Goal: Transaction & Acquisition: Purchase product/service

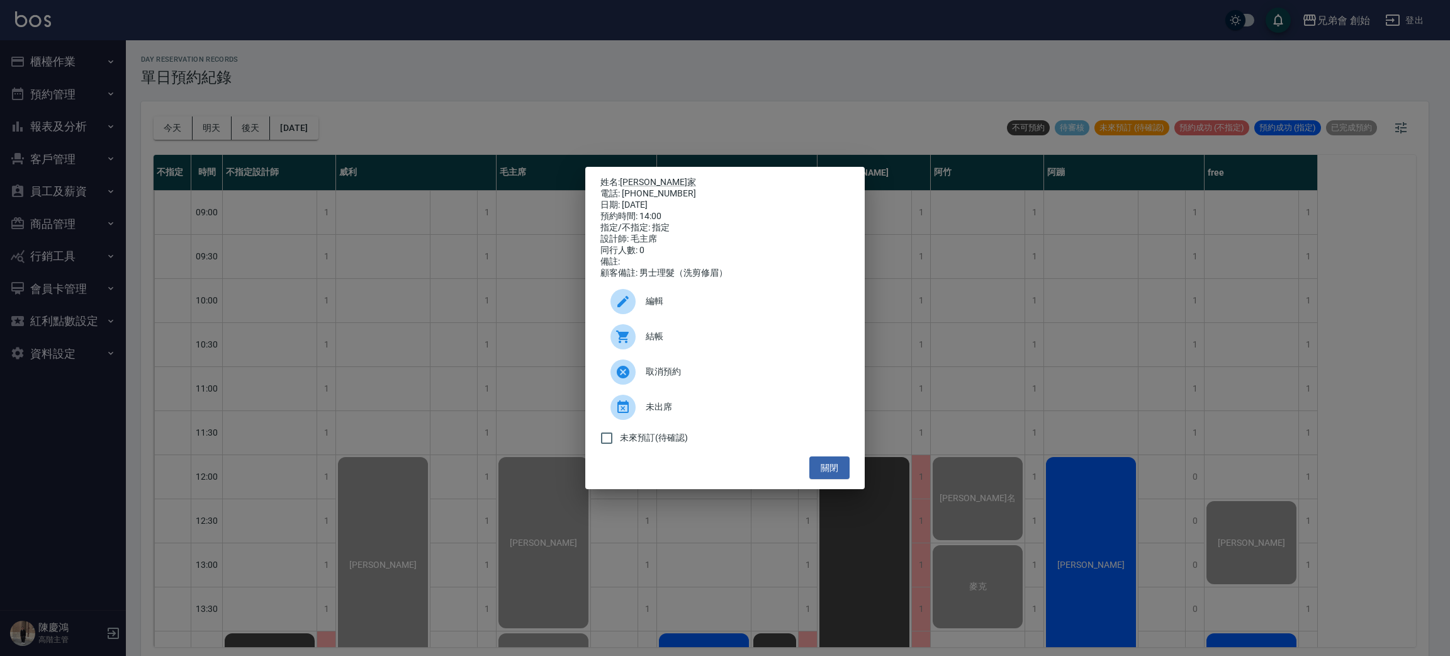
click at [526, 93] on div "姓名: 鍾誌家 電話: 0930362151 日期: 2025/09/14 預約時間: 14:00 指定/不指定: 指定 設計師: 毛主席 同行人數: 0 備…" at bounding box center [725, 328] width 1450 height 656
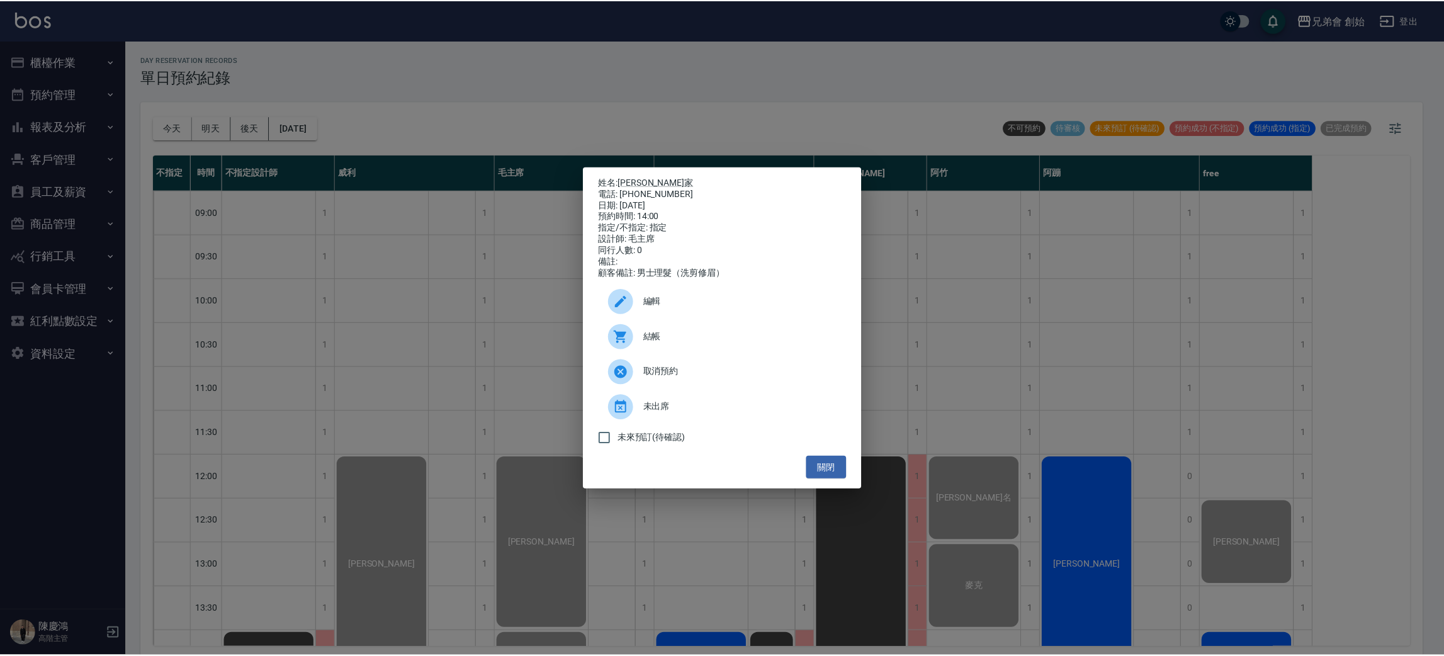
scroll to position [378, 0]
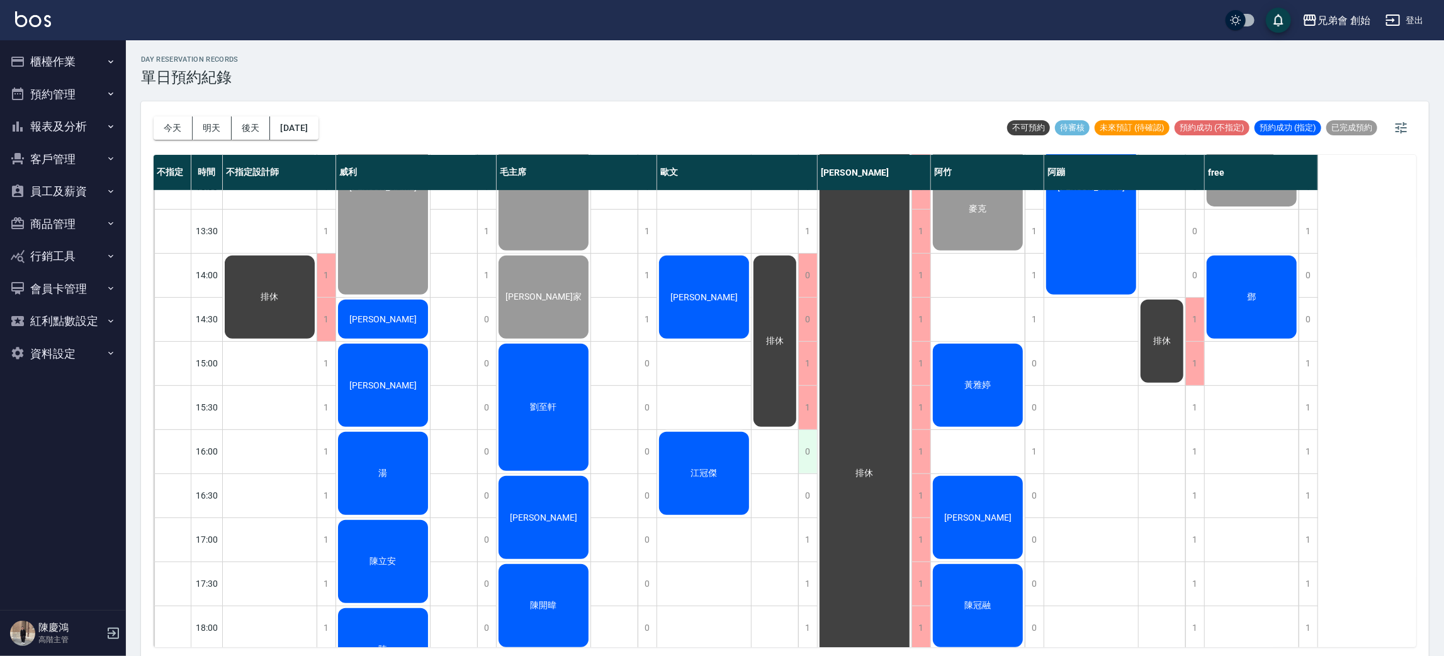
click at [811, 447] on div "0" at bounding box center [807, 451] width 19 height 43
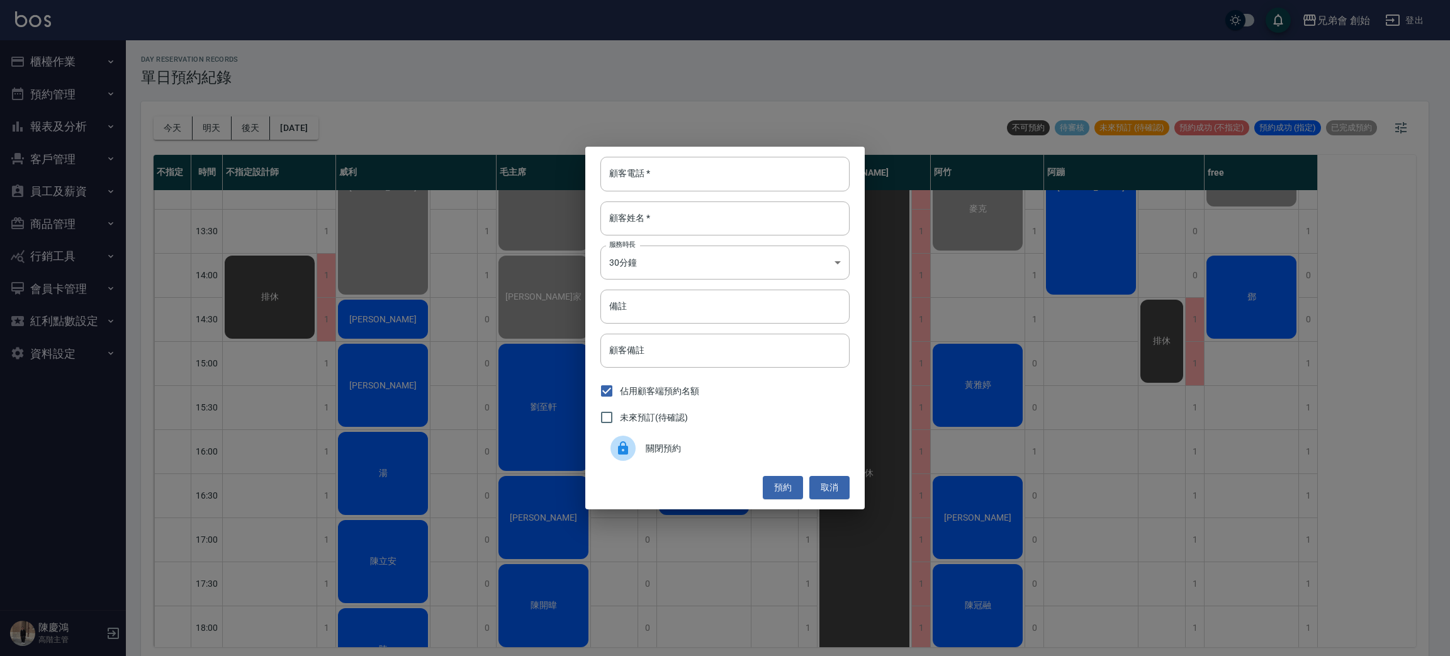
click at [679, 440] on div "關閉預約" at bounding box center [724, 448] width 249 height 35
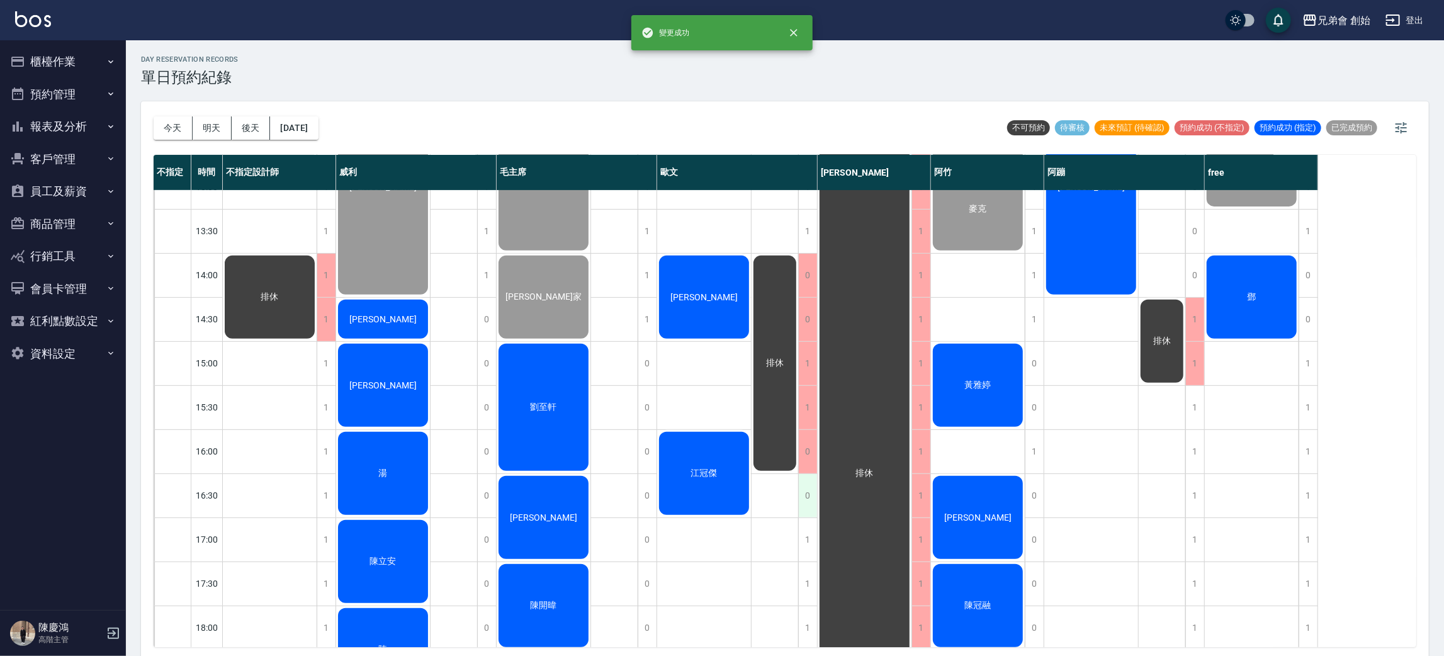
click at [809, 493] on div "0" at bounding box center [807, 495] width 19 height 43
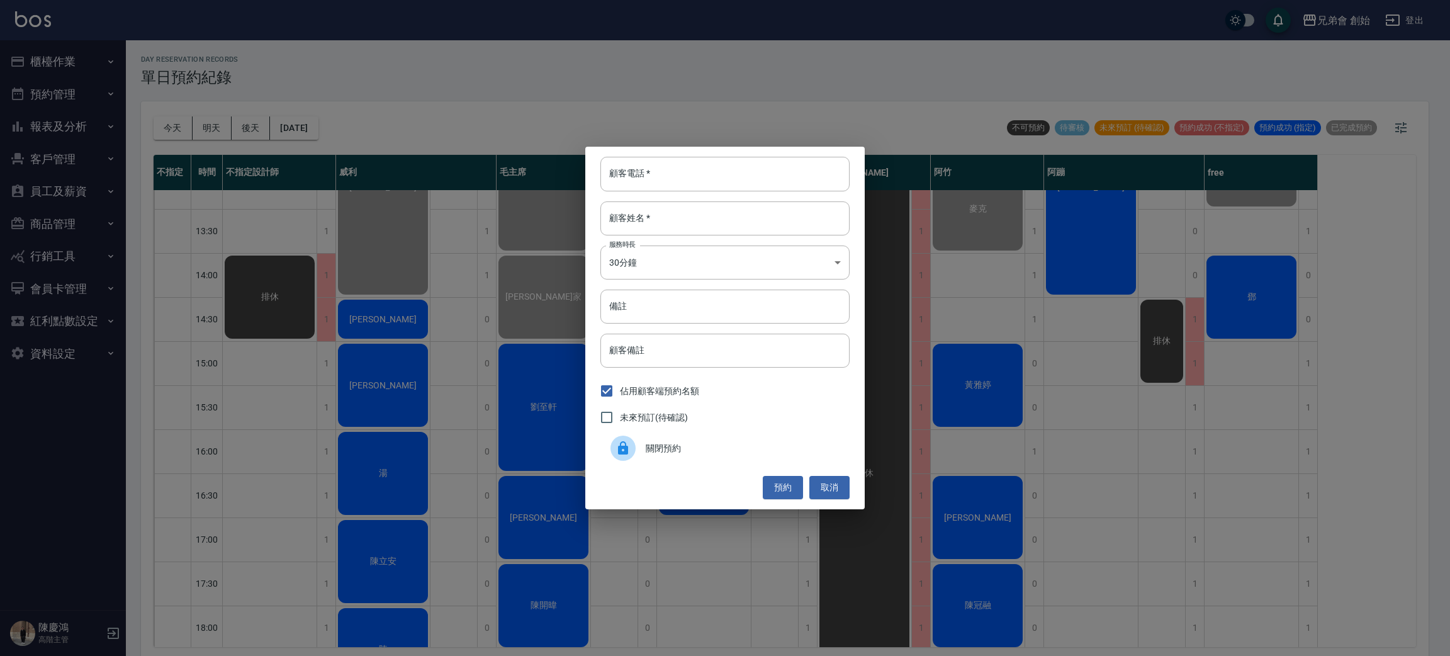
click at [669, 459] on div "關閉預約" at bounding box center [724, 448] width 249 height 35
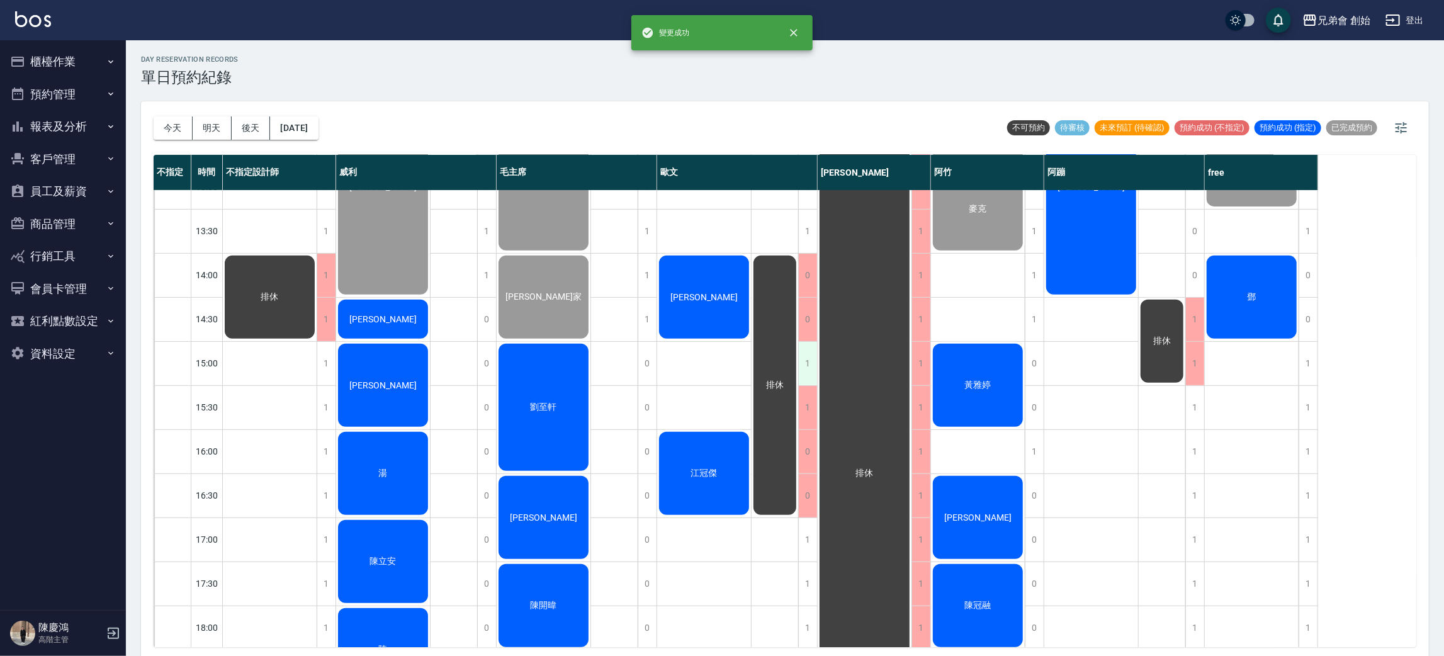
click at [806, 360] on div "1" at bounding box center [807, 363] width 19 height 43
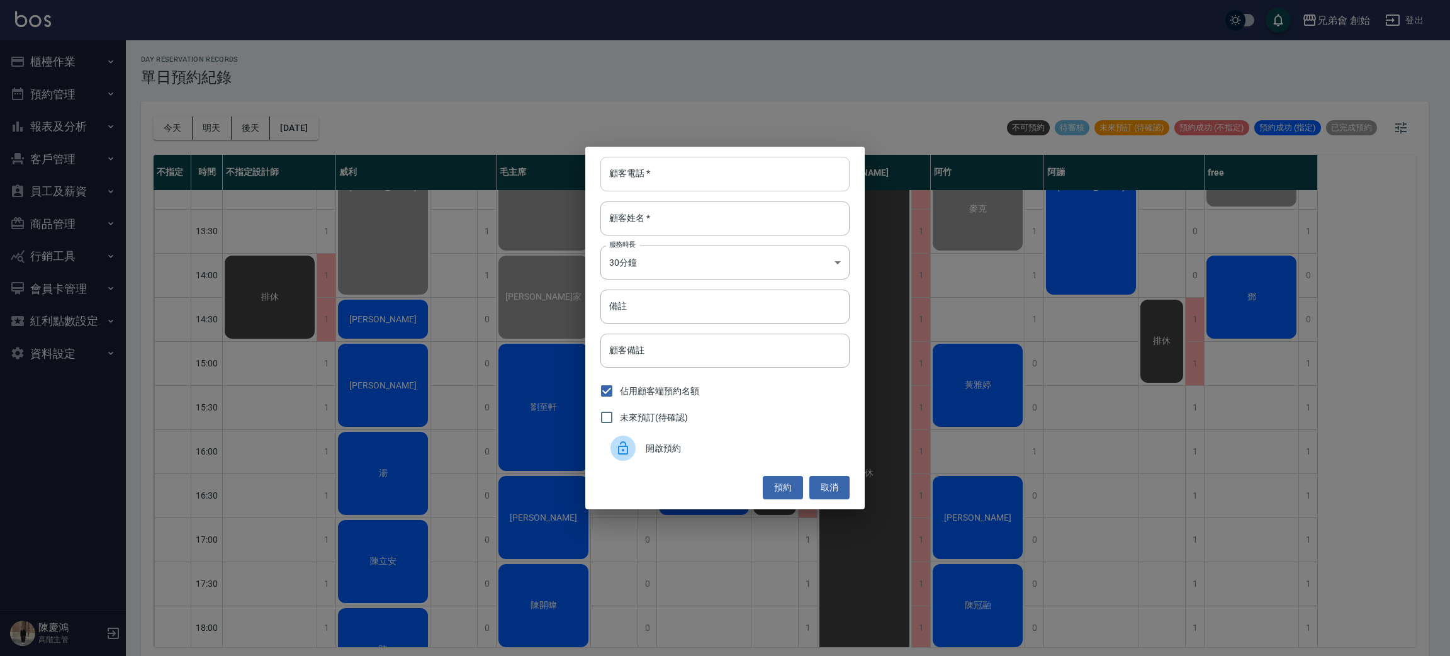
click at [688, 170] on input "顧客電話   *" at bounding box center [724, 174] width 249 height 34
type input "98413210010"
click at [681, 214] on input "顧客姓名   *" at bounding box center [724, 218] width 249 height 34
type input "外"
click at [687, 261] on body "兄弟會 創始 登出 櫃檯作業 打帳單 帳單列表 掛單列表 座位開單 營業儀表板 現金收支登錄 高階收支登錄 材料自購登錄 每日結帳 排班表 現場電腦打卡 掃碼…" at bounding box center [725, 330] width 1450 height 660
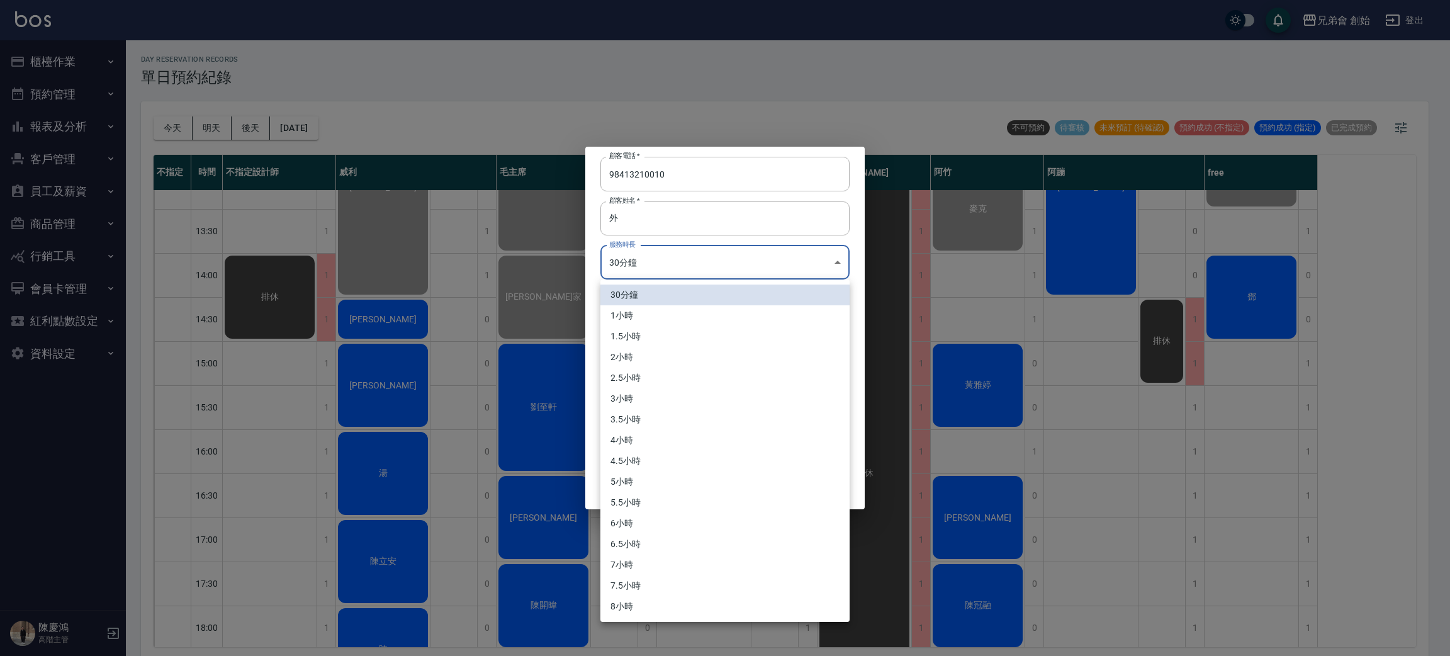
click at [664, 311] on li "1小時" at bounding box center [724, 315] width 249 height 21
type input "2"
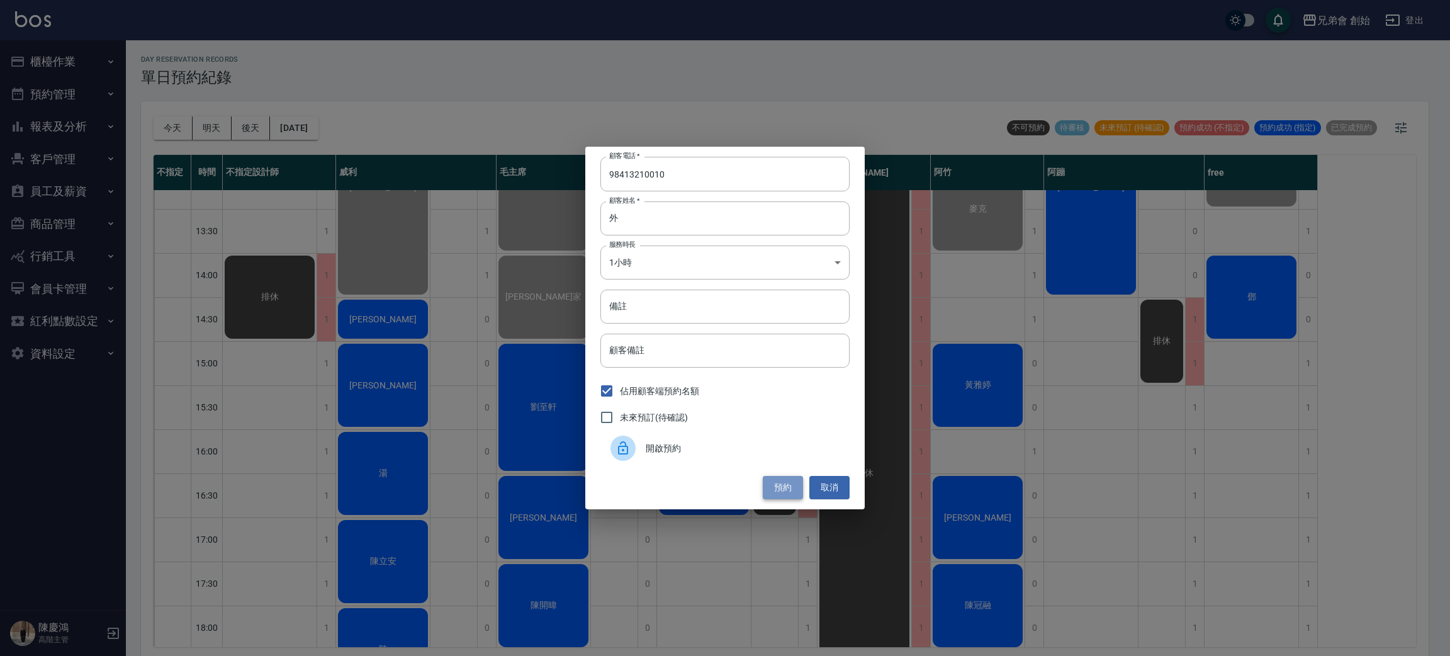
click at [764, 496] on button "預約" at bounding box center [783, 487] width 40 height 23
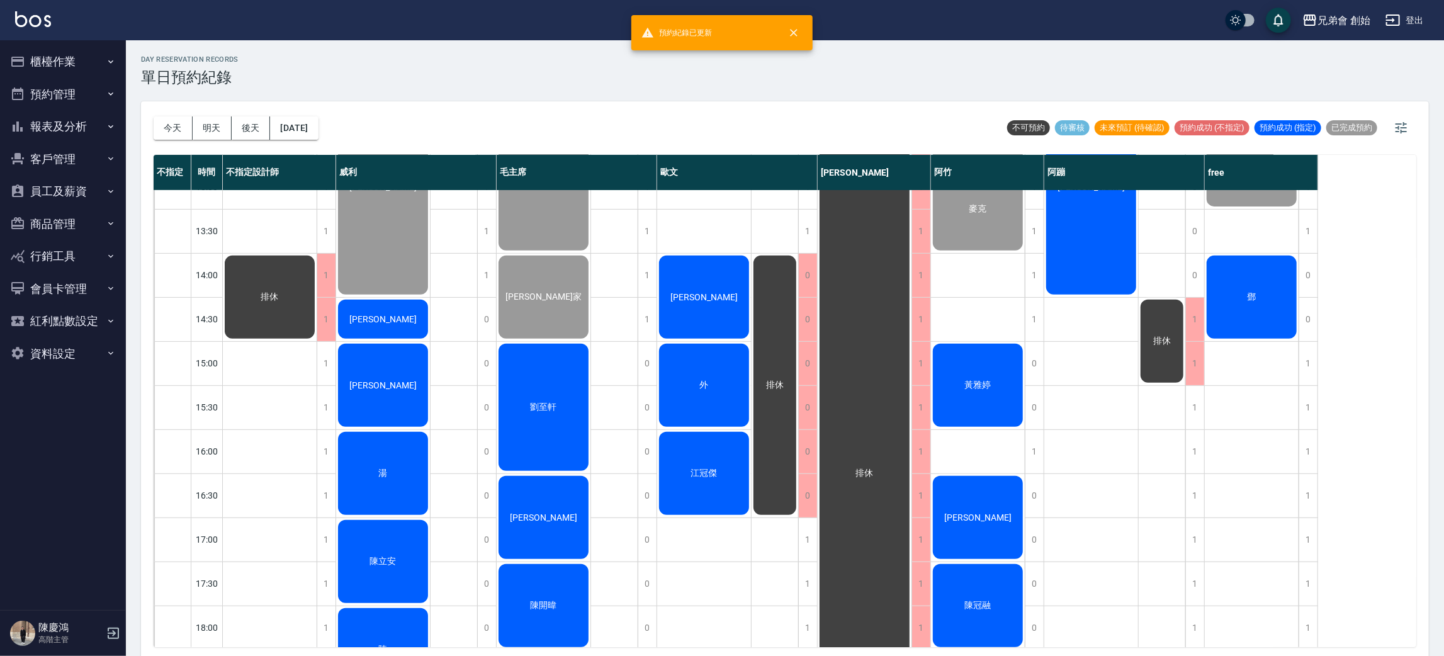
click at [690, 389] on div "外" at bounding box center [704, 385] width 94 height 87
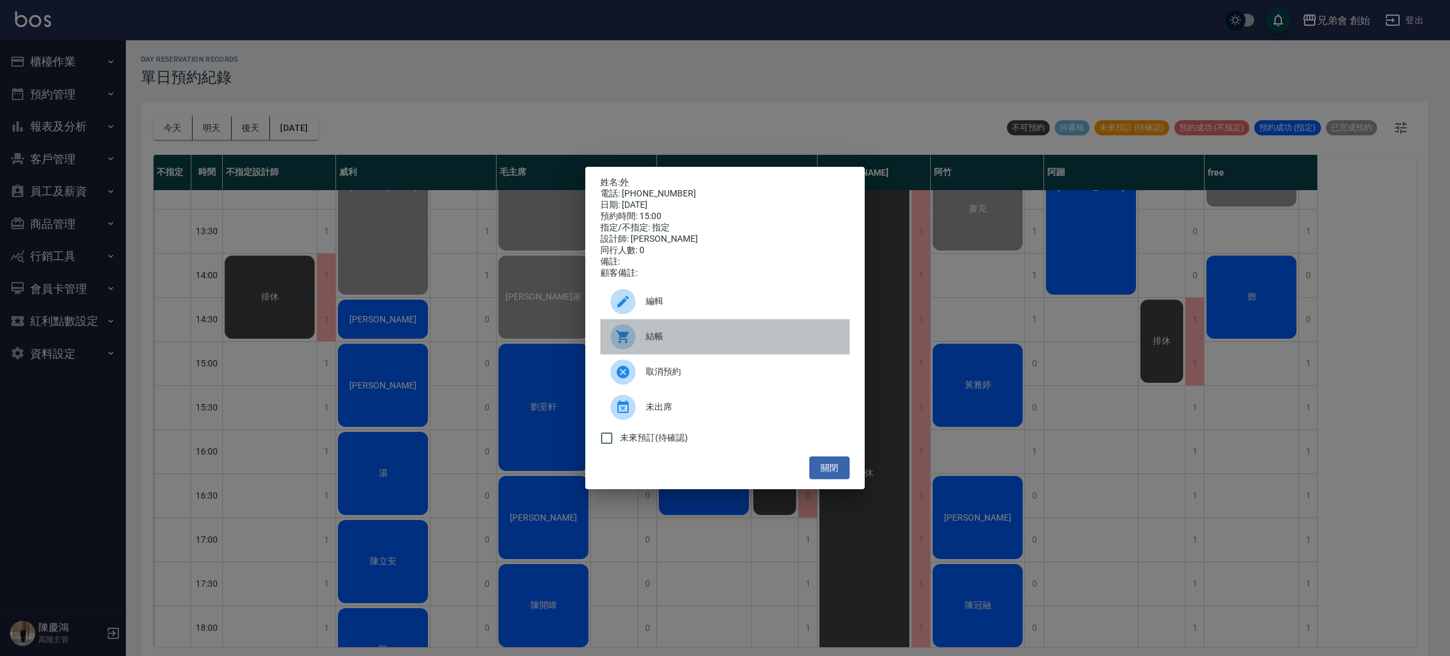
click at [646, 337] on span "結帳" at bounding box center [743, 336] width 194 height 13
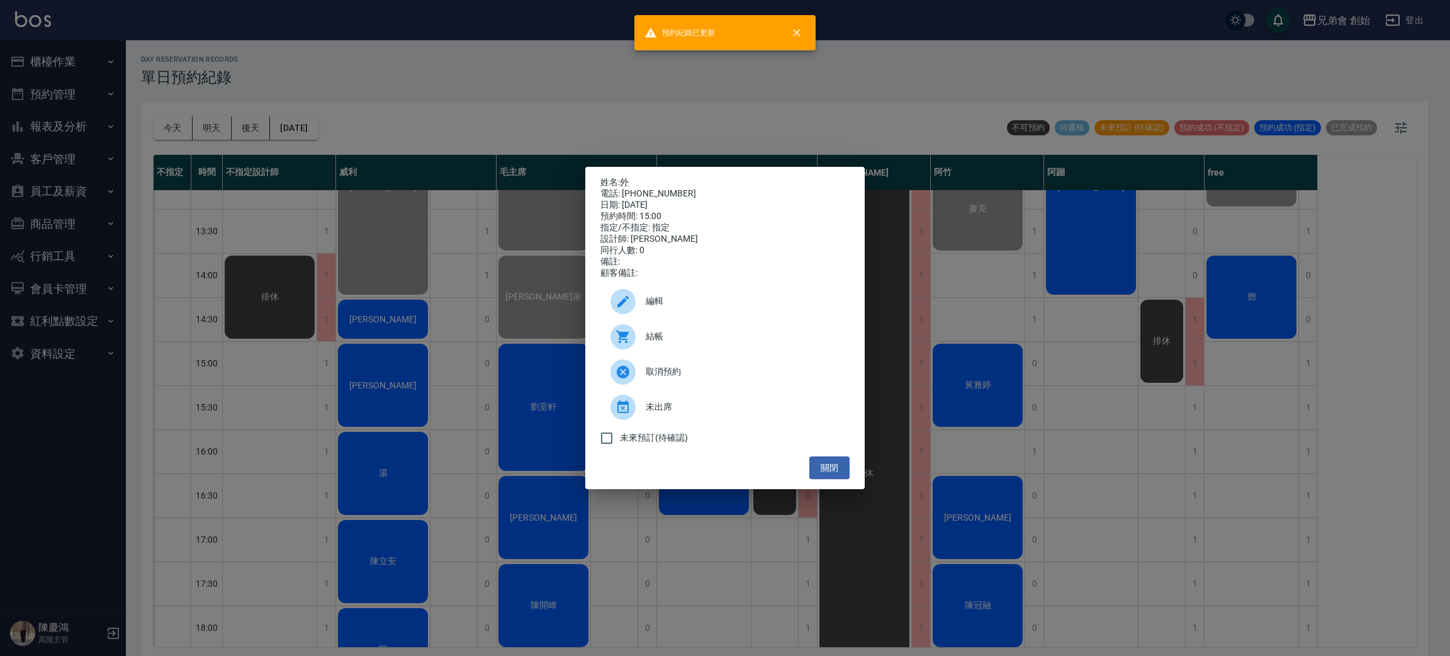
click at [632, 122] on div "姓名: 外 電話: 98413210010 日期: 2025/09/14 預約時間: 15:00 指定/不指定: 指定 設計師: 歐文 同行人數: 0 備註:…" at bounding box center [725, 328] width 1450 height 656
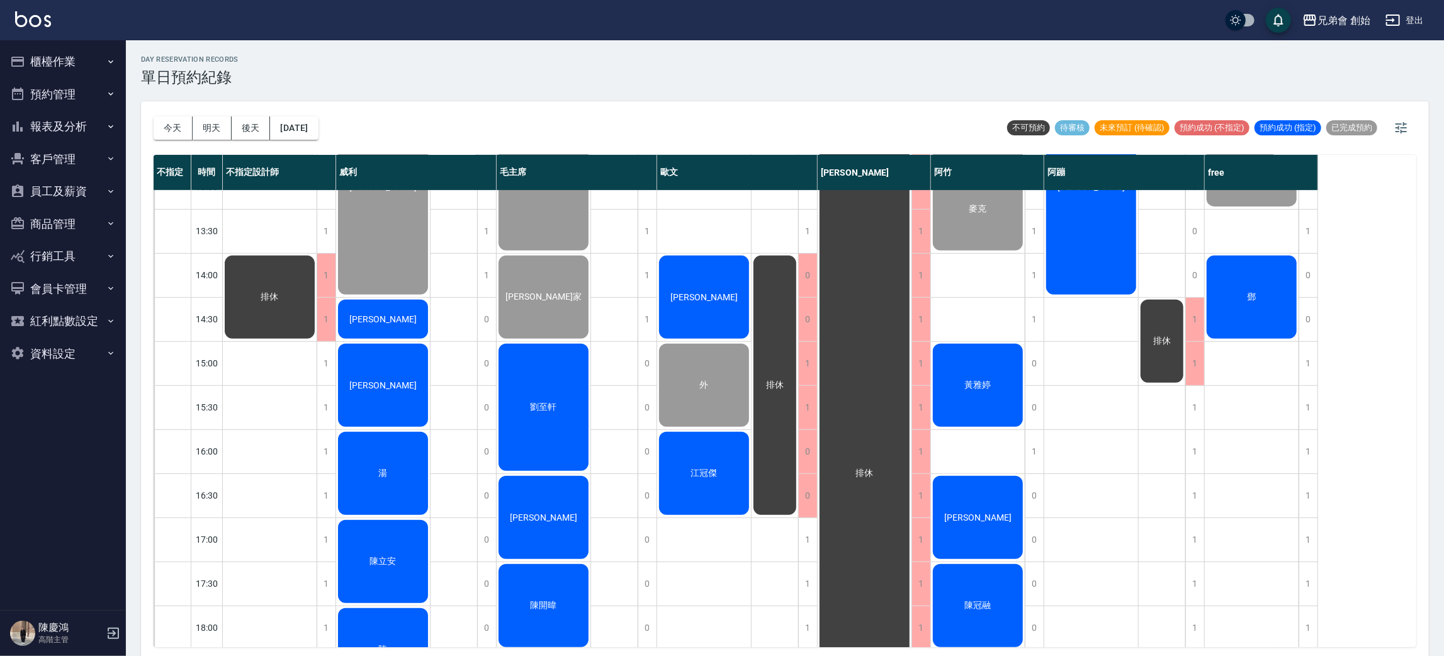
click at [718, 310] on div "[PERSON_NAME]" at bounding box center [704, 297] width 94 height 87
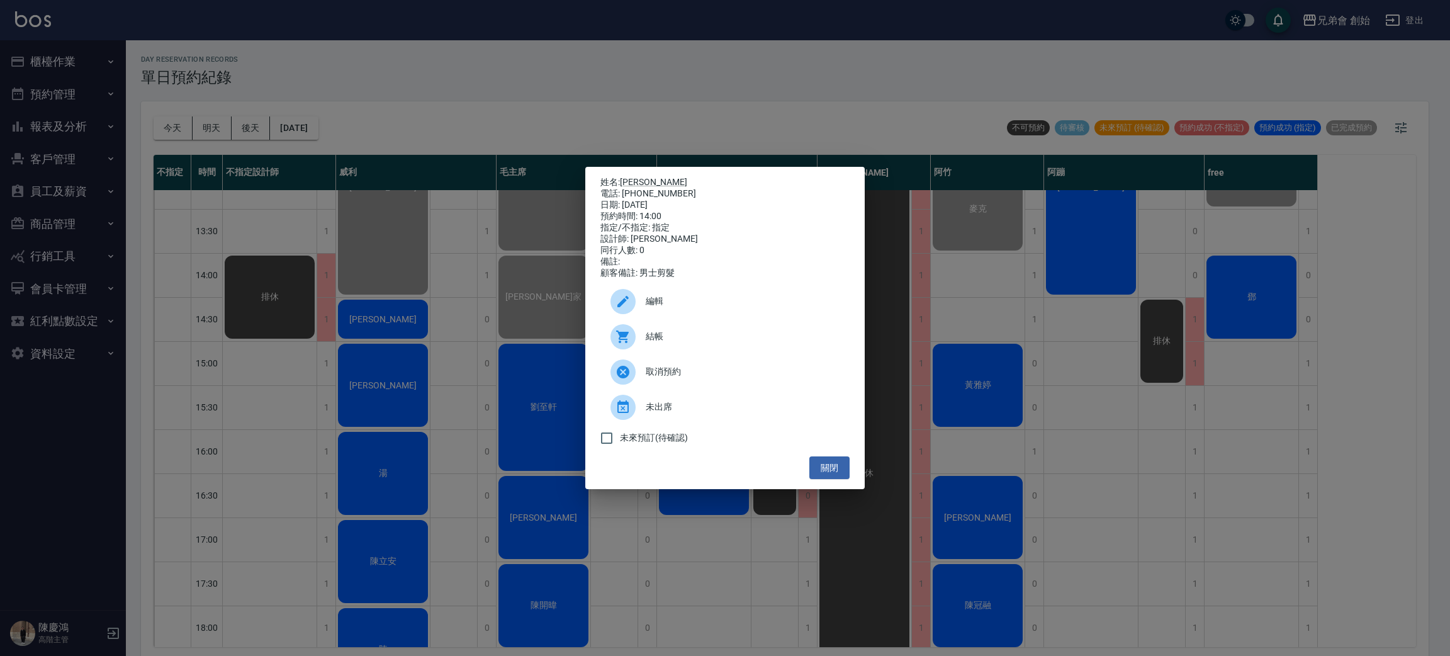
click at [682, 343] on span "結帳" at bounding box center [743, 336] width 194 height 13
click at [431, 30] on div "姓名: 劉人豪 電話: 0932659680 日期: 2025/09/14 預約時間: 14:00 指定/不指定: 指定 設計師: 歐文 同行人數: 0 備註…" at bounding box center [725, 328] width 1450 height 656
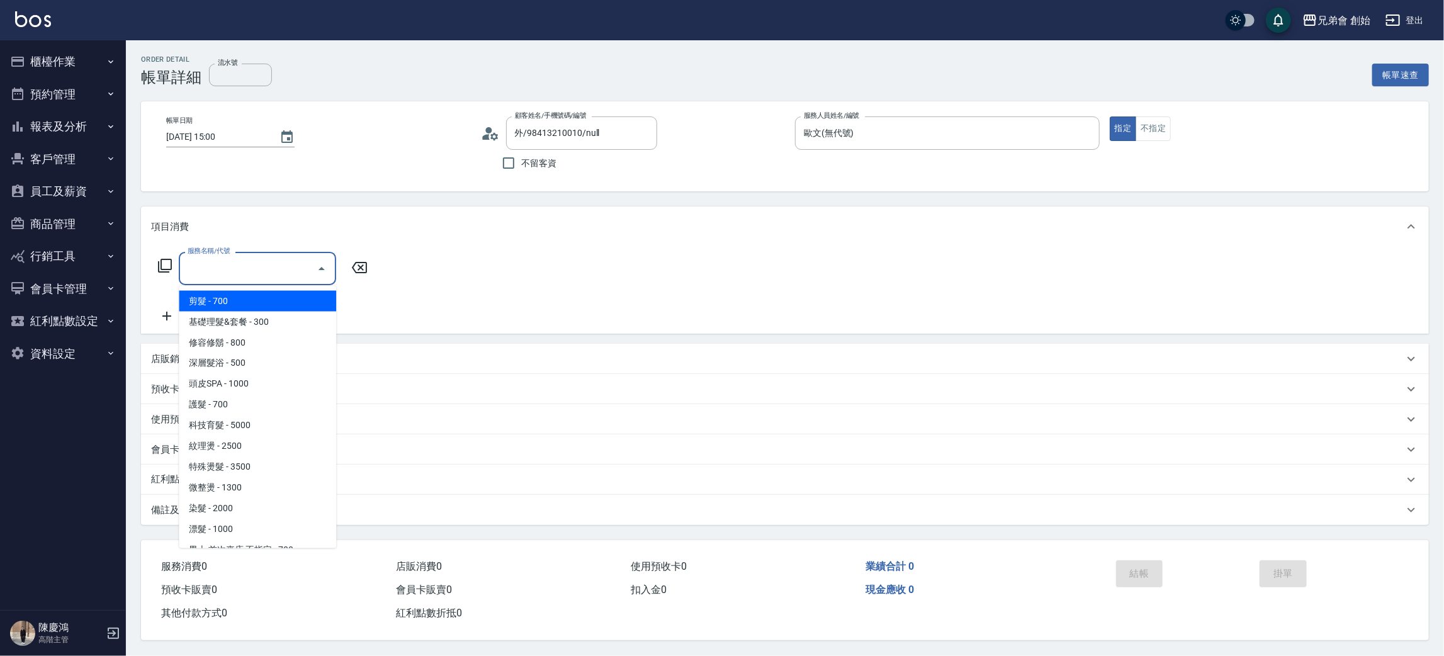
drag, startPoint x: 254, startPoint y: 298, endPoint x: 390, endPoint y: 320, distance: 137.2
click at [254, 298] on span "剪髮 - 700" at bounding box center [257, 301] width 157 height 21
type input "剪髮(A01)"
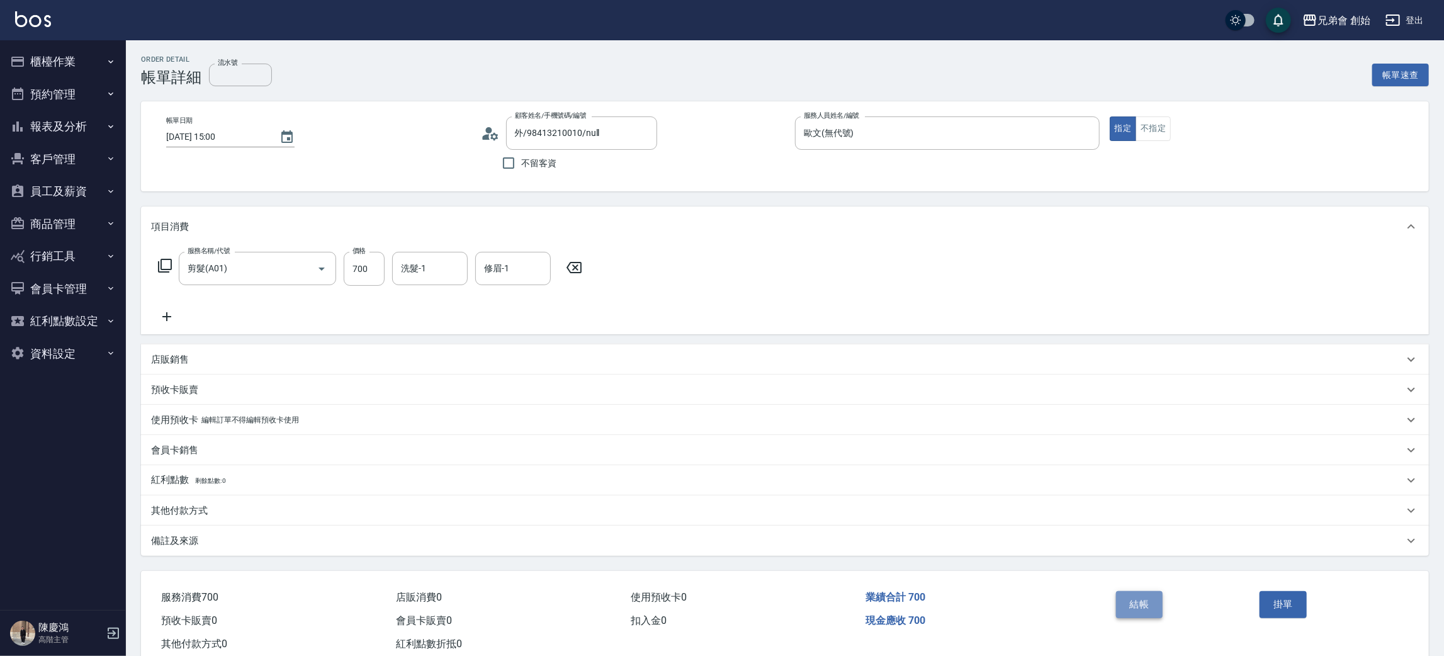
click at [1144, 606] on button "結帳" at bounding box center [1139, 604] width 47 height 26
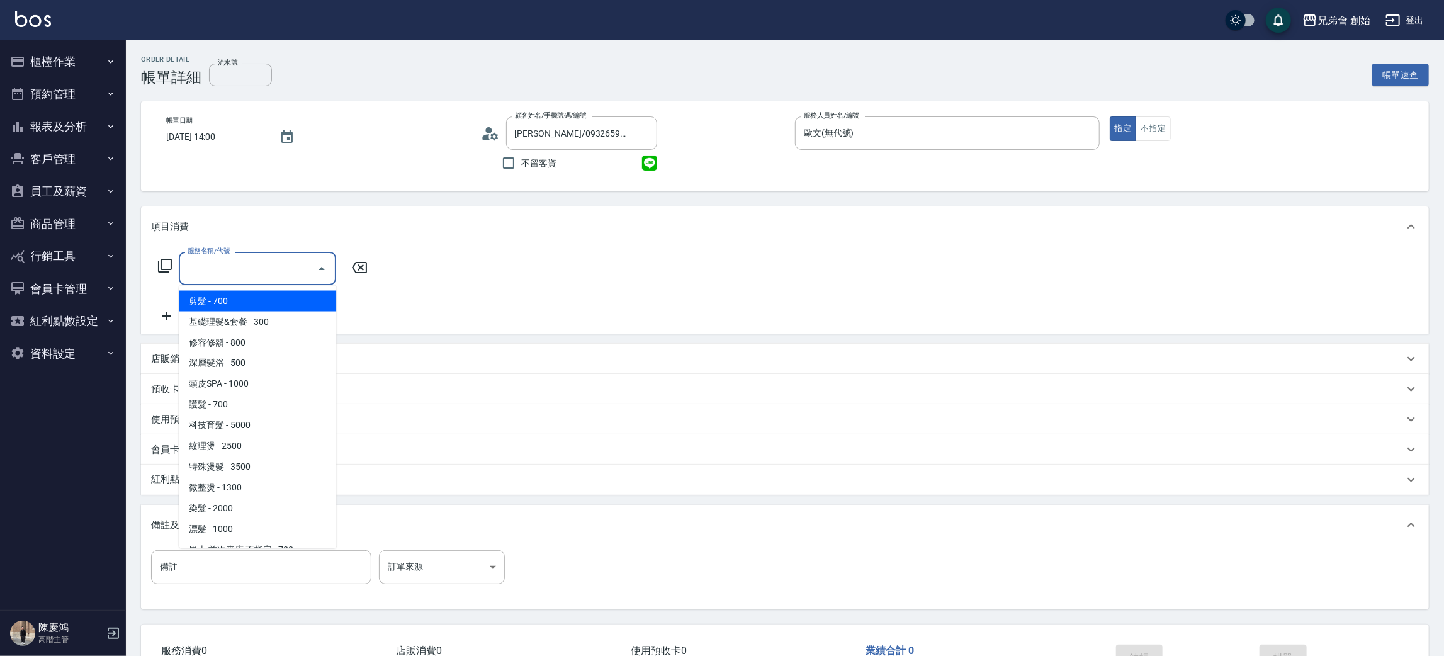
click at [251, 297] on span "剪髮 - 700" at bounding box center [257, 301] width 157 height 21
type input "剪髮(A01)"
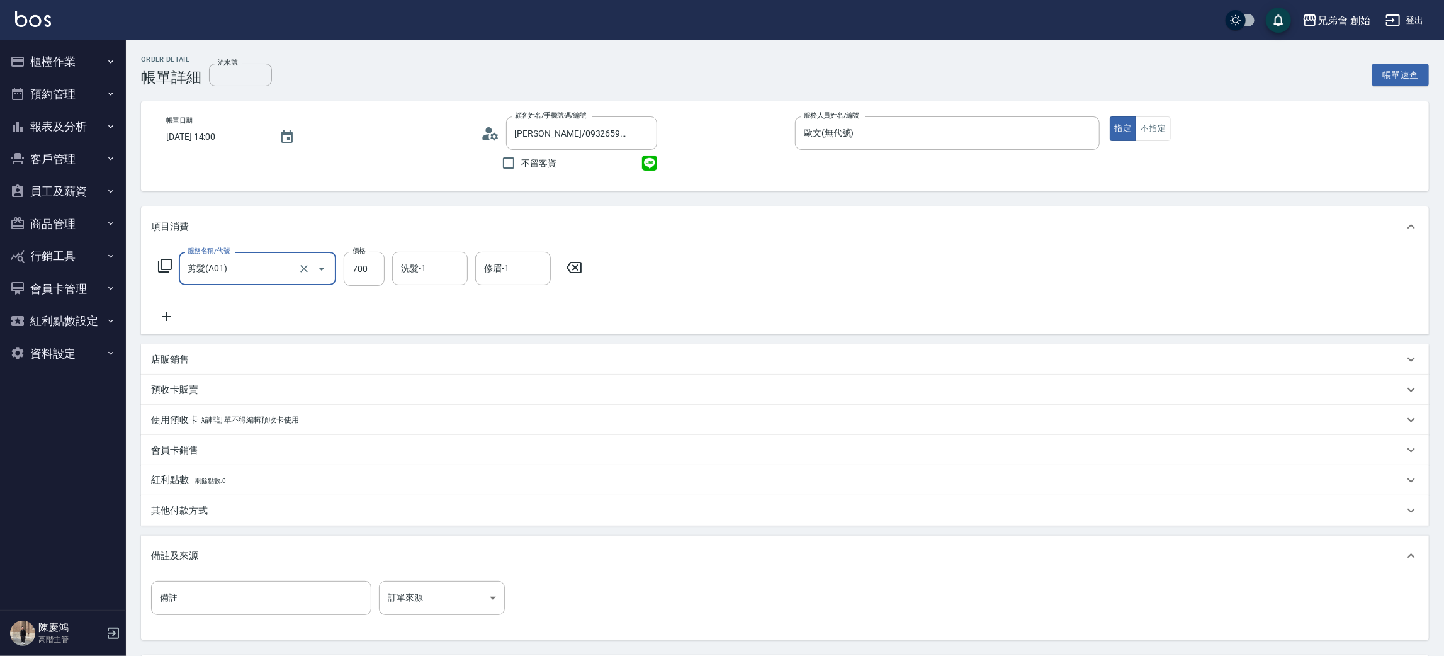
scroll to position [118, 0]
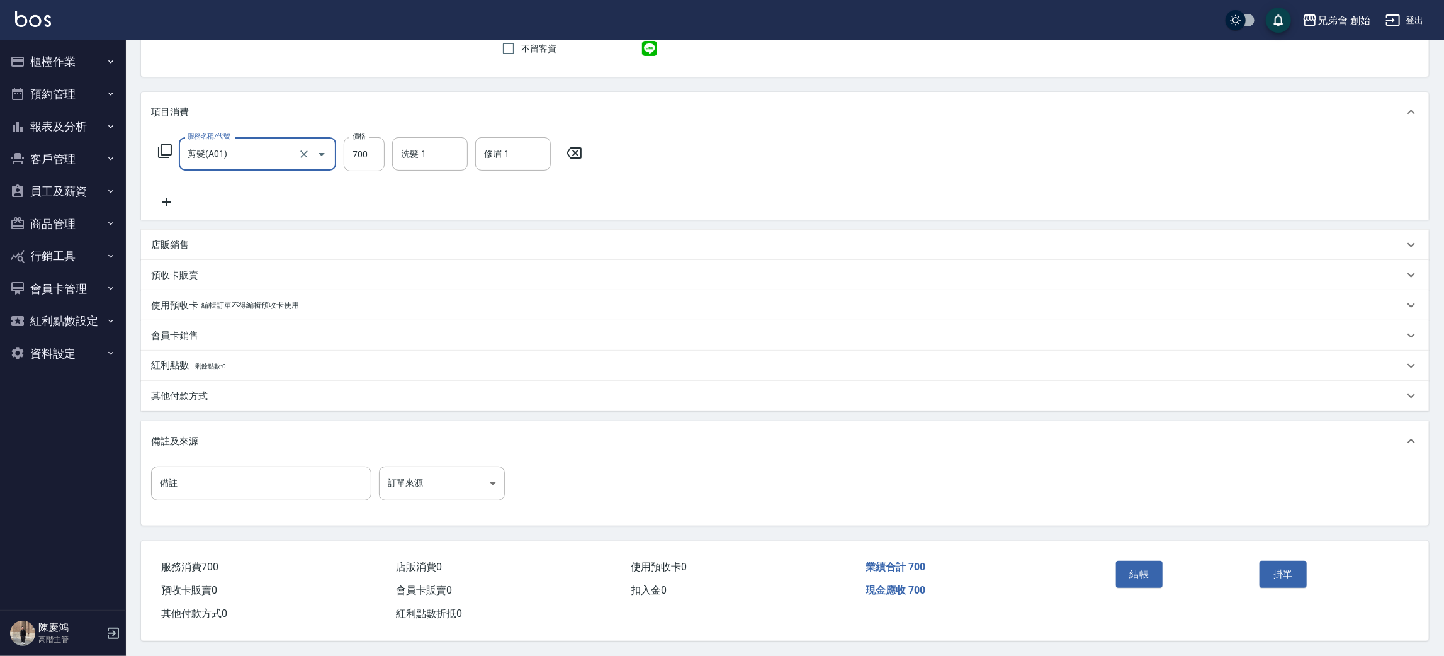
click at [1124, 556] on div "結帳" at bounding box center [1183, 583] width 144 height 55
click at [1129, 561] on button "結帳" at bounding box center [1139, 574] width 47 height 26
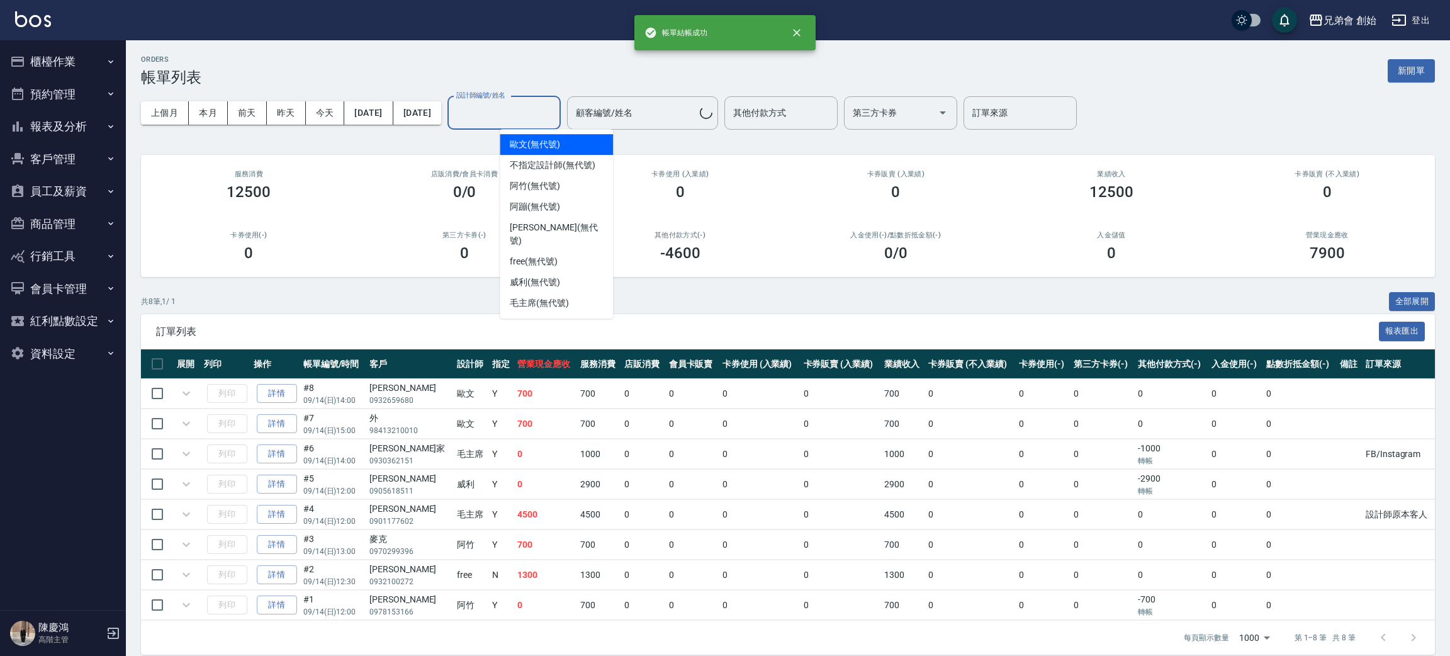
click at [515, 107] on div "設計師編號/姓名 設計師編號/姓名" at bounding box center [504, 112] width 113 height 33
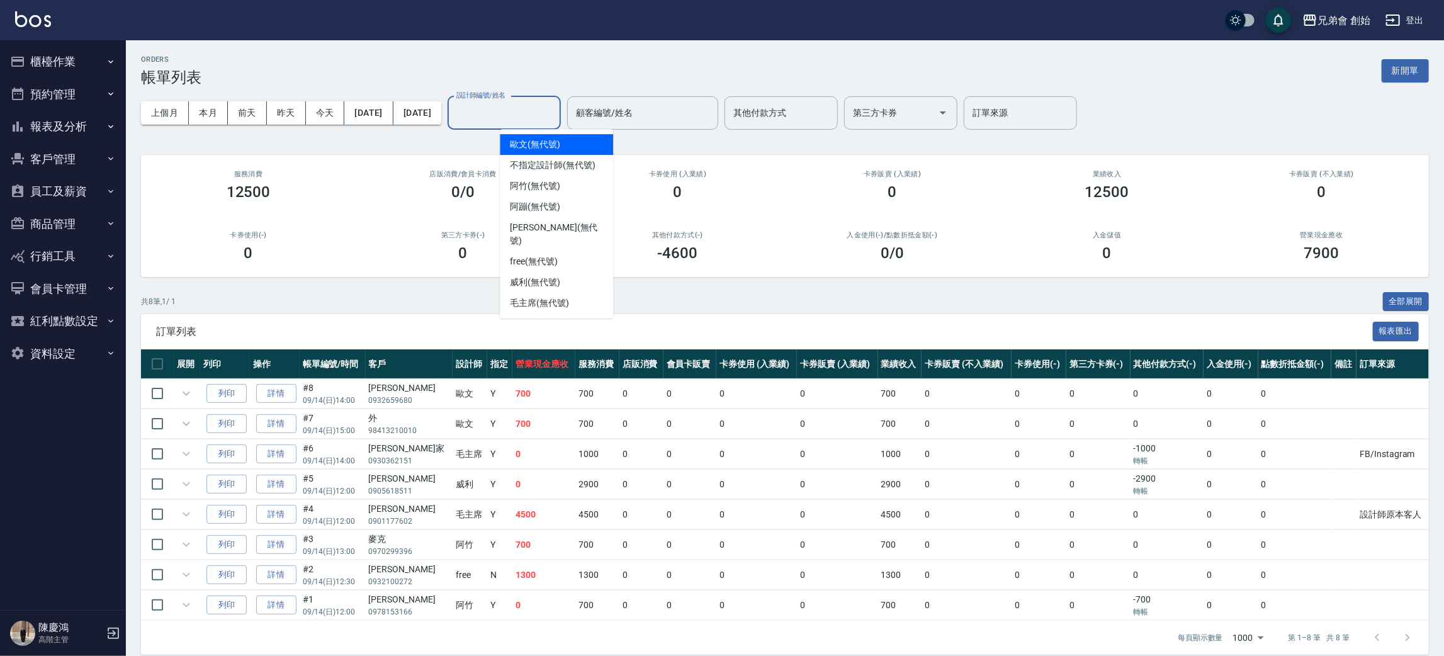
click at [549, 146] on span "歐文 (無代號)" at bounding box center [535, 144] width 50 height 13
type input "歐文(無代號)"
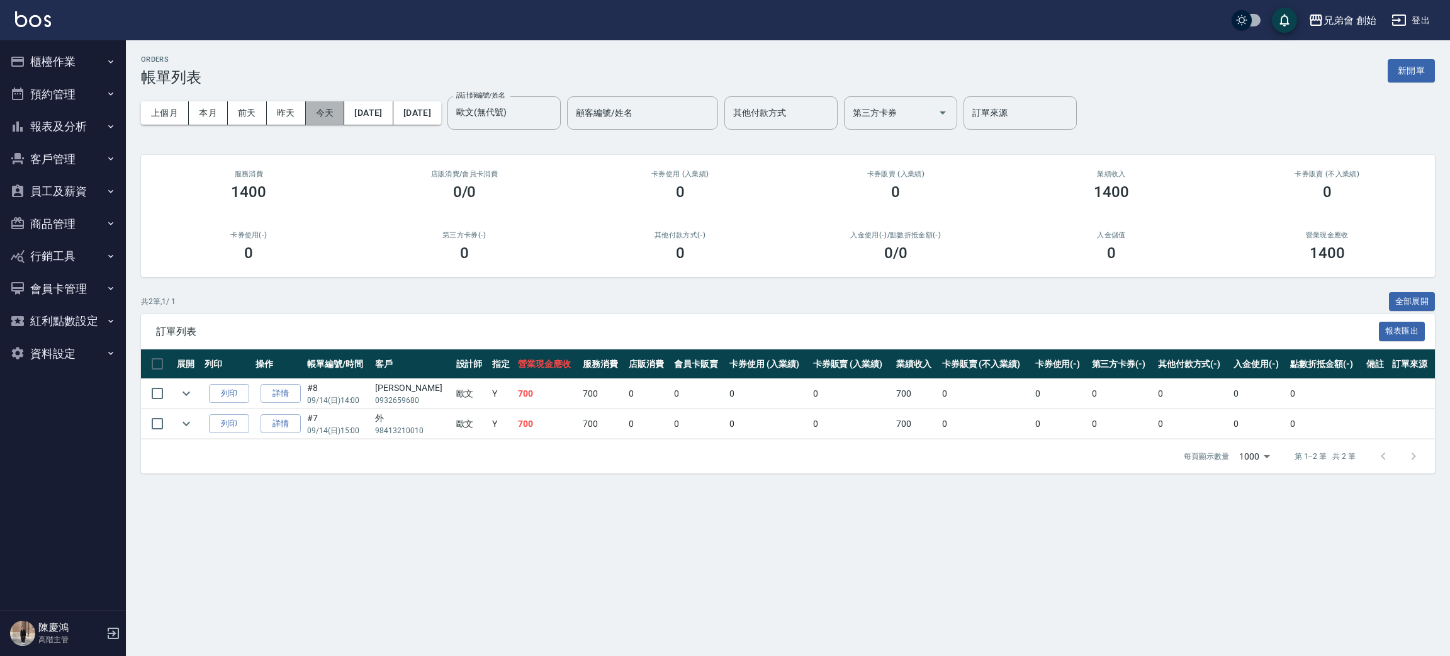
click at [335, 116] on button "今天" at bounding box center [325, 112] width 39 height 23
click at [213, 107] on button "本月" at bounding box center [208, 112] width 39 height 23
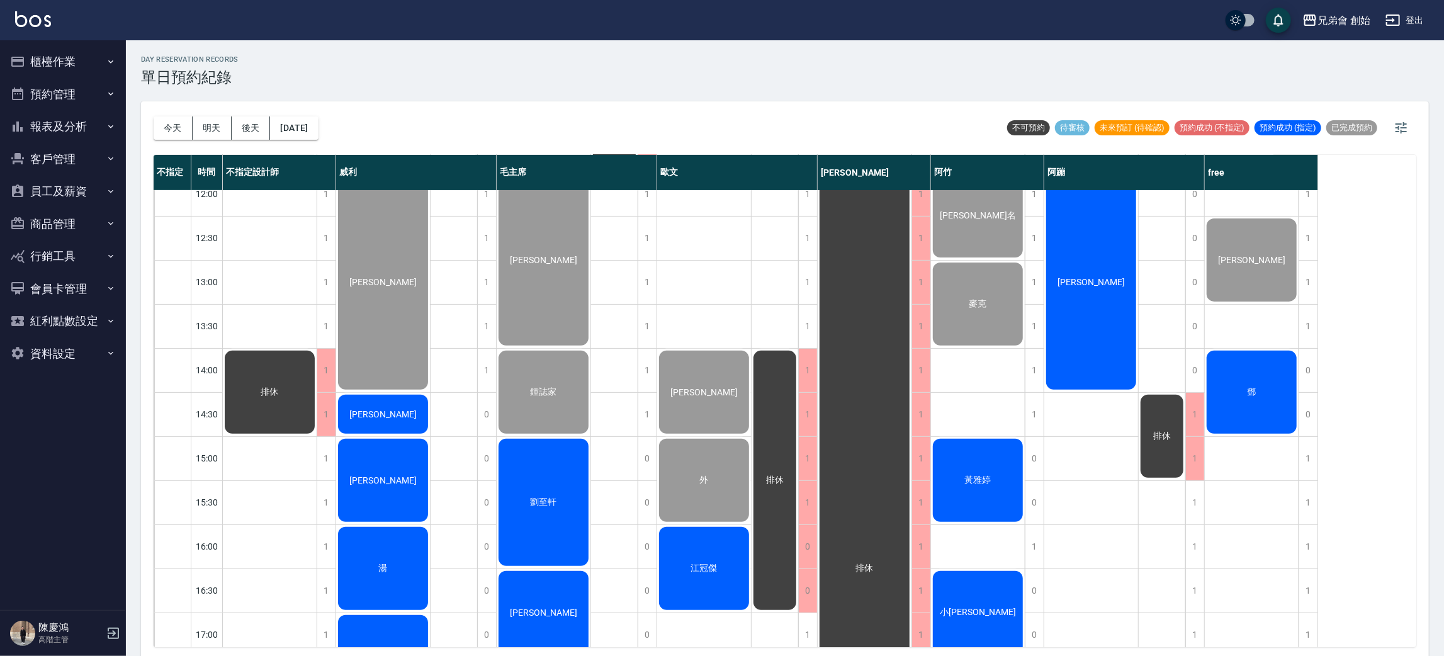
scroll to position [378, 0]
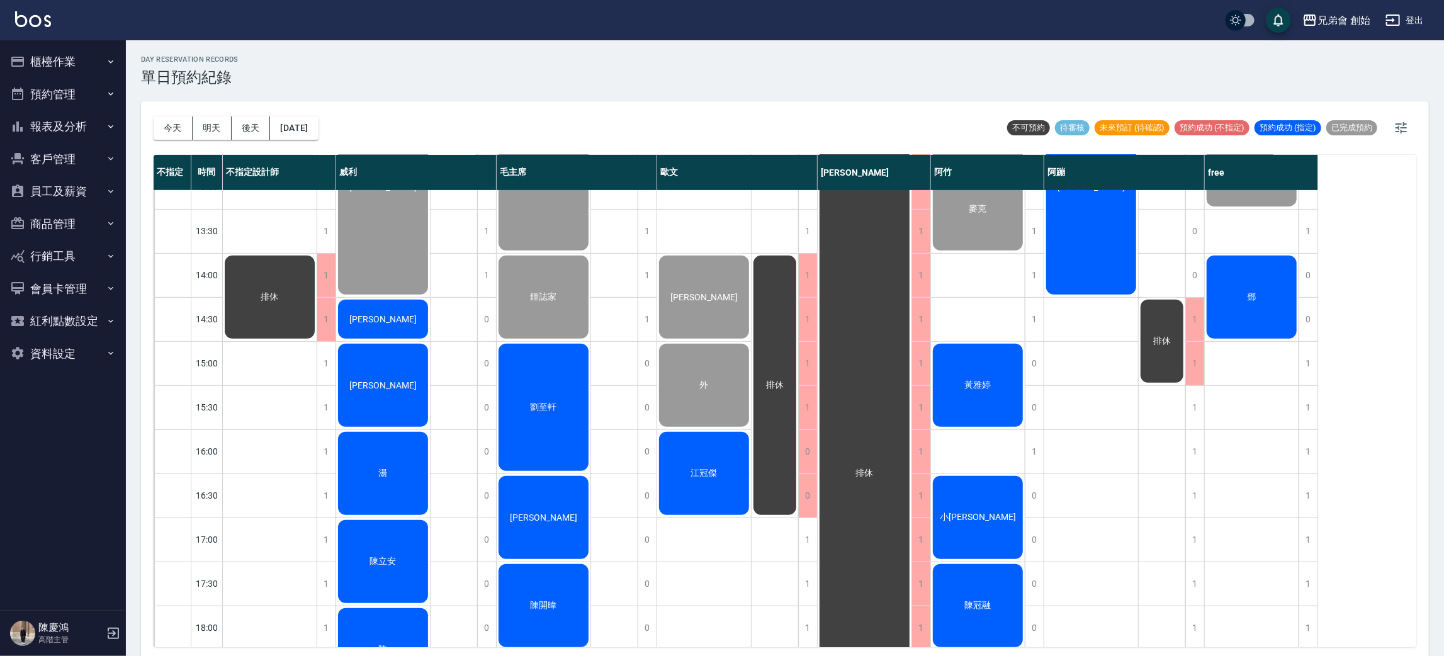
click at [315, 366] on div "排休" at bounding box center [270, 451] width 94 height 1278
click at [322, 361] on div "1" at bounding box center [326, 363] width 19 height 43
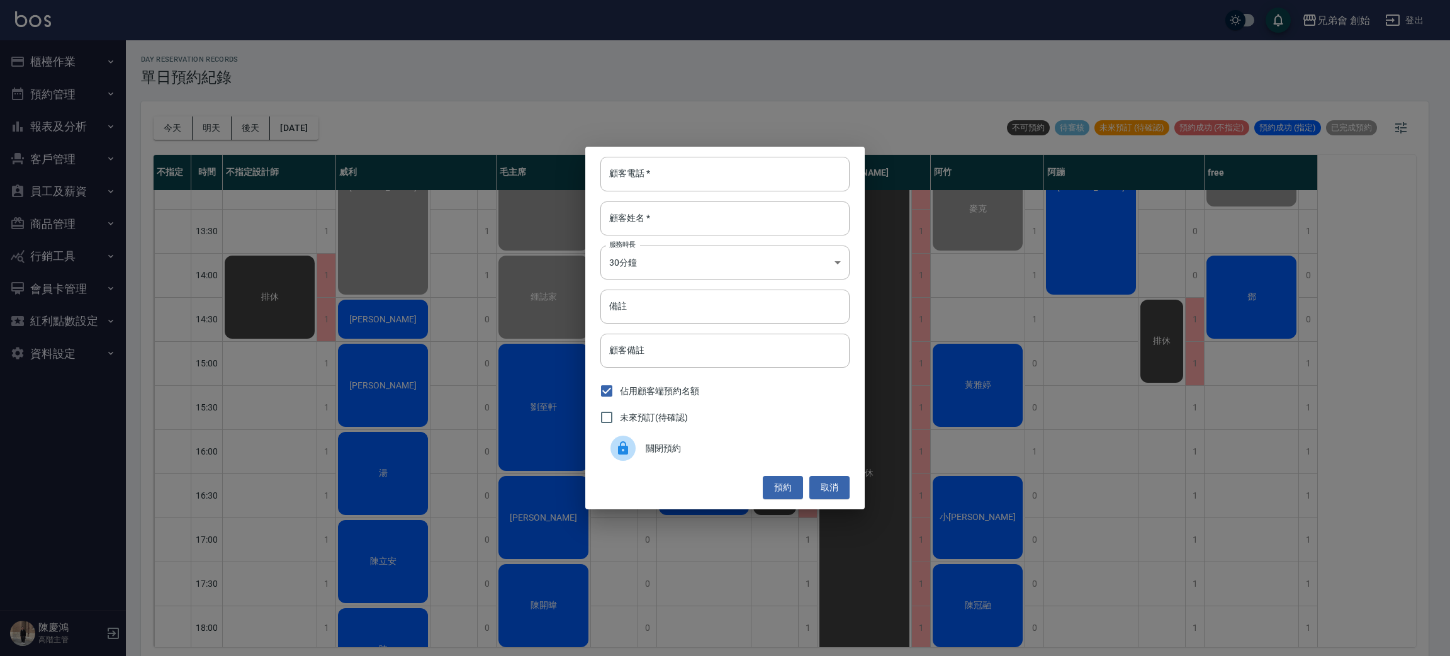
click at [649, 451] on span "關閉預約" at bounding box center [743, 448] width 194 height 13
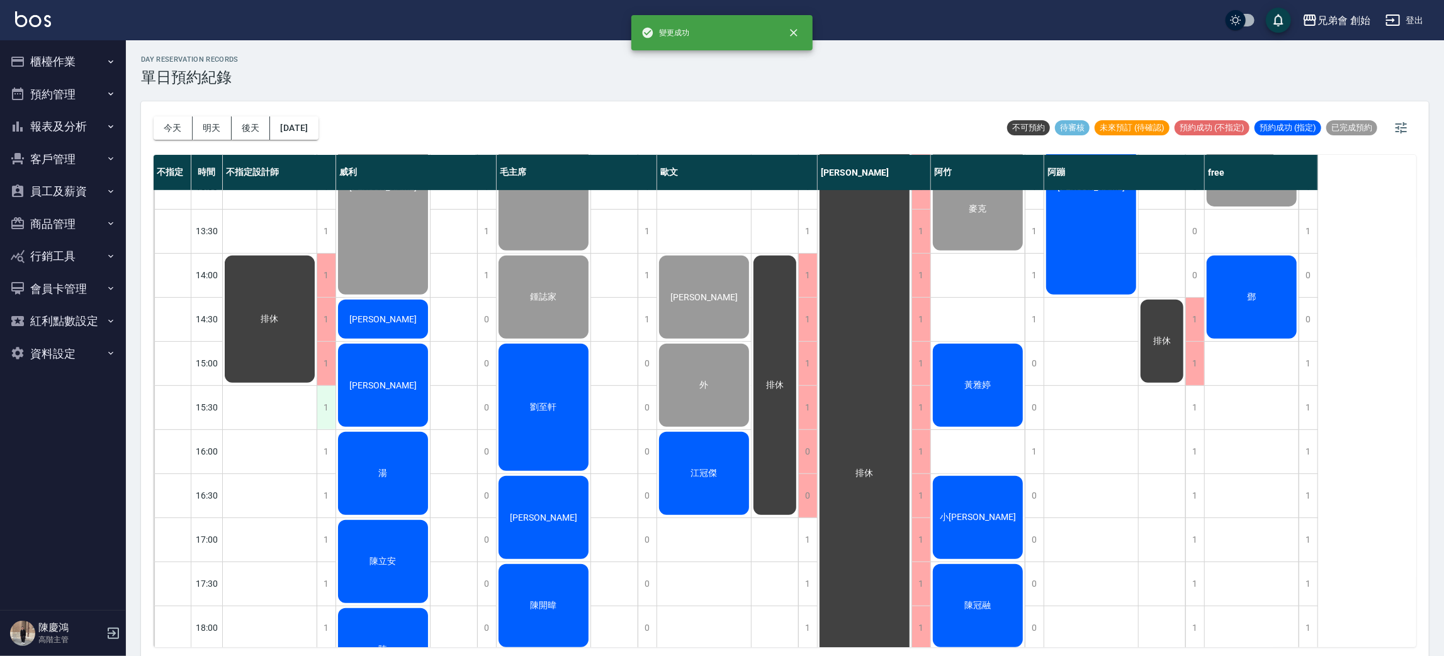
click at [330, 405] on div "1" at bounding box center [326, 407] width 19 height 43
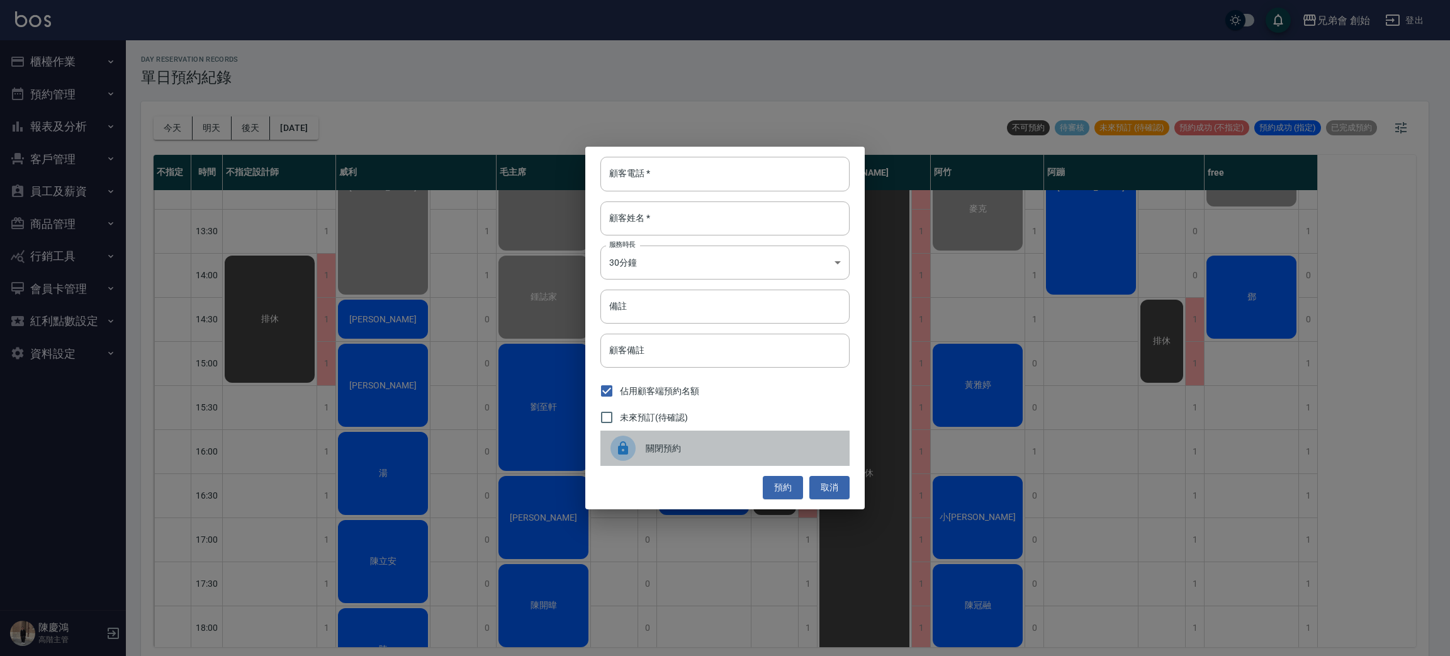
click at [696, 456] on div "關閉預約" at bounding box center [724, 448] width 249 height 35
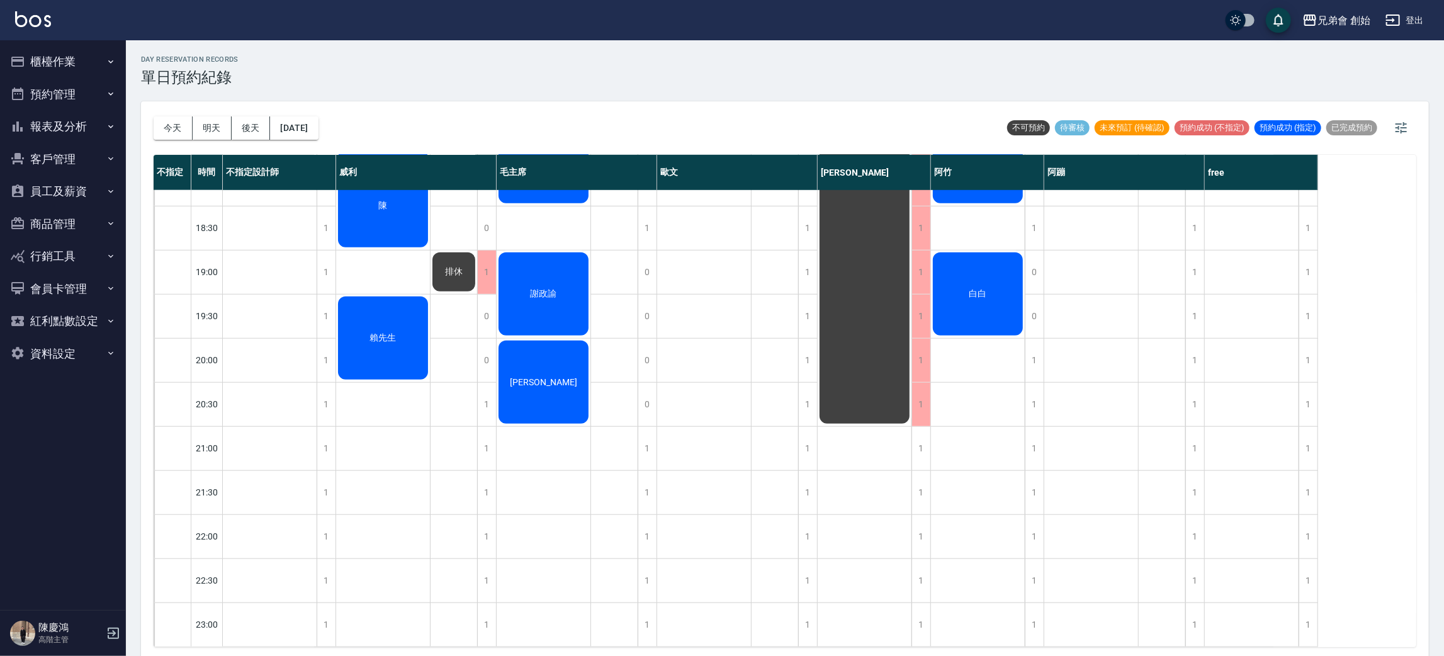
scroll to position [269, 0]
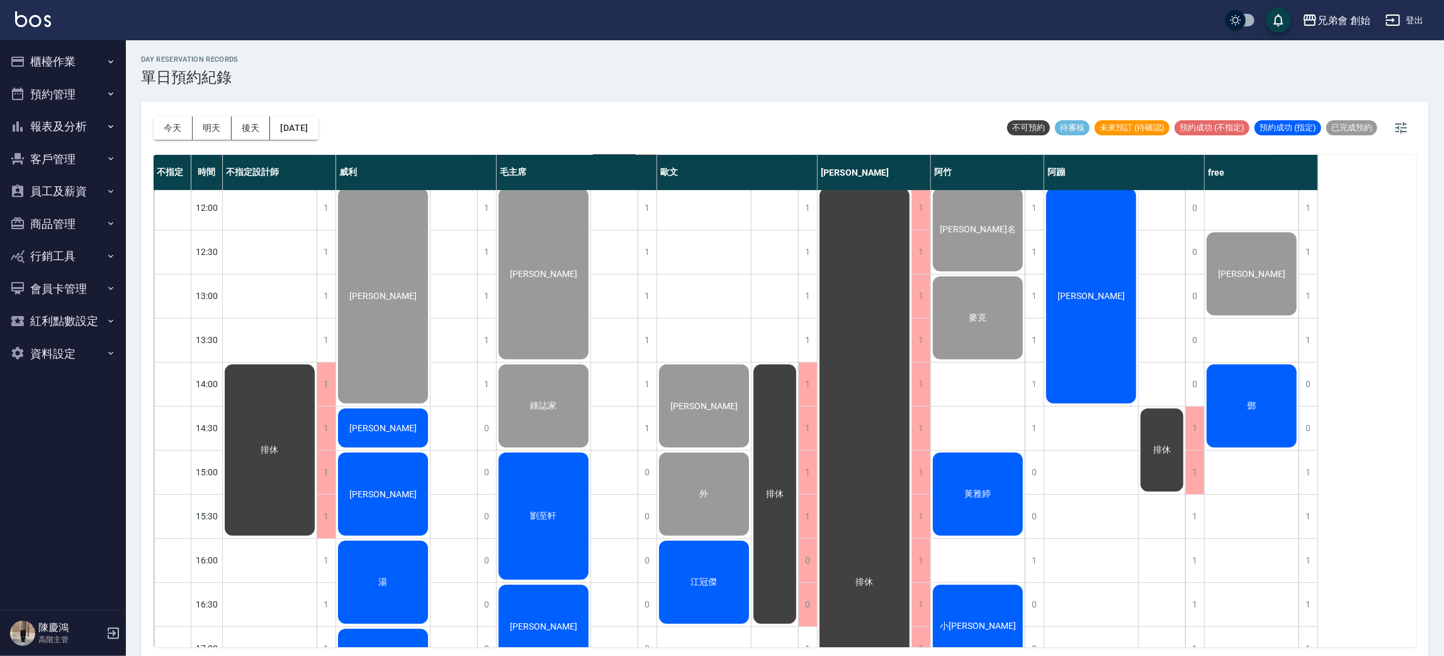
click at [1237, 378] on div "鄧" at bounding box center [1252, 406] width 94 height 87
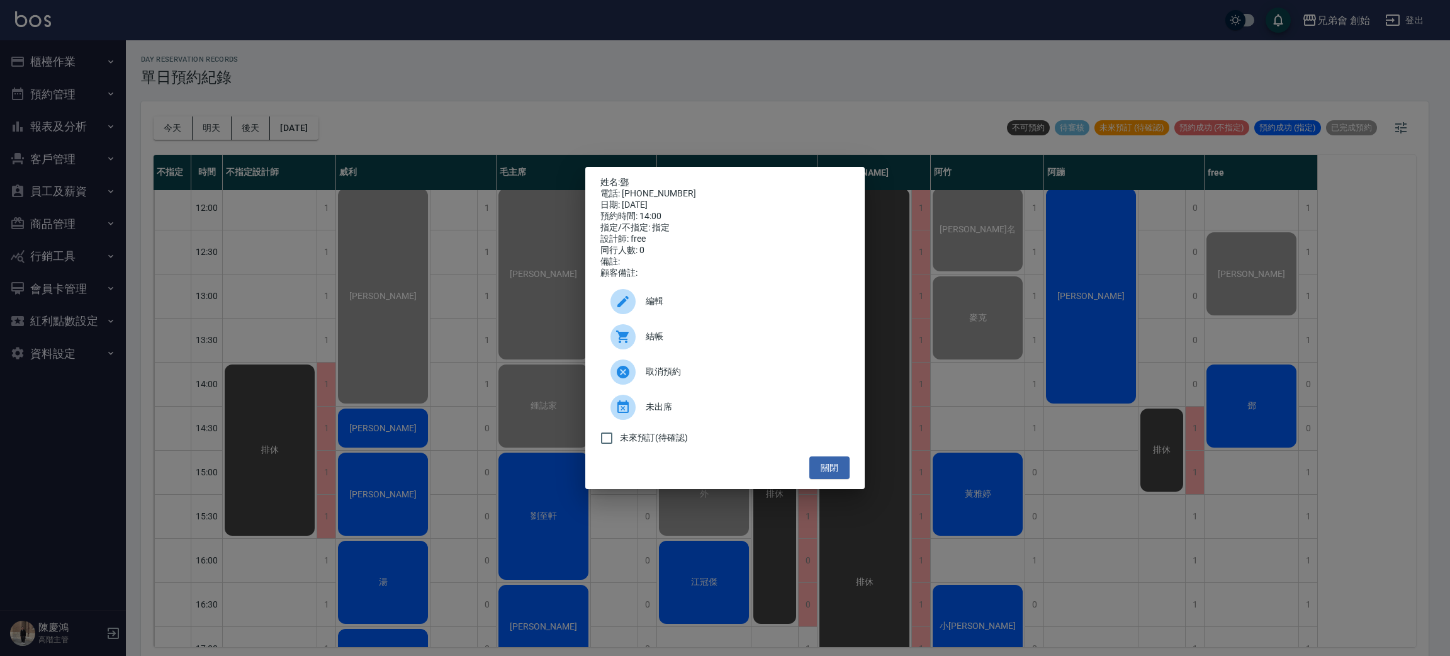
click at [705, 337] on span "結帳" at bounding box center [743, 336] width 194 height 13
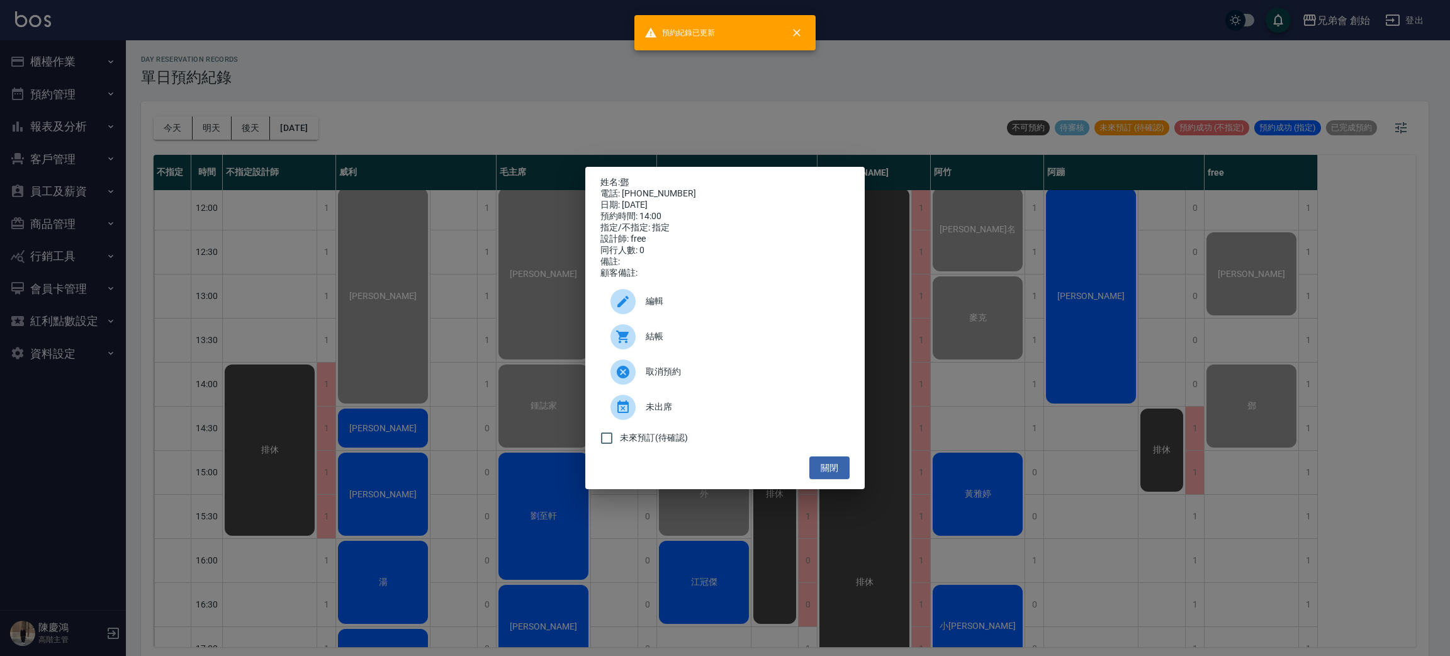
click at [553, 54] on div "姓名: 鄧 電話: 0983210870 日期: 2025/09/14 預約時間: 14:00 指定/不指定: 指定 設計師: free 同行人數: 0 備註…" at bounding box center [725, 328] width 1450 height 656
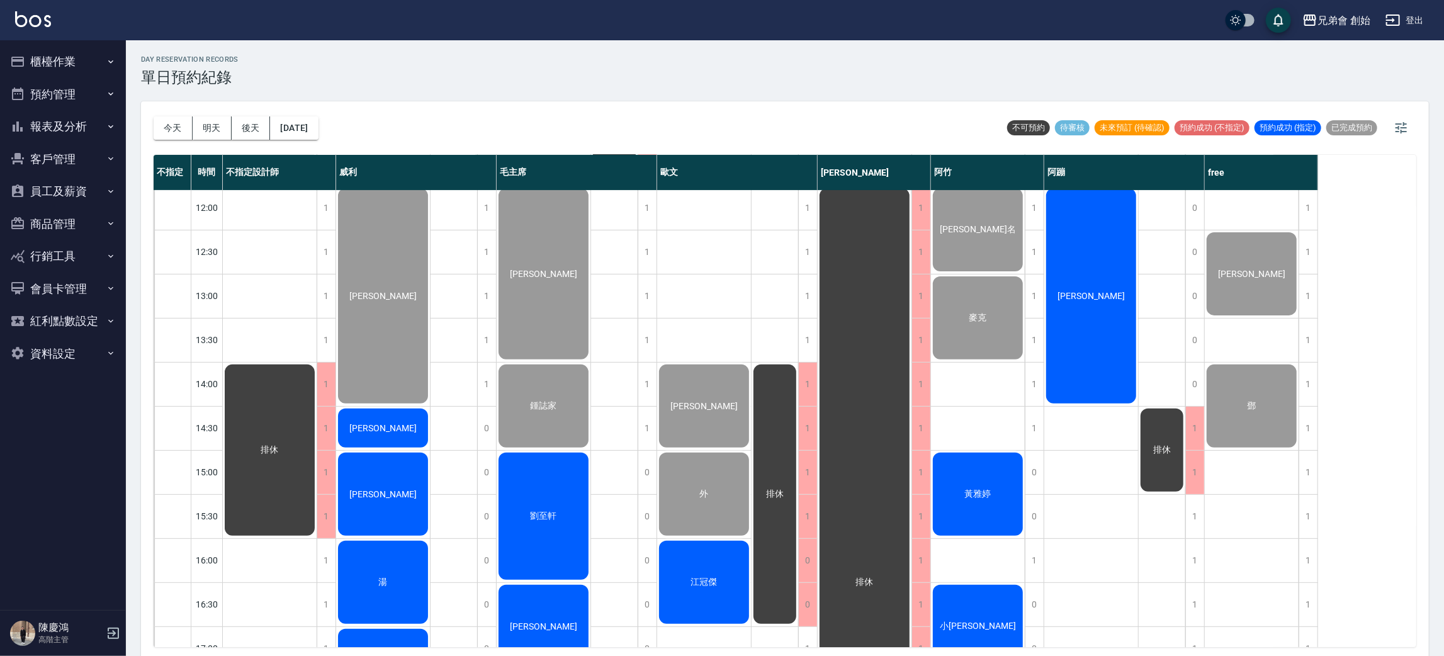
click at [395, 479] on div "江皓" at bounding box center [383, 494] width 94 height 87
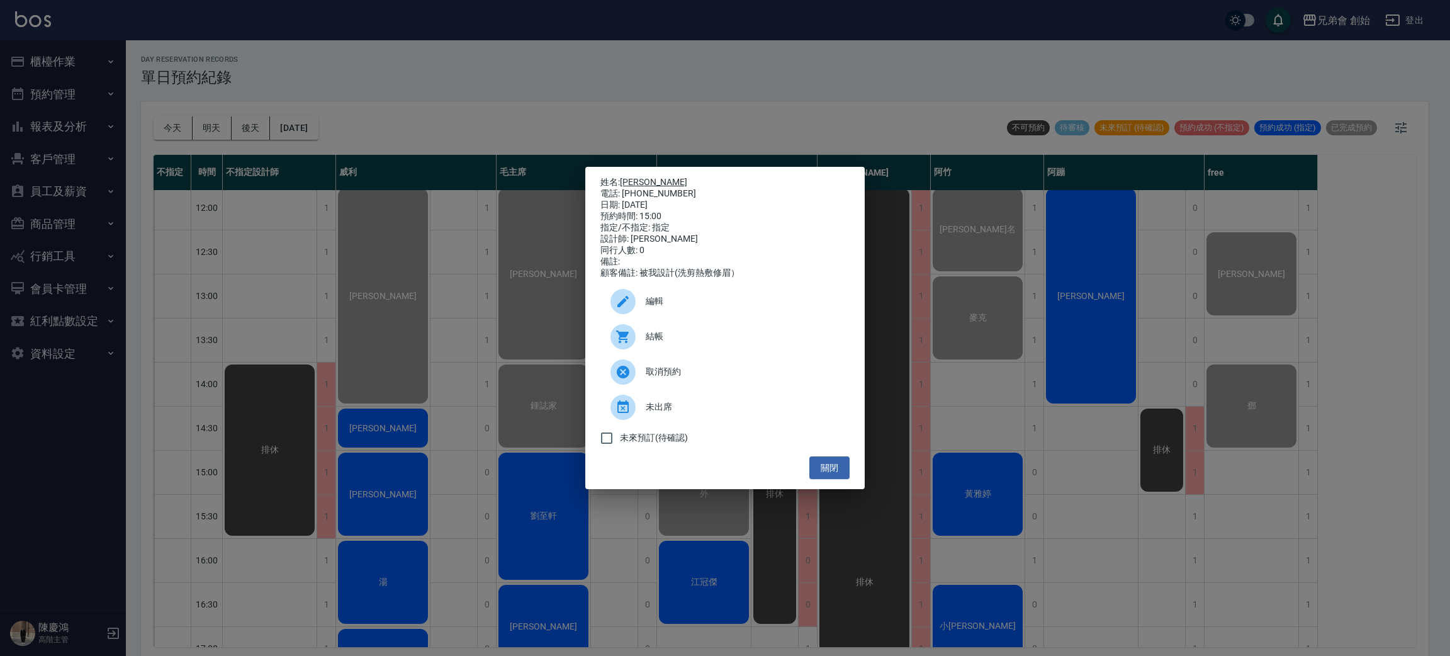
click at [637, 177] on link "江皓" at bounding box center [653, 182] width 67 height 10
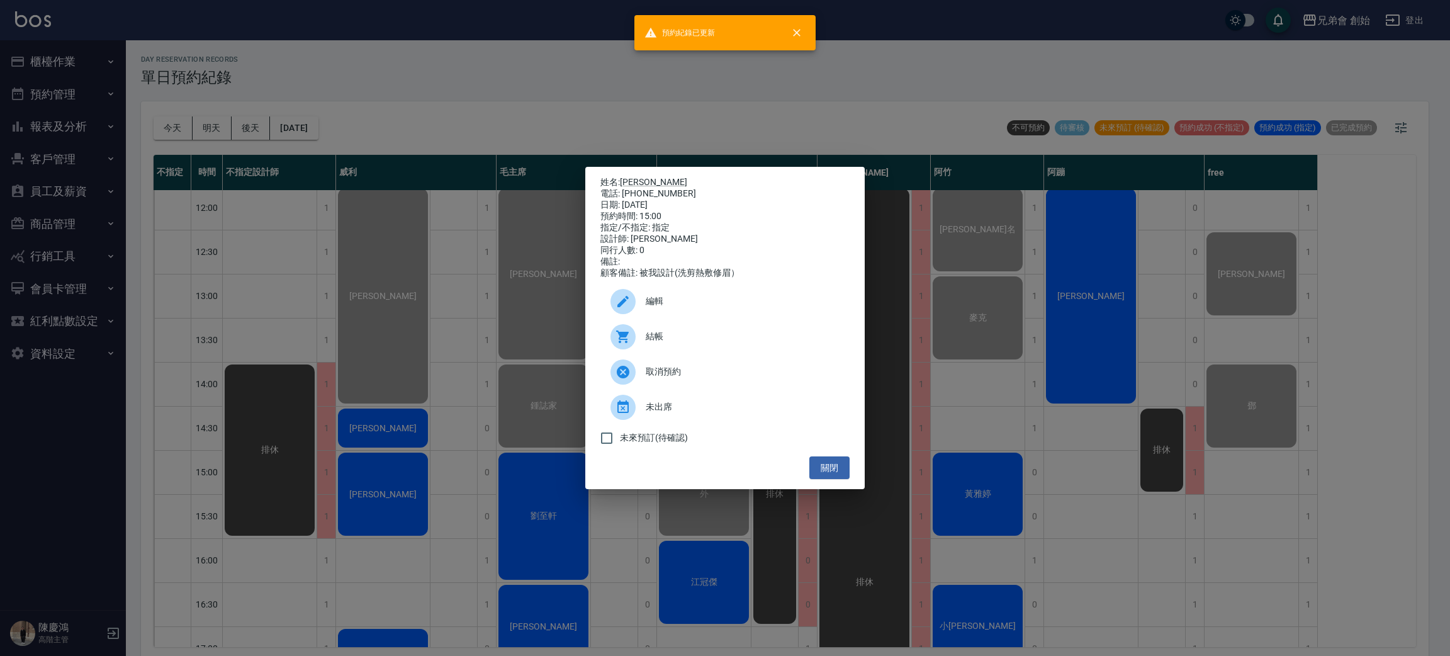
click at [493, 88] on div "姓名: 江皓 電話: 0905848197 日期: 2025/09/14 預約時間: 15:00 指定/不指定: 指定 設計師: 威利 同行人數: 0 備註:…" at bounding box center [725, 328] width 1450 height 656
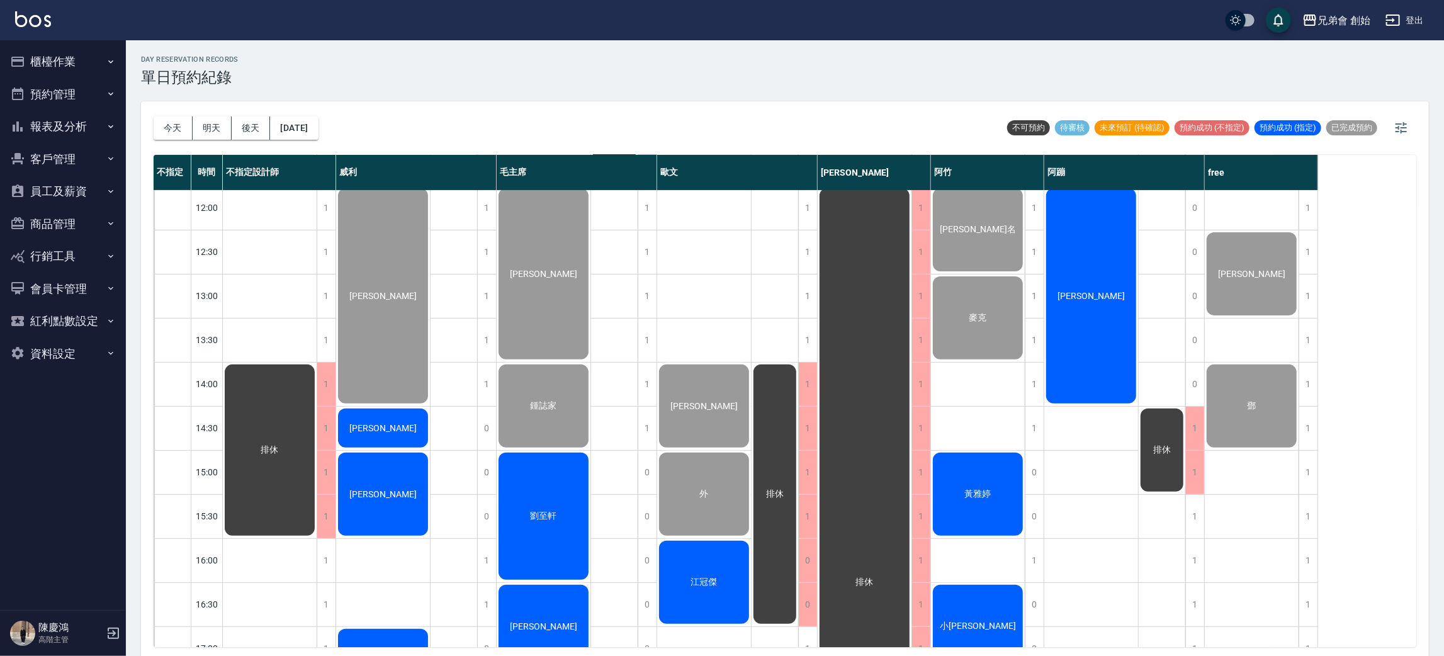
click at [455, 369] on div "排休 排休" at bounding box center [454, 560] width 47 height 1278
click at [289, 134] on button "2025/09/14" at bounding box center [294, 127] width 48 height 23
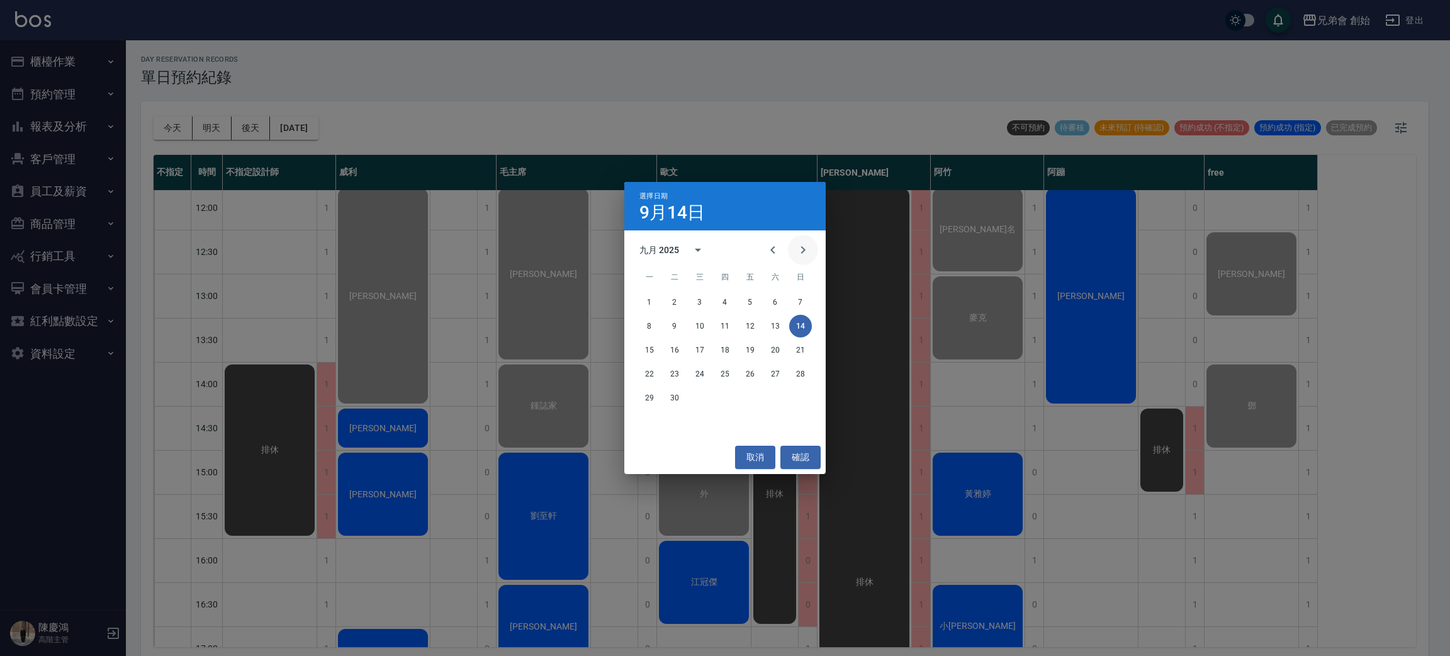
click at [796, 253] on icon "Next month" at bounding box center [803, 249] width 15 height 15
click at [746, 215] on div "9月14日" at bounding box center [724, 212] width 171 height 15
click at [620, 81] on div "選擇日期 9月14日 十月 2025 一 二 三 四 五 六 日 1 2 3 4 5 6 7 8 9 10 11 12 13 14 15 16 17 18 1…" at bounding box center [725, 328] width 1450 height 656
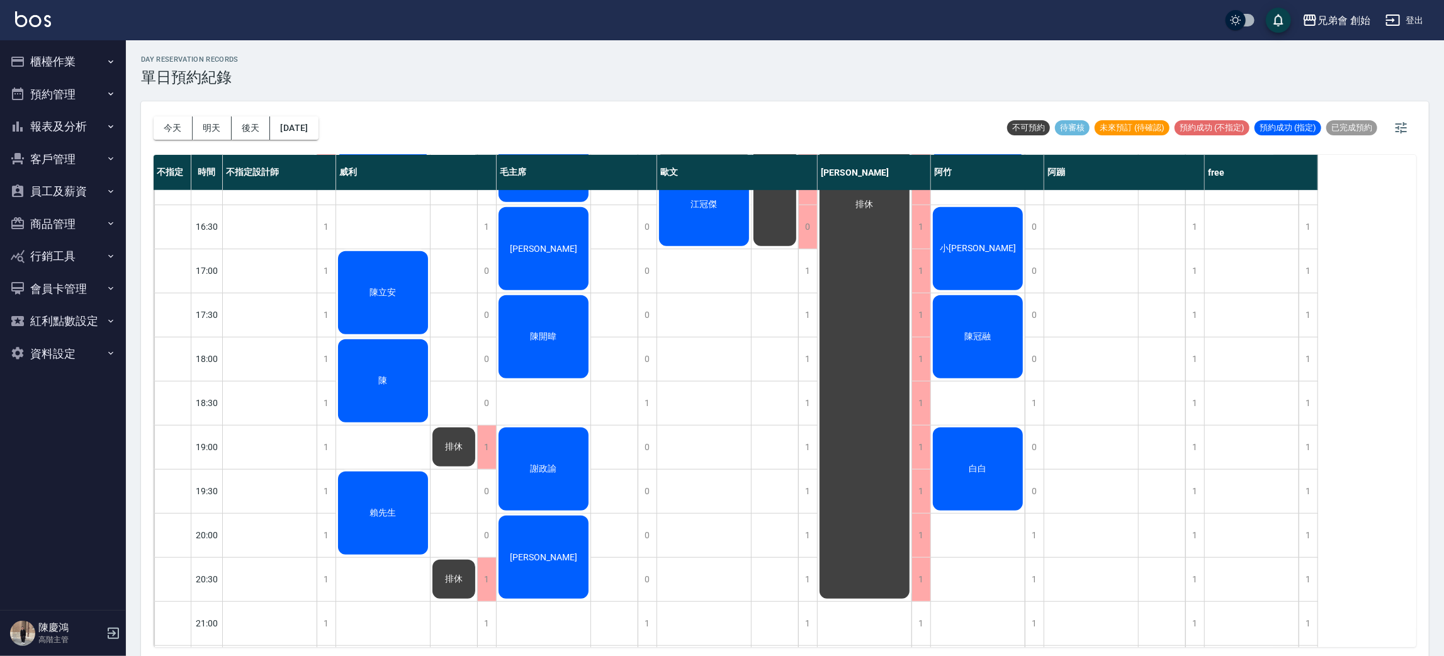
scroll to position [363, 0]
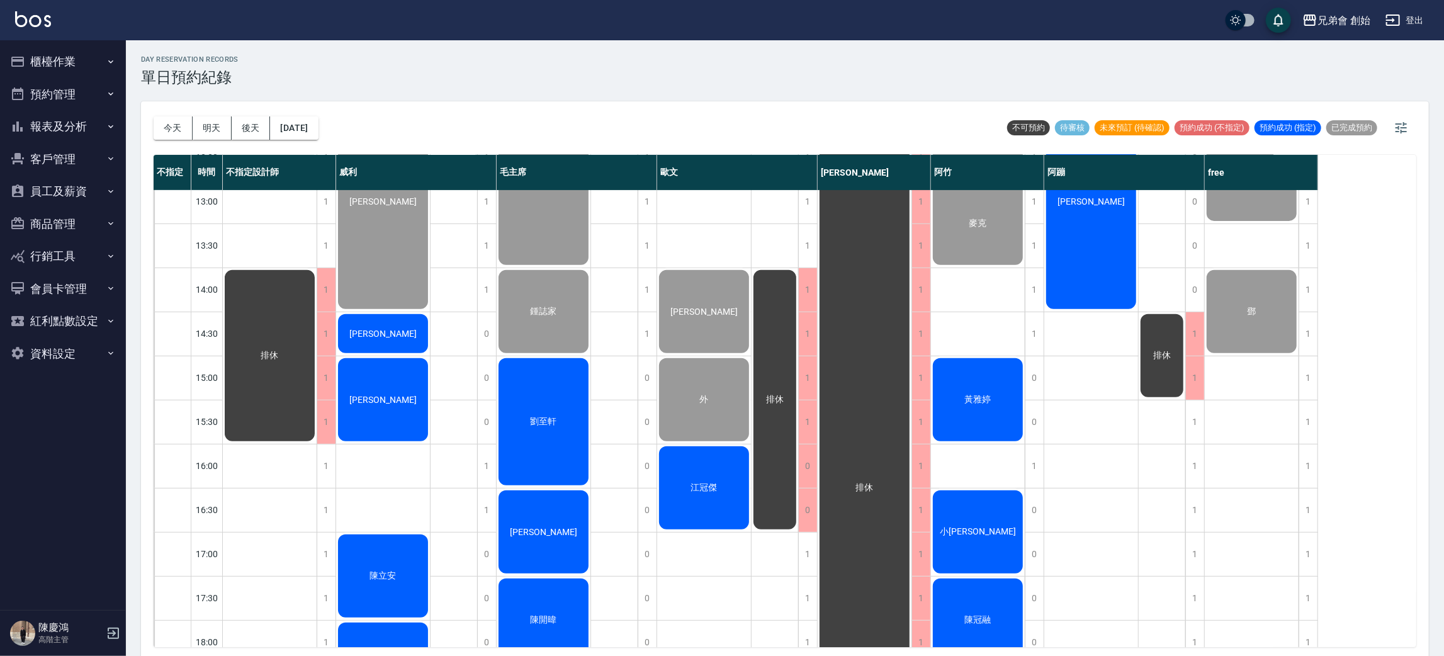
click at [1169, 460] on div "排休" at bounding box center [1162, 466] width 47 height 1278
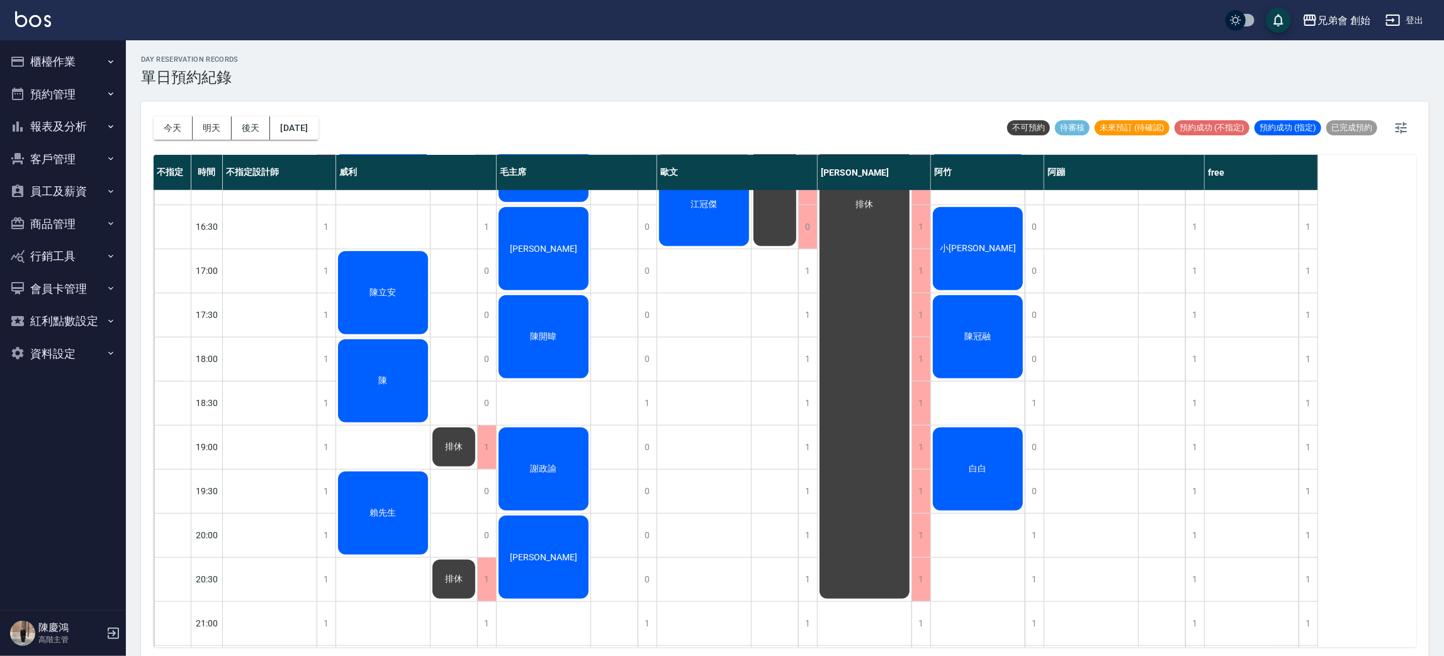
scroll to position [552, 0]
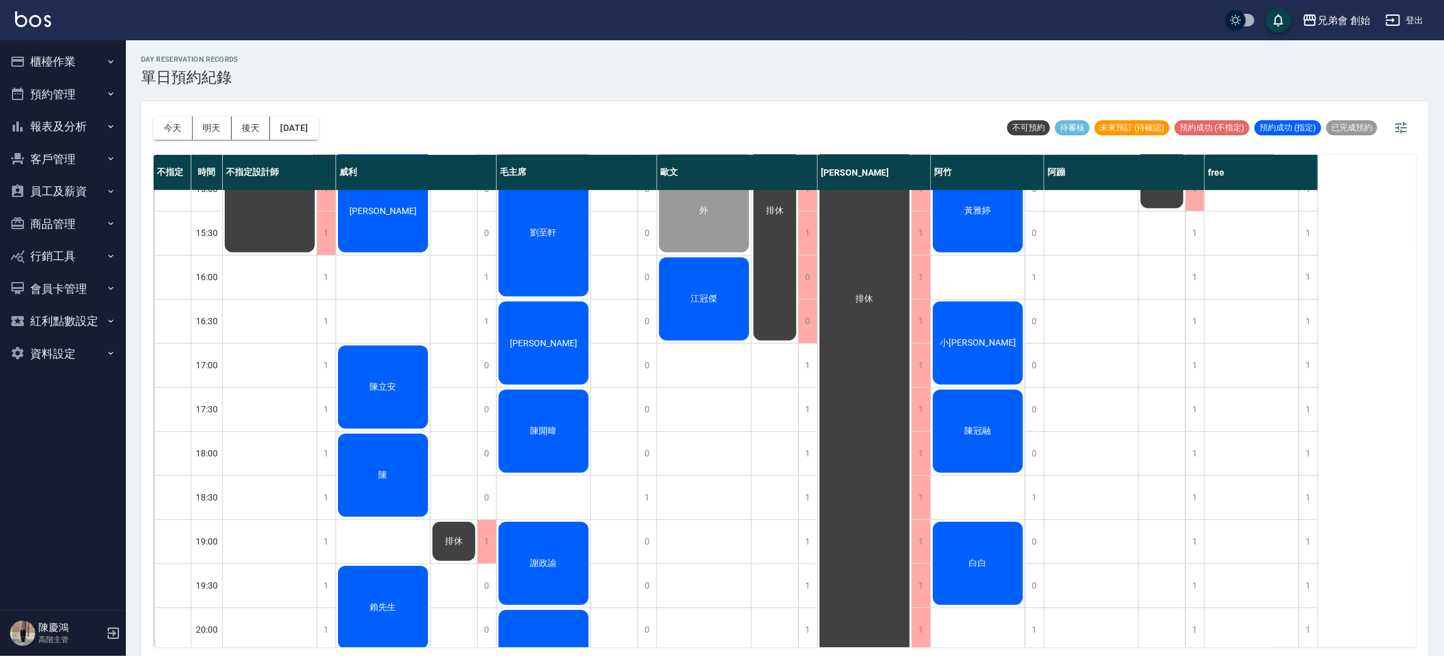
click at [1116, 368] on div "[PERSON_NAME]" at bounding box center [1091, 277] width 94 height 1278
click at [1120, 361] on div "[PERSON_NAME]" at bounding box center [1091, 277] width 94 height 1278
click at [77, 125] on button "報表及分析" at bounding box center [63, 126] width 116 height 33
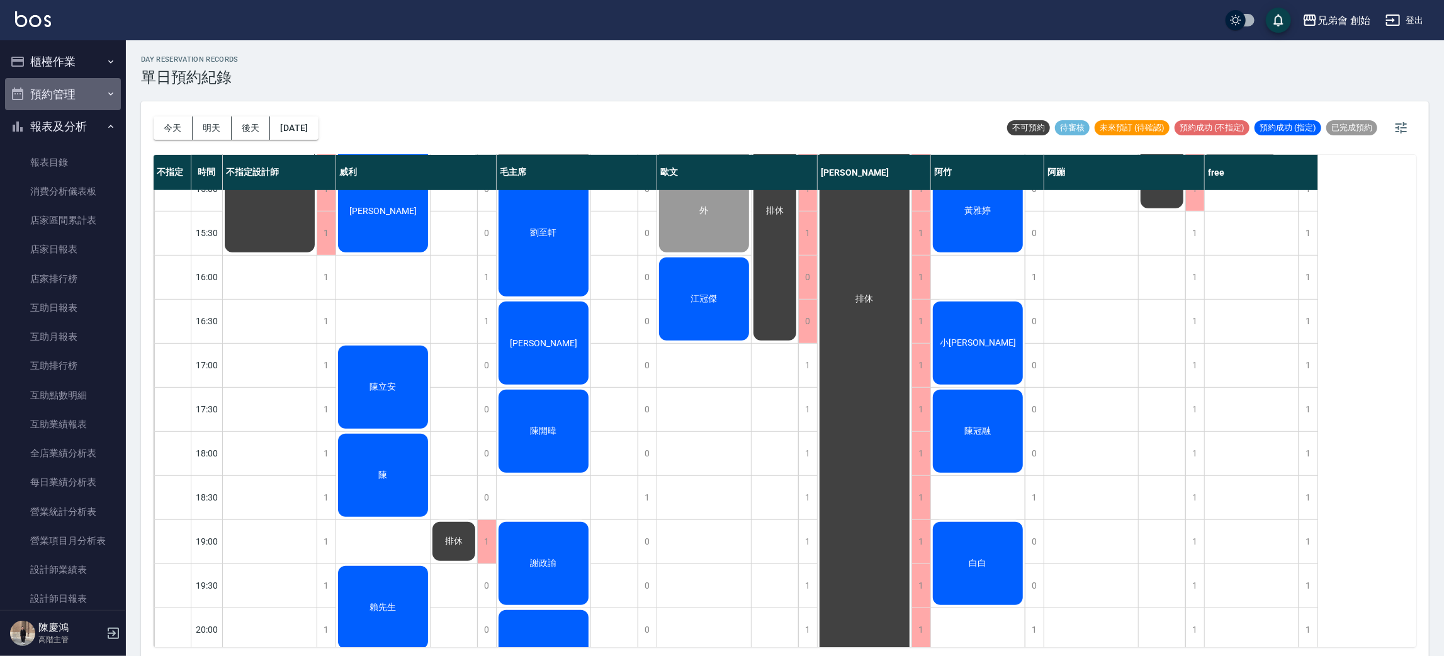
click at [77, 85] on button "預約管理" at bounding box center [63, 94] width 116 height 33
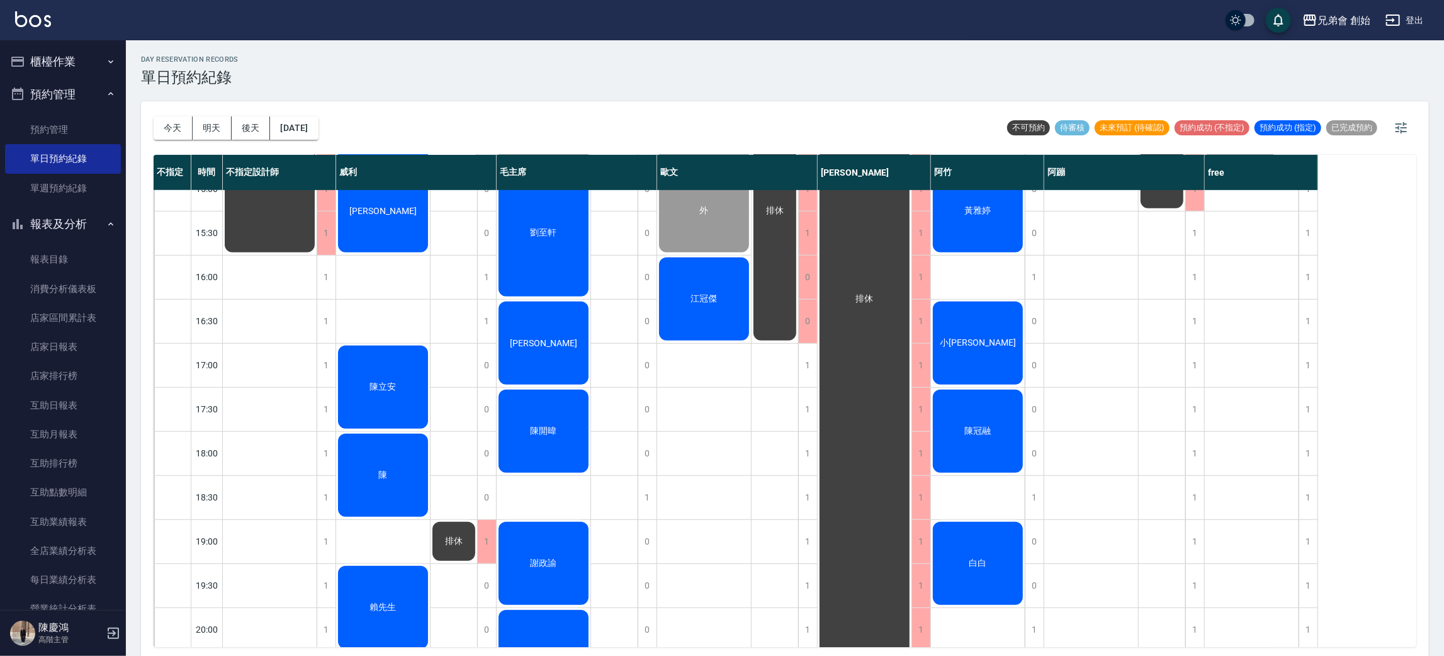
click at [74, 234] on button "報表及分析" at bounding box center [63, 224] width 116 height 33
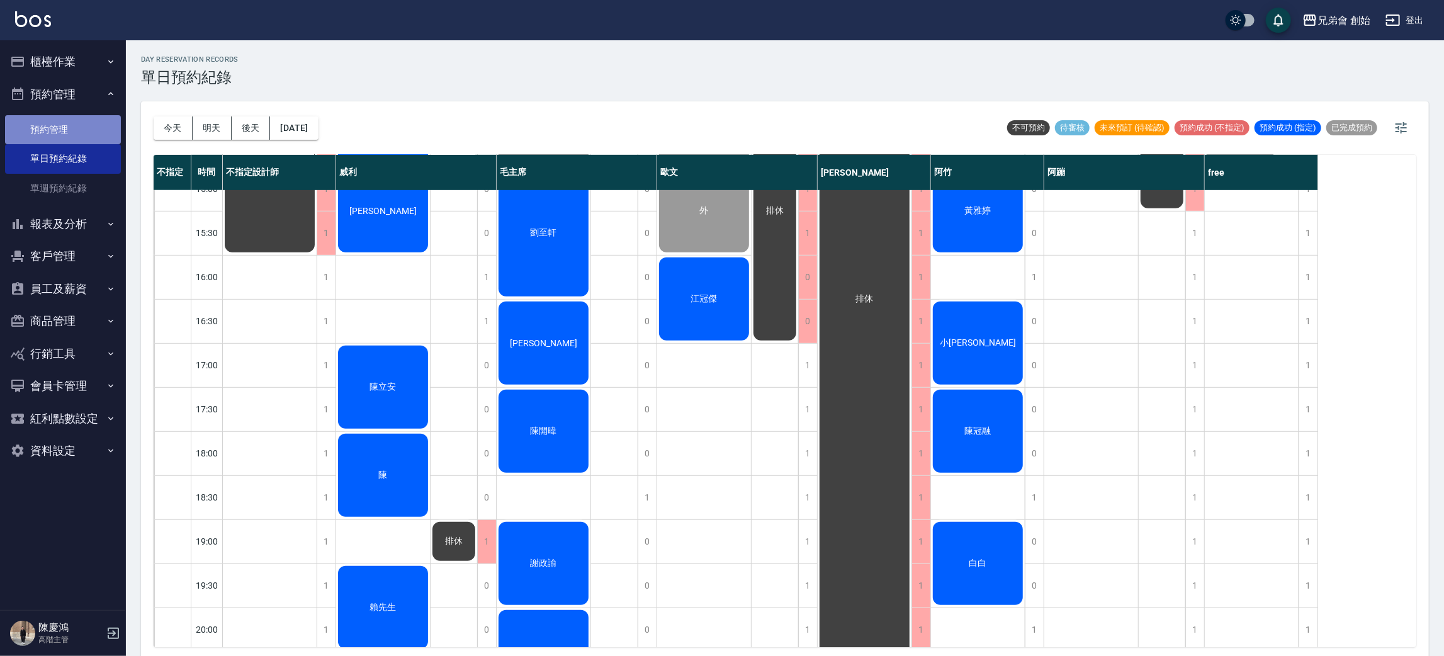
click at [77, 130] on link "預約管理" at bounding box center [63, 129] width 116 height 29
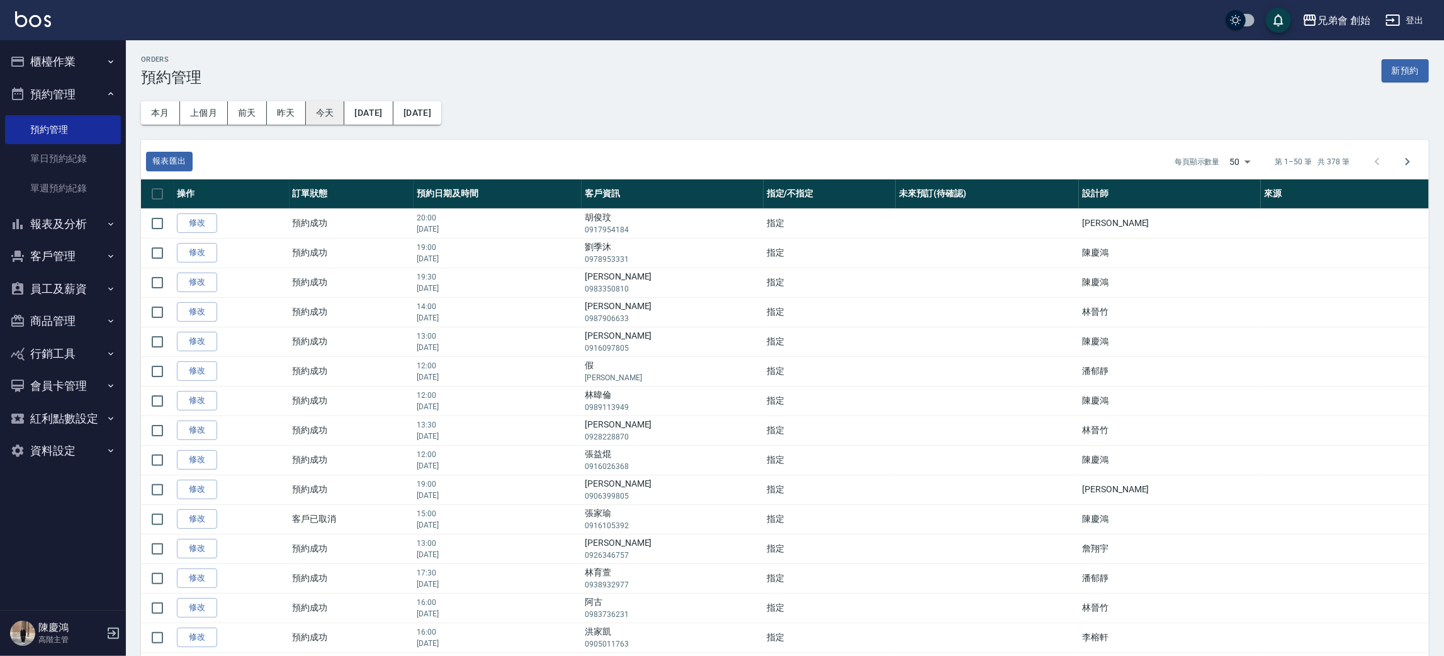
click at [308, 104] on button "今天" at bounding box center [325, 112] width 39 height 23
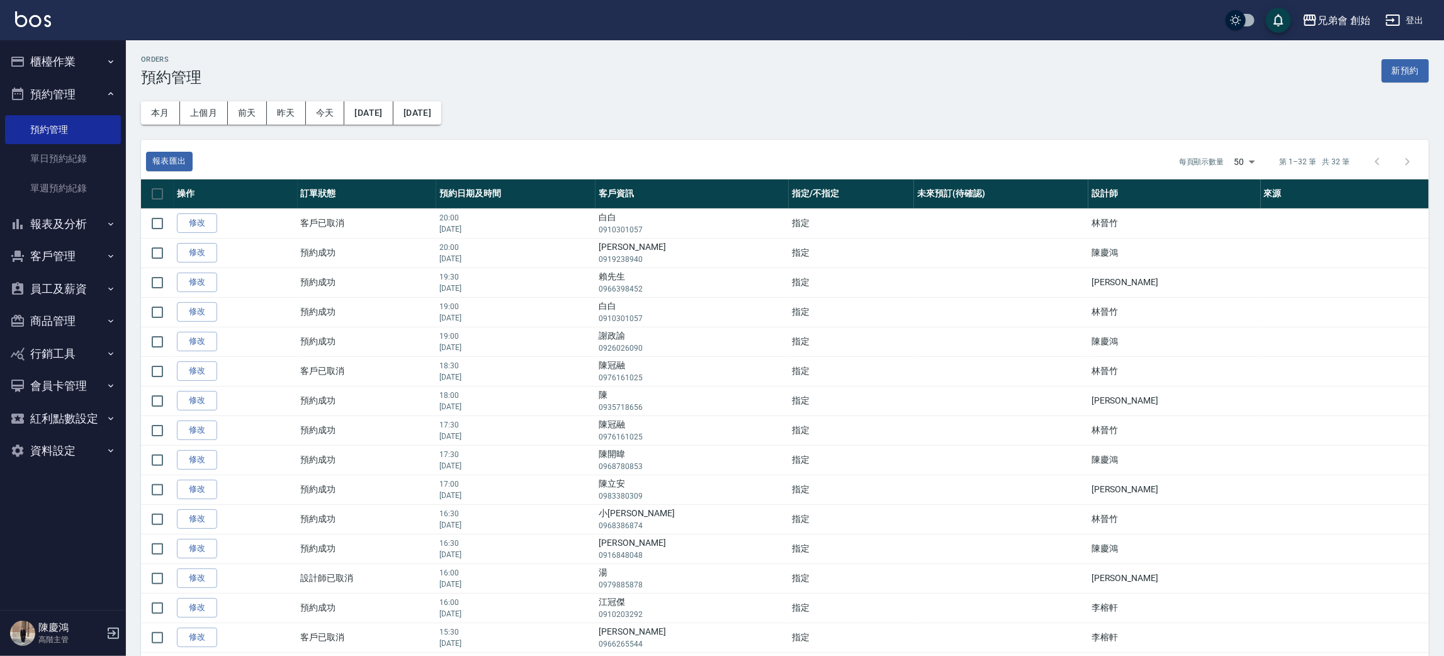
click at [942, 137] on div "本月 上個月 前天 昨天 今天 2025/09/14 2025/09/14" at bounding box center [780, 108] width 1298 height 64
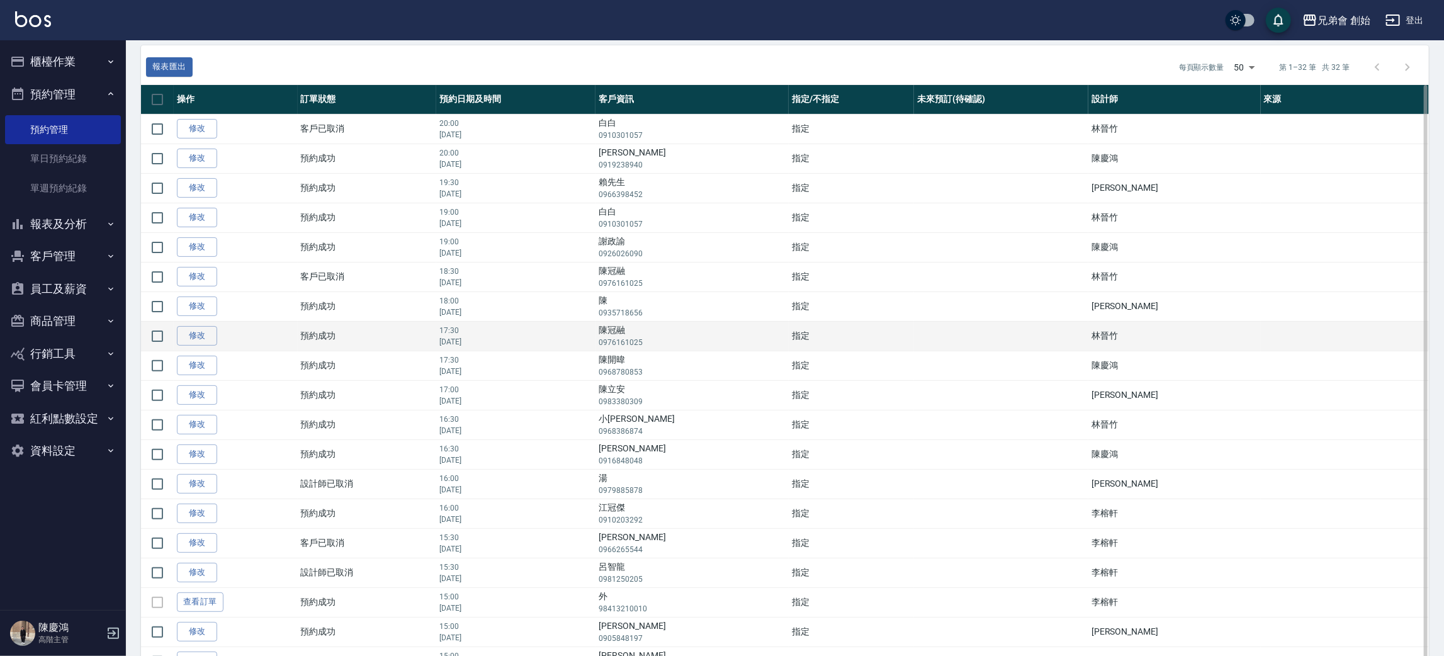
scroll to position [189, 0]
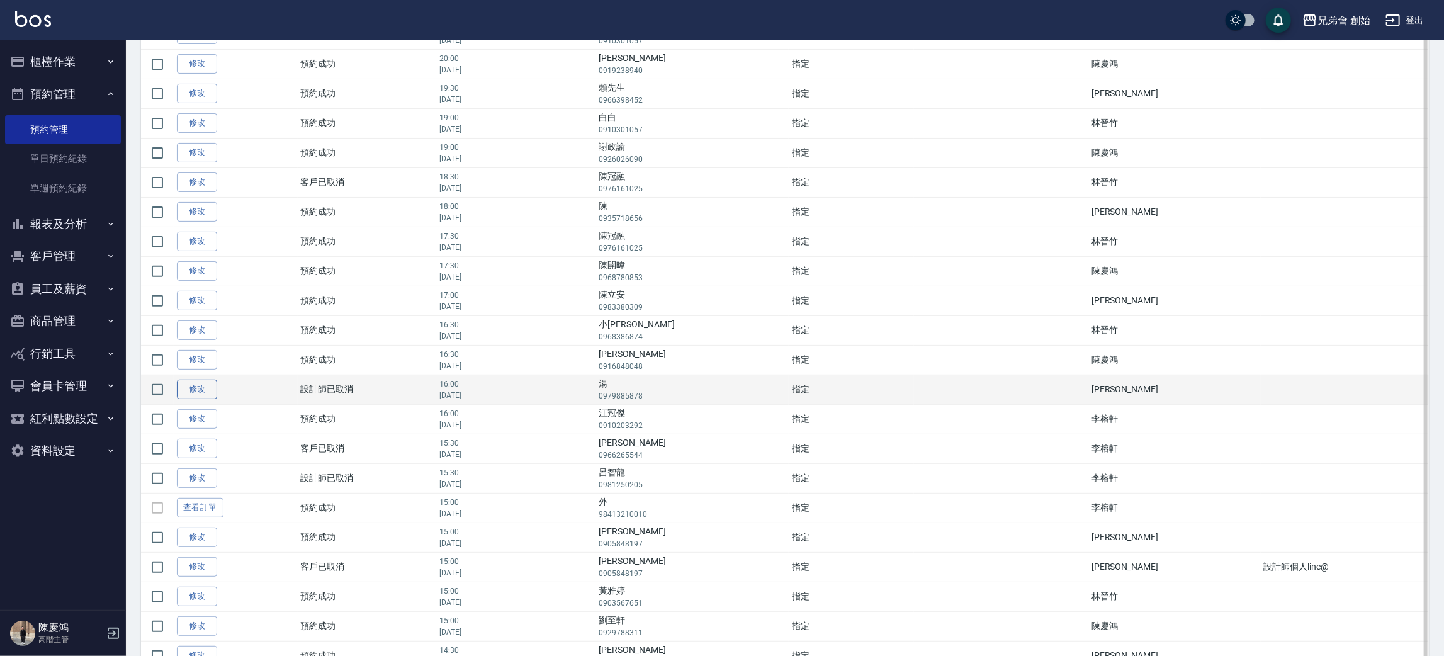
click at [192, 392] on link "修改" at bounding box center [197, 390] width 40 height 20
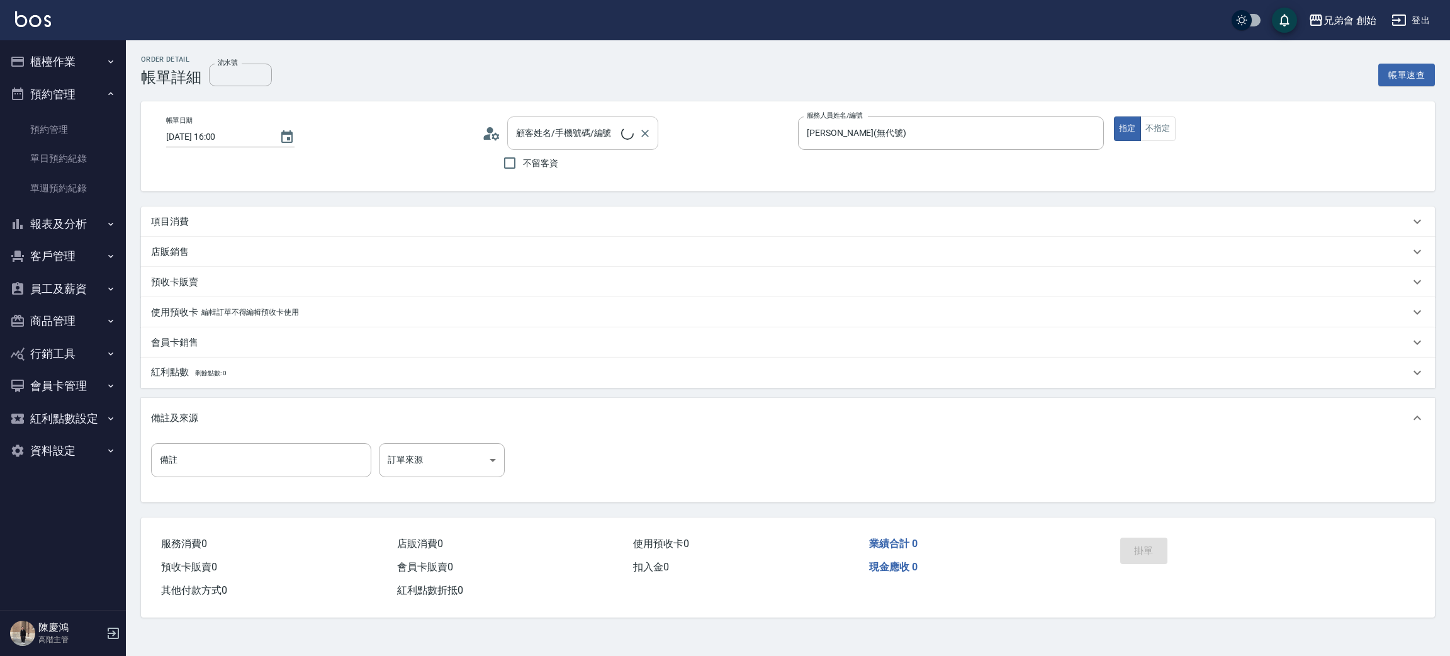
type input "2025/09/14 16:00"
type input "威利(無代號)"
type input "湯/0979885878/null"
click at [485, 52] on div "Order detail 帳單詳細 流水號 流水號 帳單速查 帳單日期 2025/09/14 16:00 顧客姓名/手機號碼/編號 湯/0979885878/…" at bounding box center [788, 336] width 1324 height 592
click at [538, 131] on input "湯/0979885878/null" at bounding box center [573, 133] width 121 height 22
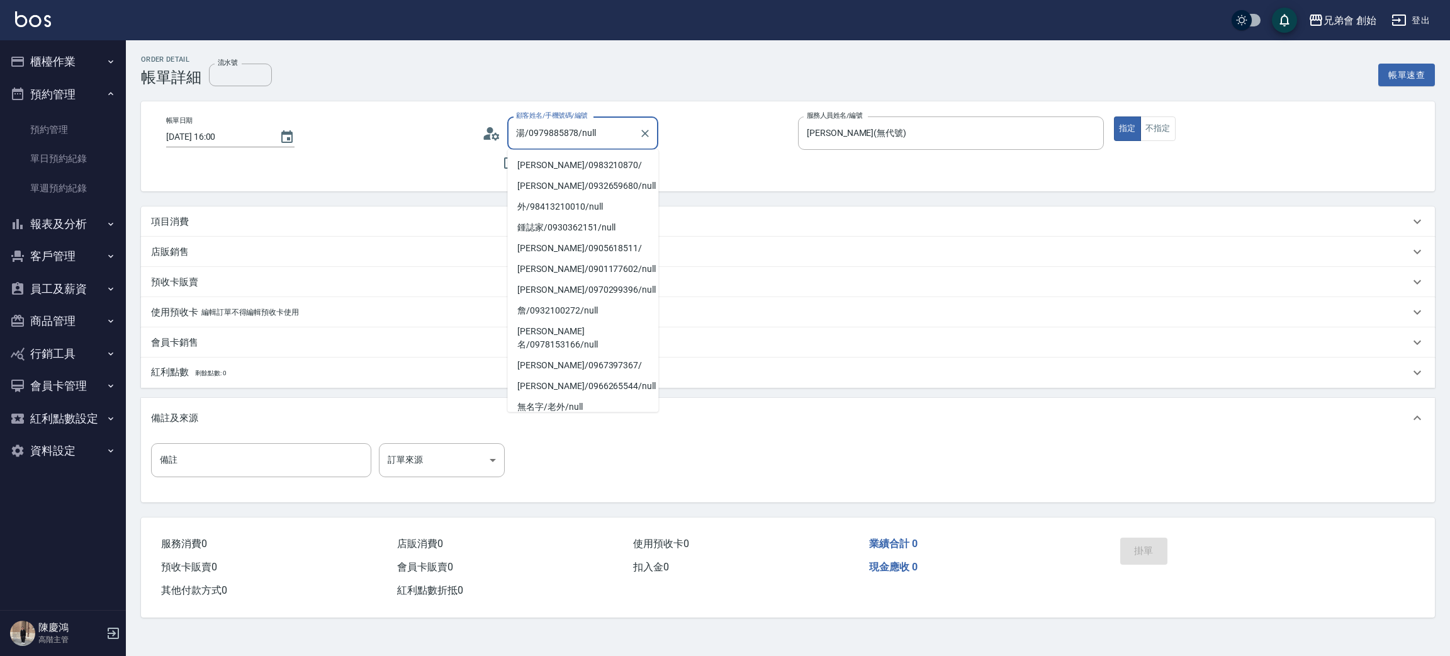
click at [538, 131] on input "湯/0979885878/null" at bounding box center [573, 133] width 121 height 22
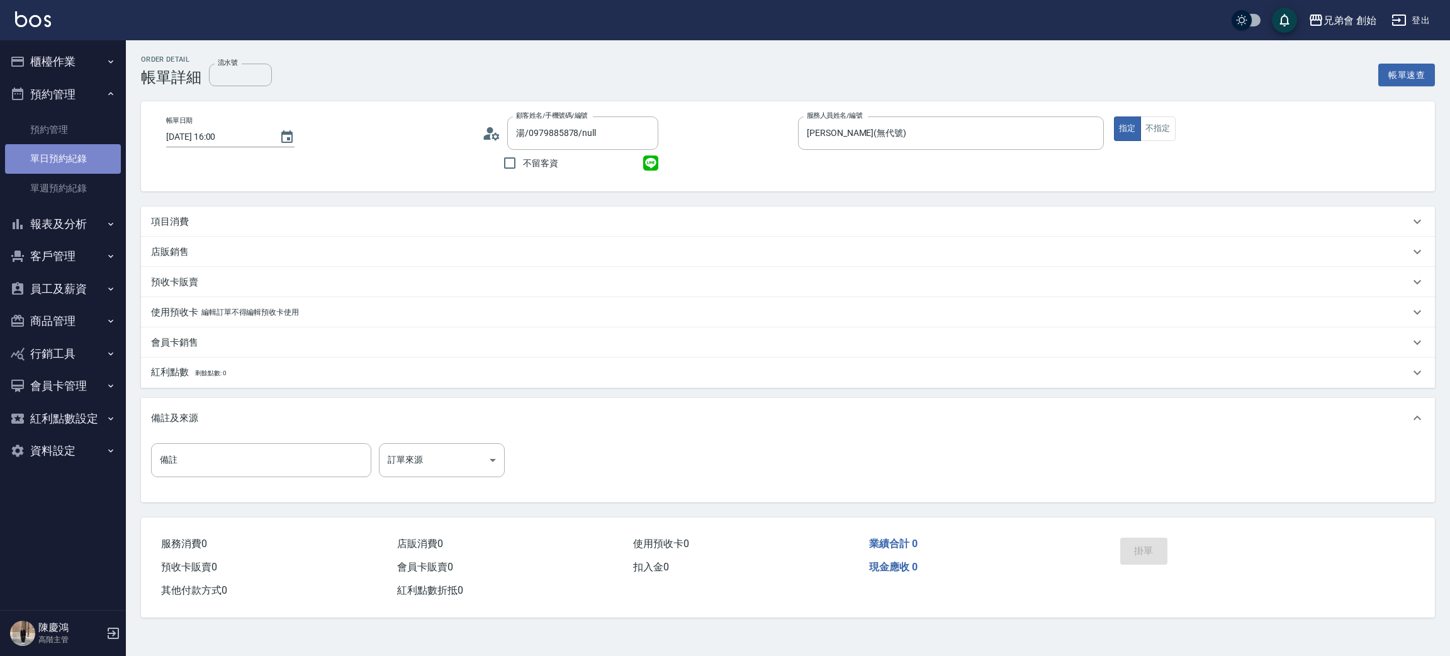
click at [62, 162] on link "單日預約紀錄" at bounding box center [63, 158] width 116 height 29
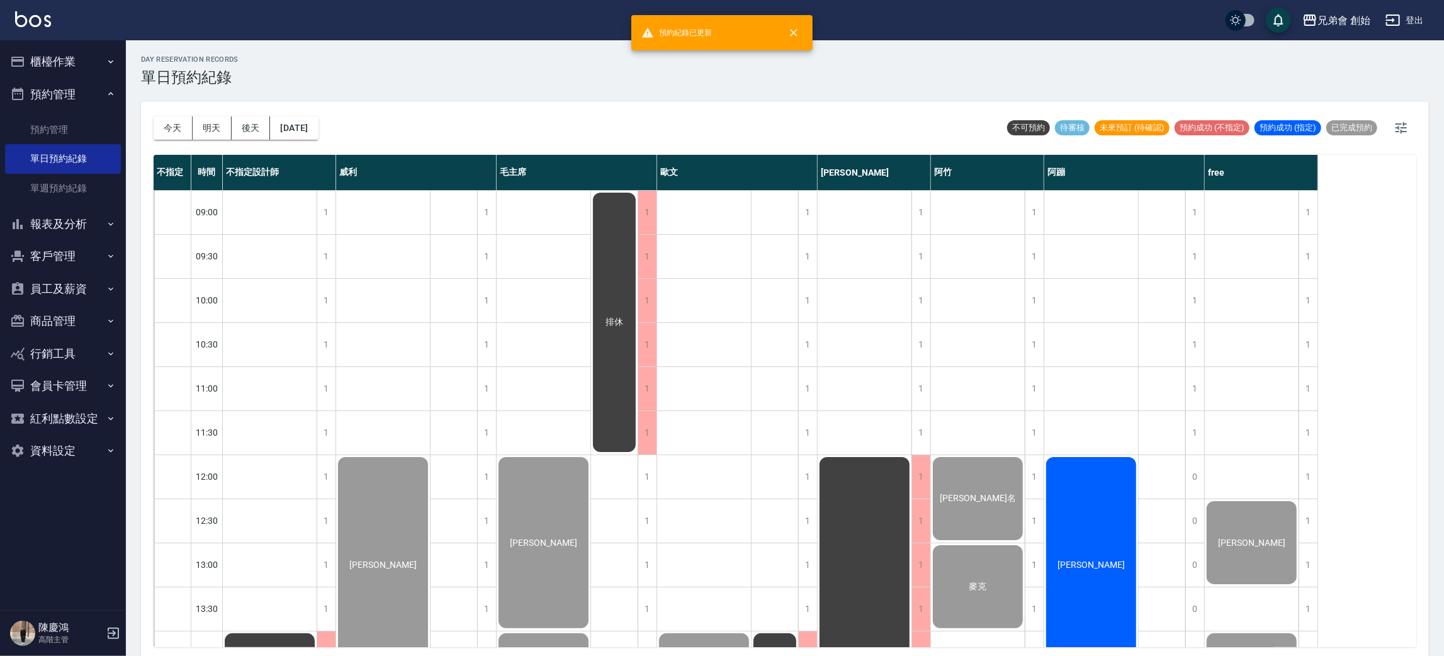
scroll to position [471, 0]
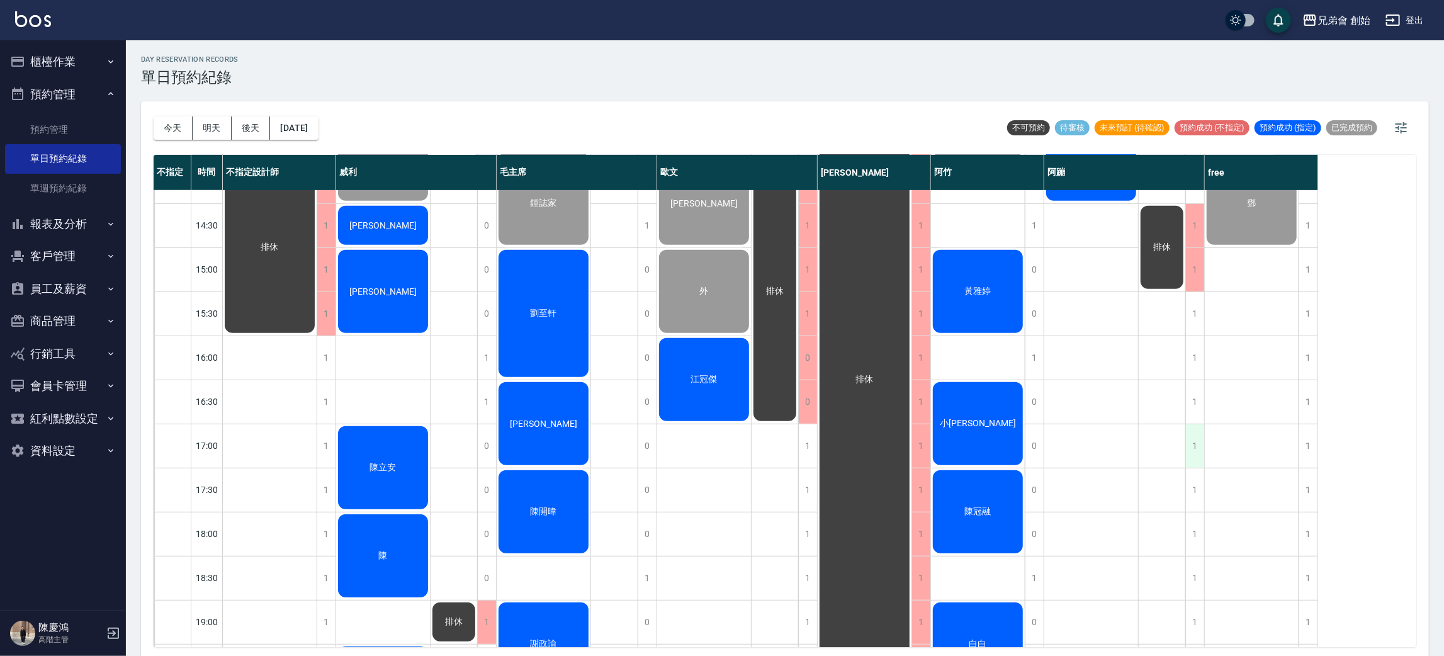
click at [1190, 447] on div "1" at bounding box center [1194, 445] width 19 height 43
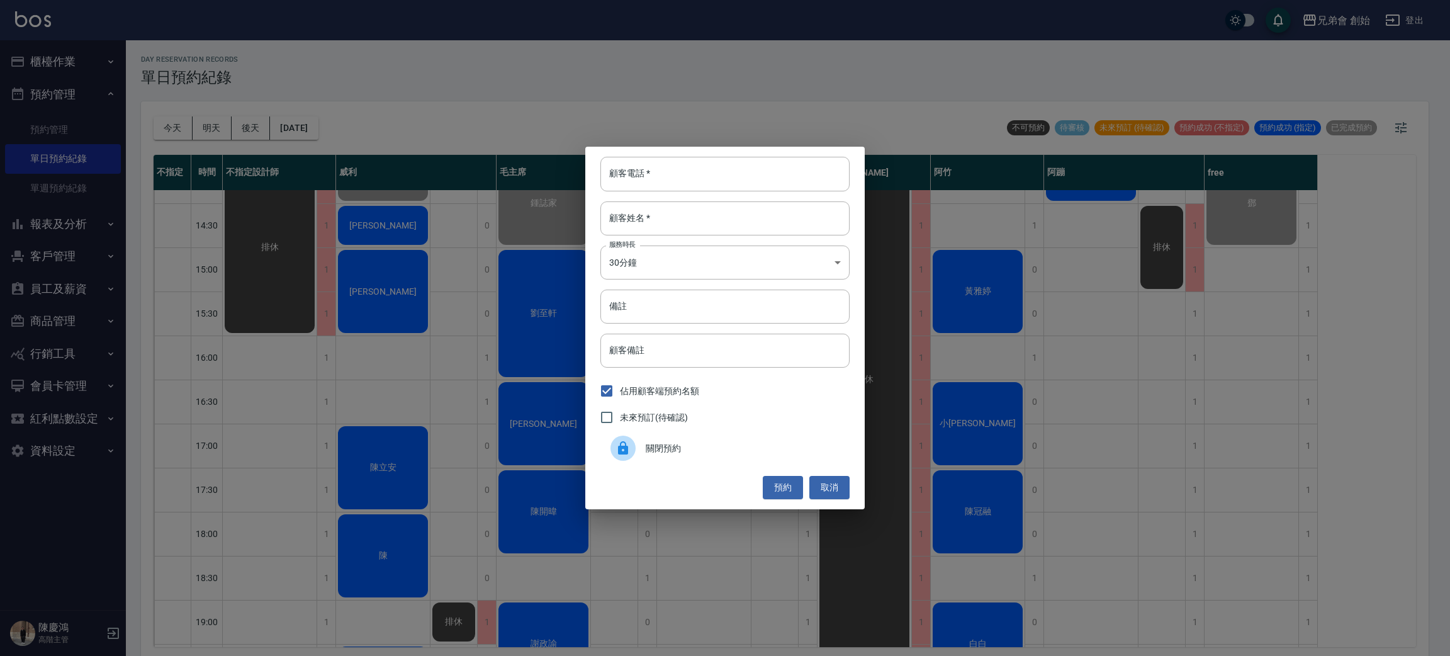
click at [628, 165] on div "顧客電話   * 顧客電話   *" at bounding box center [724, 174] width 249 height 34
paste input "0979885878"
type input "0979885878"
click at [671, 218] on input "顧客姓名   *" at bounding box center [724, 218] width 249 height 34
type input "?"
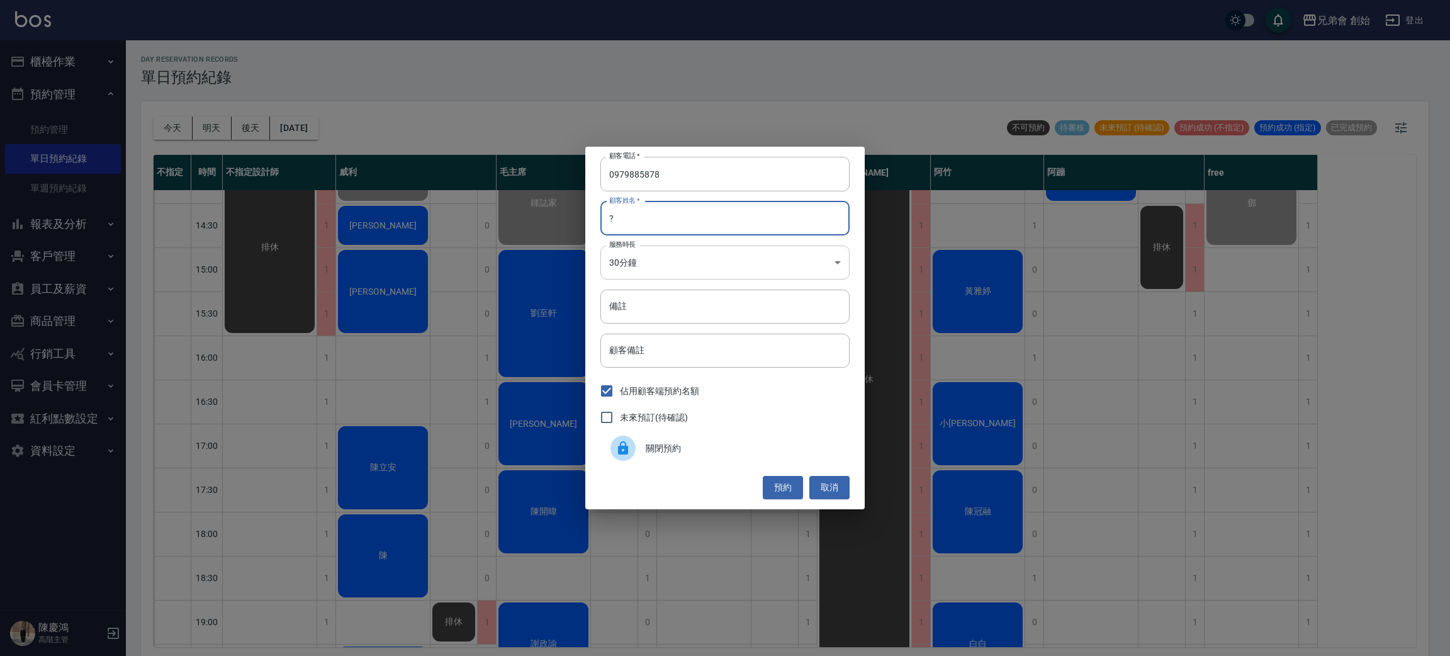
click at [624, 261] on body "兄弟會 創始 登出 櫃檯作業 打帳單 帳單列表 掛單列表 座位開單 營業儀表板 現金收支登錄 高階收支登錄 材料自購登錄 每日結帳 排班表 現場電腦打卡 掃碼…" at bounding box center [725, 330] width 1450 height 660
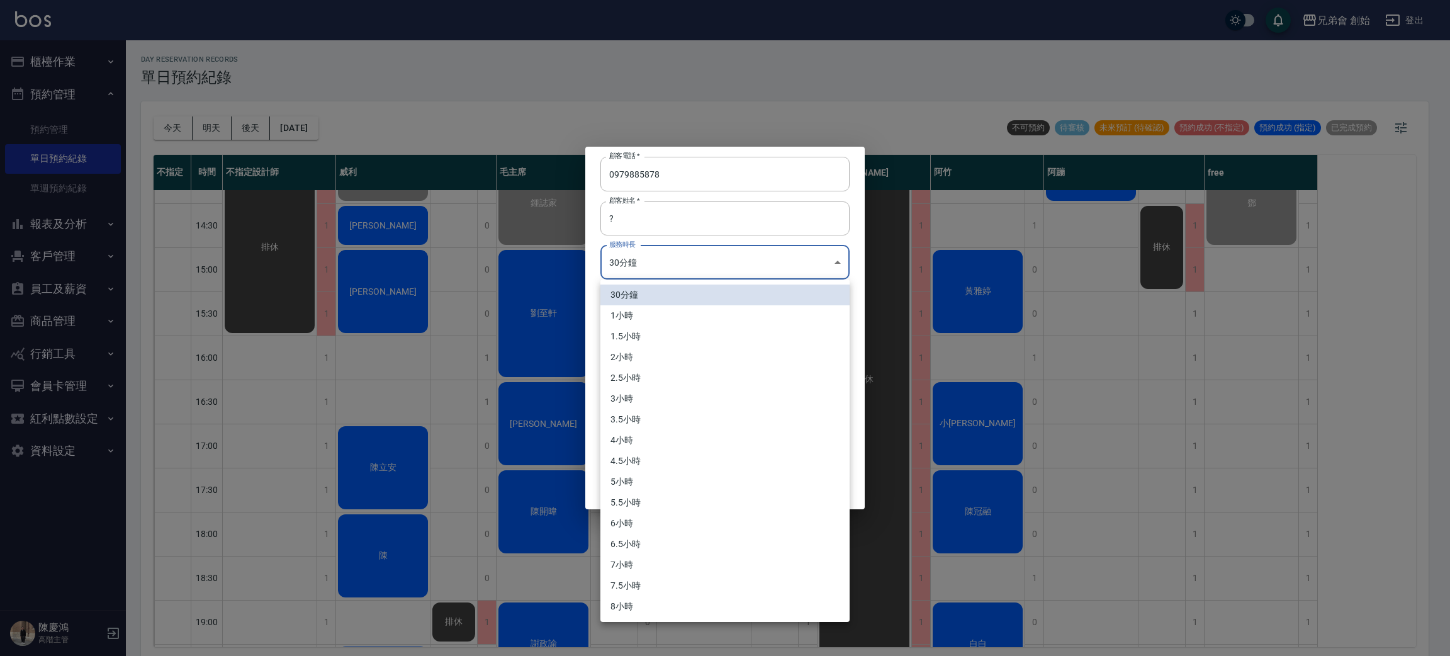
click at [655, 312] on li "1小時" at bounding box center [724, 315] width 249 height 21
type input "2"
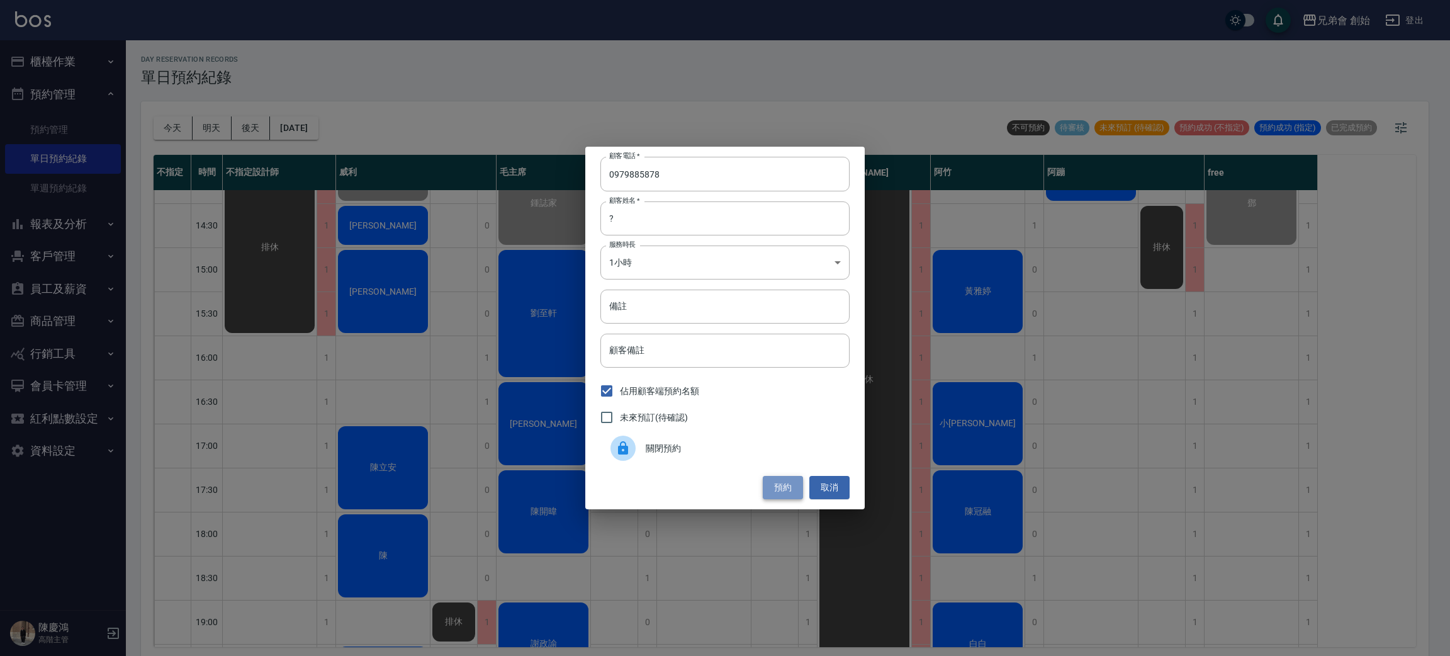
click at [775, 483] on button "預約" at bounding box center [783, 487] width 40 height 23
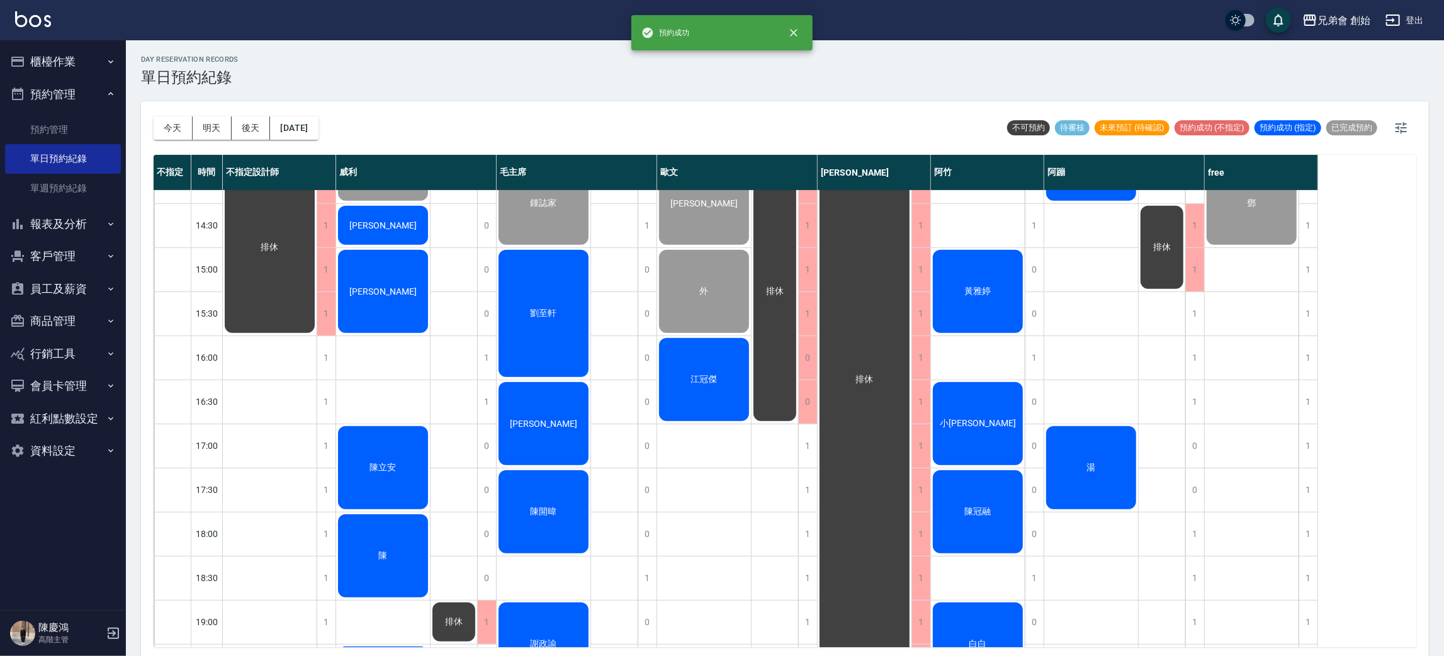
click at [1089, 465] on span "湯" at bounding box center [1091, 467] width 14 height 11
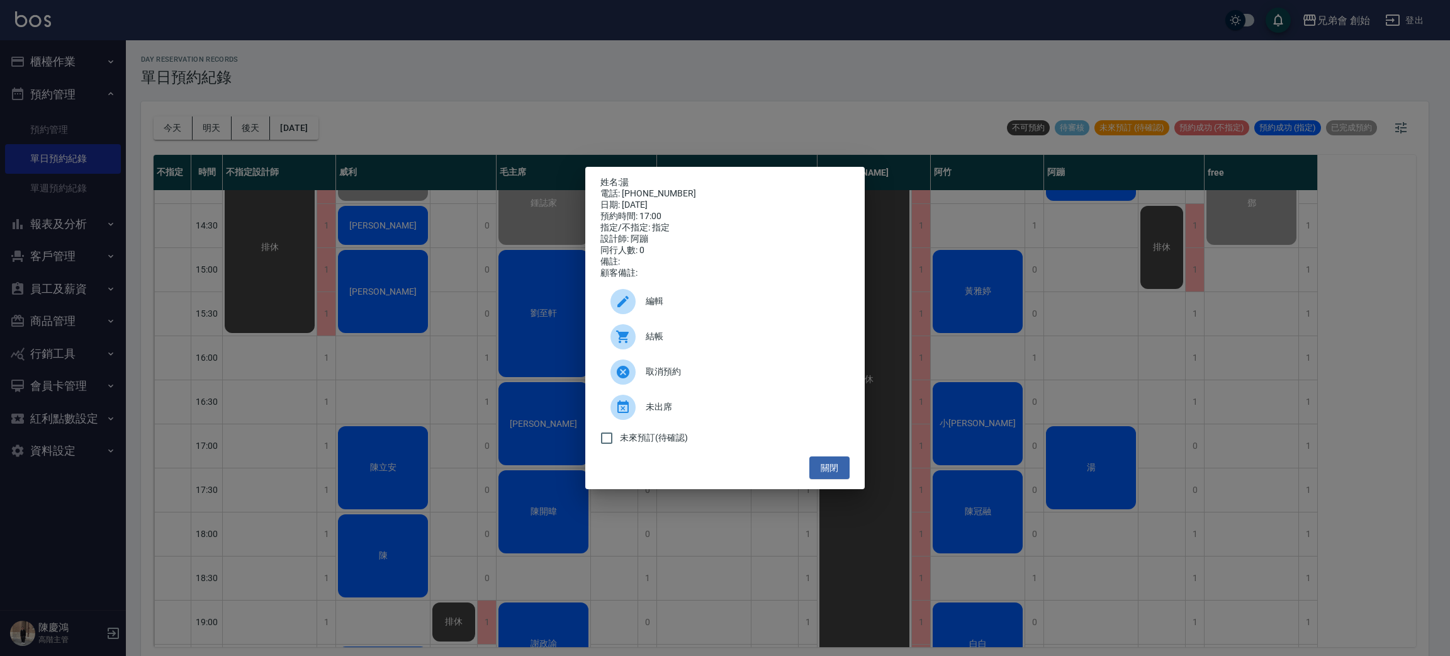
click at [682, 308] on span "編輯" at bounding box center [743, 301] width 194 height 13
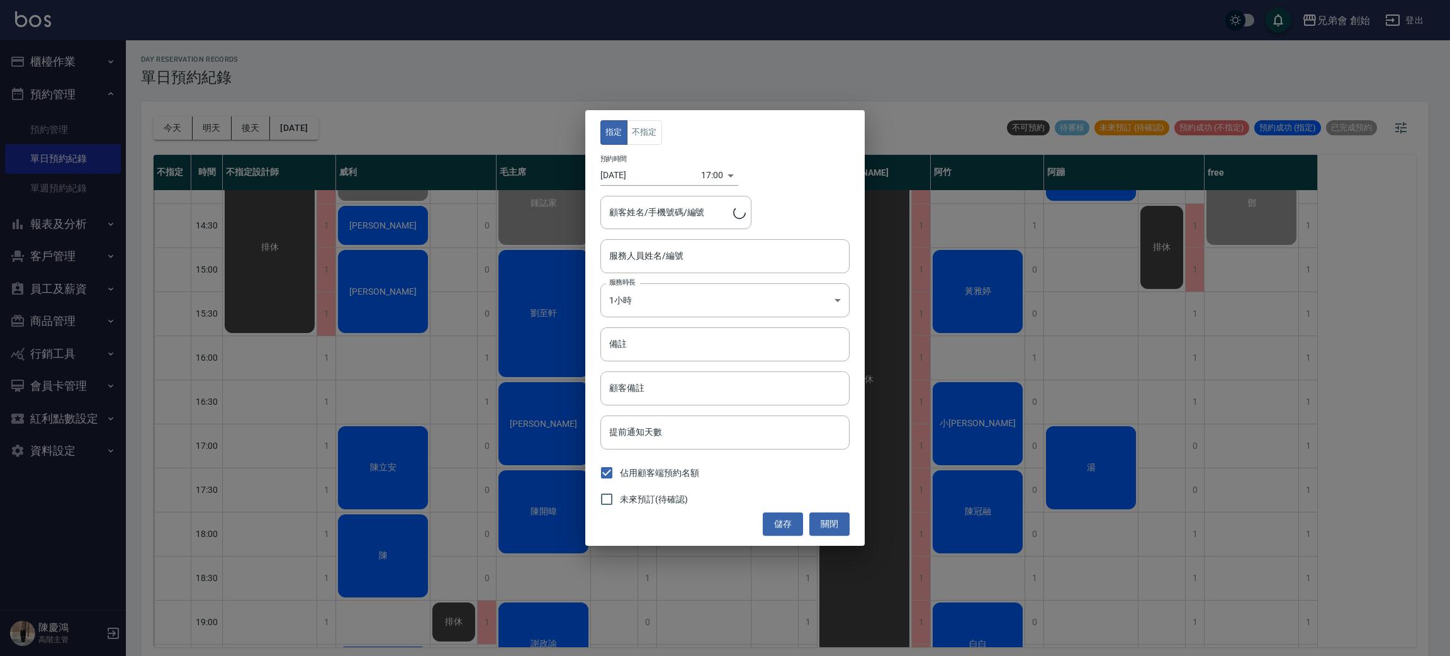
type input "湯/0979885878"
type input "阿蹦(無代號)"
click at [634, 122] on button "不指定" at bounding box center [644, 132] width 35 height 25
click at [774, 519] on button "儲存" at bounding box center [783, 523] width 40 height 23
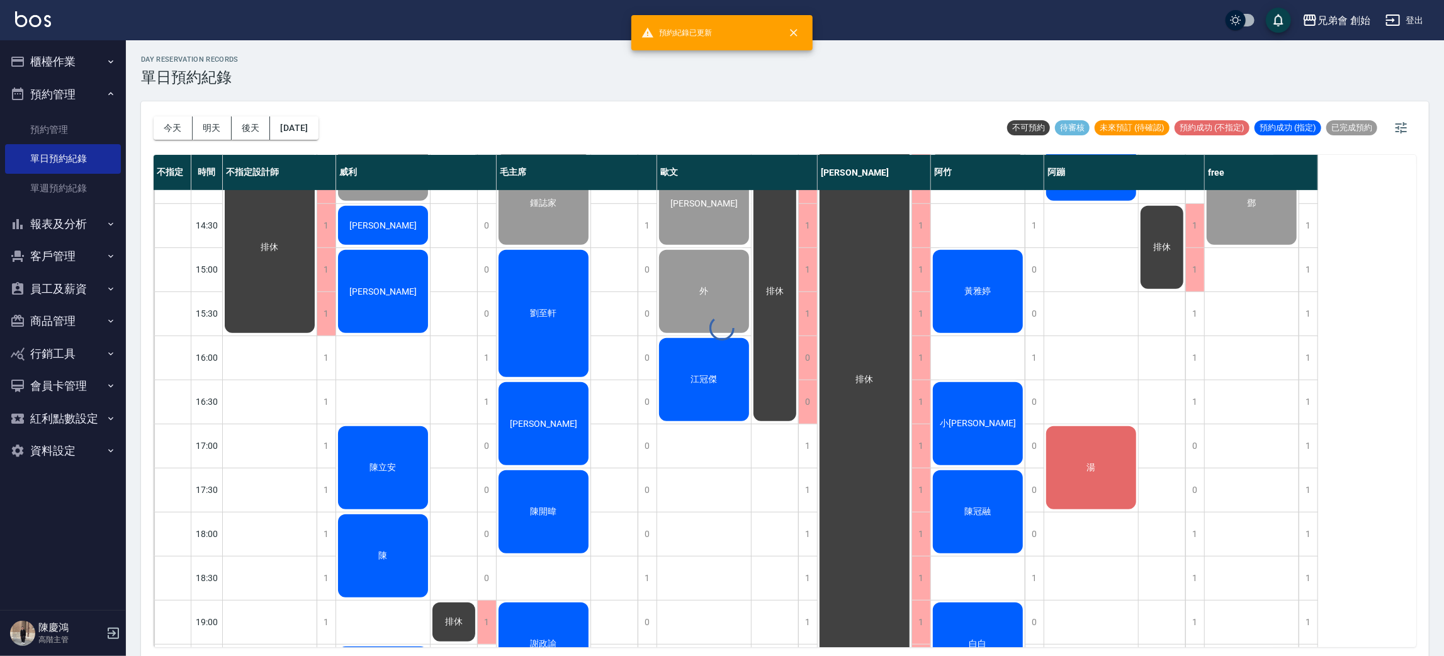
click at [720, 428] on div "day Reservation records 單日預約紀錄 今天 明天 後天 2025/09/14 不可預約 待審核 未來預訂 (待確認) 預約成功 (不指…" at bounding box center [785, 349] width 1318 height 619
click at [1116, 478] on div "湯" at bounding box center [1091, 467] width 94 height 87
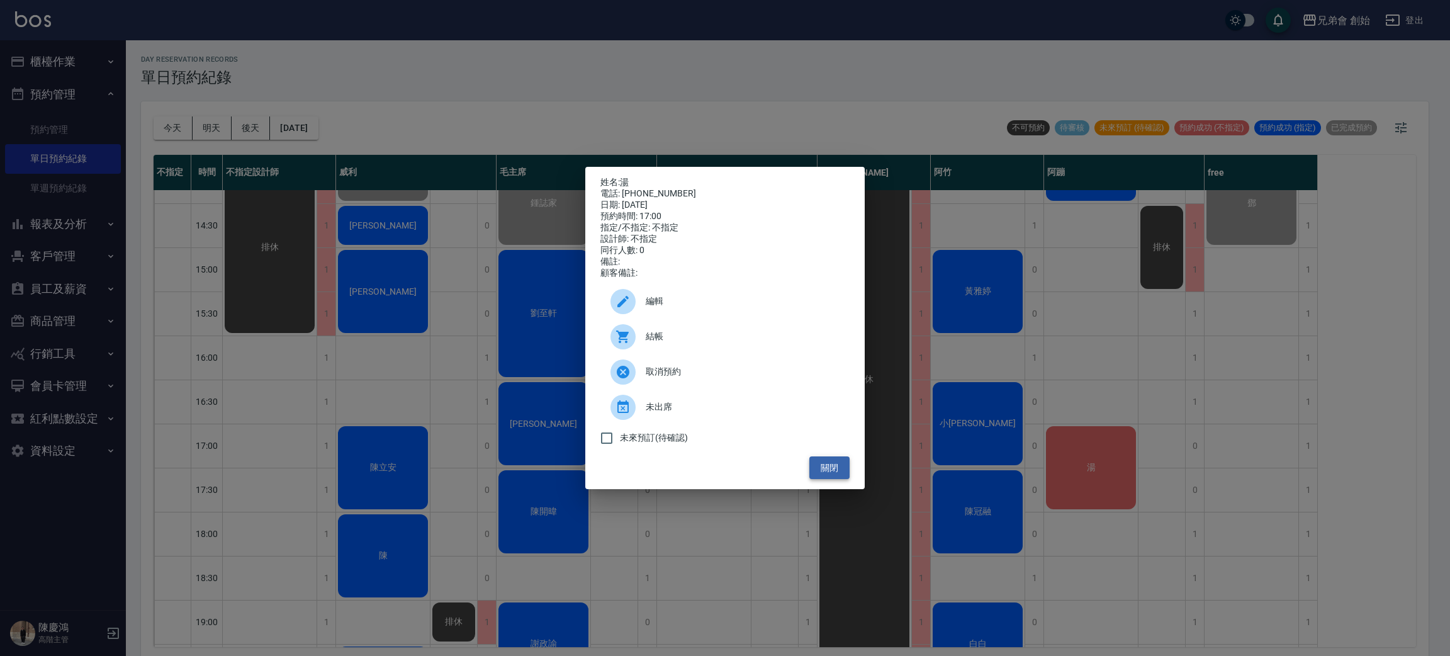
click at [833, 471] on button "關閉" at bounding box center [829, 467] width 40 height 23
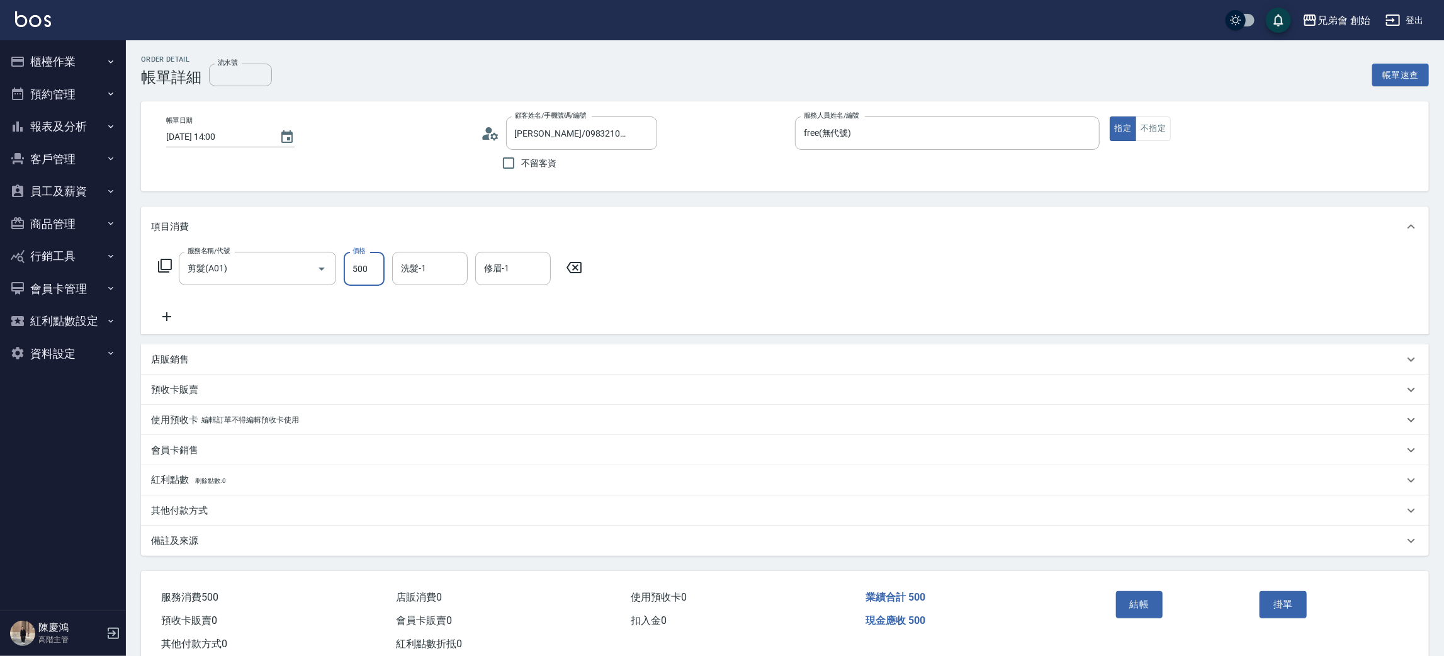
type input "500"
click at [920, 283] on div "服務名稱/代號 剪髮(A01) 服務名稱/代號 價格 500 價格 洗髮-1 洗髮-1 修眉-1 修眉-1" at bounding box center [785, 290] width 1288 height 87
click at [1131, 602] on button "結帳" at bounding box center [1139, 604] width 47 height 26
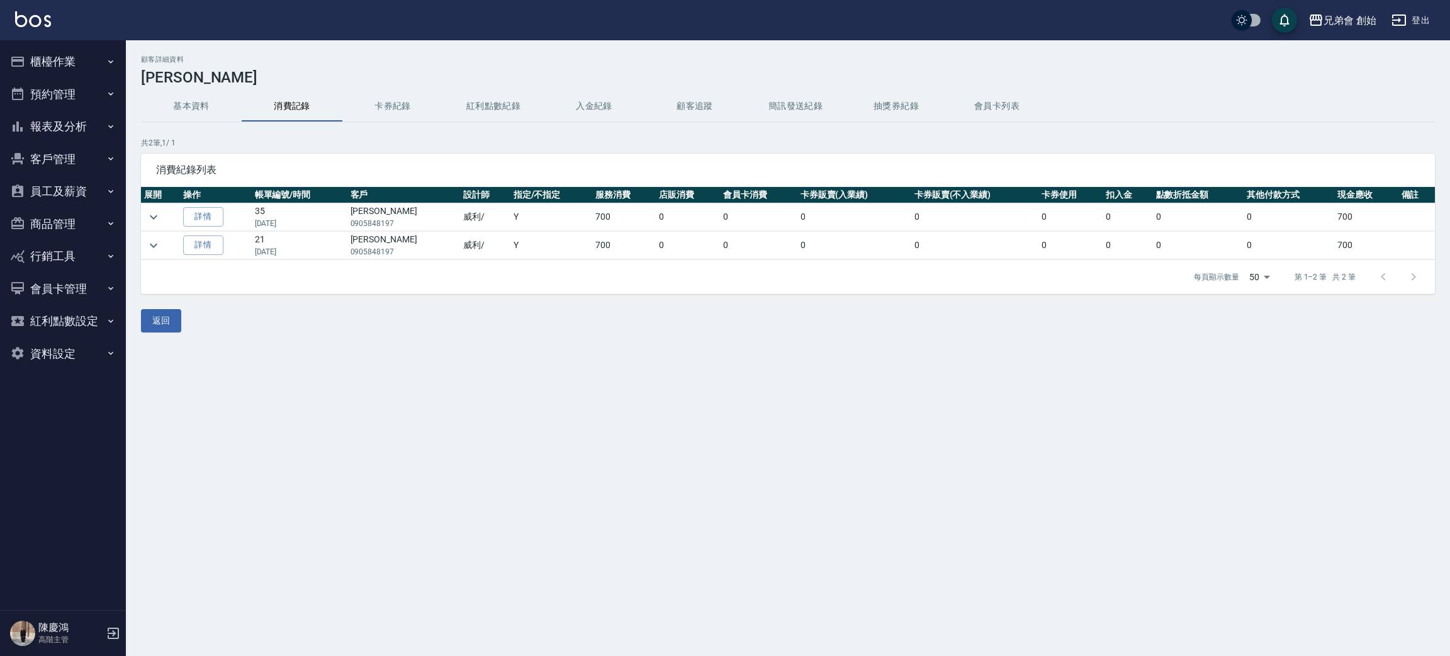
click at [337, 58] on h2 "顧客詳細資料" at bounding box center [788, 59] width 1294 height 8
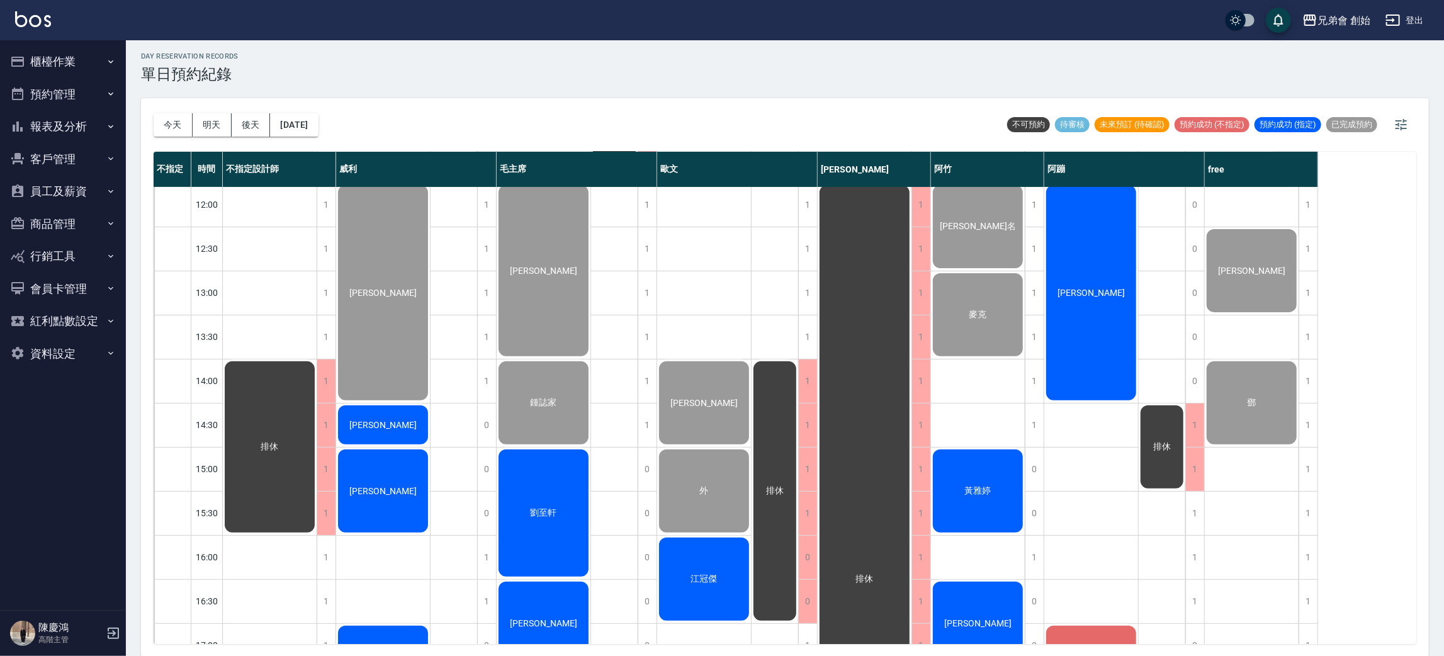
scroll to position [458, 0]
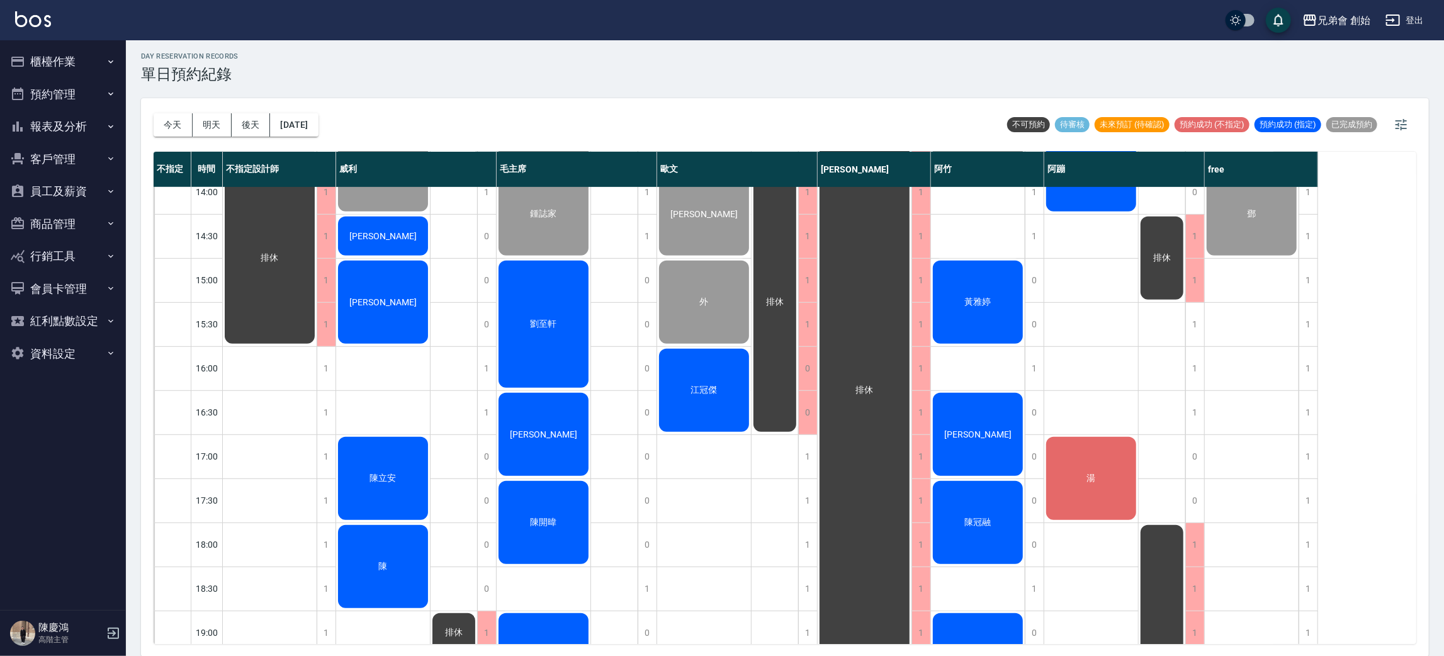
click at [692, 385] on span "江冠傑" at bounding box center [704, 390] width 31 height 11
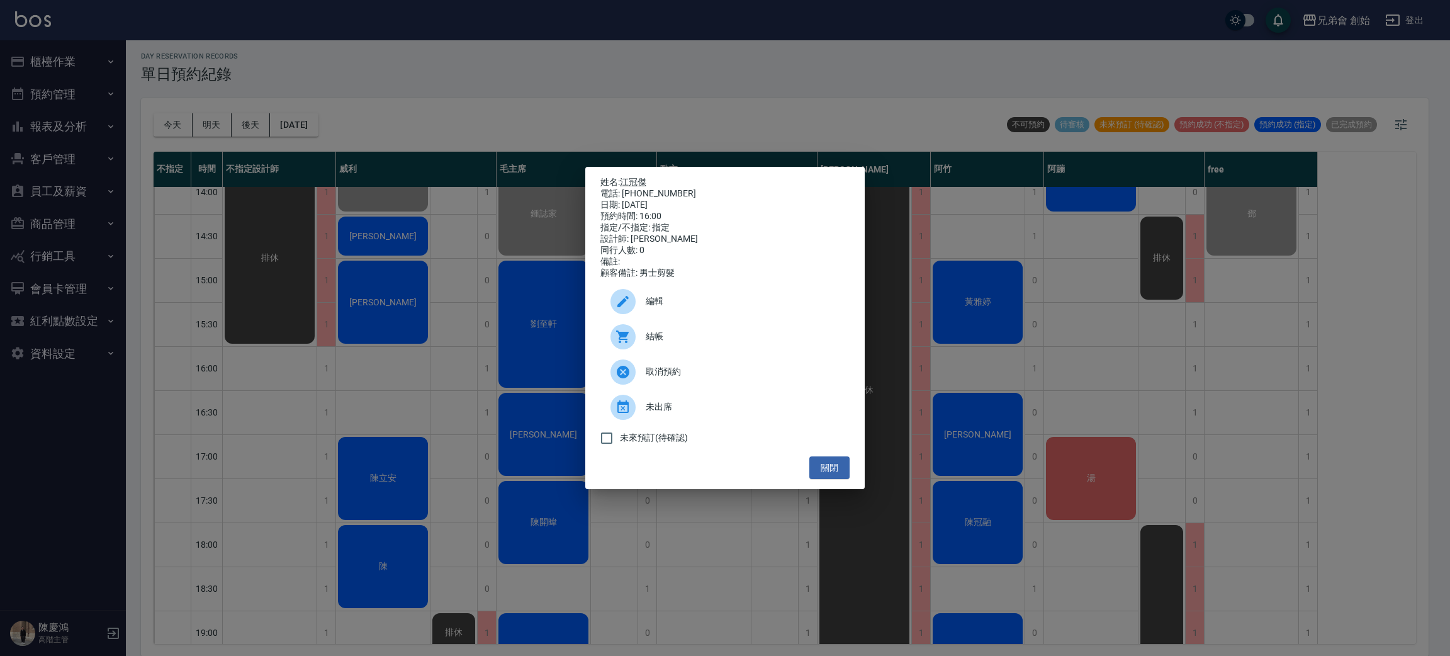
click at [659, 343] on span "結帳" at bounding box center [743, 336] width 194 height 13
click at [451, 72] on div "姓名: [PERSON_NAME] 電話: [PHONE_NUMBER] 日期: [DATE] 預約時間: 16:00 指定/不指定: 指定 設計師: [PE…" at bounding box center [725, 328] width 1450 height 656
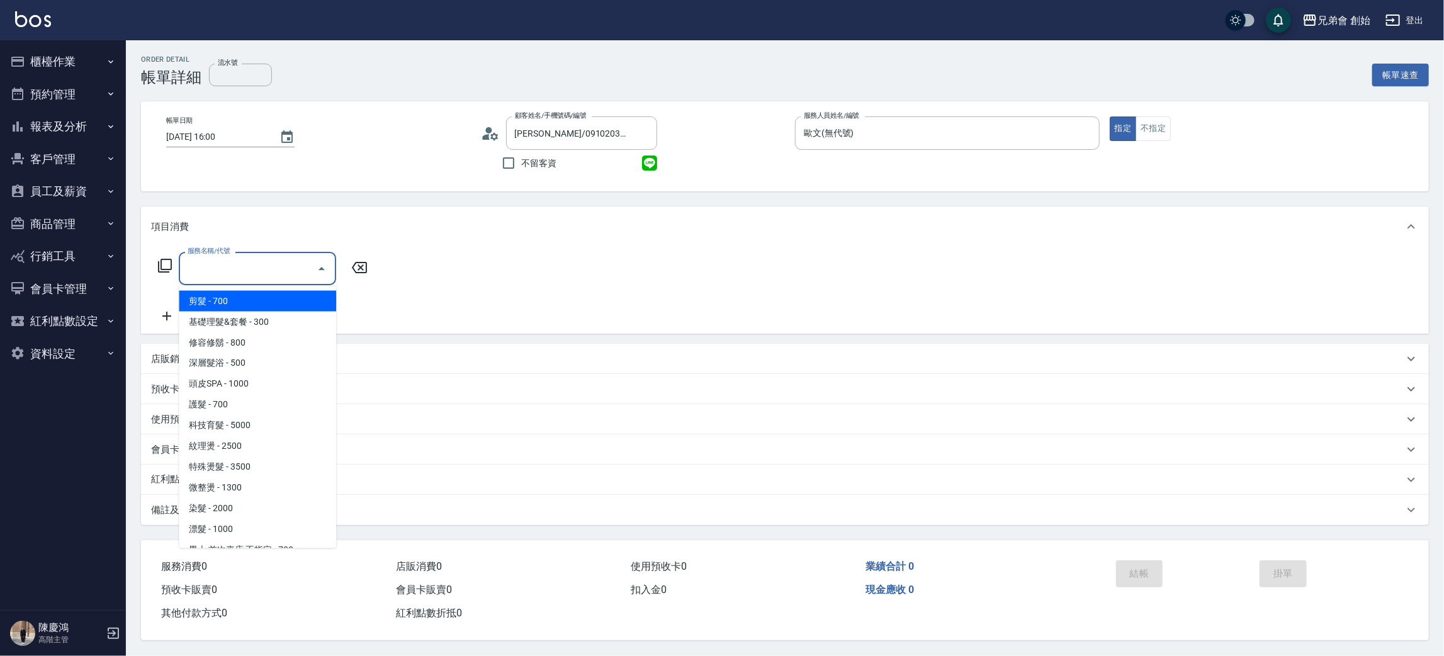
click at [218, 271] on input "服務名稱/代號" at bounding box center [247, 268] width 127 height 22
click at [228, 296] on span "剪髮 - 700" at bounding box center [257, 301] width 157 height 21
type input "剪髮(A01)"
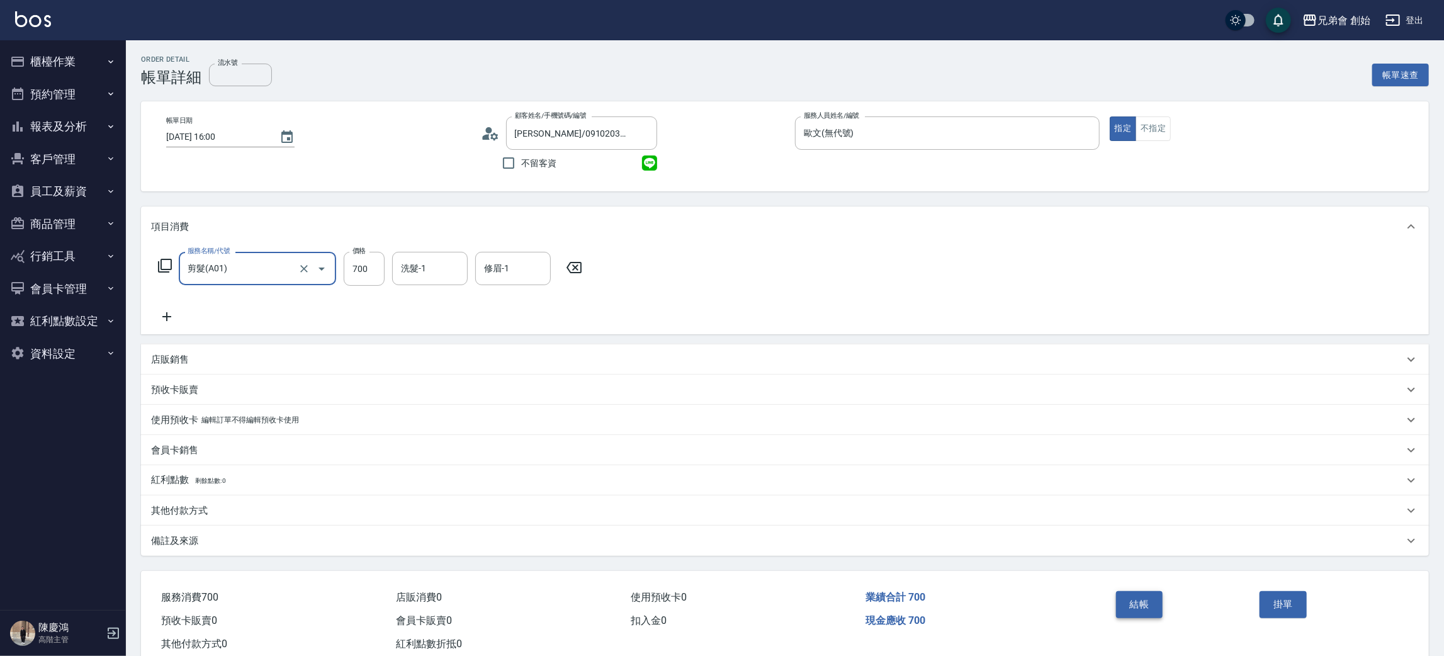
click at [1135, 608] on button "結帳" at bounding box center [1139, 604] width 47 height 26
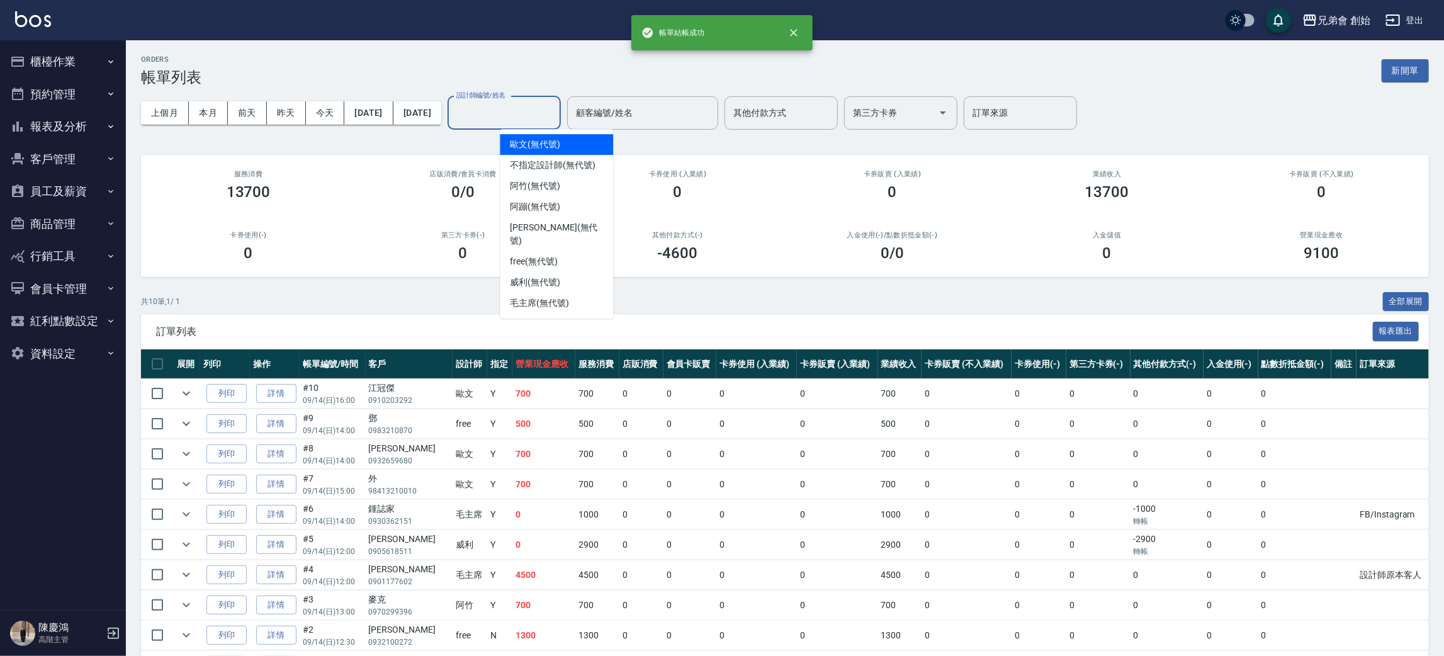
click at [555, 117] on input "設計師編號/姓名" at bounding box center [504, 113] width 102 height 22
click at [573, 149] on div "歐文 (無代號)" at bounding box center [556, 144] width 113 height 21
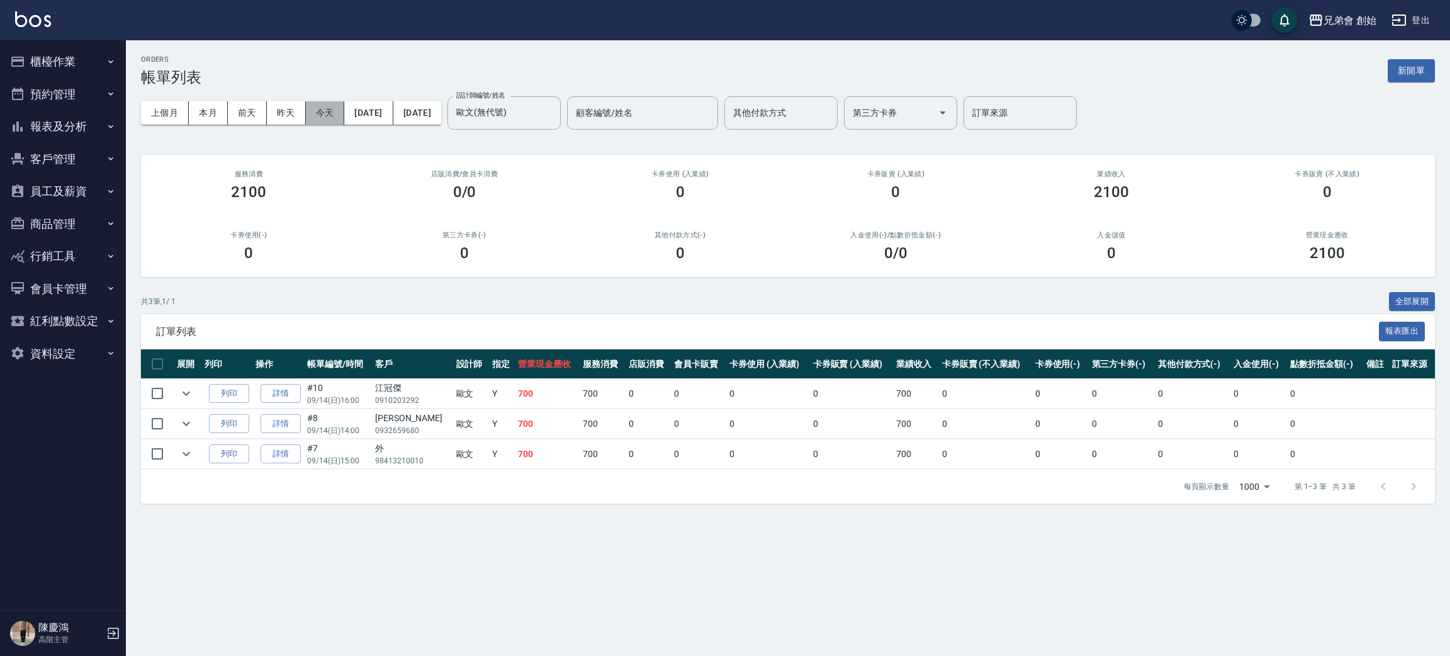
click at [330, 116] on button "今天" at bounding box center [325, 112] width 39 height 23
click at [213, 113] on button "本月" at bounding box center [208, 112] width 39 height 23
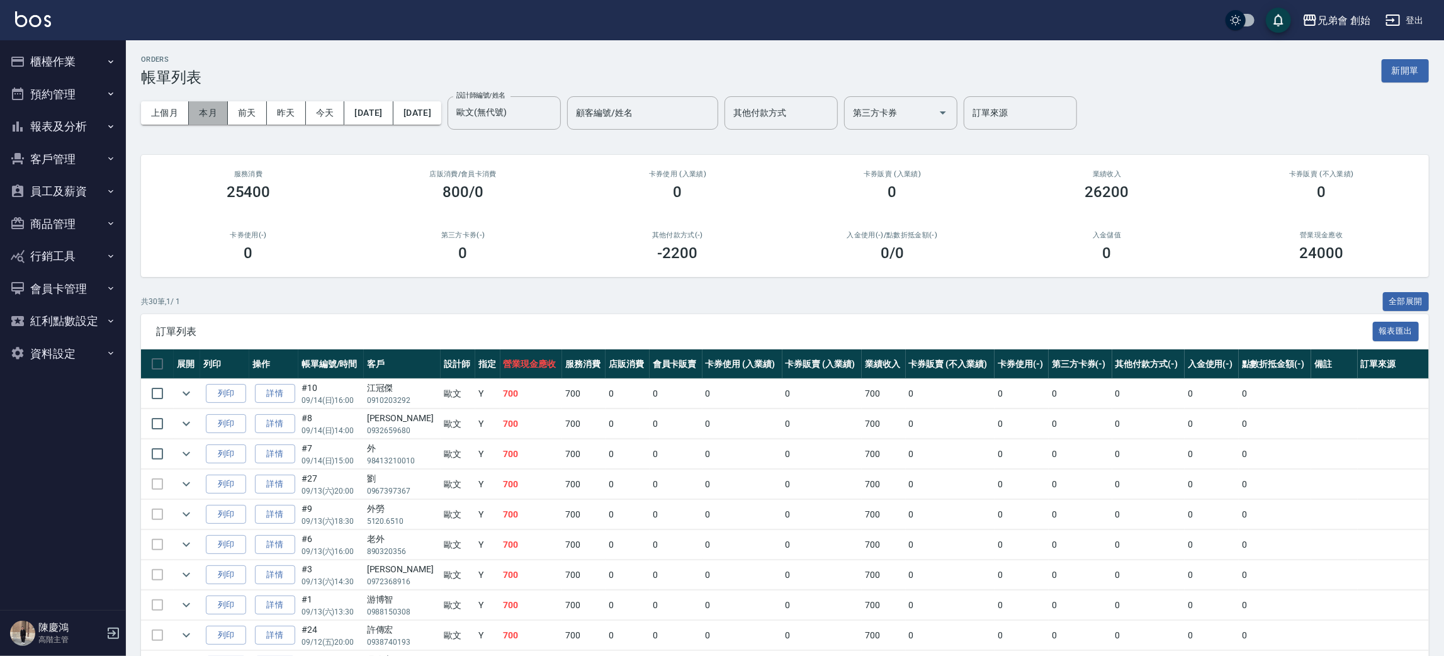
click at [213, 113] on button "本月" at bounding box center [208, 112] width 39 height 23
click at [536, 113] on input "歐文(無代號)" at bounding box center [494, 113] width 83 height 22
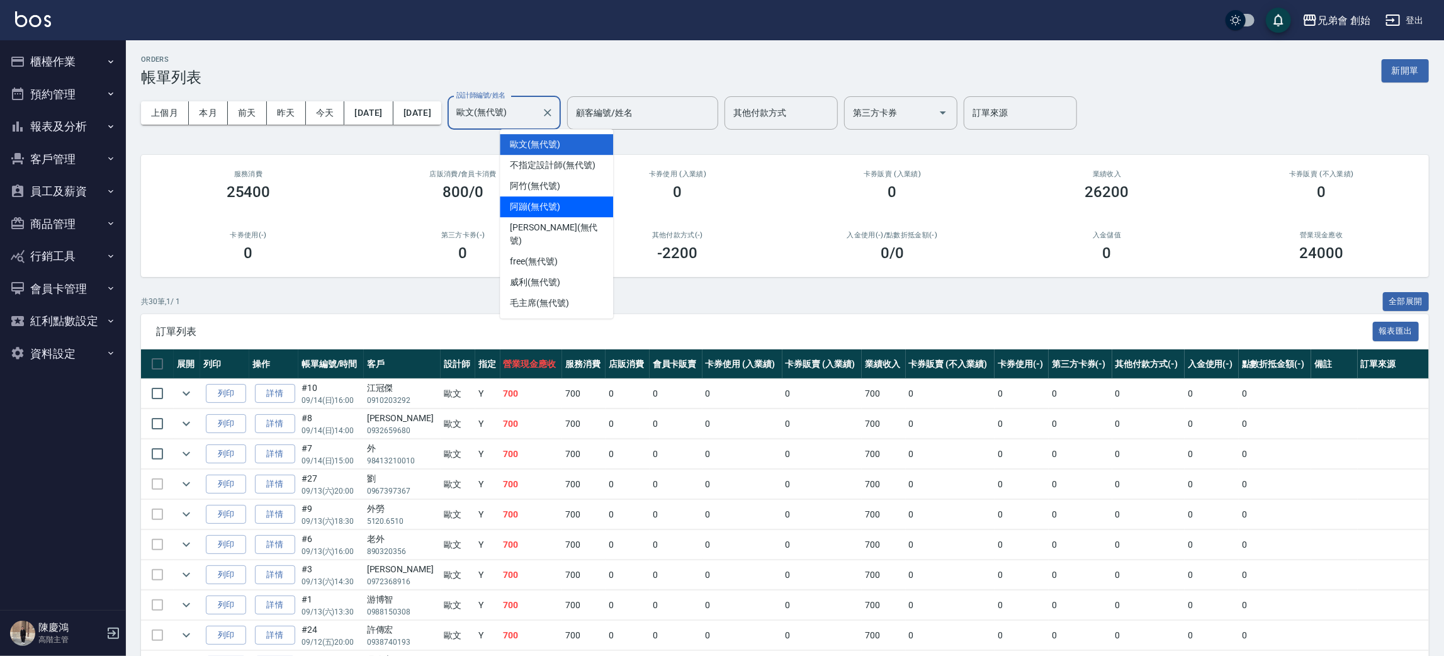
click at [546, 209] on span "阿蹦 (無代號)" at bounding box center [535, 206] width 50 height 13
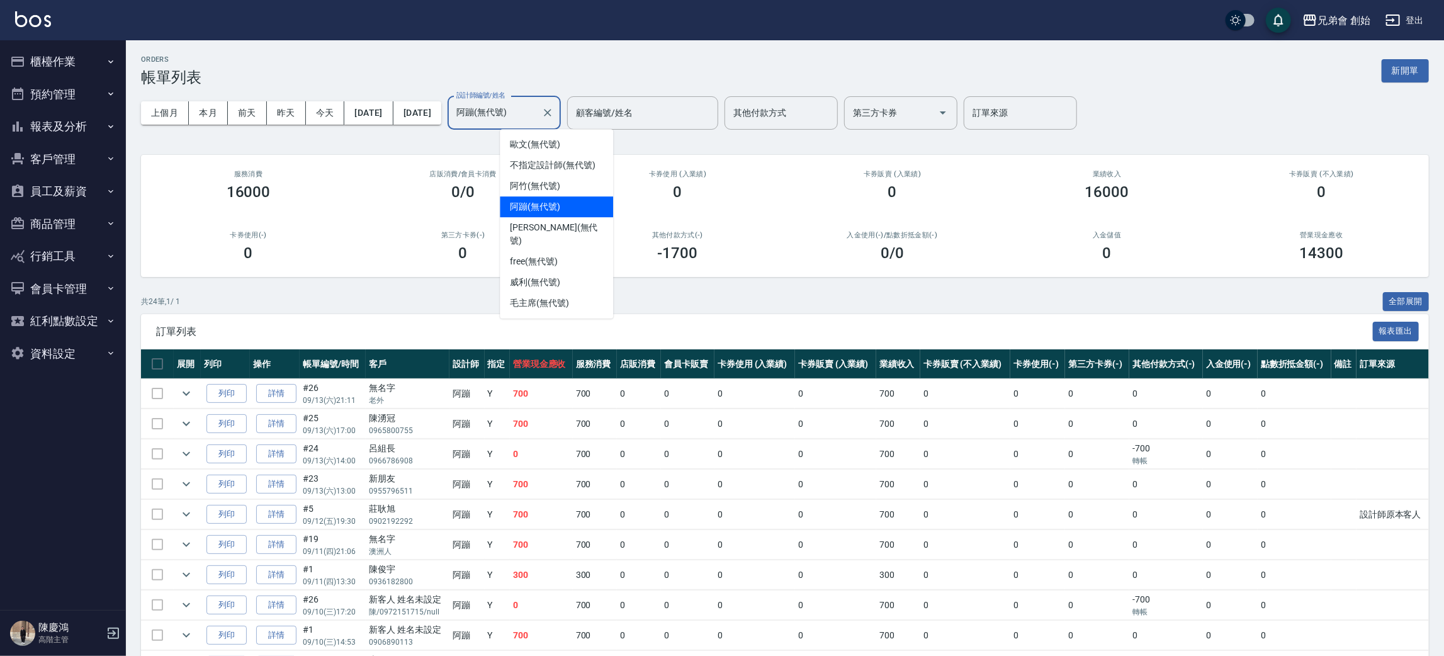
click at [536, 115] on input "阿蹦(無代號)" at bounding box center [494, 113] width 83 height 22
click at [560, 276] on span "威利 (無代號)" at bounding box center [535, 282] width 50 height 13
type input "威利(無代號)"
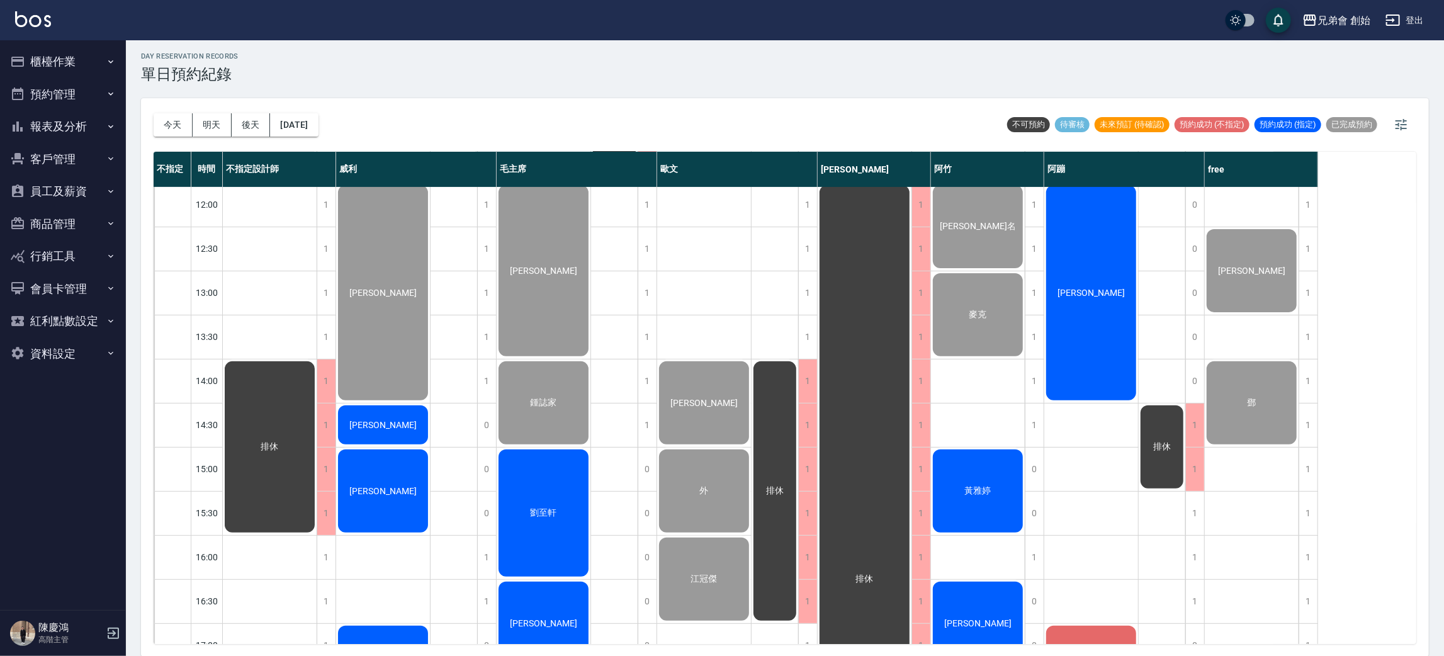
scroll to position [552, 0]
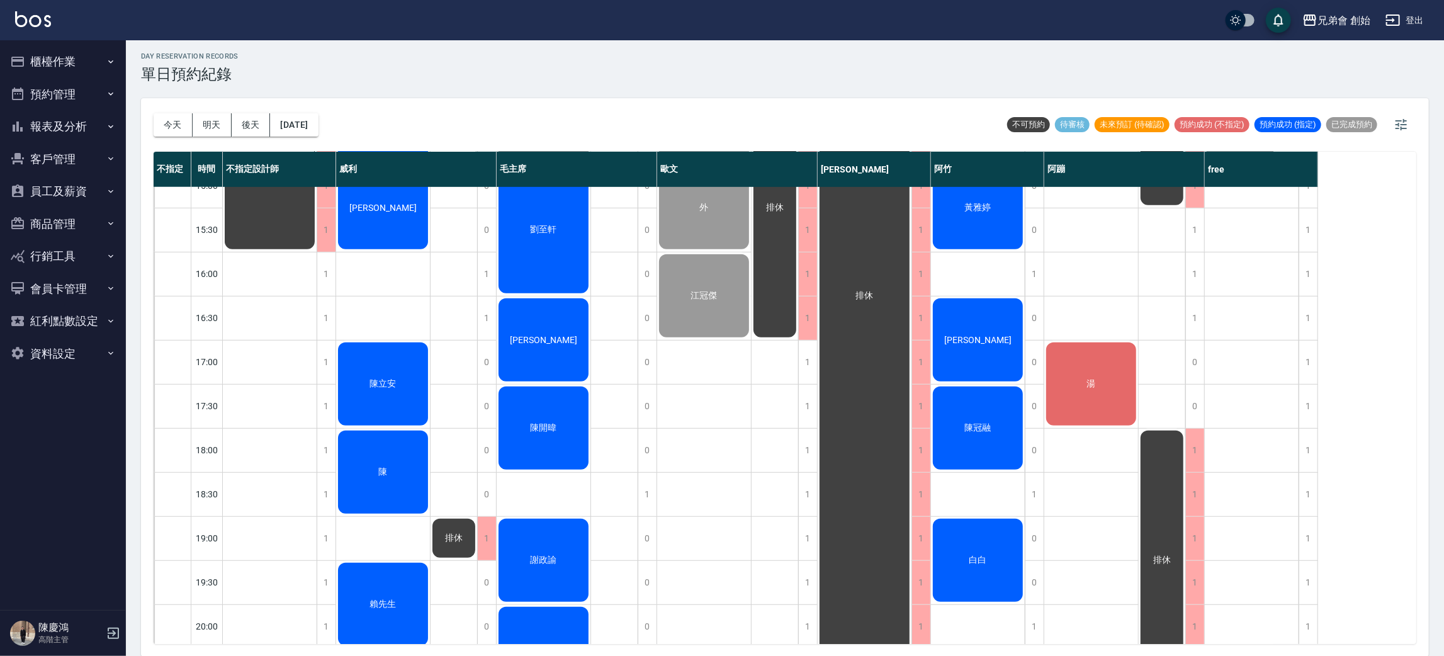
click at [1098, 383] on div "湯" at bounding box center [1091, 384] width 94 height 87
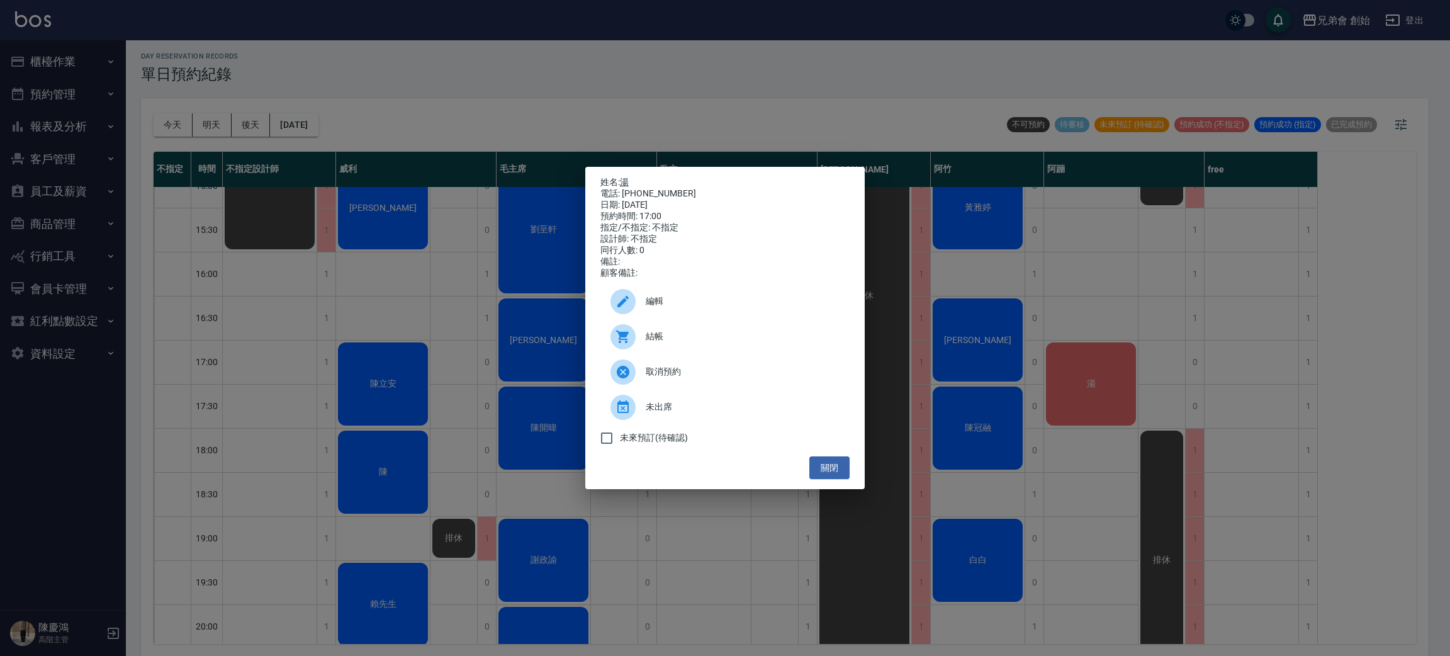
click at [622, 177] on link "湯" at bounding box center [624, 182] width 9 height 10
click at [505, 60] on div "姓名: 湯 電話: 0979885878 日期: 2025/09/14 預約時間: 17:00 指定/不指定: 不指定 設計師: 不指定 同行人數: 0 備註…" at bounding box center [725, 328] width 1450 height 656
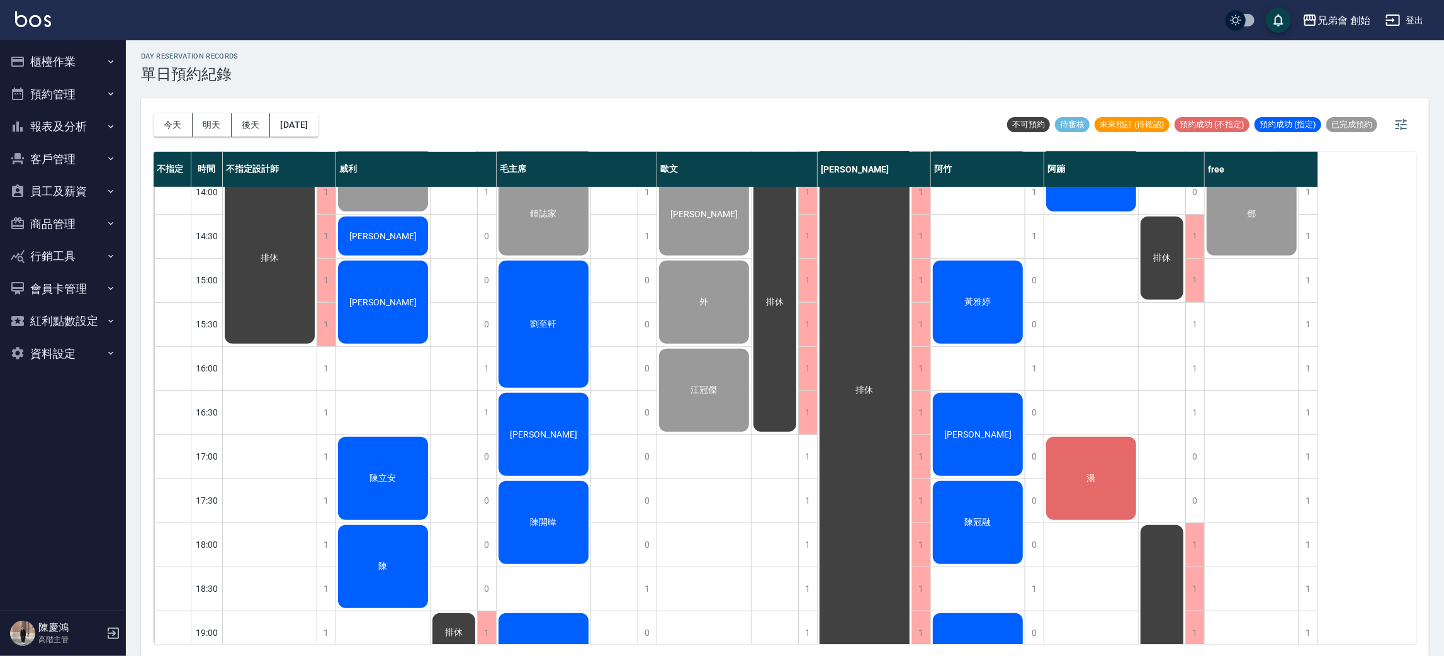
scroll to position [646, 0]
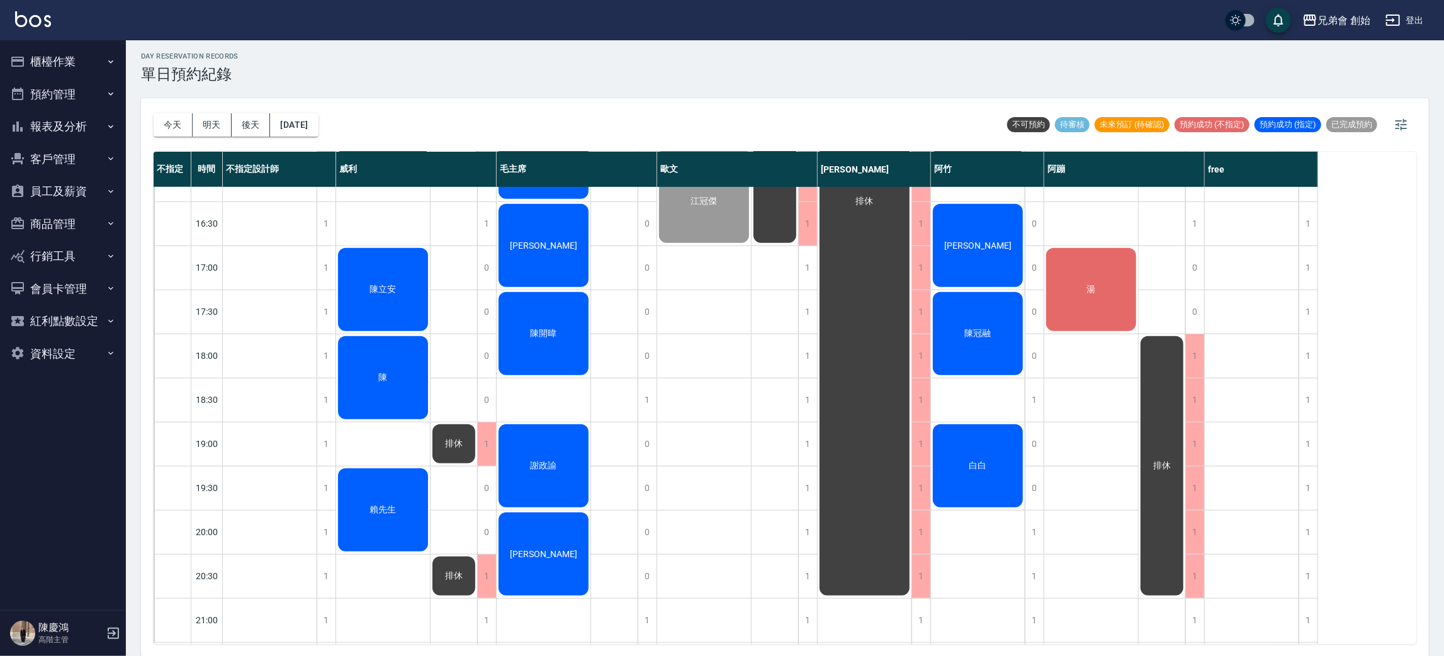
click at [1093, 296] on div "湯" at bounding box center [1091, 289] width 94 height 87
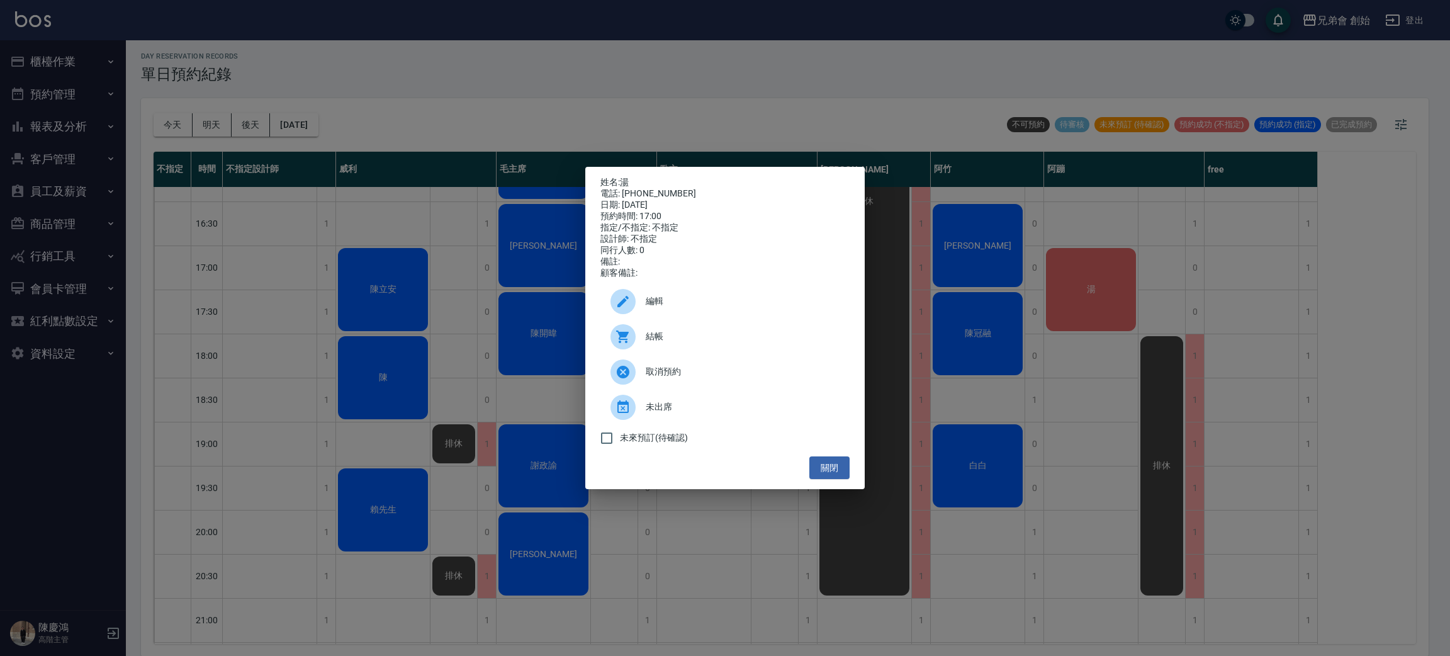
click at [1164, 281] on div "姓名: 湯 電話: 0979885878 日期: 2025/09/14 預約時間: 17:00 指定/不指定: 不指定 設計師: 不指定 同行人數: 0 備註…" at bounding box center [725, 328] width 1450 height 656
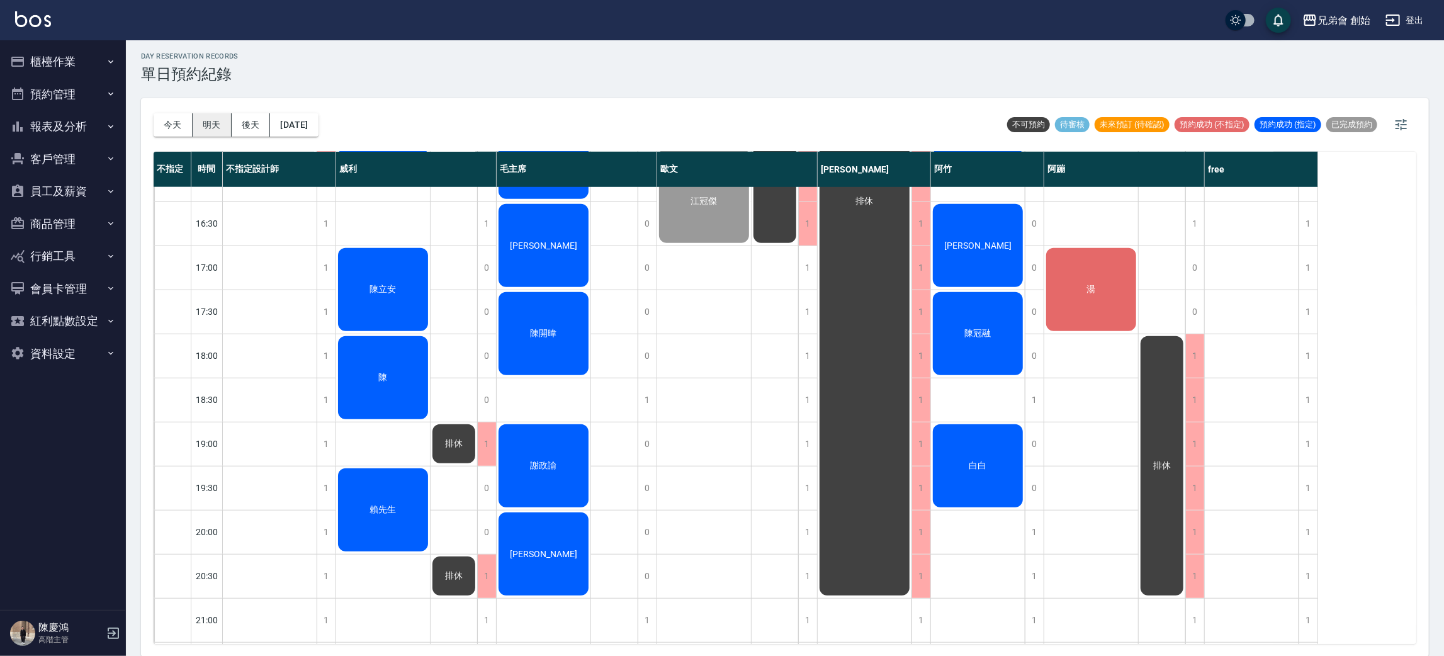
click at [209, 116] on button "明天" at bounding box center [212, 124] width 39 height 23
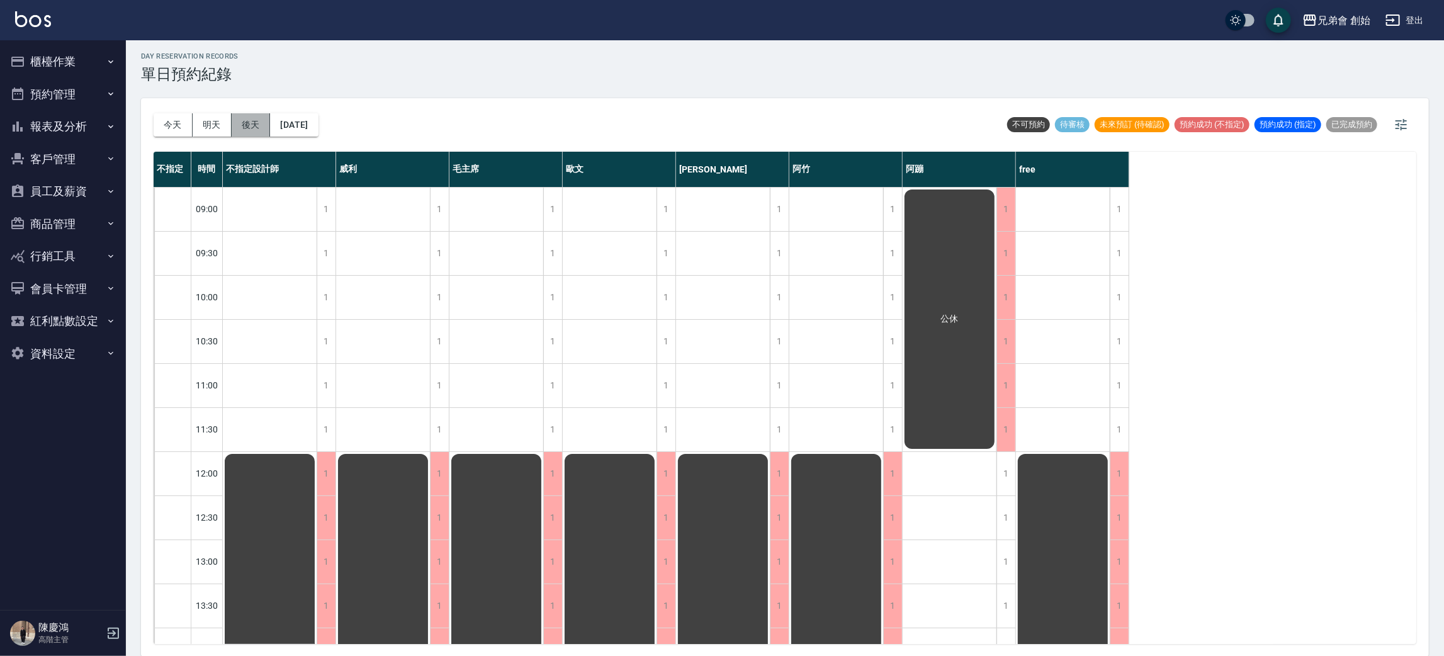
click at [237, 119] on button "後天" at bounding box center [251, 124] width 39 height 23
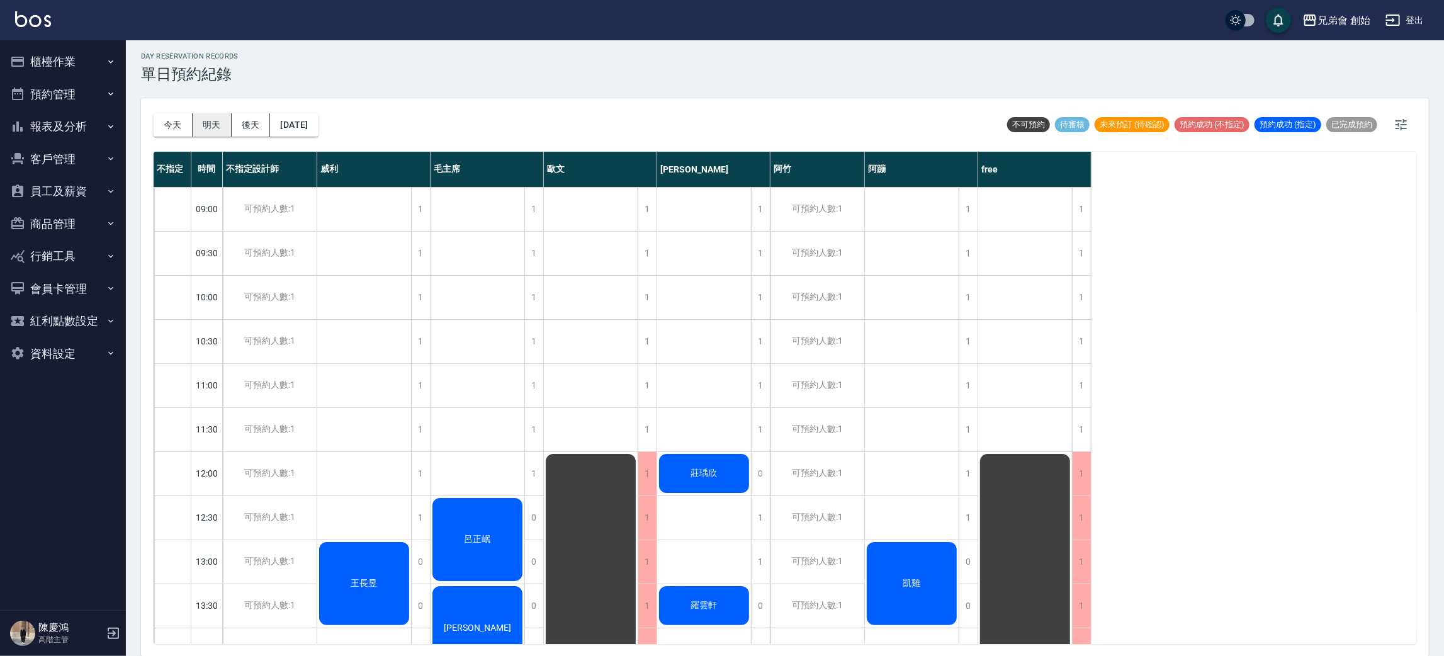
click at [218, 119] on button "明天" at bounding box center [212, 124] width 39 height 23
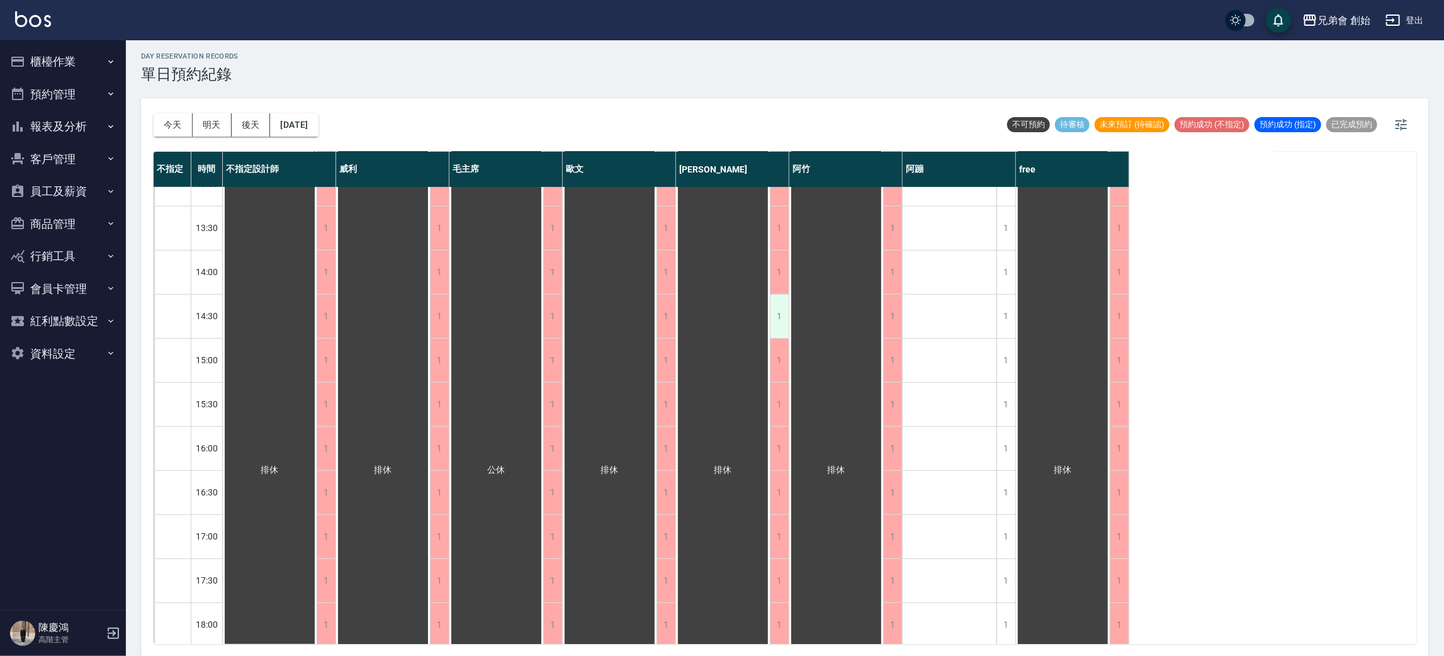
scroll to position [755, 0]
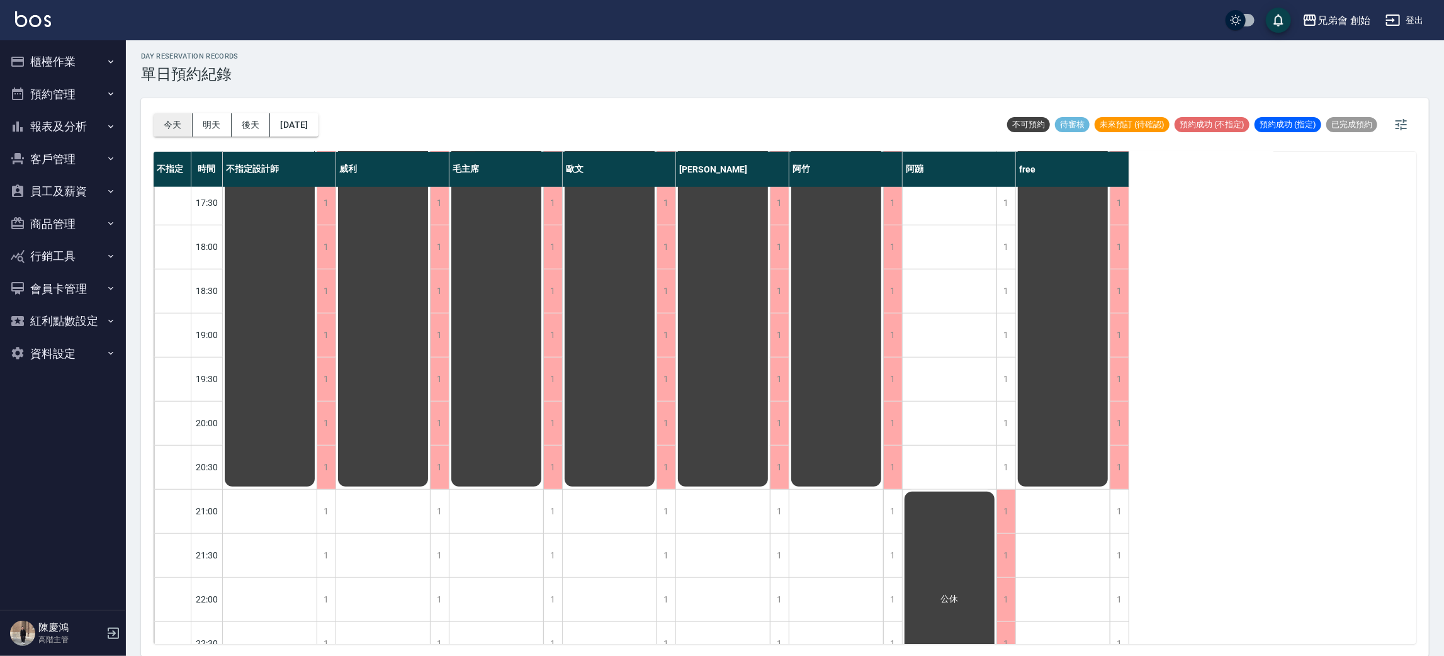
click at [175, 123] on button "今天" at bounding box center [173, 124] width 39 height 23
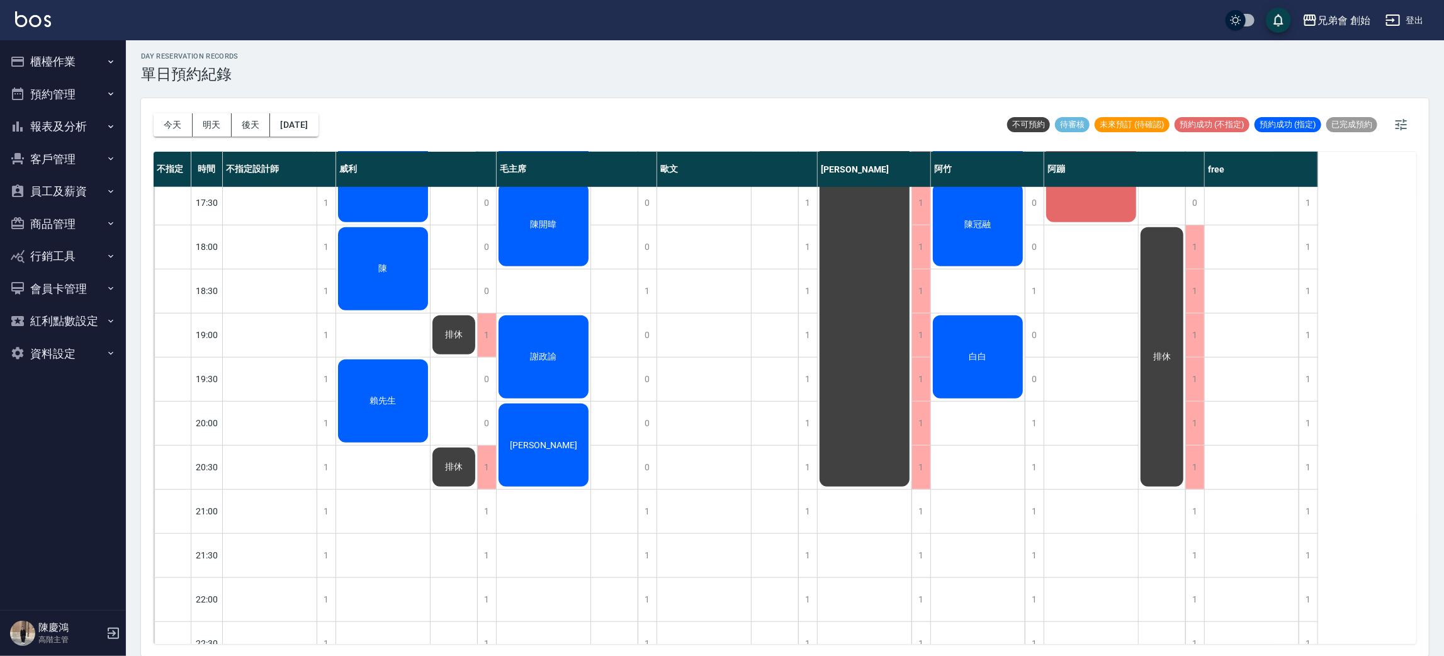
click at [0, 3] on div "兄弟會 創始 登出" at bounding box center [722, 20] width 1444 height 40
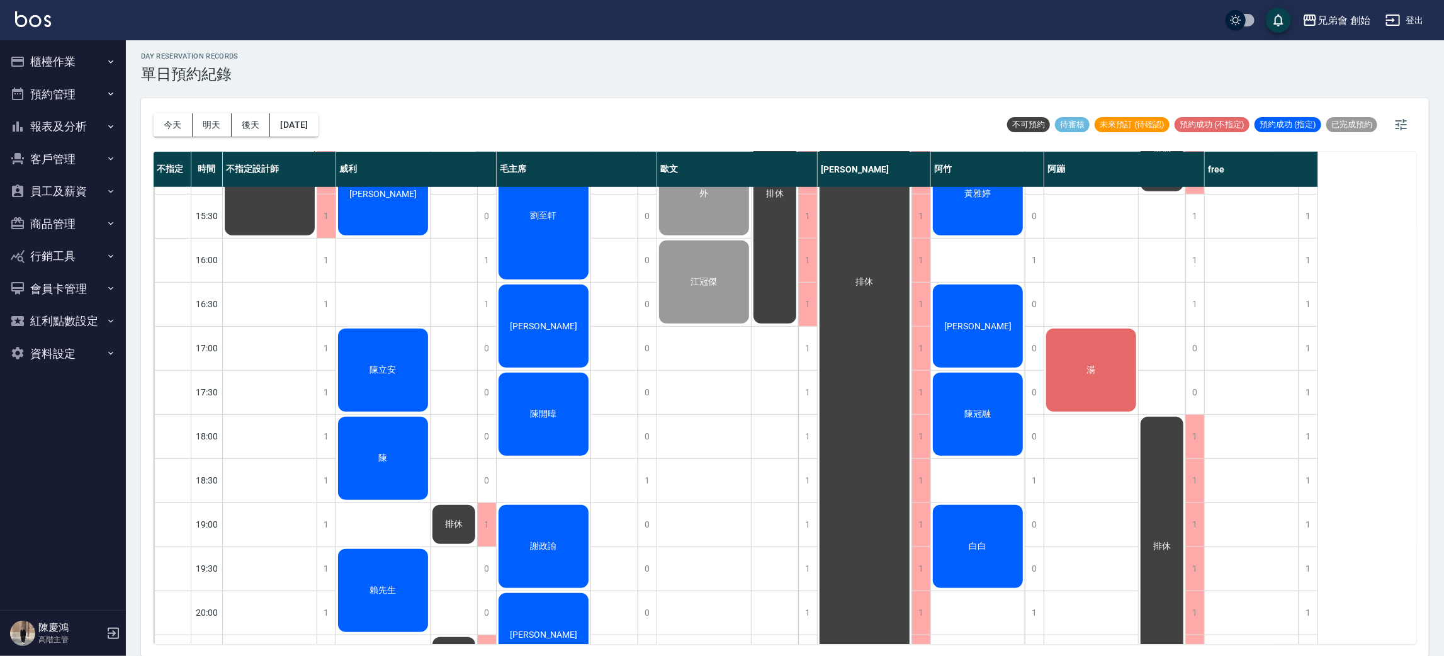
click at [960, 335] on div "[PERSON_NAME]" at bounding box center [978, 326] width 94 height 87
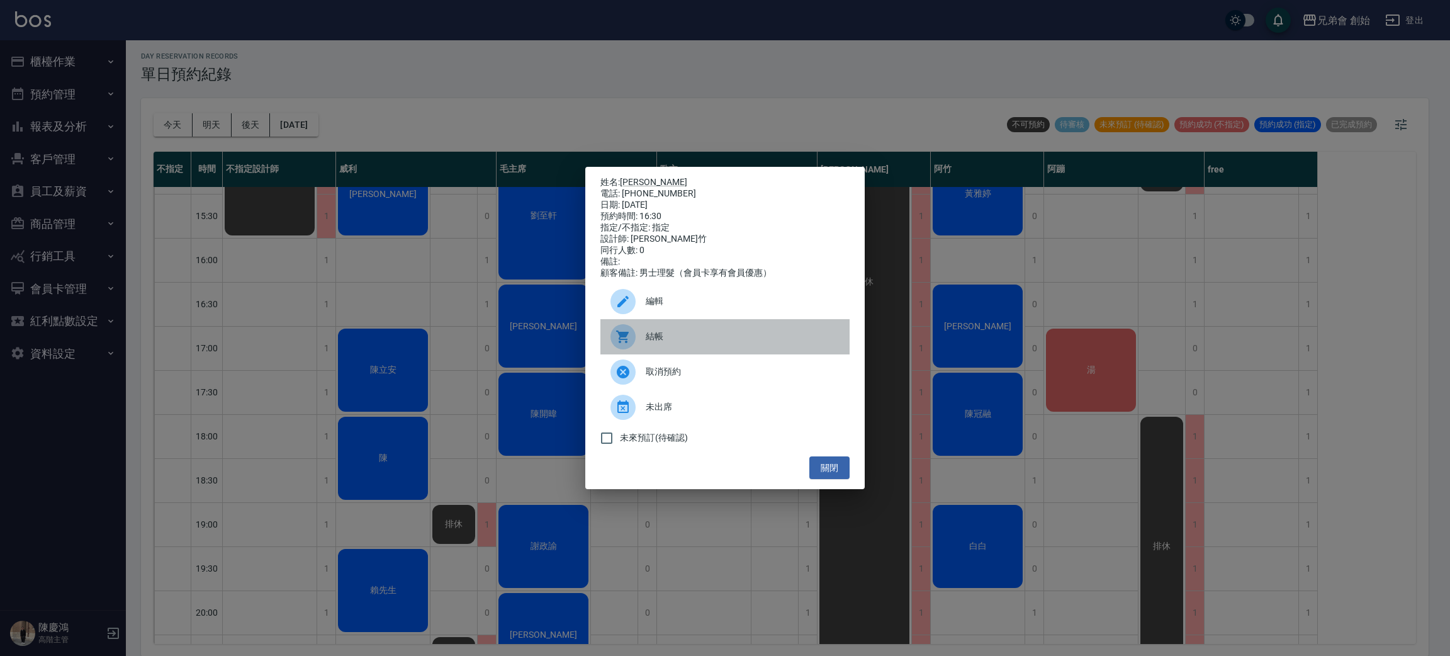
click at [711, 334] on div "結帳" at bounding box center [724, 336] width 249 height 35
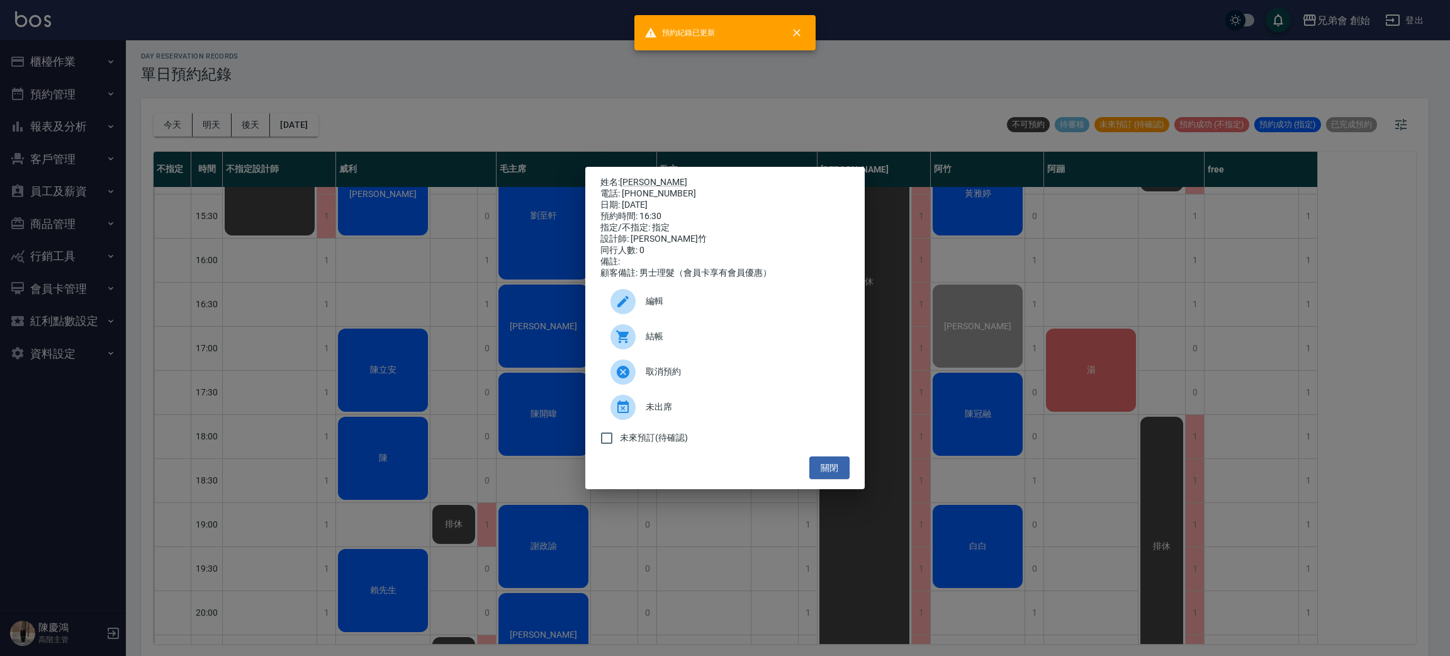
click at [1273, 405] on div "姓名: 小賴 電話: 0968386874 日期: 2025/09/14 預約時間: 16:30 指定/不指定: 指定 設計師: 阿竹 同行人數: 0 備註:…" at bounding box center [725, 328] width 1450 height 656
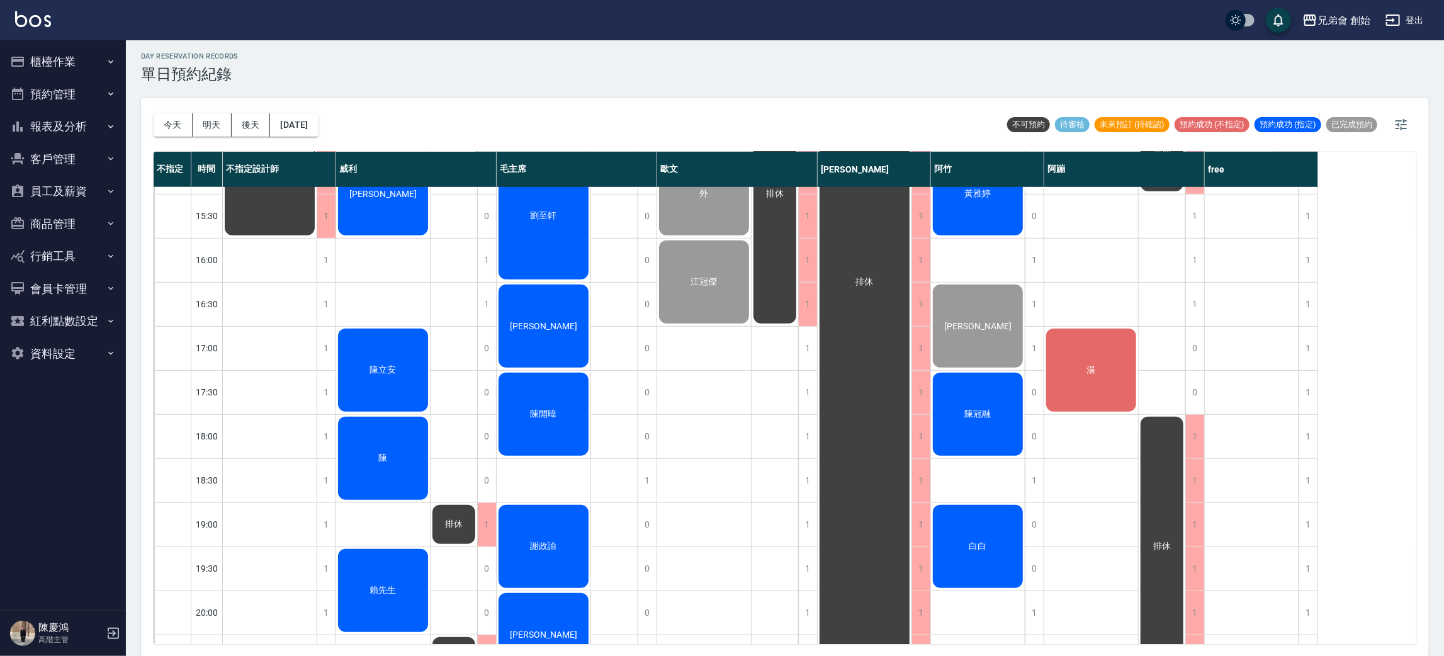
scroll to position [283, 0]
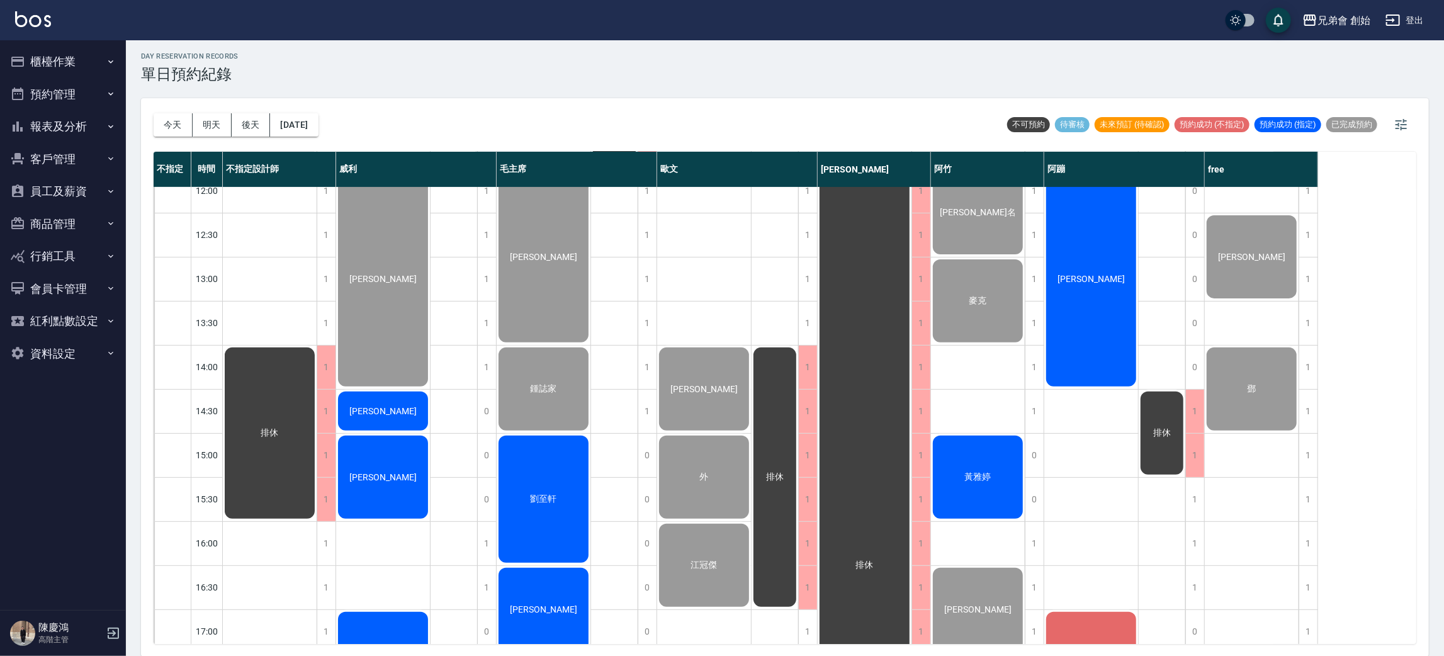
click at [964, 517] on div "楊捷名 麥克 黃雅婷 小賴 陳冠融 白白" at bounding box center [978, 543] width 94 height 1278
click at [976, 471] on span "黃雅婷" at bounding box center [977, 476] width 31 height 11
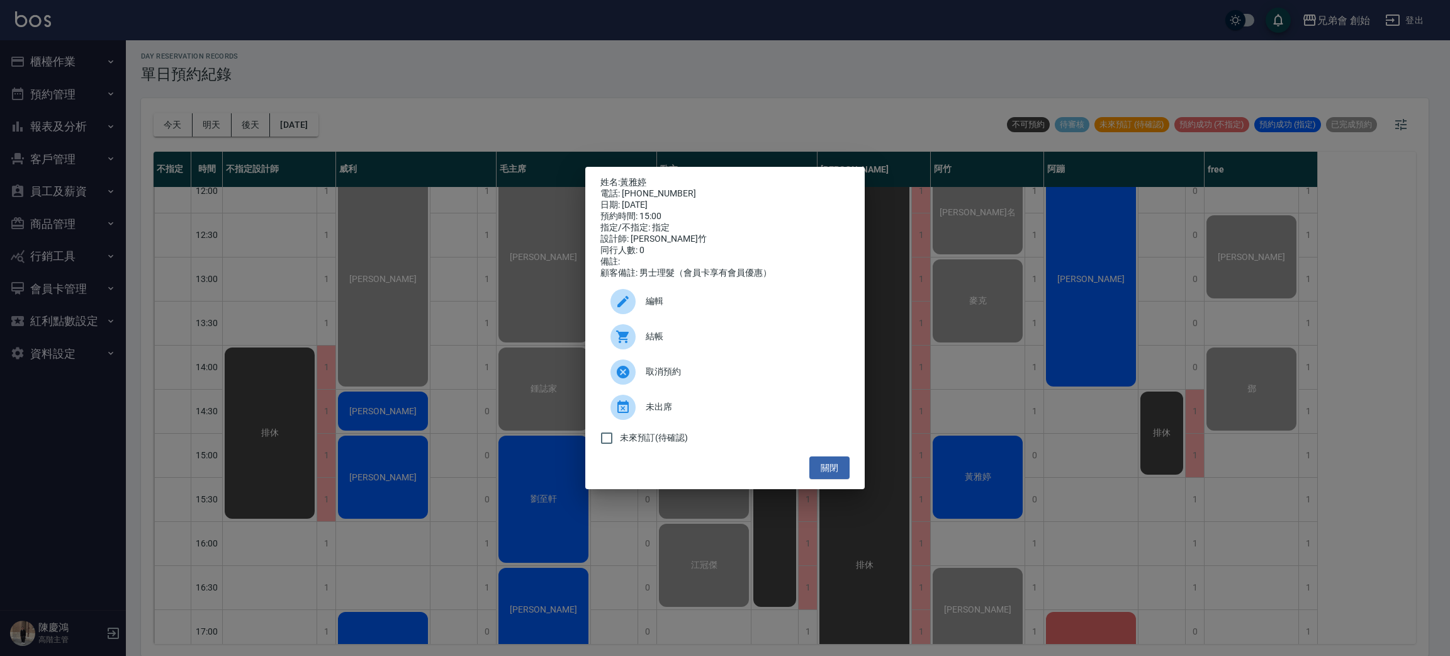
click at [719, 343] on span "結帳" at bounding box center [743, 336] width 194 height 13
click at [266, 94] on div "姓名: 黃雅婷 電話: 0903567651 日期: 2025/09/14 預約時間: 15:00 指定/不指定: 指定 設計師: 阿竹 同行人數: 0 備註…" at bounding box center [725, 328] width 1450 height 656
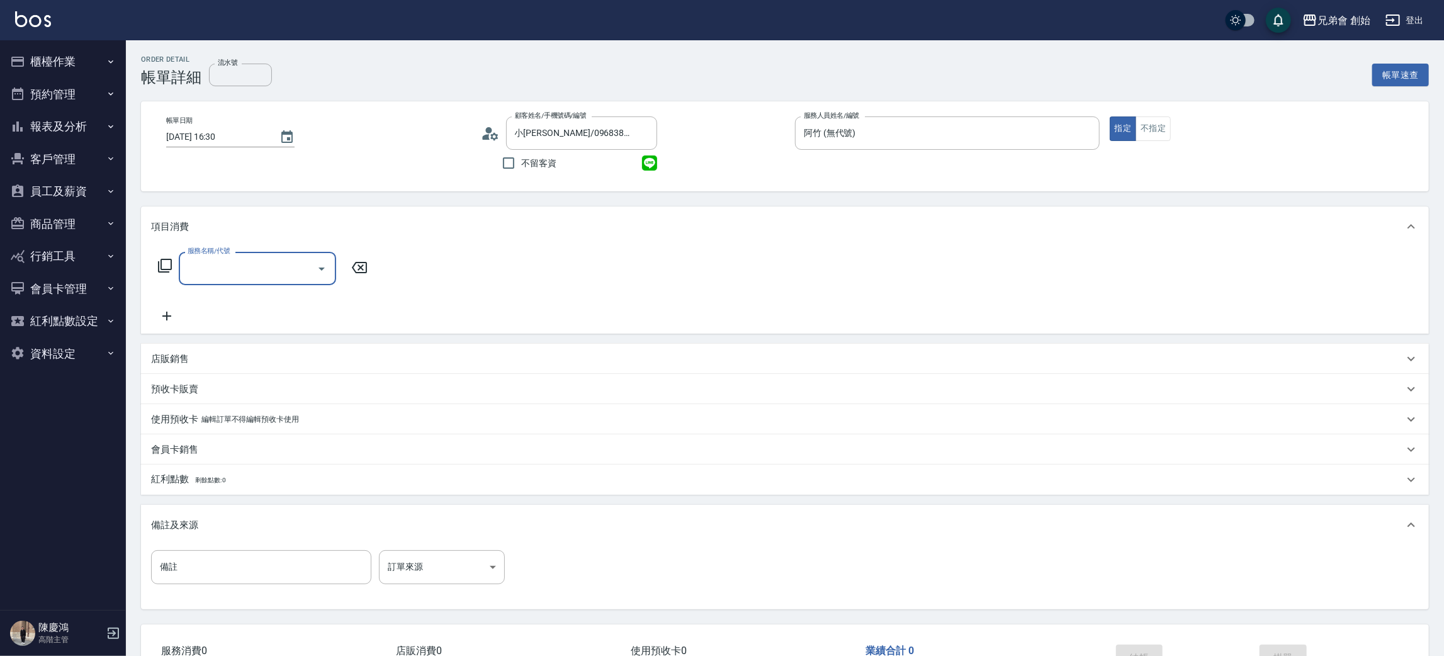
type input "小[PERSON_NAME]/0968386874/"
click at [244, 274] on input "服務名稱/代號" at bounding box center [247, 268] width 127 height 22
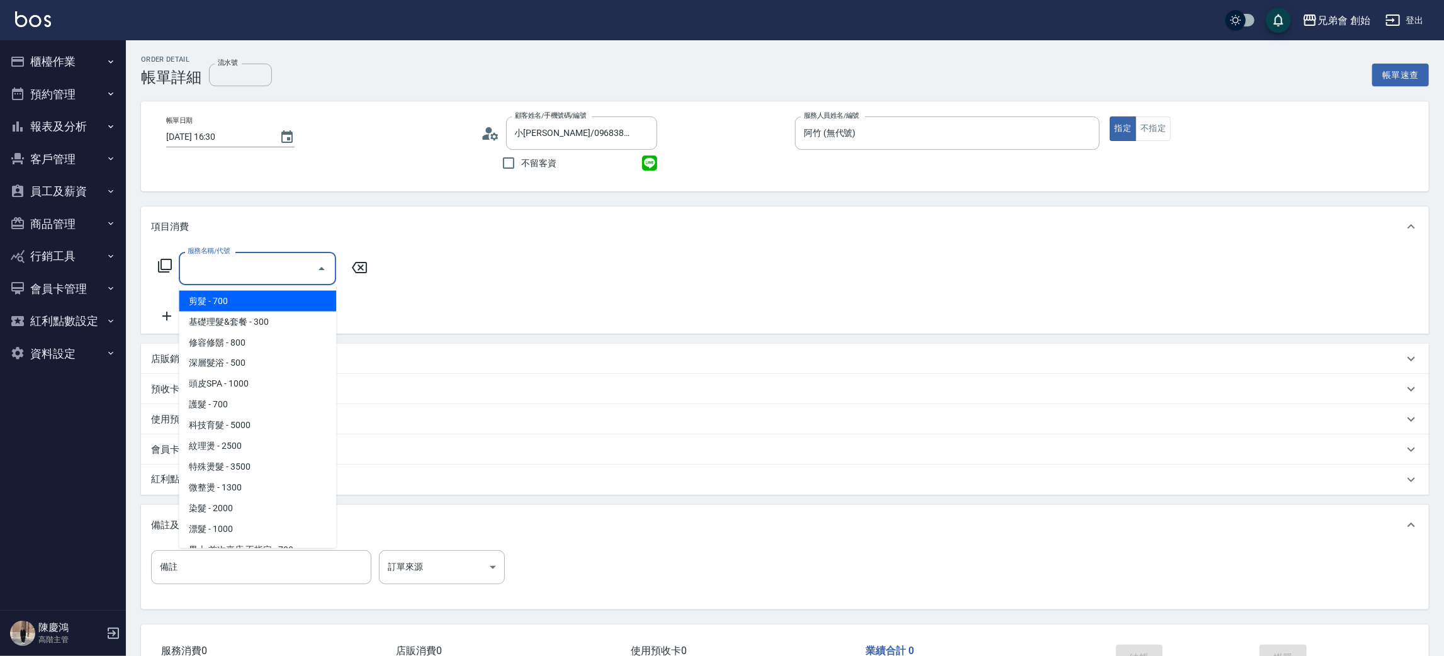
click at [261, 300] on span "剪髮 - 700" at bounding box center [257, 301] width 157 height 21
type input "剪髮(A01)"
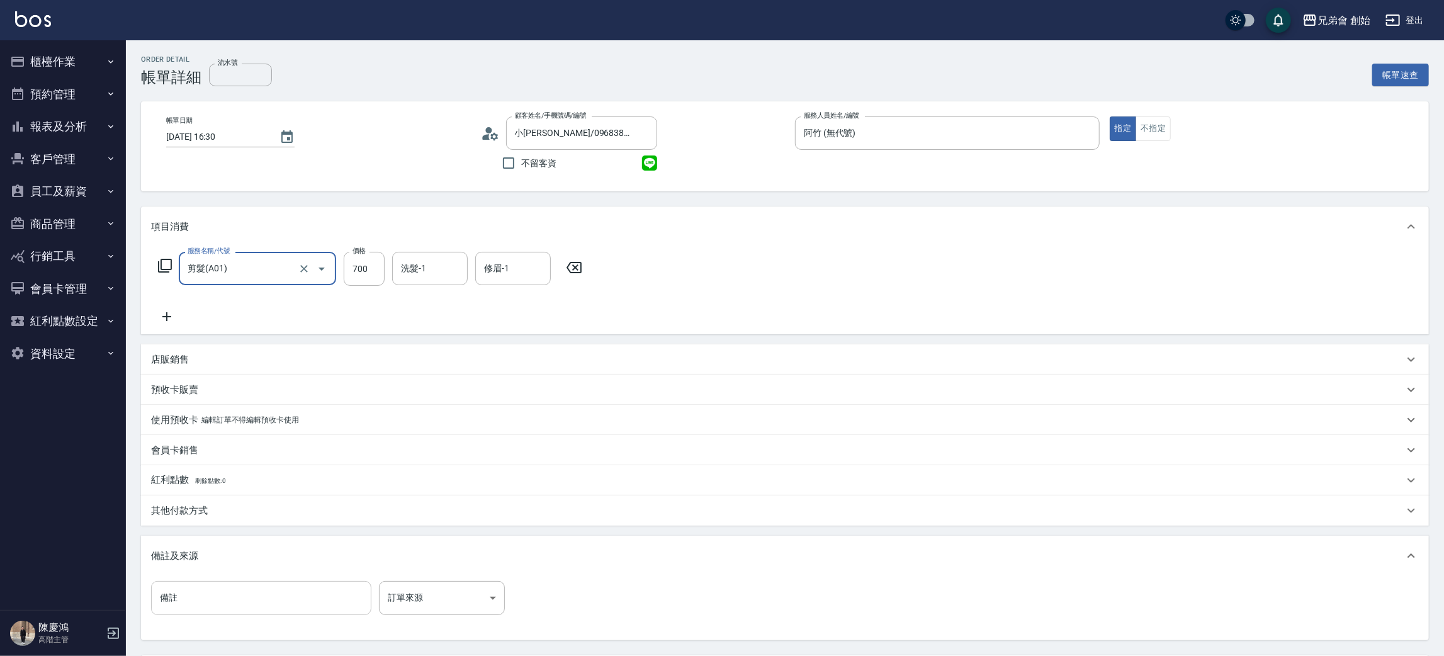
scroll to position [118, 0]
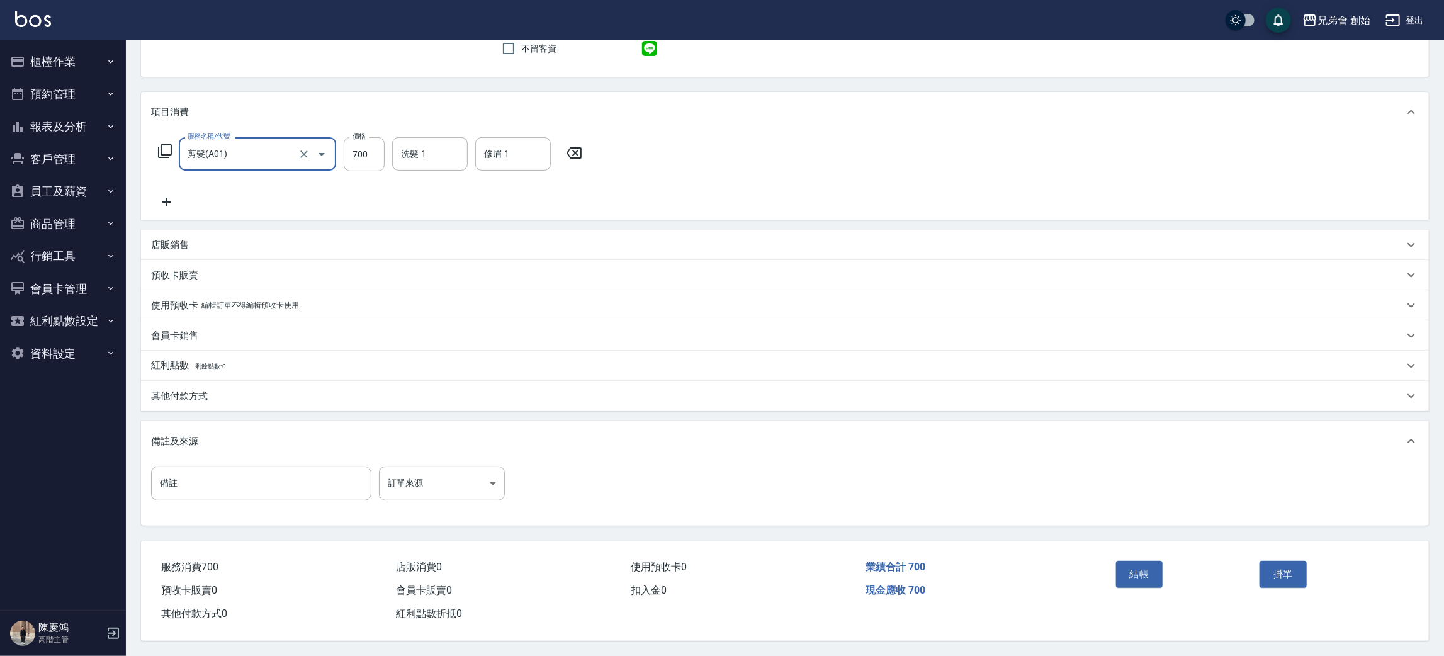
click at [198, 390] on p "其他付款方式" at bounding box center [179, 396] width 57 height 13
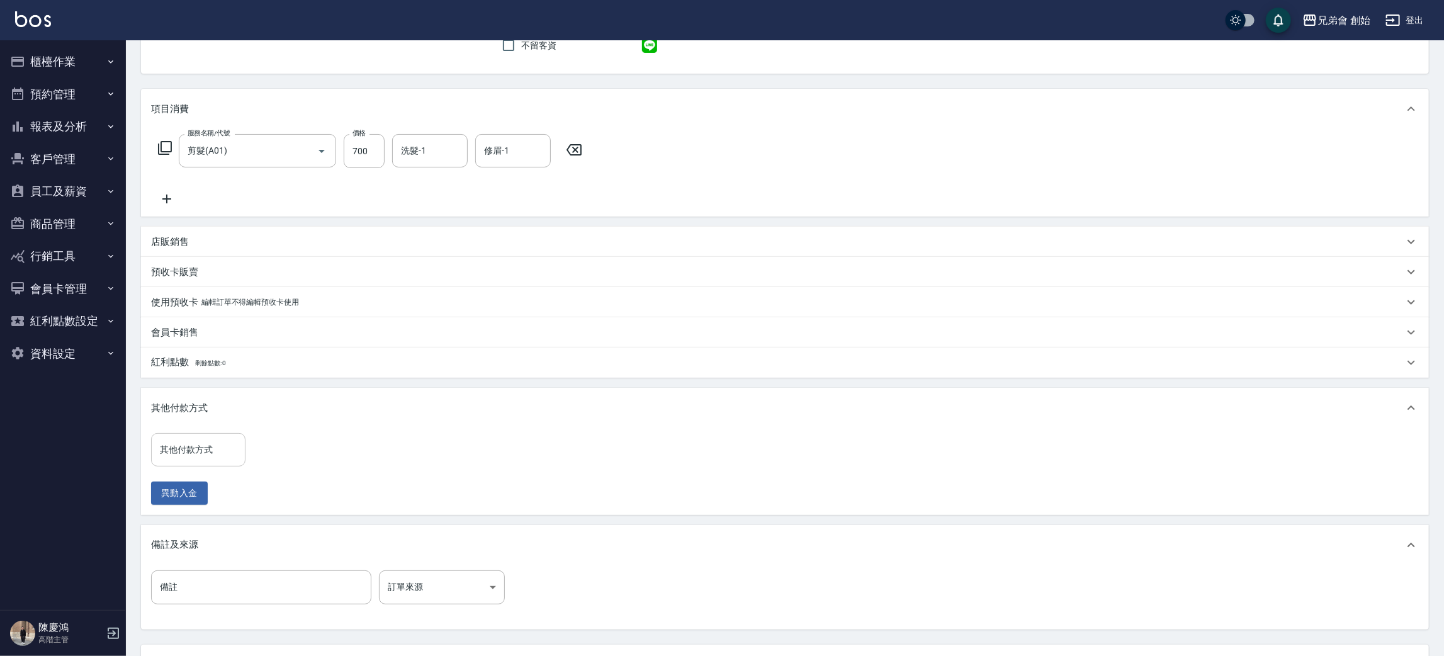
click at [201, 449] on input "其他付款方式" at bounding box center [198, 450] width 83 height 22
click at [201, 500] on span "轉帳" at bounding box center [198, 503] width 94 height 21
type input "轉帳"
drag, startPoint x: 275, startPoint y: 437, endPoint x: 233, endPoint y: 431, distance: 42.7
click at [276, 437] on input "0" at bounding box center [300, 450] width 94 height 34
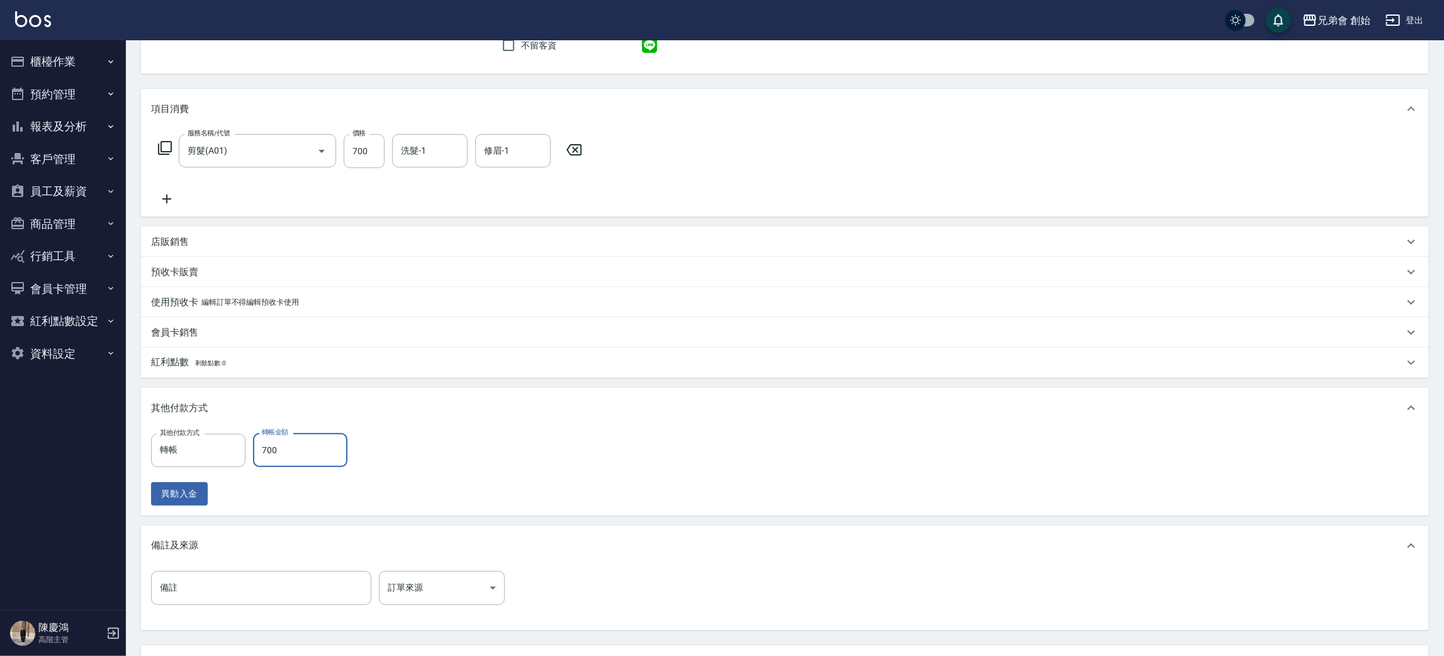
scroll to position [225, 0]
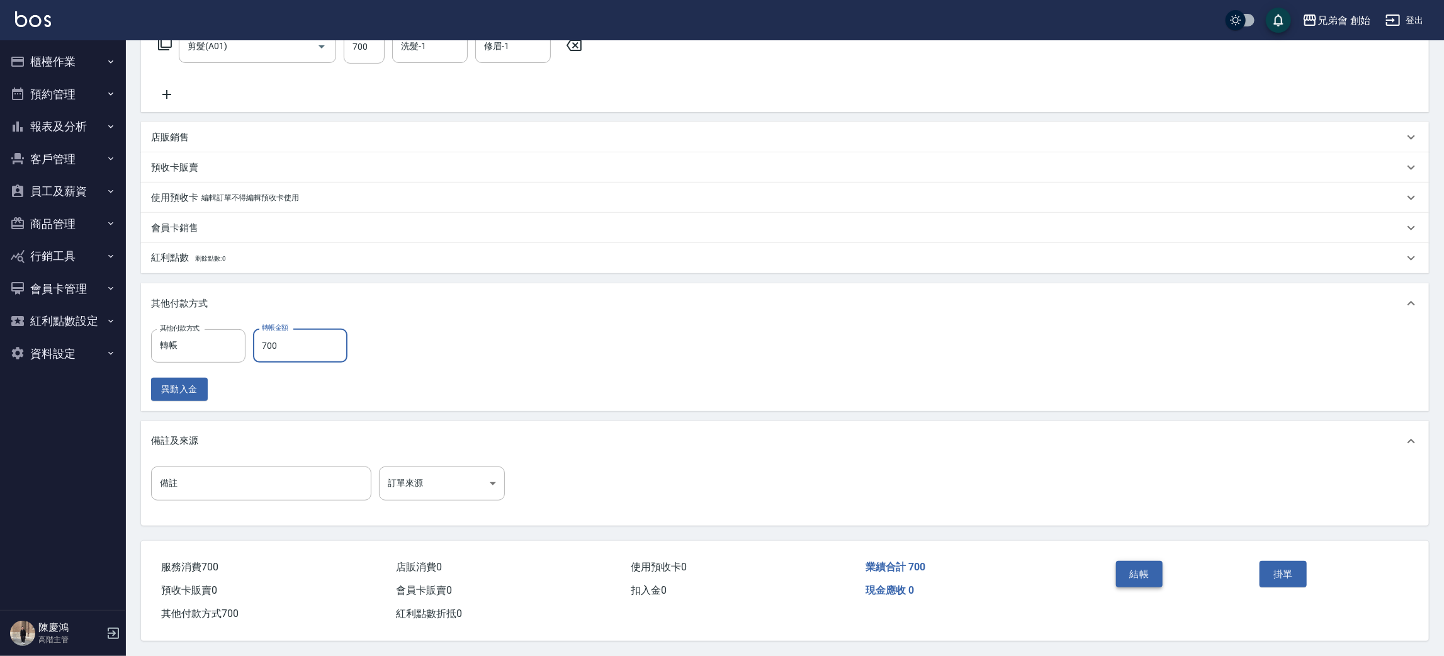
type input "700"
click at [1140, 573] on button "結帳" at bounding box center [1139, 574] width 47 height 26
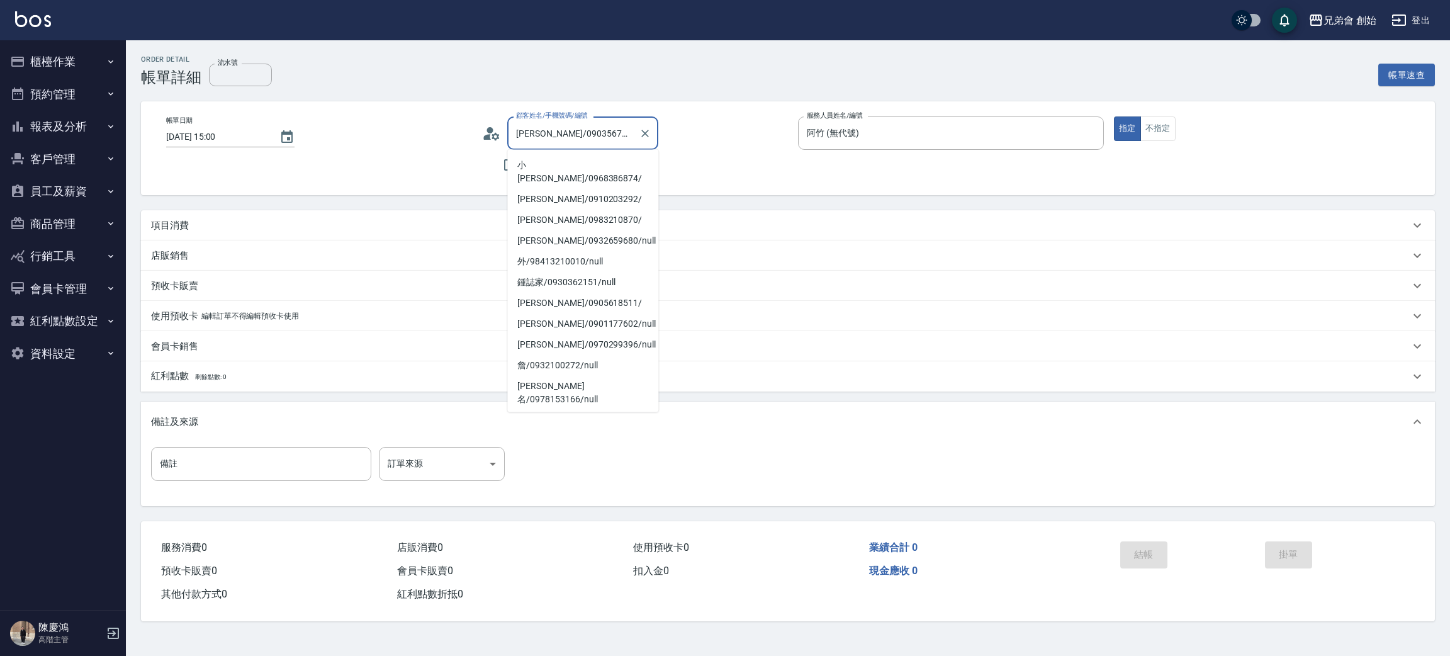
drag, startPoint x: 542, startPoint y: 132, endPoint x: 500, endPoint y: 135, distance: 42.2
click at [500, 135] on div "顧客姓名/手機號碼/編號 [PERSON_NAME]/0903567651/null 顧客姓名/手機號碼/編號" at bounding box center [635, 132] width 306 height 33
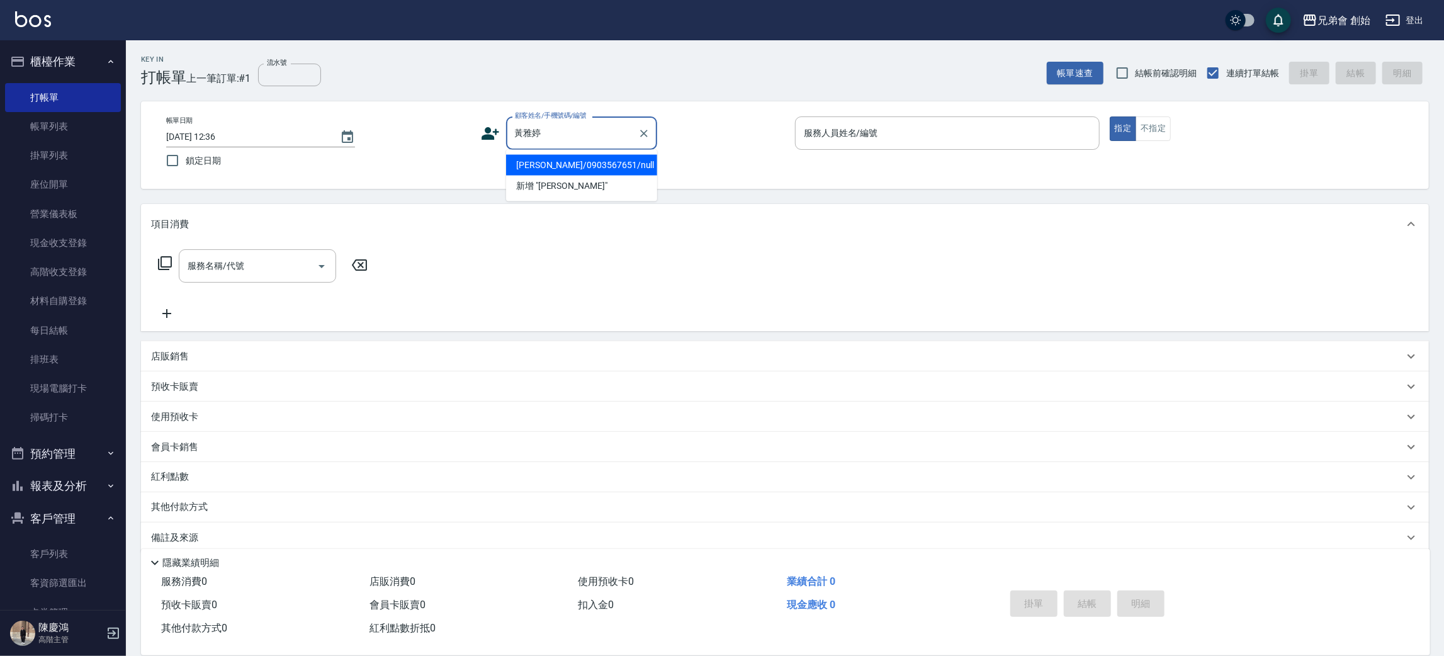
click at [565, 168] on li "[PERSON_NAME]/0903567651/null" at bounding box center [581, 165] width 151 height 21
type input "[PERSON_NAME]/0903567651/null"
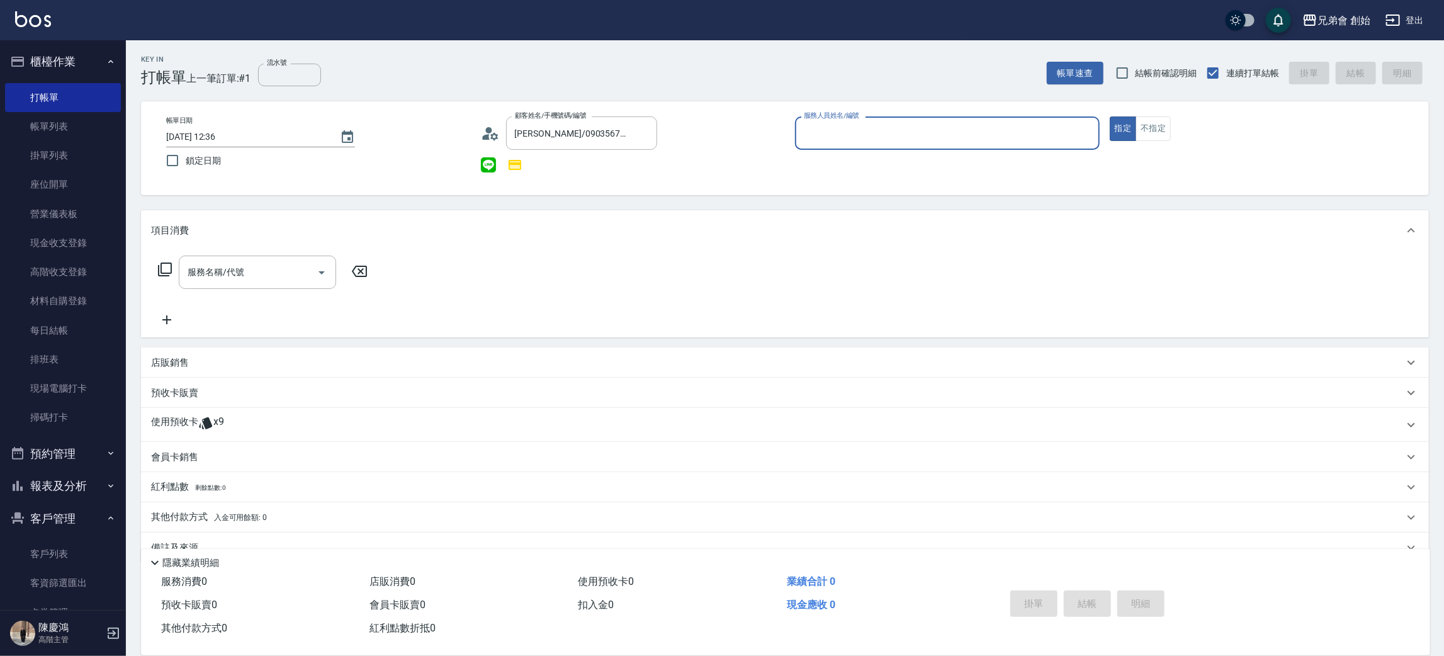
click at [235, 434] on div "使用預收卡 x9" at bounding box center [785, 425] width 1288 height 34
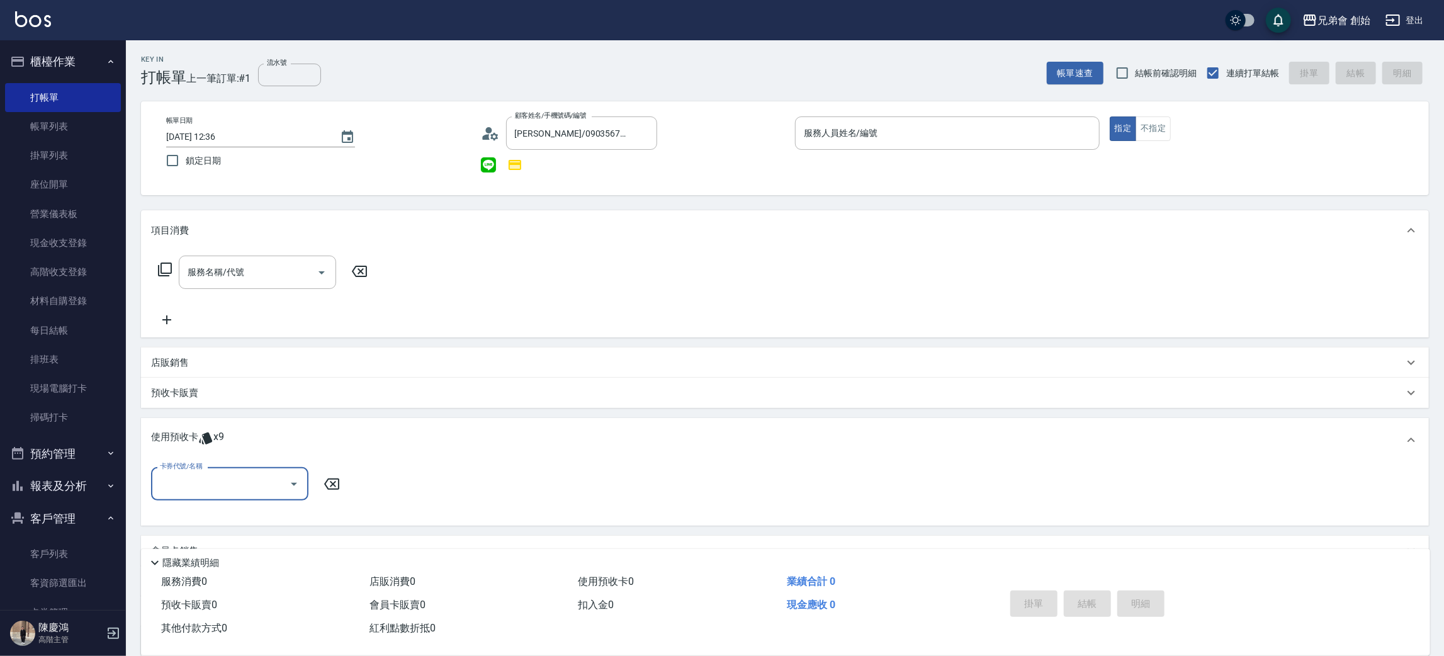
click at [252, 491] on input "卡券代號/名稱" at bounding box center [220, 484] width 127 height 22
click at [258, 532] on div "項目消費 服務名稱/代號 服務名稱/代號 店販銷售 服務人員姓名/編號 服務人員姓名/編號 商品代號/名稱 商品代號/名稱 預收卡販賣 卡券名稱/代號 卡券名…" at bounding box center [785, 433] width 1288 height 446
click at [251, 451] on div "使用預收卡 x9" at bounding box center [785, 440] width 1288 height 44
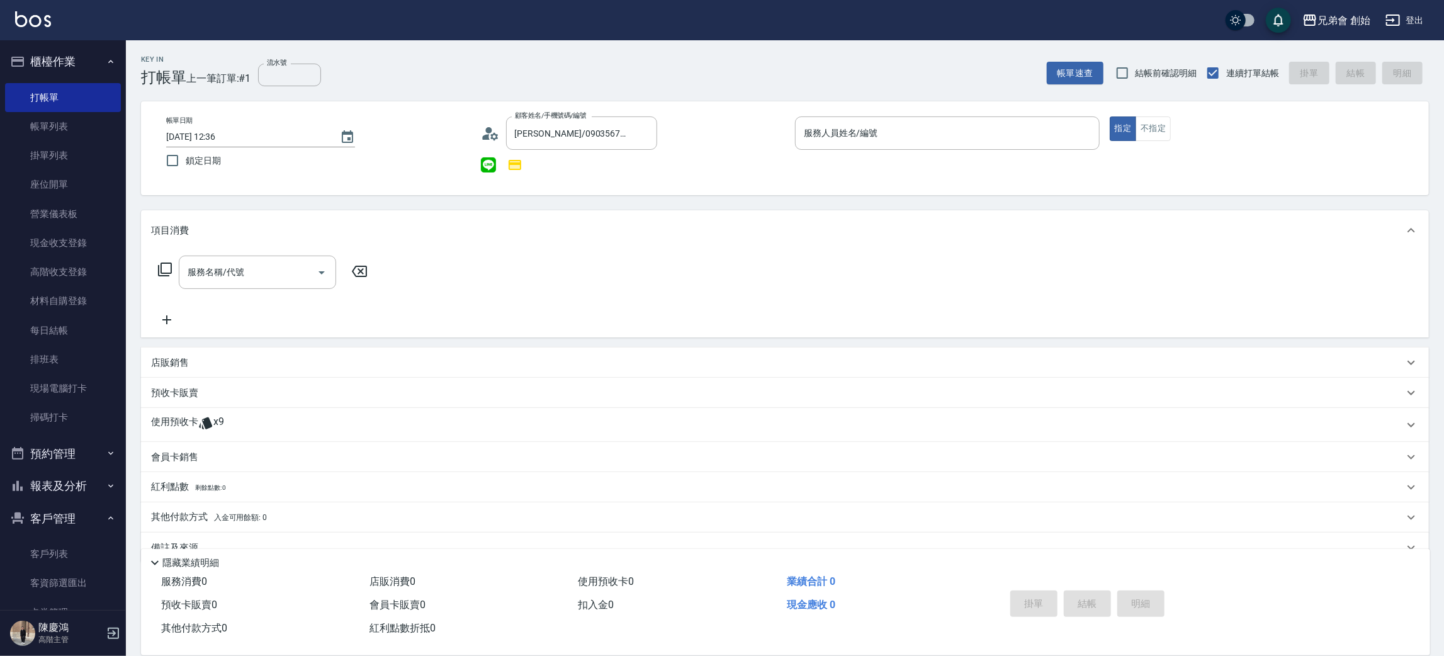
click at [254, 476] on div "紅利點數 剩餘點數: 0" at bounding box center [785, 487] width 1288 height 30
click at [249, 444] on div "會員卡銷售" at bounding box center [785, 457] width 1288 height 30
click at [251, 429] on div "使用預收卡 x9" at bounding box center [777, 424] width 1253 height 19
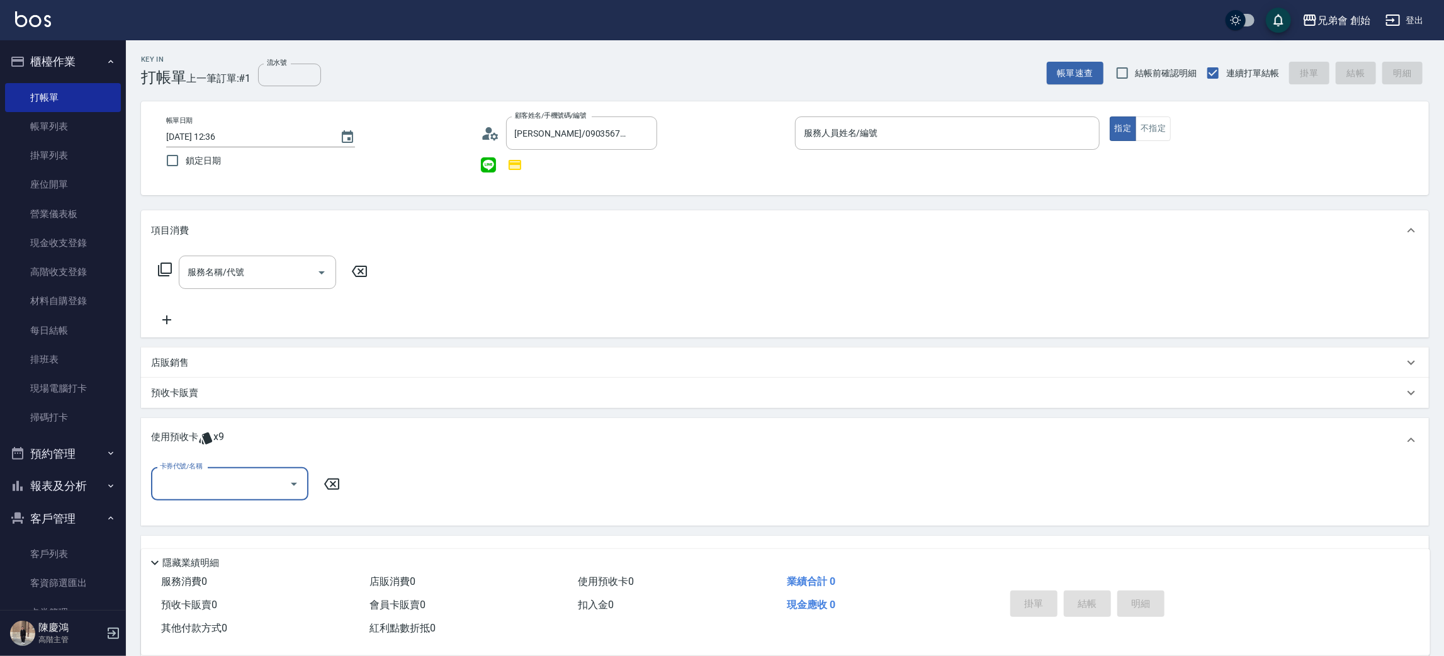
click at [266, 468] on div "卡券代號/名稱" at bounding box center [229, 483] width 157 height 33
click at [256, 515] on div "儲值7000 剩餘9張" at bounding box center [229, 515] width 157 height 21
type input "儲值7000"
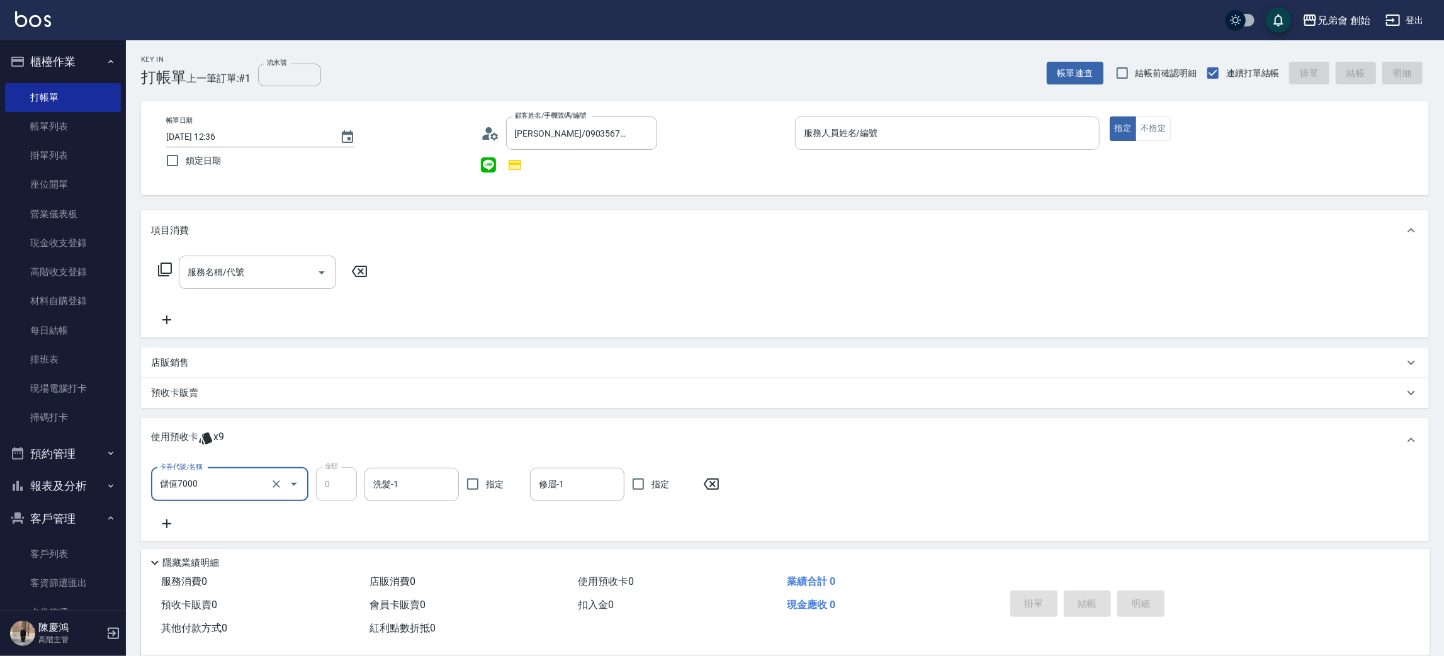
click at [860, 142] on input "服務人員姓名/編號" at bounding box center [947, 133] width 293 height 22
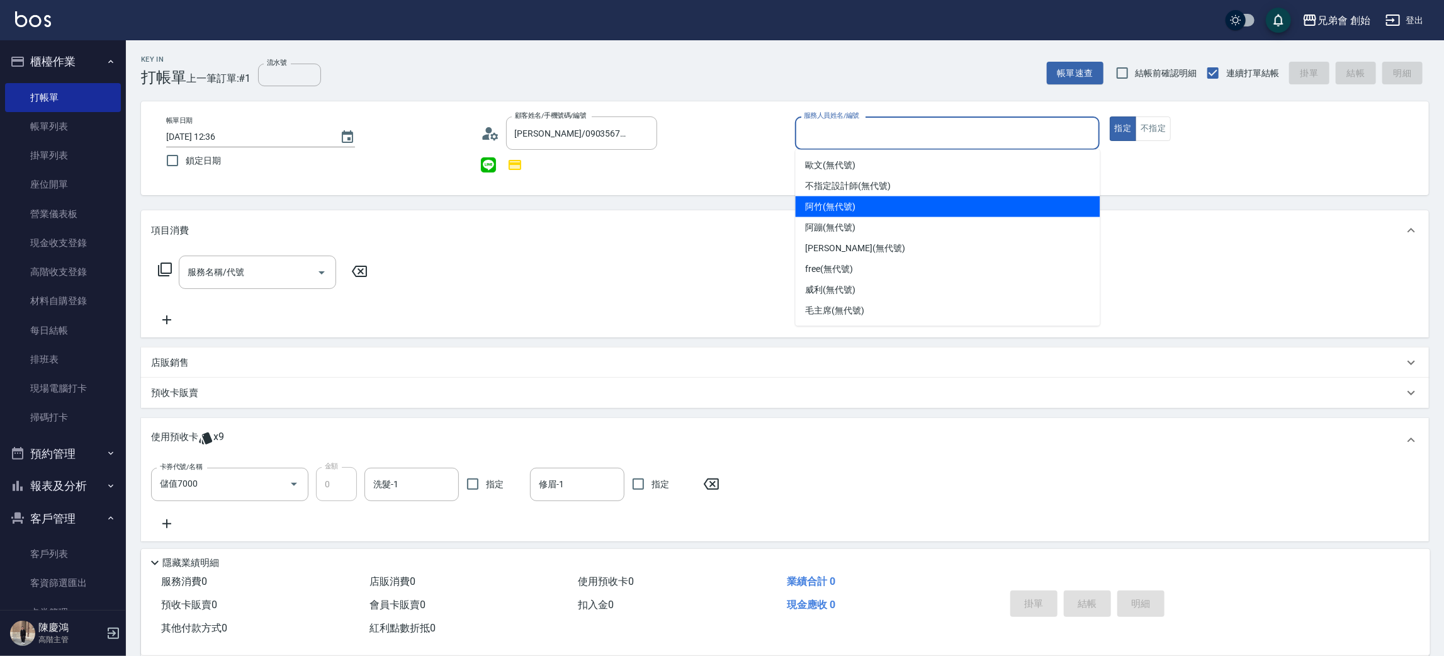
click at [868, 206] on div "阿竹 (無代號)" at bounding box center [948, 206] width 305 height 21
type input "阿竹 (無代號)"
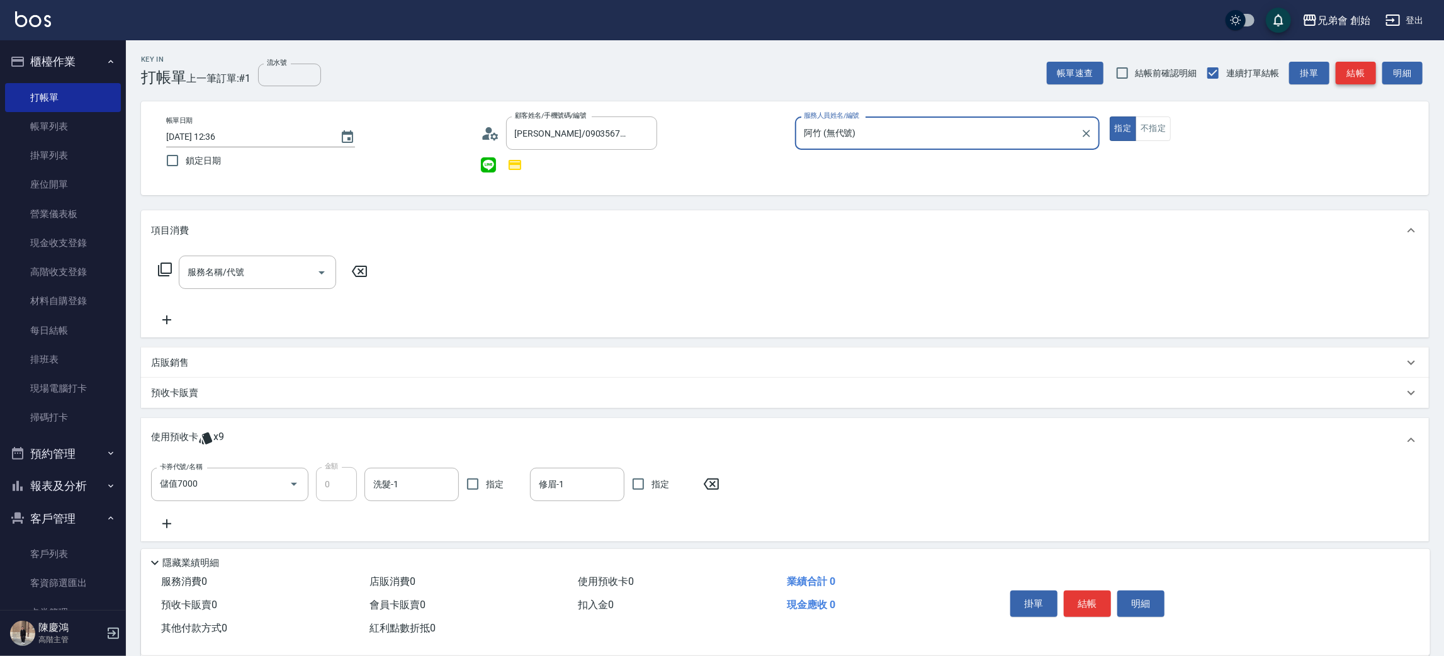
click at [1354, 62] on button "結帳" at bounding box center [1356, 73] width 40 height 23
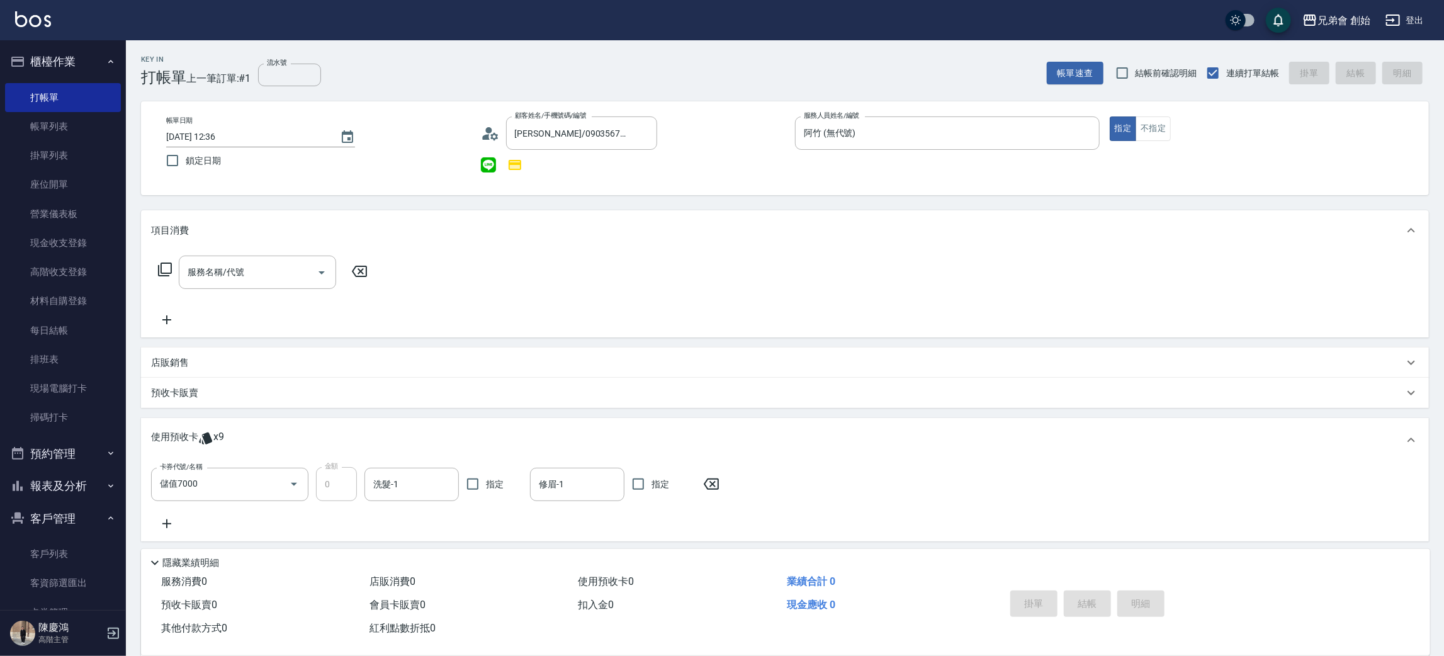
type input "2025/09/14 17:06"
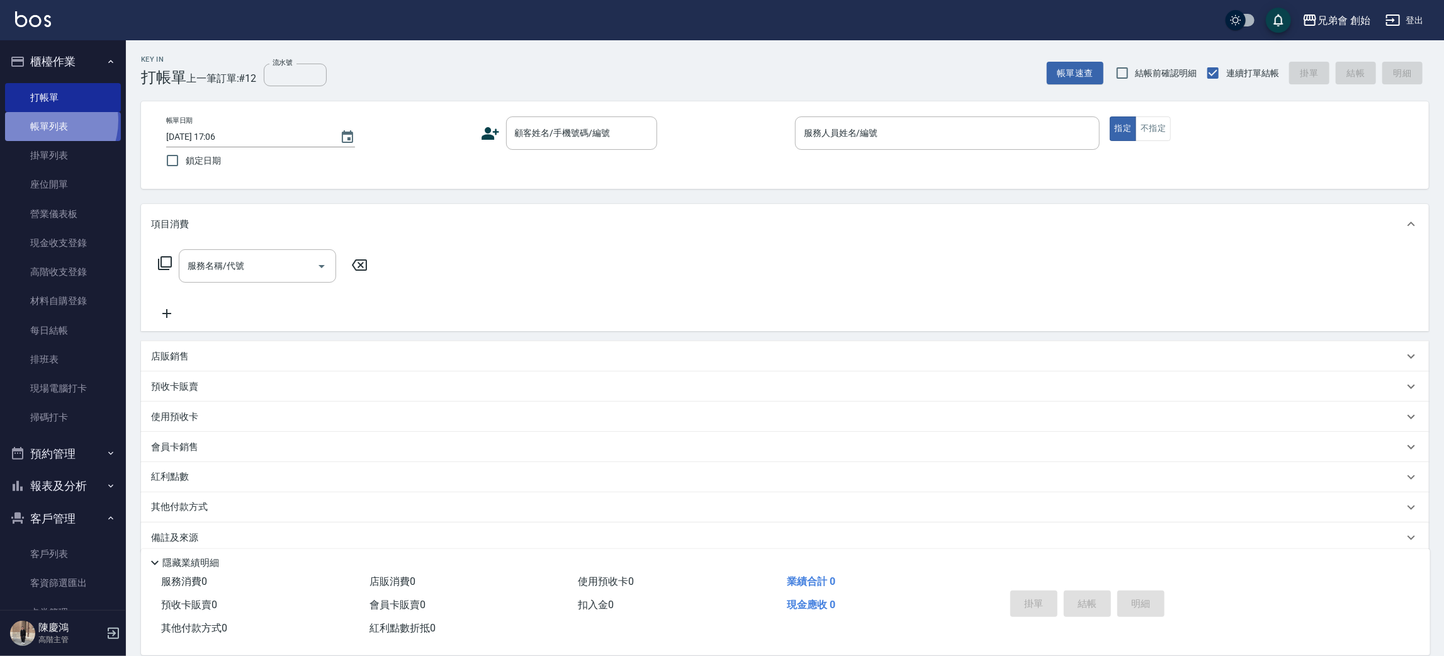
drag, startPoint x: 41, startPoint y: 121, endPoint x: 92, endPoint y: 128, distance: 51.5
click at [41, 122] on link "帳單列表" at bounding box center [63, 126] width 116 height 29
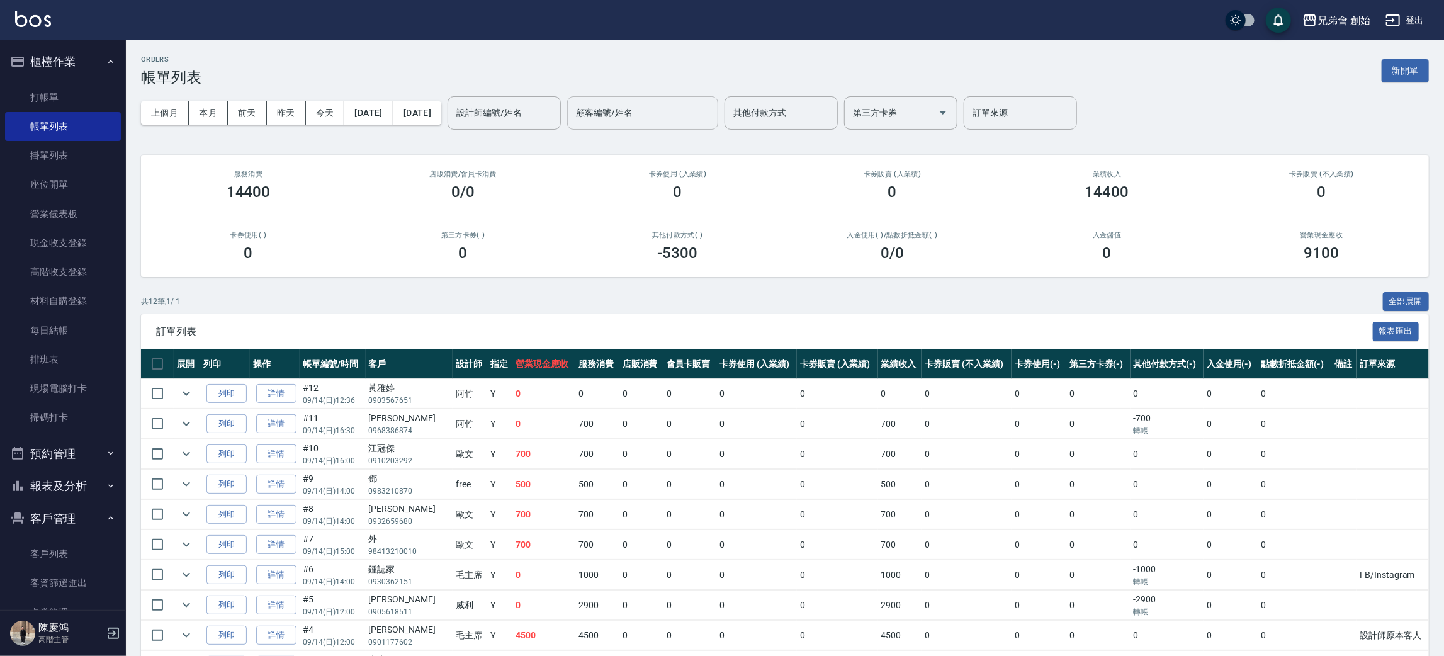
click at [672, 103] on div "顧客編號/姓名 顧客編號/姓名" at bounding box center [642, 112] width 151 height 33
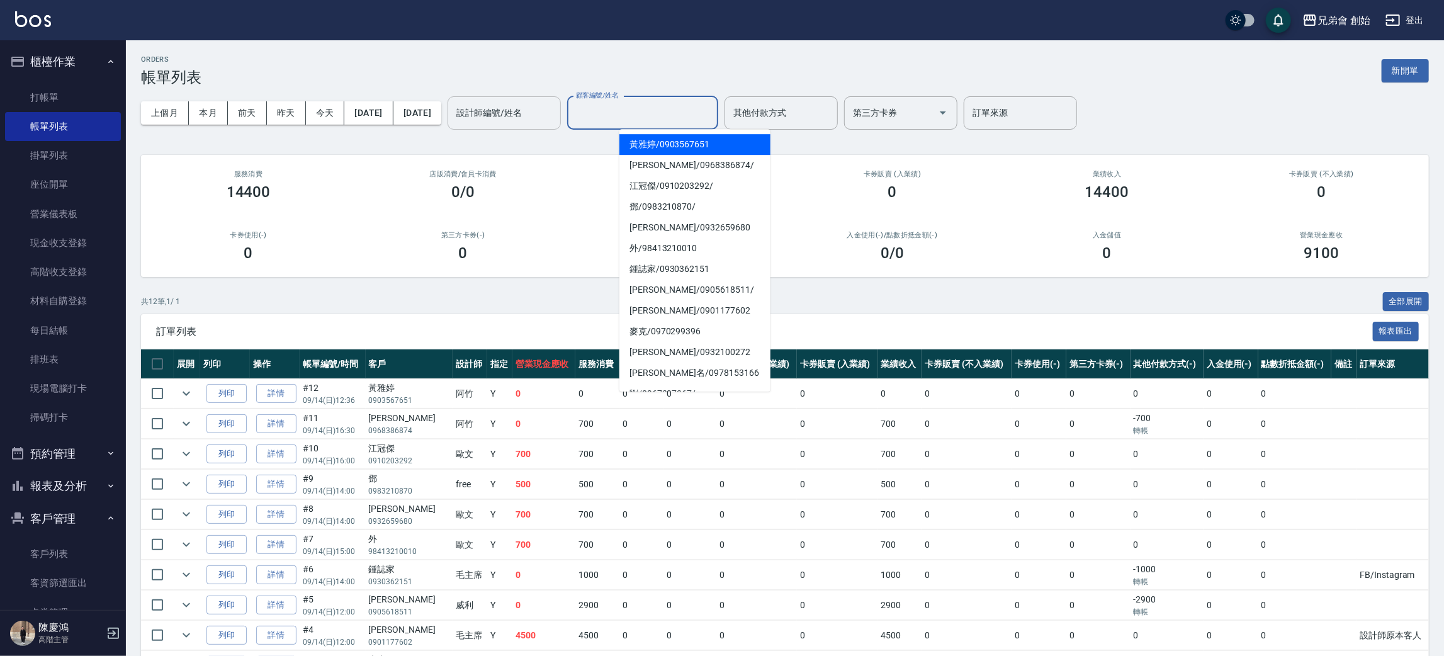
click at [555, 116] on input "設計師編號/姓名" at bounding box center [504, 113] width 102 height 22
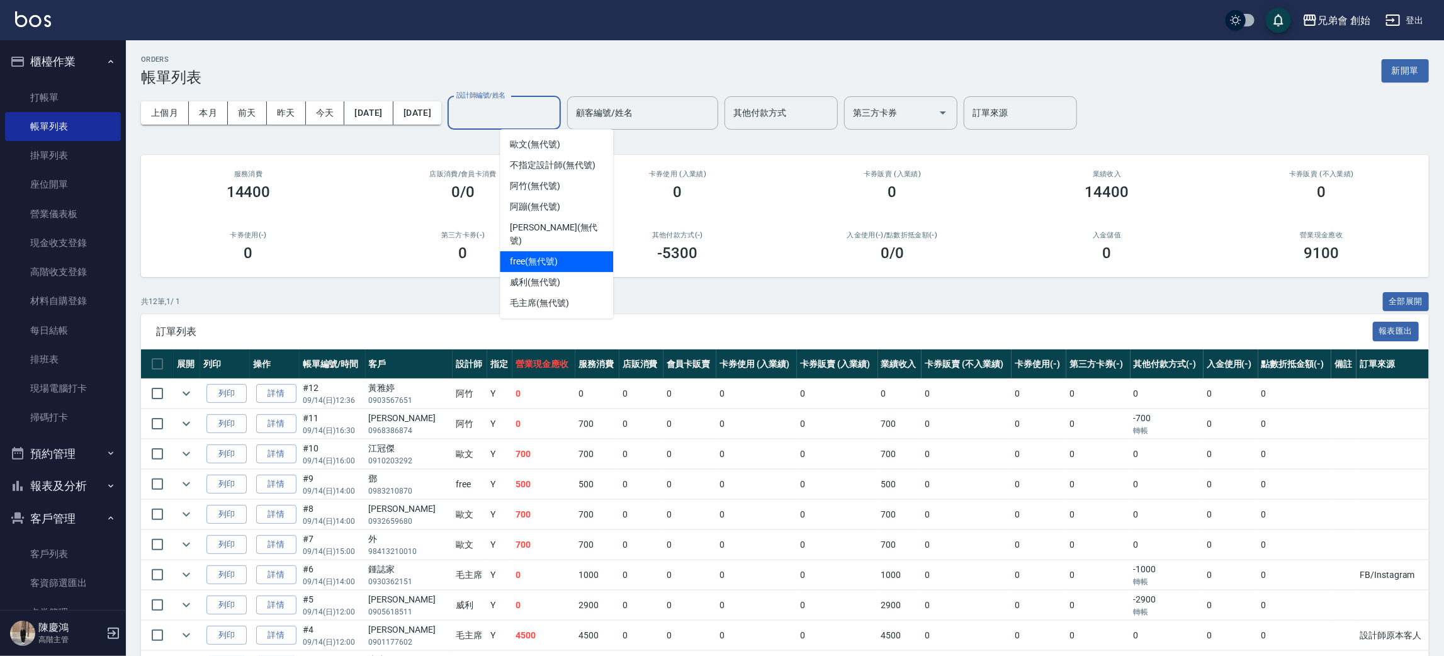
click at [549, 272] on div "威利 (無代號)" at bounding box center [556, 282] width 113 height 21
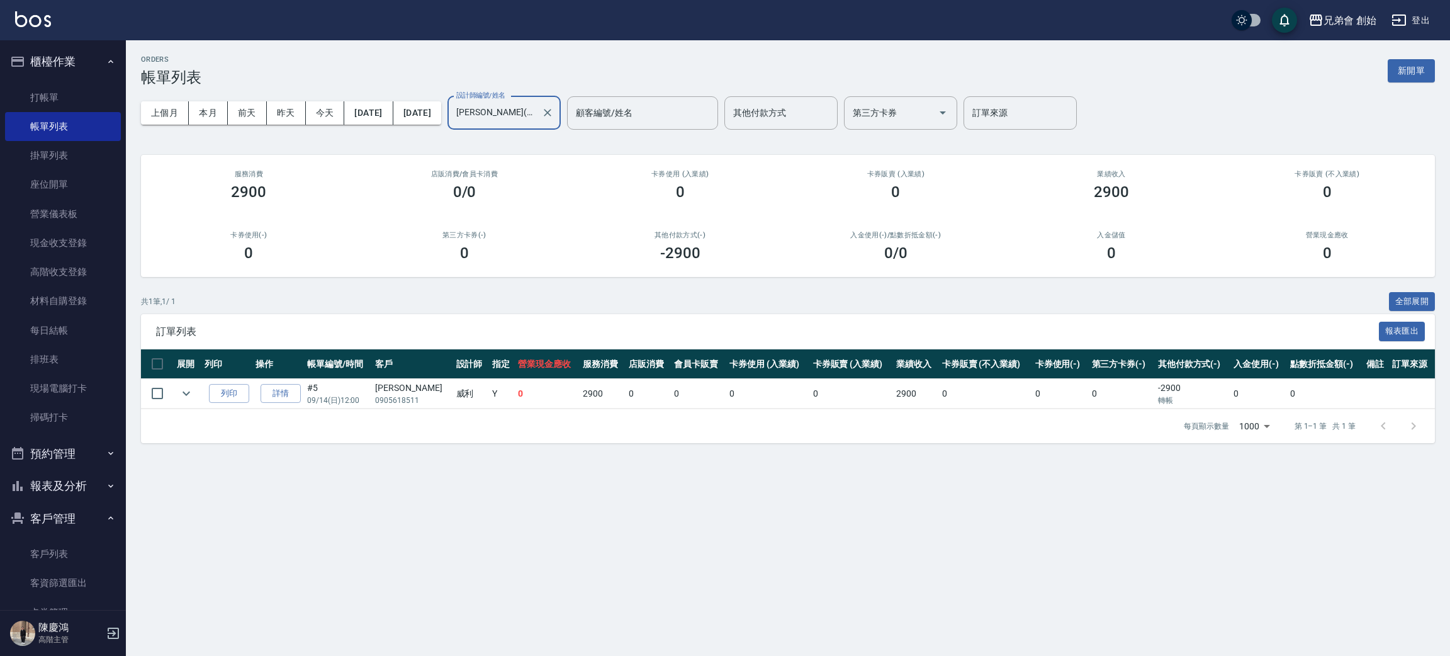
click at [505, 98] on label "設計師編號/姓名" at bounding box center [480, 95] width 49 height 9
click at [536, 102] on input "威利(無代號)" at bounding box center [494, 113] width 83 height 22
drag, startPoint x: 558, startPoint y: 105, endPoint x: 558, endPoint y: 122, distance: 17.0
click at [536, 106] on input "威利(無代號)" at bounding box center [494, 113] width 83 height 22
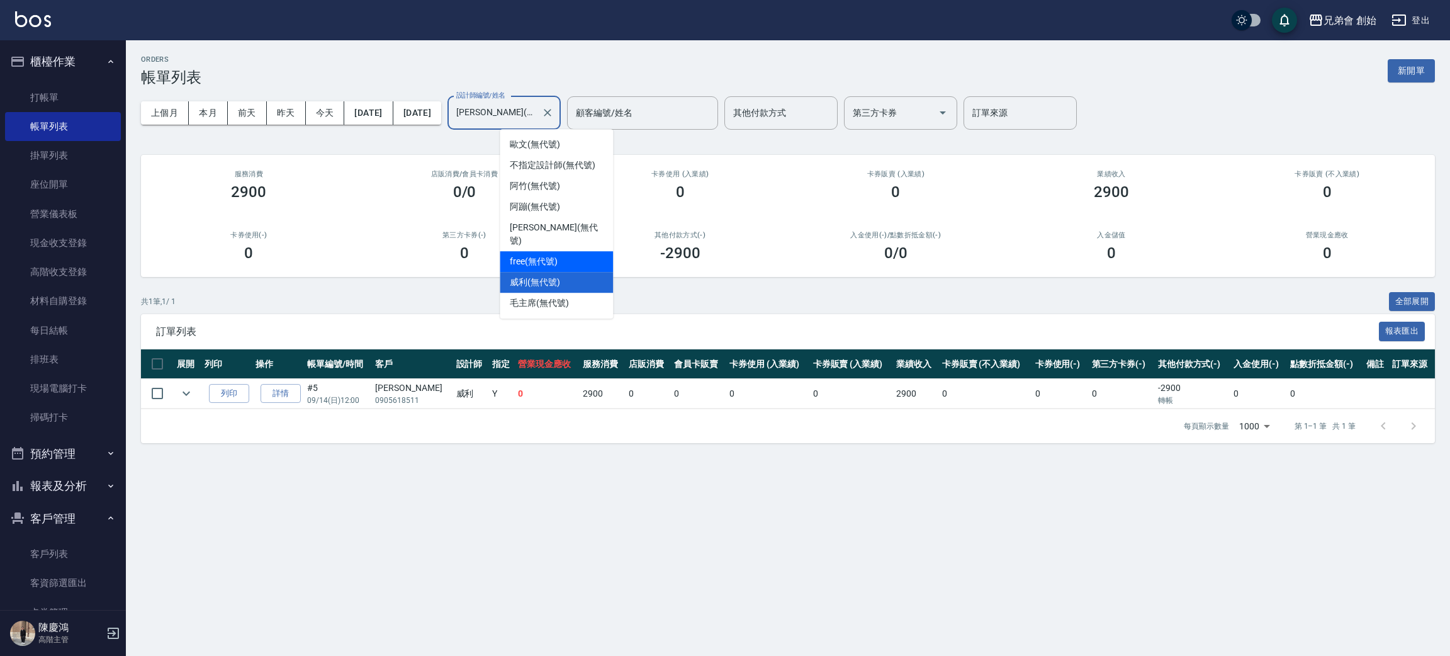
click at [534, 255] on div "free (無代號)" at bounding box center [556, 261] width 113 height 21
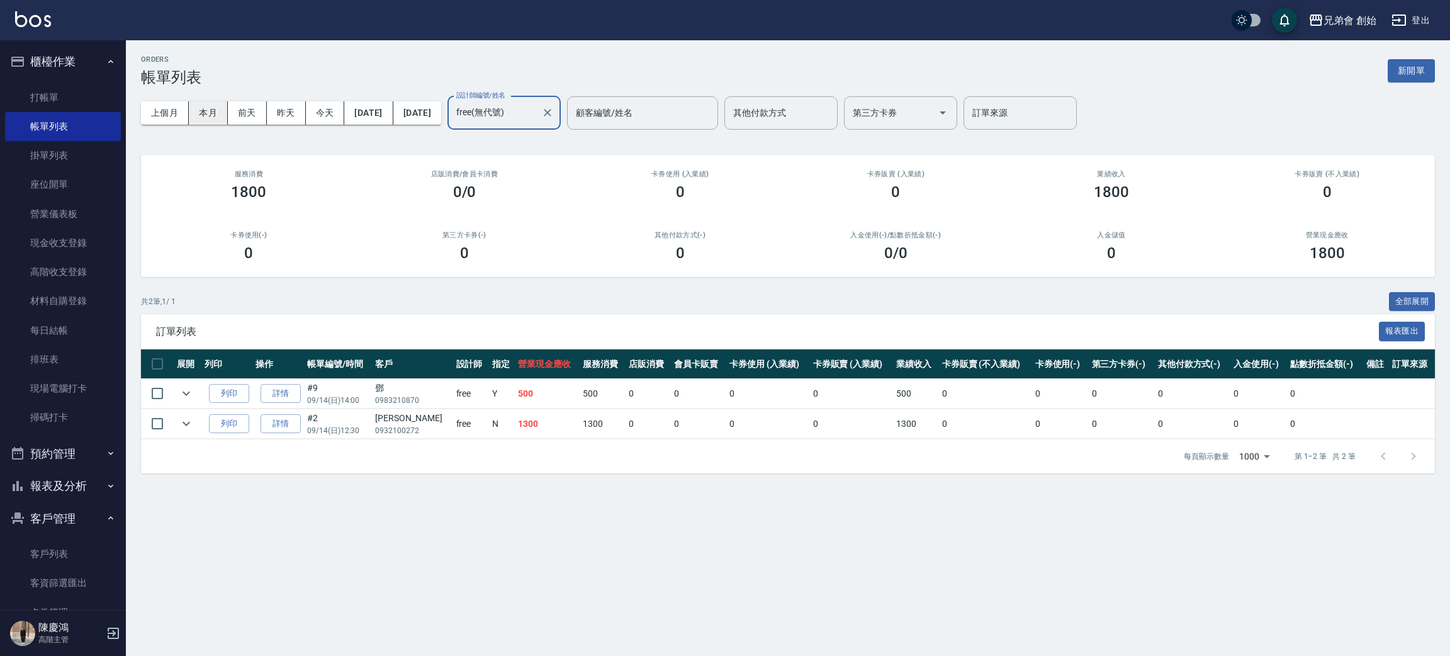
click at [213, 115] on button "本月" at bounding box center [208, 112] width 39 height 23
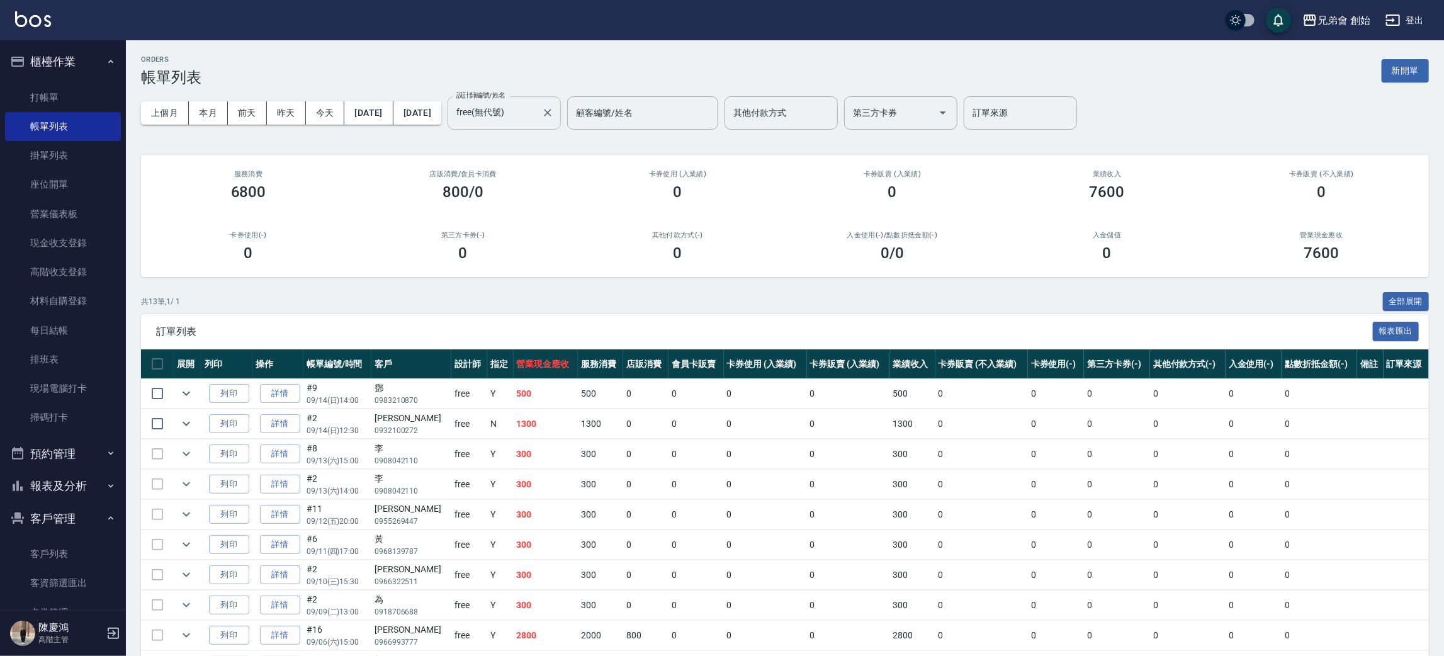
click at [561, 100] on div "free(無代號) 設計師編號/姓名" at bounding box center [504, 112] width 113 height 33
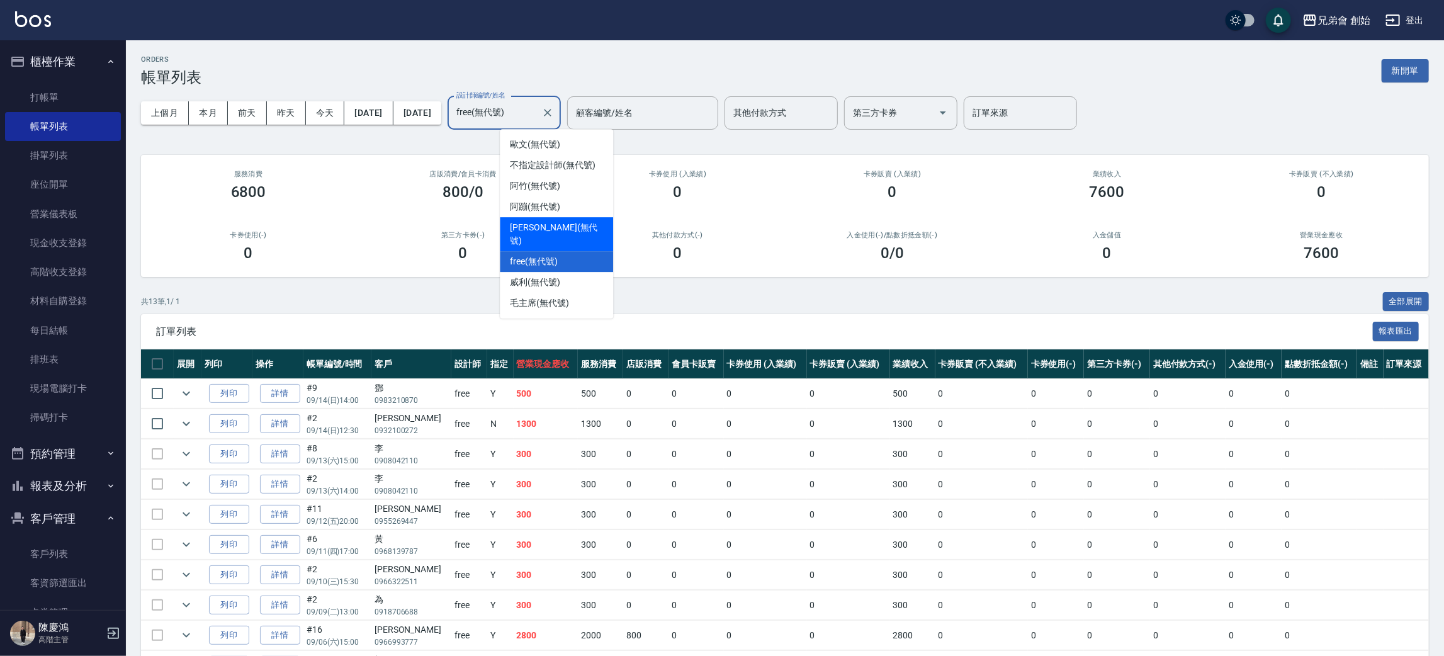
click at [549, 225] on span "潘潘 (無代號)" at bounding box center [556, 234] width 93 height 26
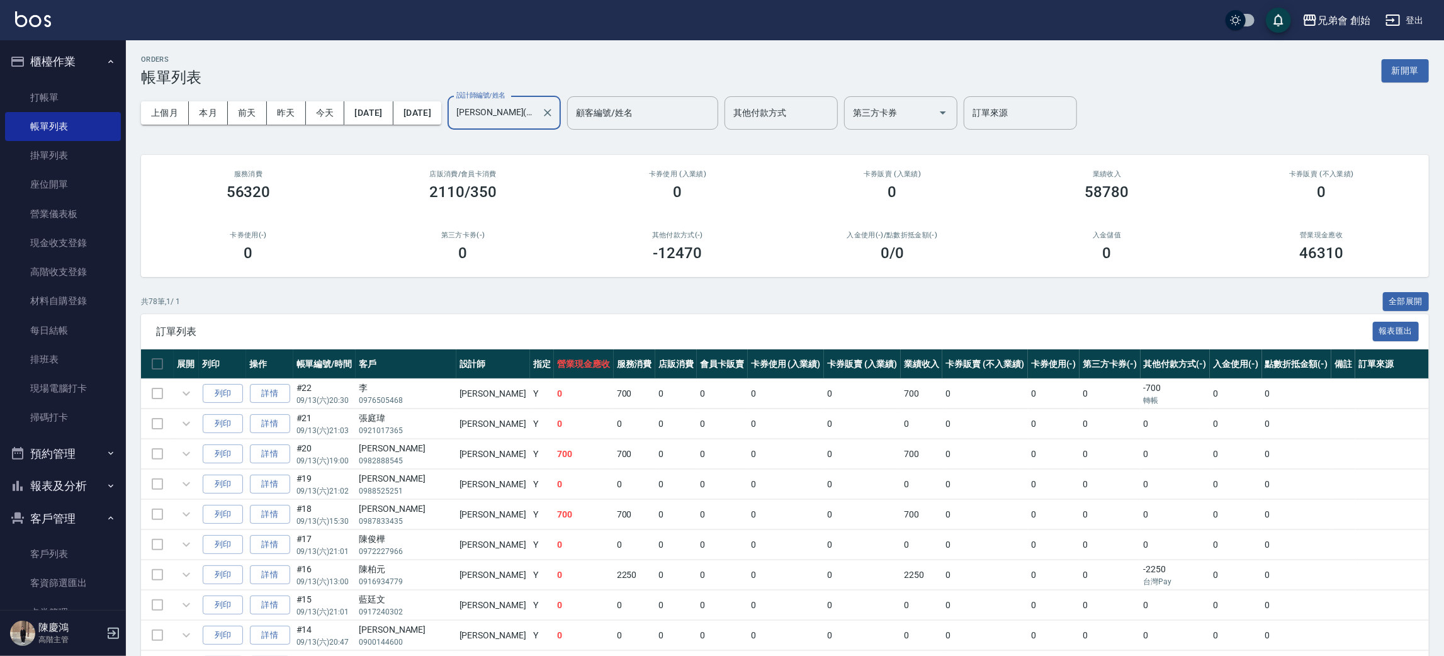
click at [536, 118] on input "潘潘(無代號)" at bounding box center [494, 113] width 83 height 22
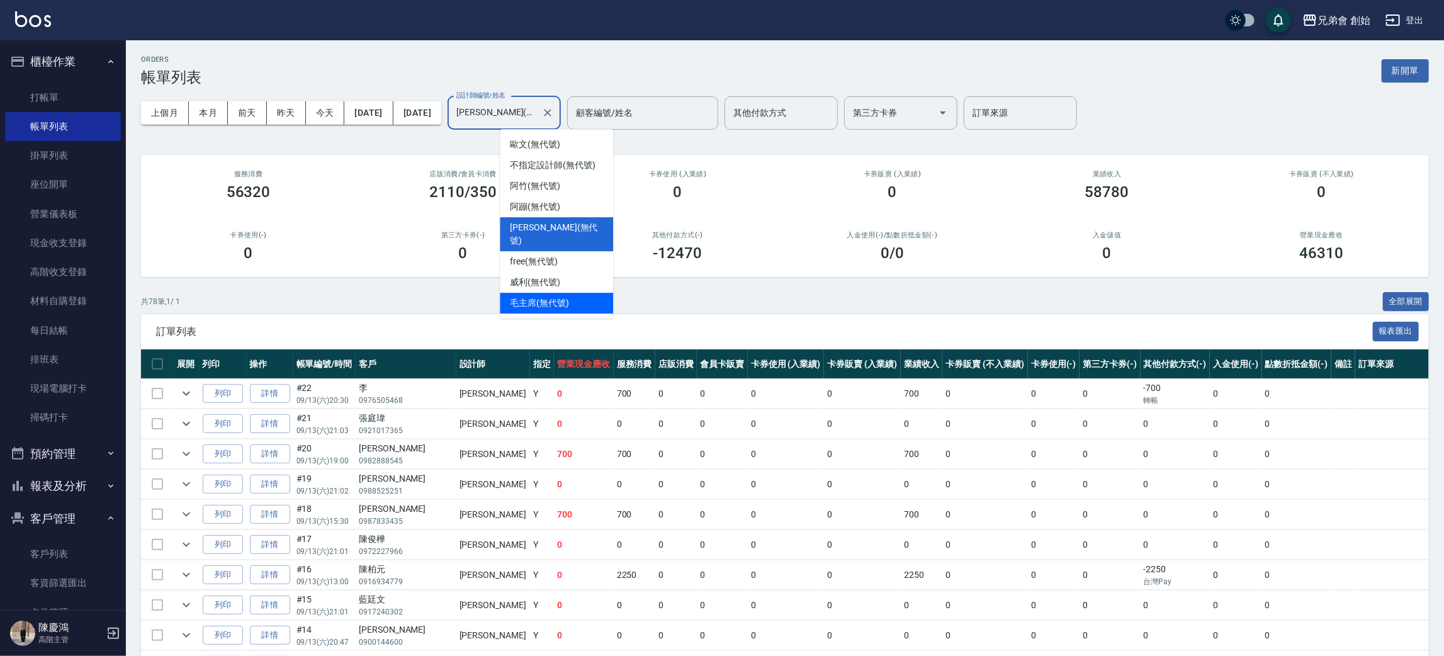
click at [504, 293] on div "毛主席 (無代號)" at bounding box center [556, 303] width 113 height 21
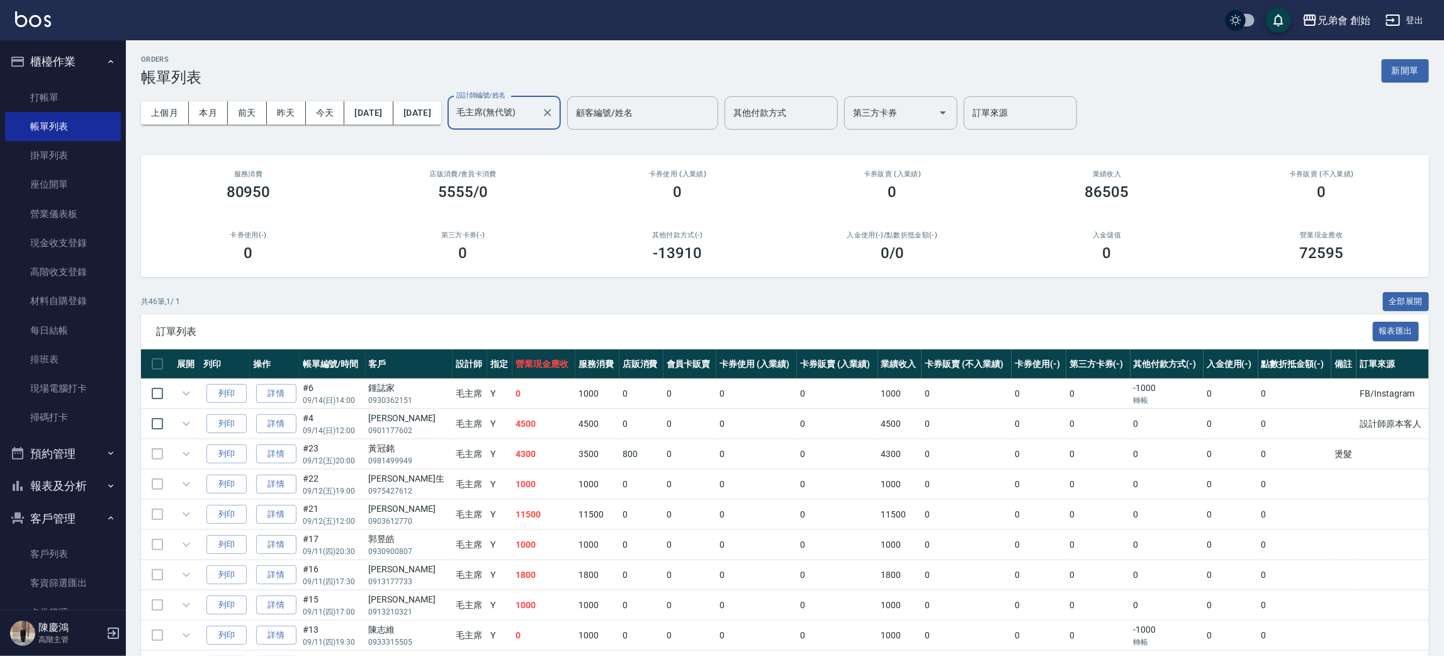
click at [536, 115] on input "毛主席(無代號)" at bounding box center [494, 113] width 83 height 22
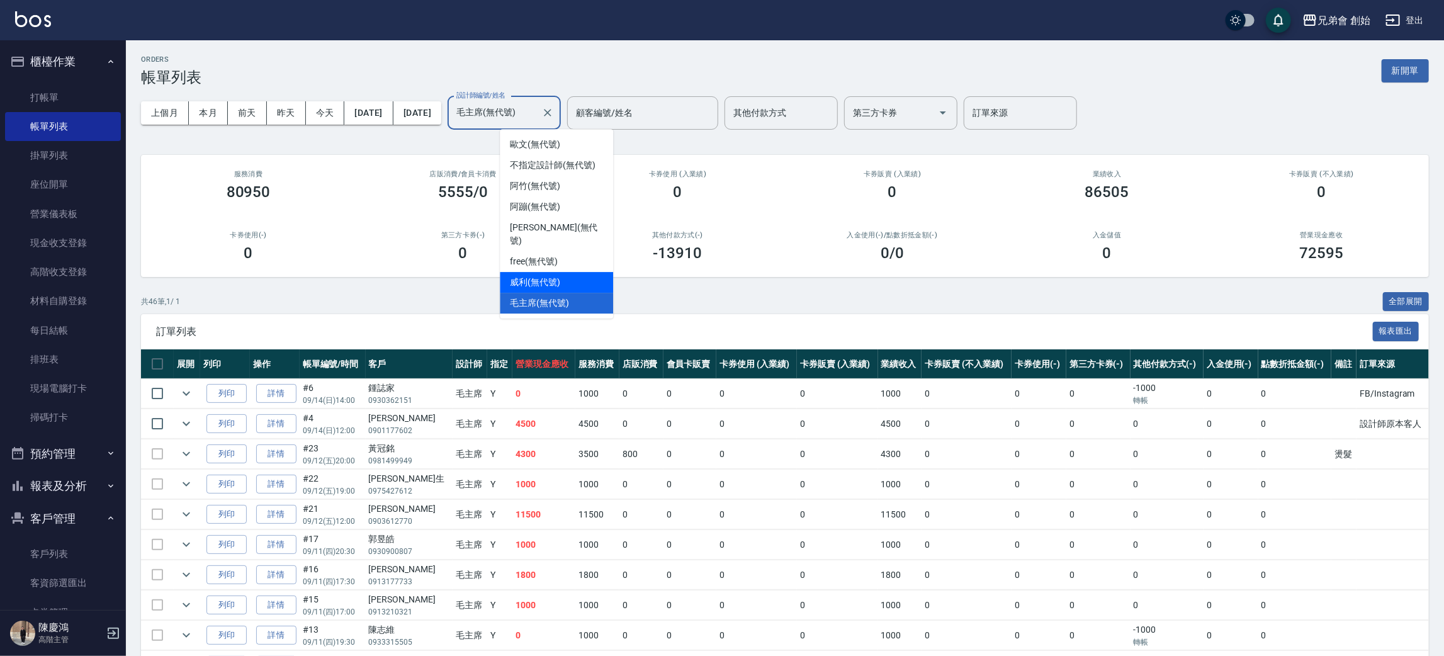
click at [522, 276] on span "威利 (無代號)" at bounding box center [535, 282] width 50 height 13
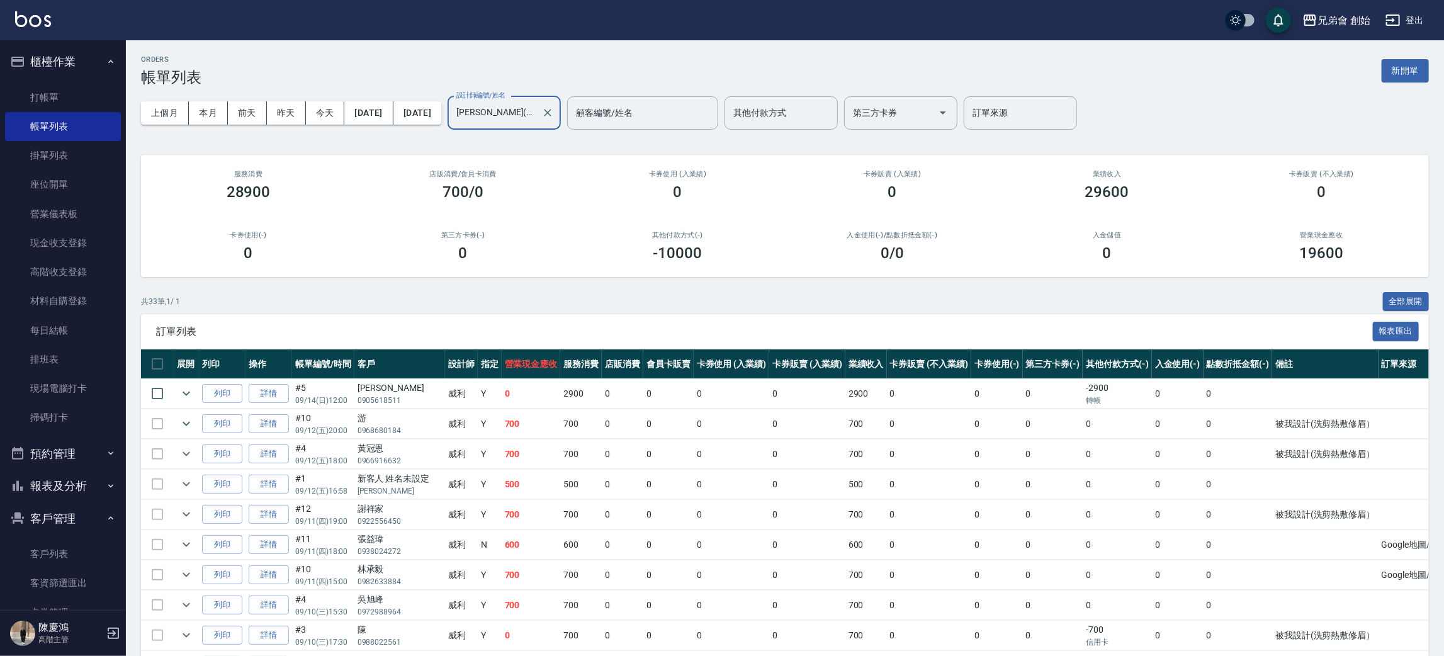
click at [536, 115] on input "威利(無代號)" at bounding box center [494, 113] width 83 height 22
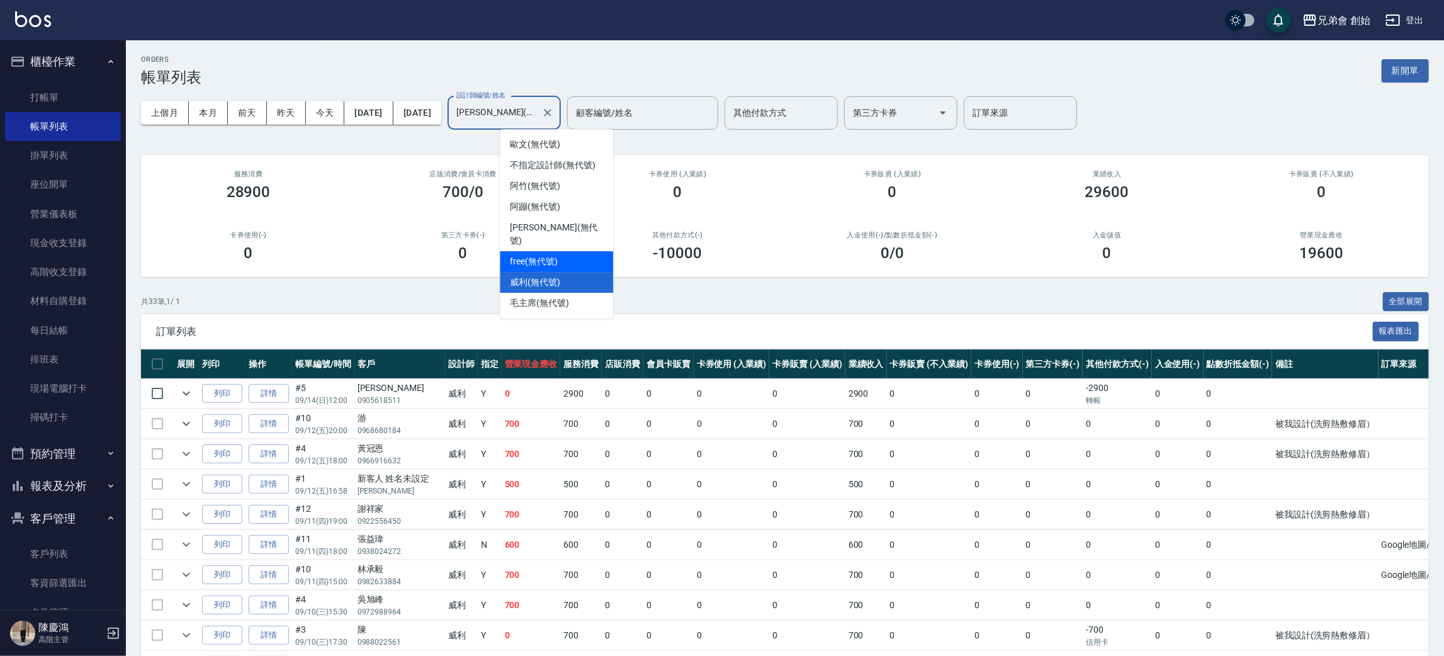
click at [551, 255] on span "free (無代號)" at bounding box center [534, 261] width 48 height 13
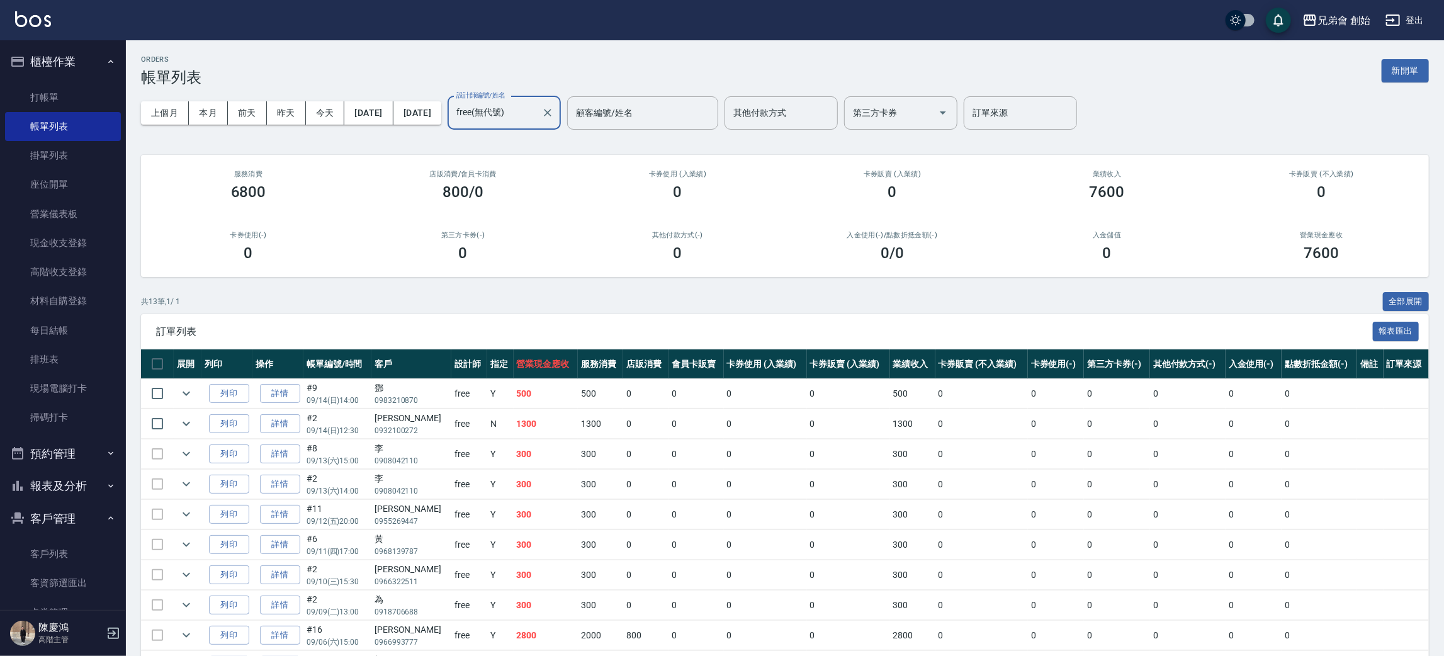
click at [505, 94] on label "設計師編號/姓名" at bounding box center [480, 95] width 49 height 9
click at [536, 102] on input "free(無代號)" at bounding box center [494, 113] width 83 height 22
click at [536, 104] on input "free(無代號)" at bounding box center [494, 113] width 83 height 22
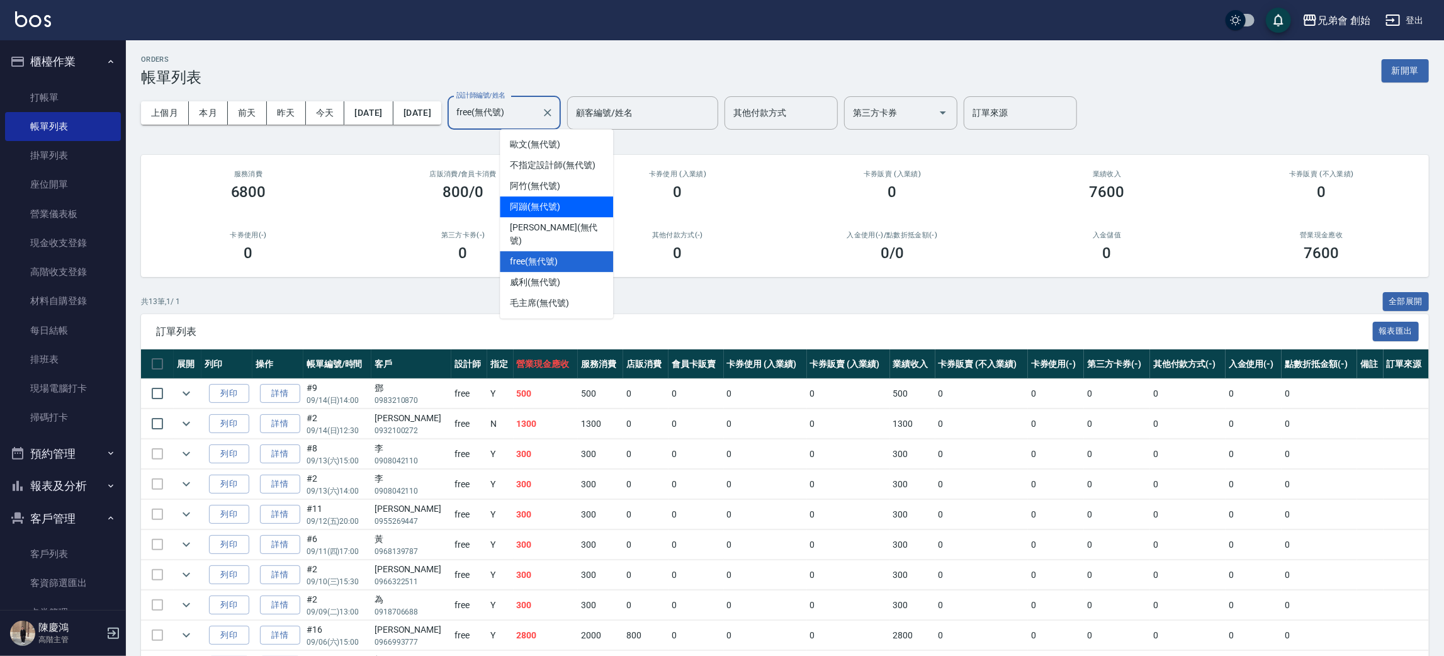
click at [560, 206] on span "阿蹦 (無代號)" at bounding box center [535, 206] width 50 height 13
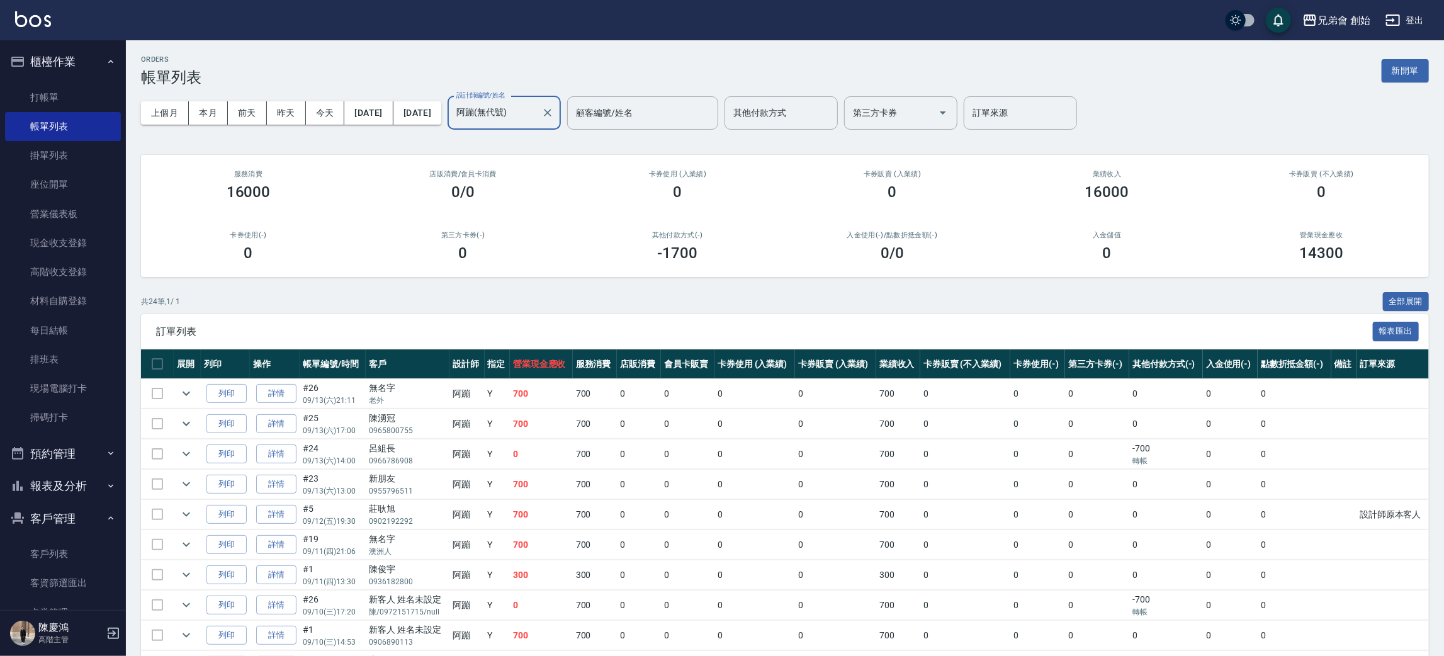
click at [536, 112] on input "阿蹦(無代號)" at bounding box center [494, 113] width 83 height 22
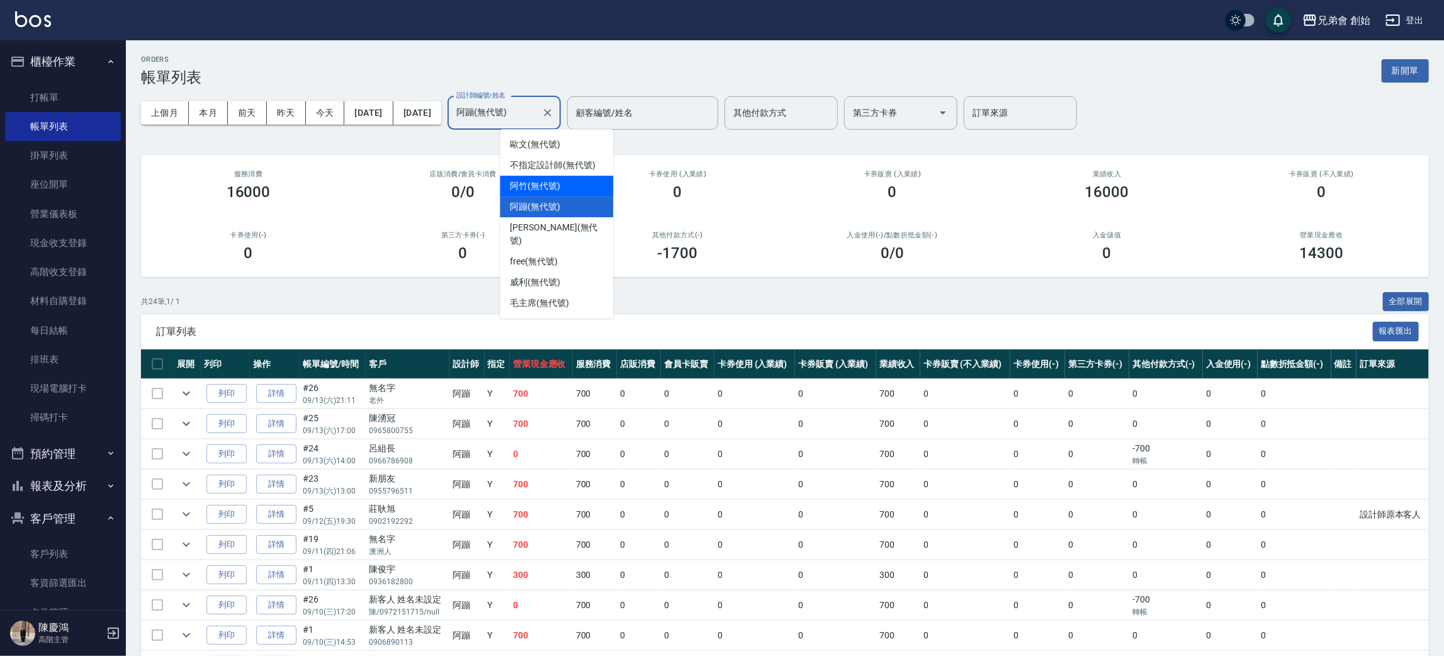
click at [553, 186] on span "阿竹 (無代號)" at bounding box center [535, 185] width 50 height 13
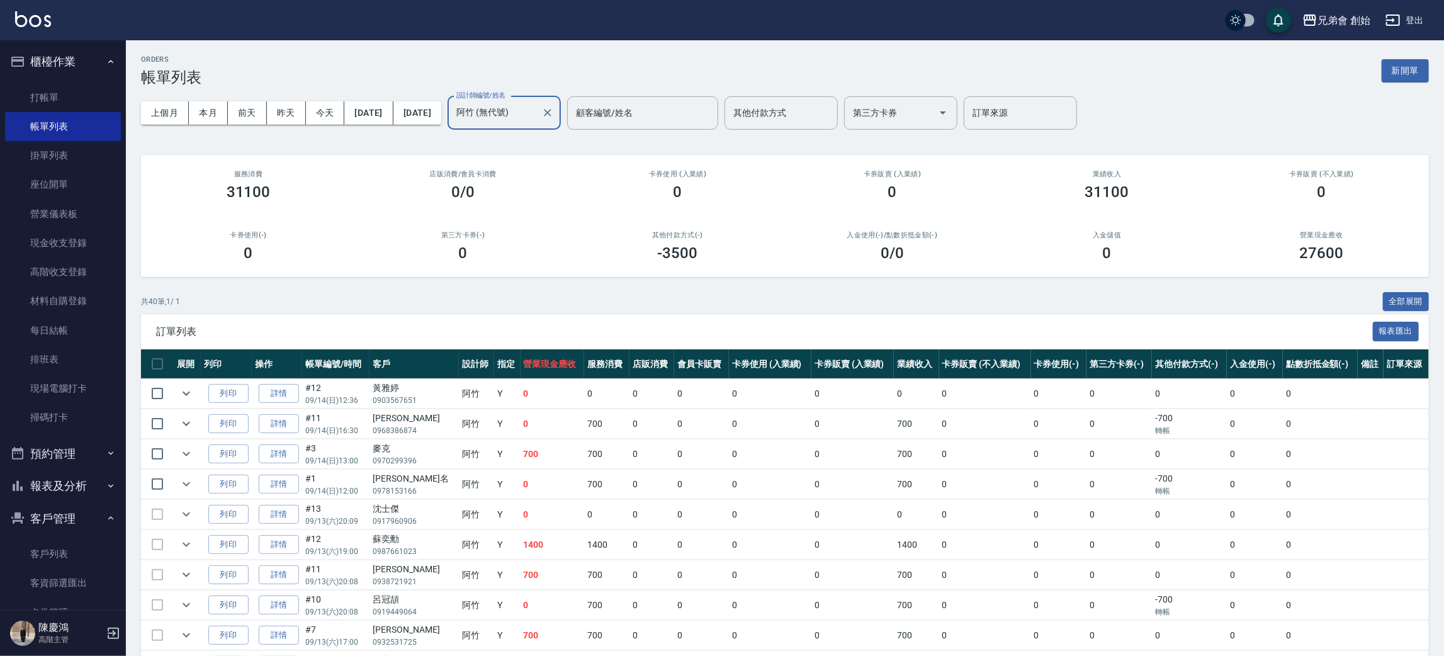
click at [536, 121] on input "阿竹 (無代號)" at bounding box center [494, 113] width 83 height 22
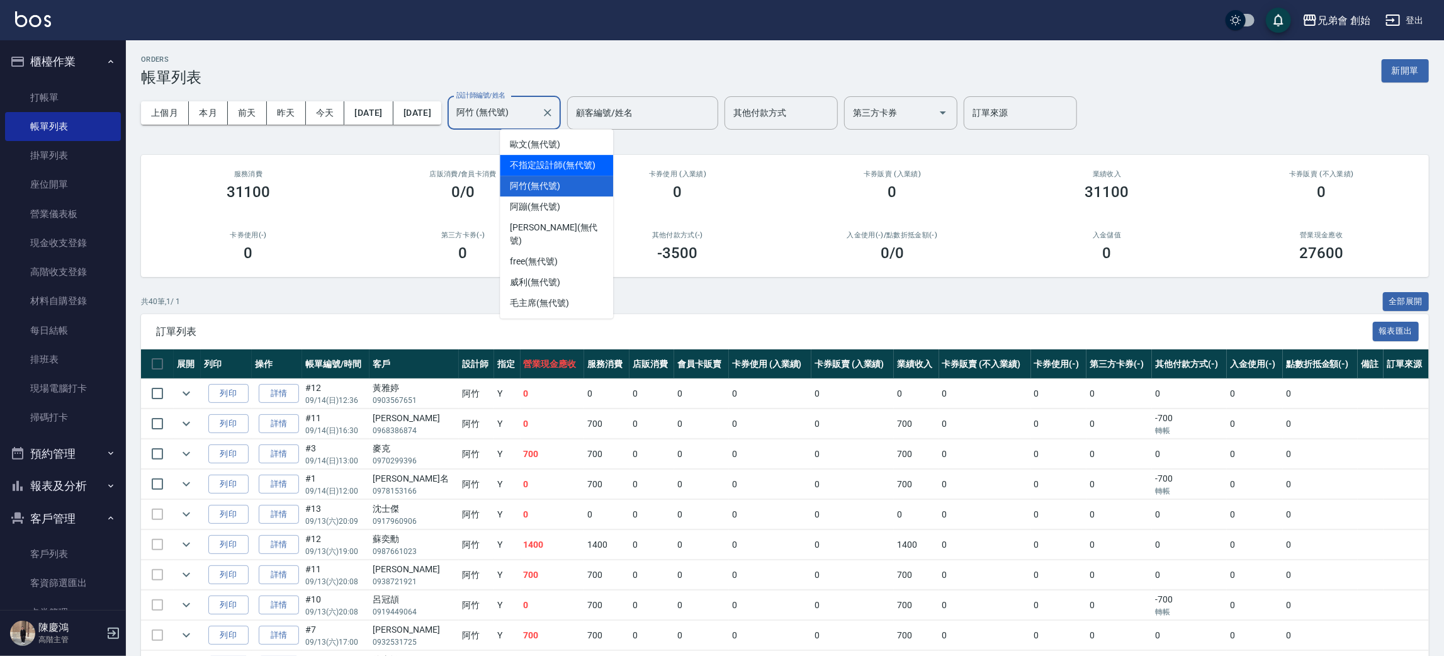
click at [556, 152] on div "歐文 (無代號)" at bounding box center [556, 144] width 113 height 21
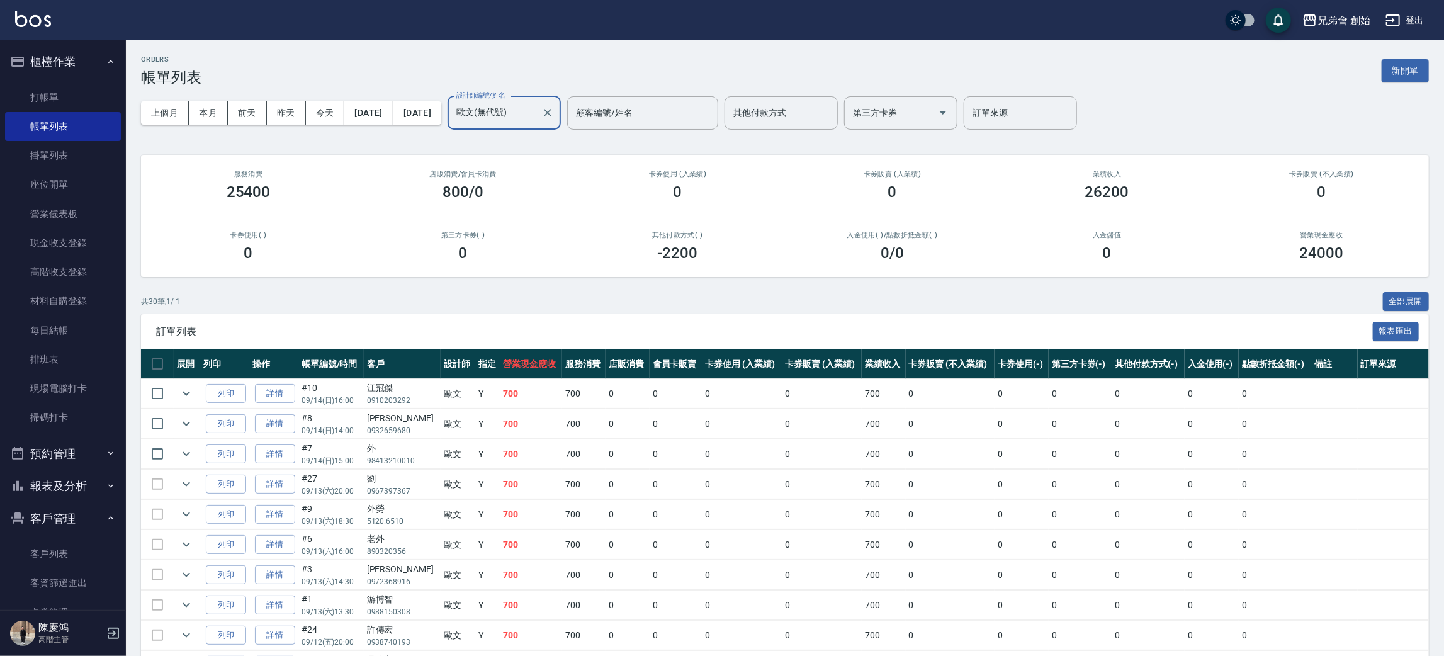
click at [560, 90] on div "上個月 本月 前天 昨天 今天 2025/09/01 2025/09/30 設計師編號/姓名 歐文(無代號) 設計師編號/姓名 顧客編號/姓名 顧客編號/姓名…" at bounding box center [785, 113] width 1288 height 54
click at [536, 106] on input "歐文(無代號)" at bounding box center [494, 113] width 83 height 22
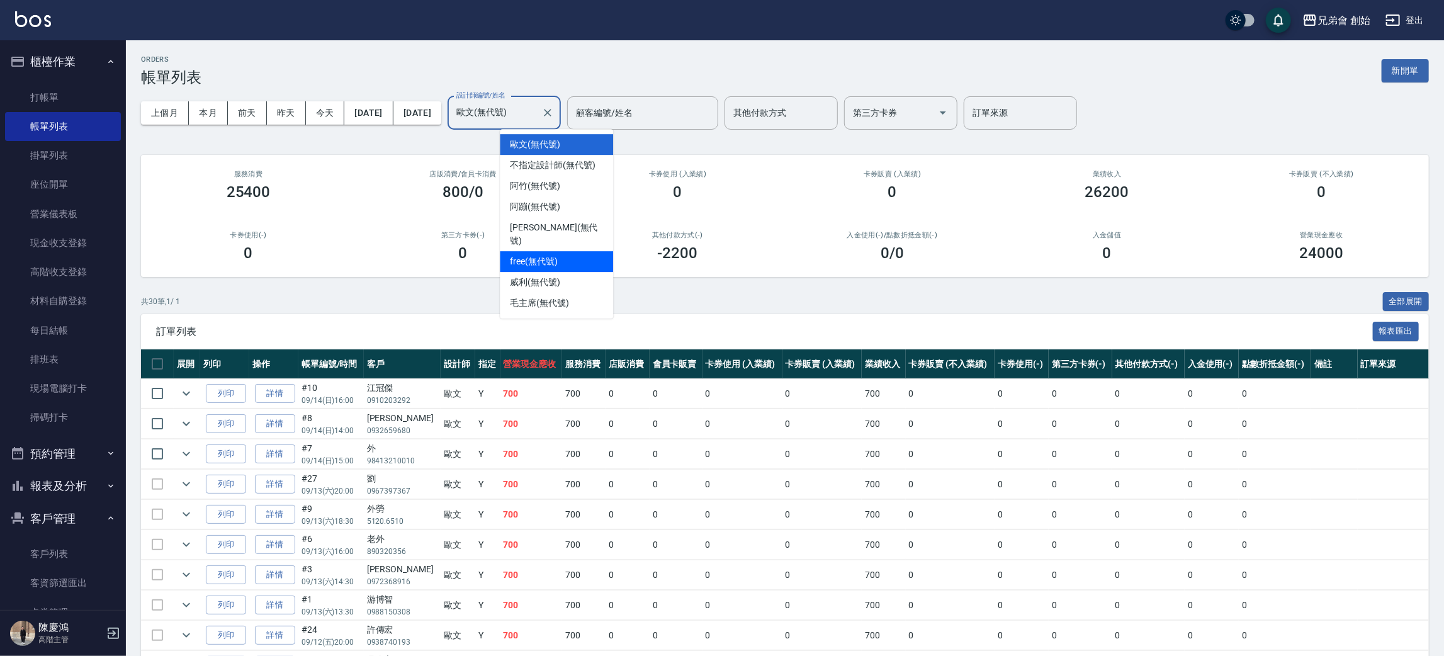
click at [562, 251] on div "free (無代號)" at bounding box center [556, 261] width 113 height 21
type input "free(無代號)"
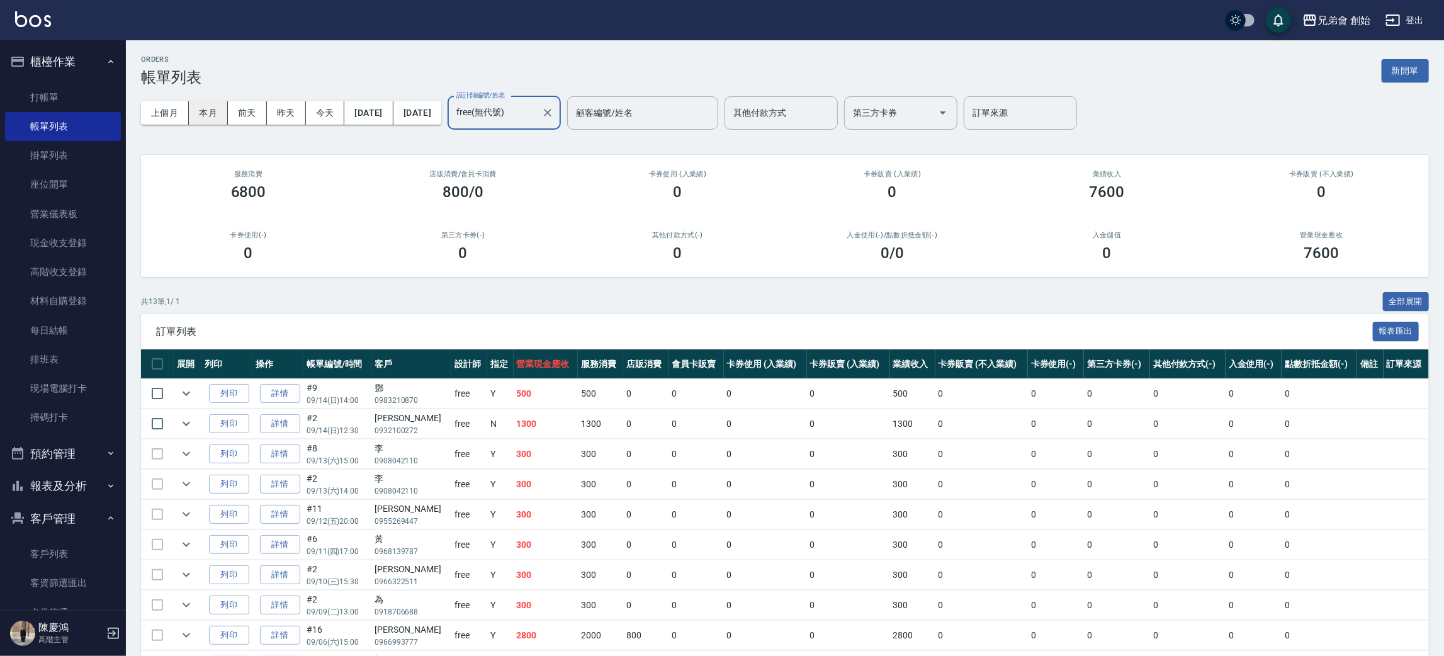
click at [214, 112] on button "本月" at bounding box center [208, 112] width 39 height 23
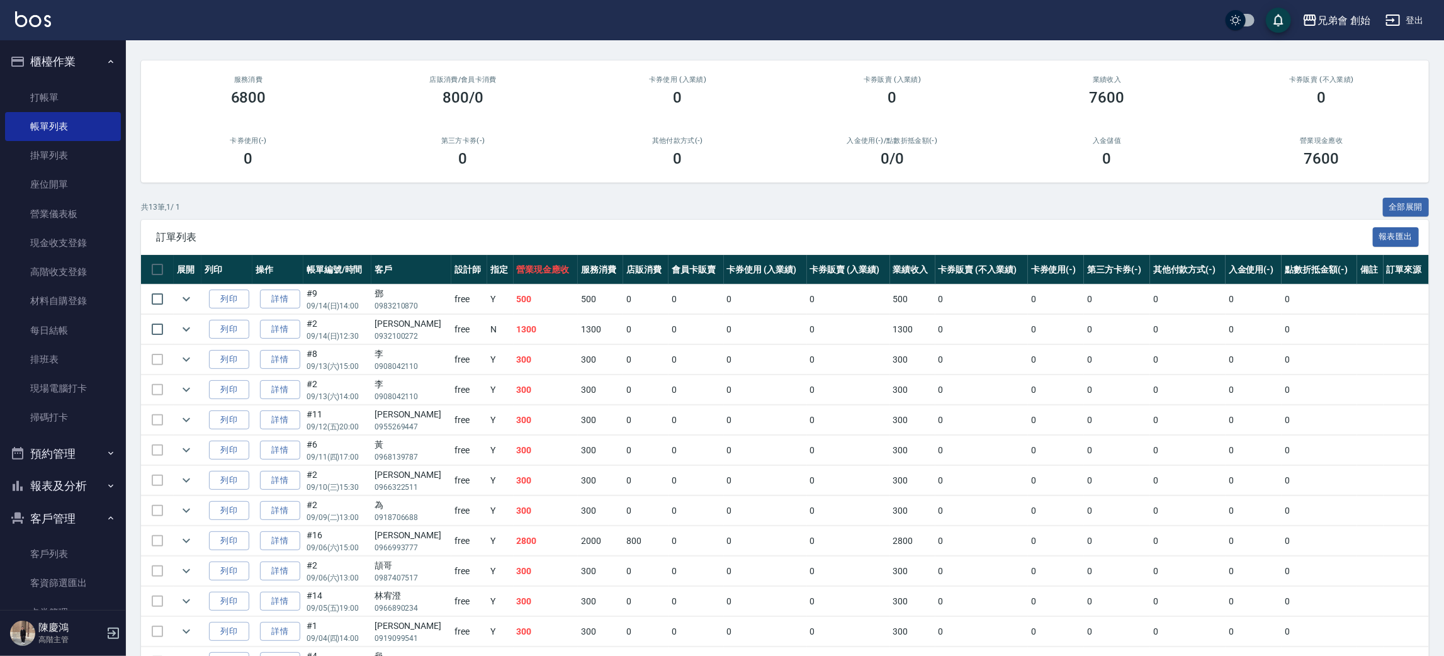
scroll to position [167, 0]
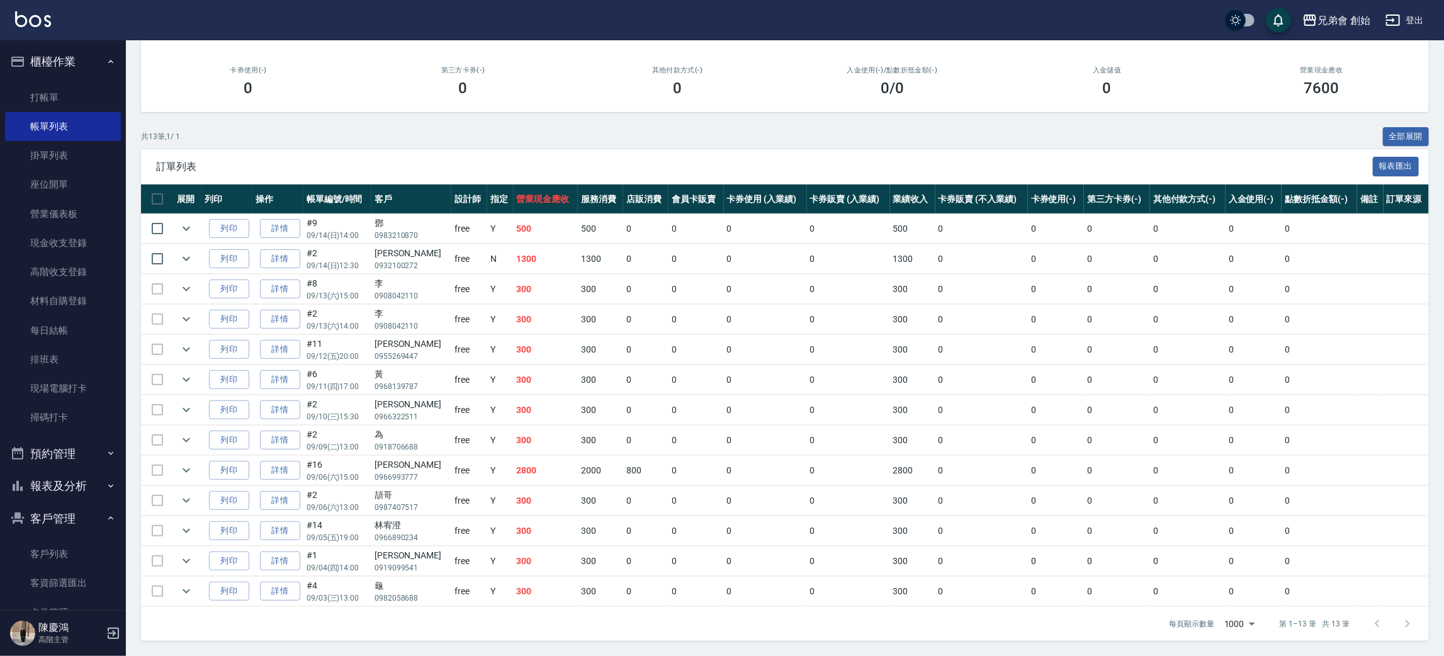
click at [93, 454] on button "預約管理" at bounding box center [63, 453] width 116 height 33
drag, startPoint x: 85, startPoint y: 506, endPoint x: 107, endPoint y: 146, distance: 360.7
click at [85, 507] on link "單日預約紀錄" at bounding box center [63, 518] width 116 height 29
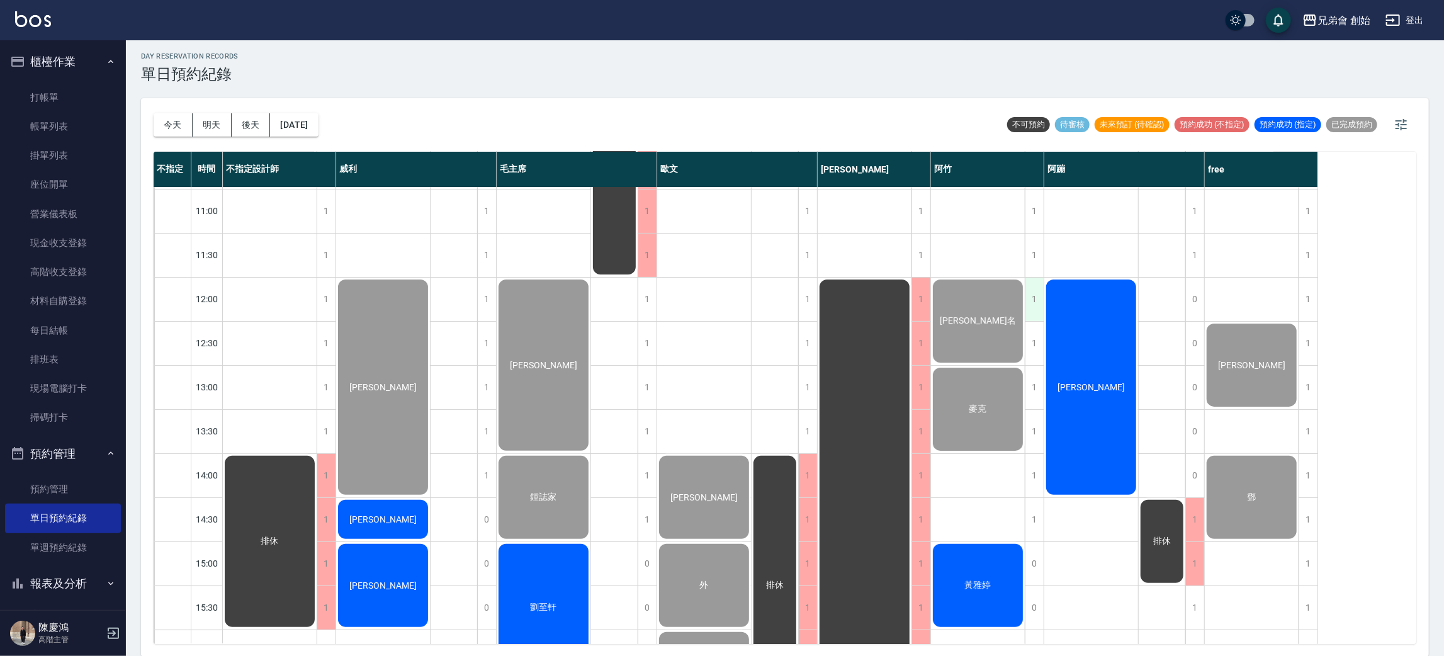
scroll to position [741, 0]
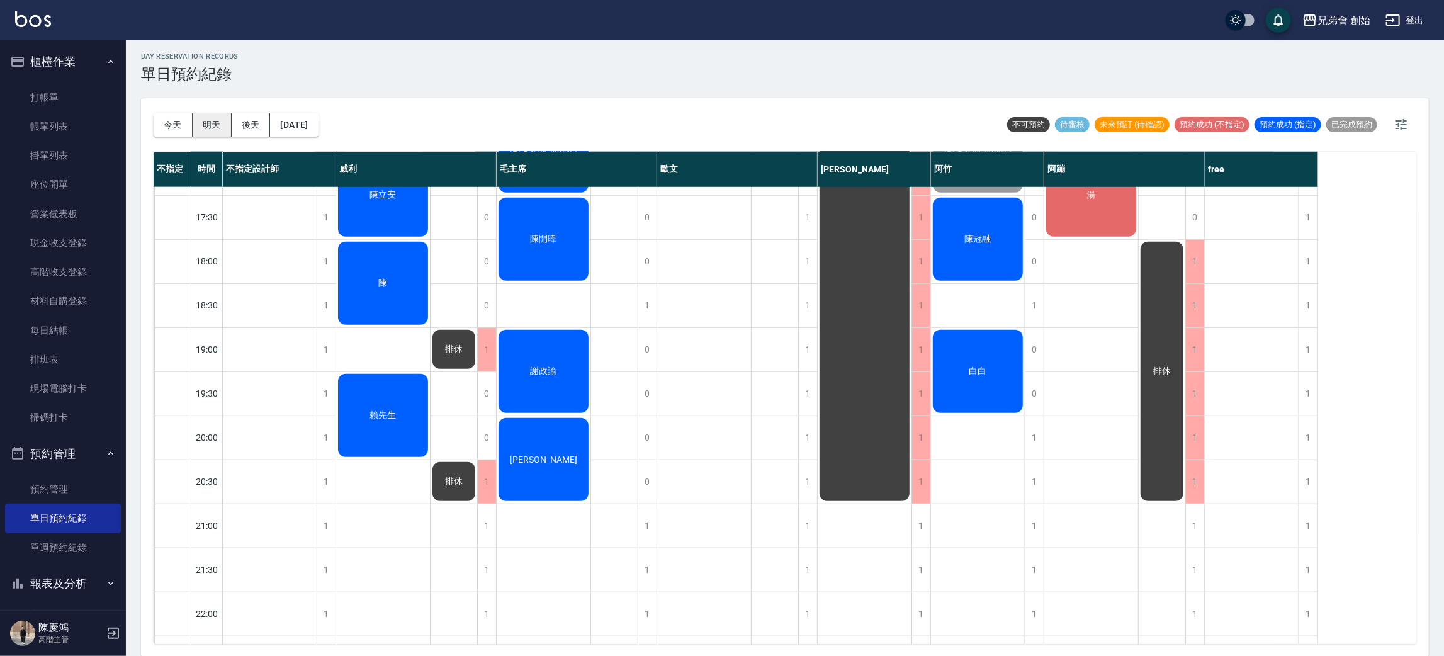
click at [198, 120] on button "明天" at bounding box center [212, 124] width 39 height 23
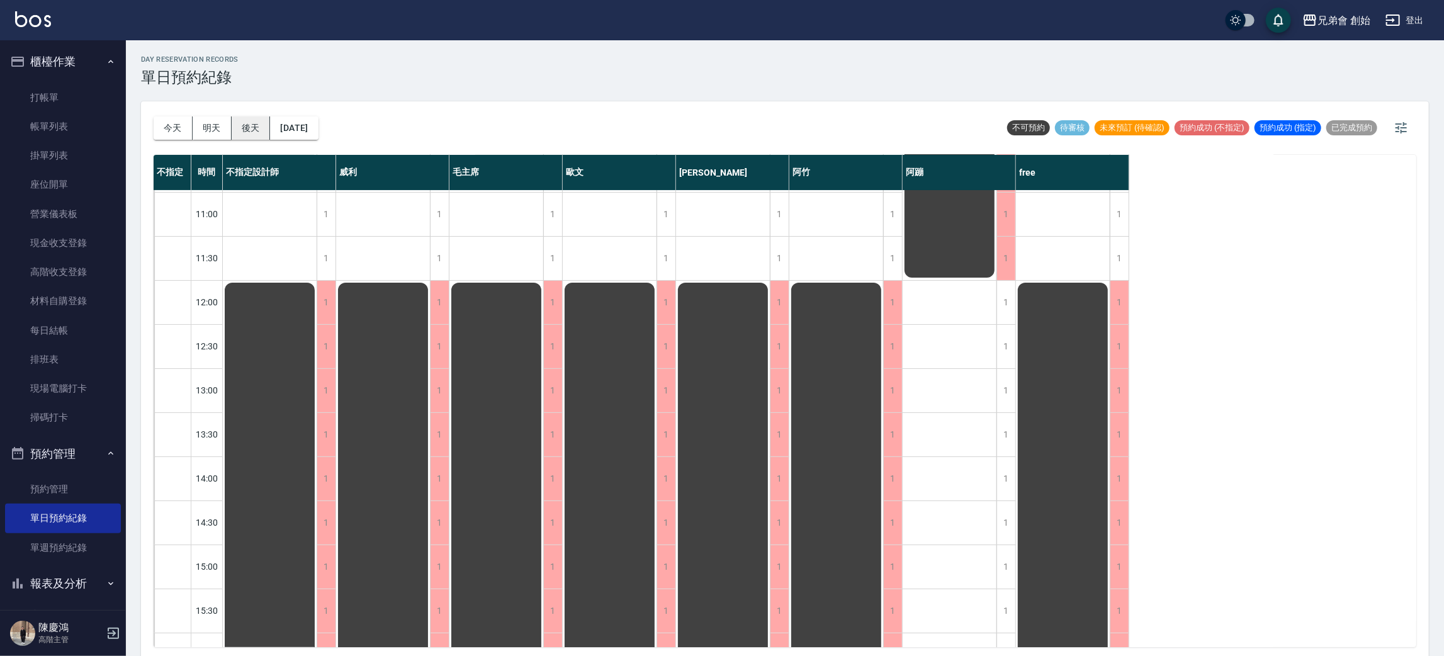
click at [247, 121] on button "後天" at bounding box center [251, 127] width 39 height 23
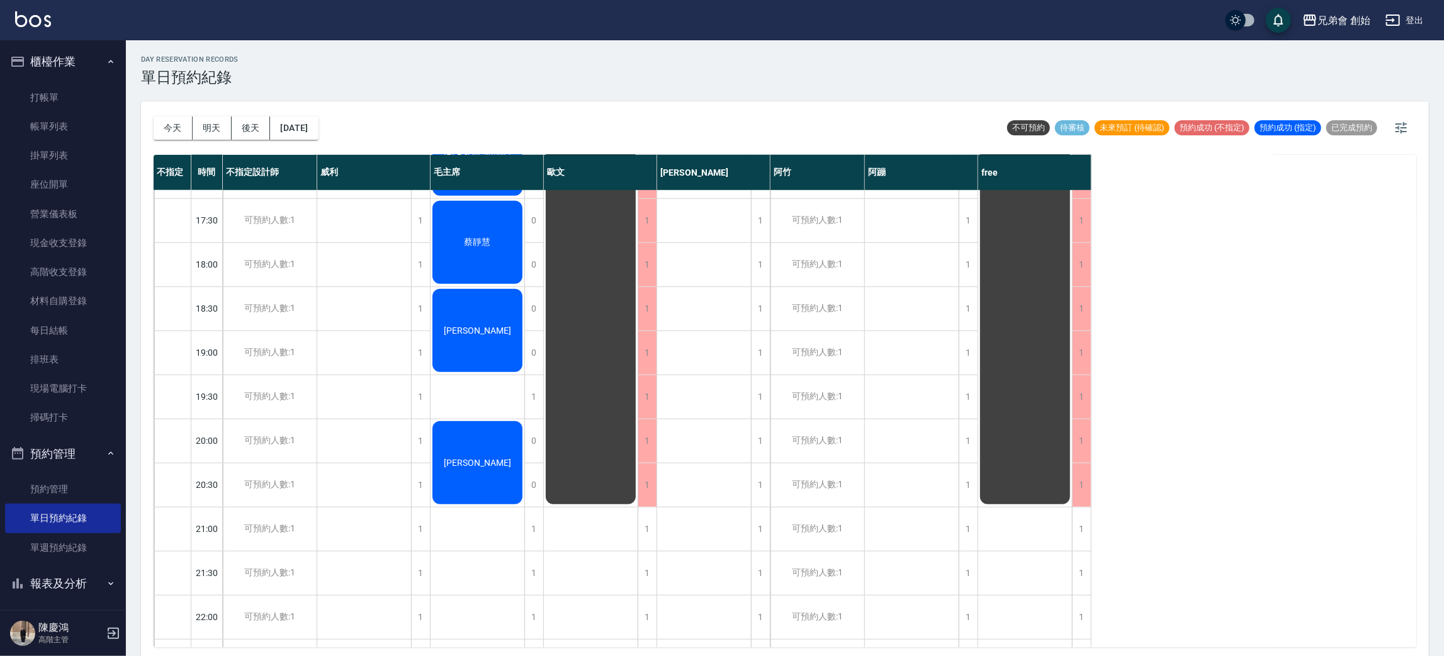
scroll to position [835, 0]
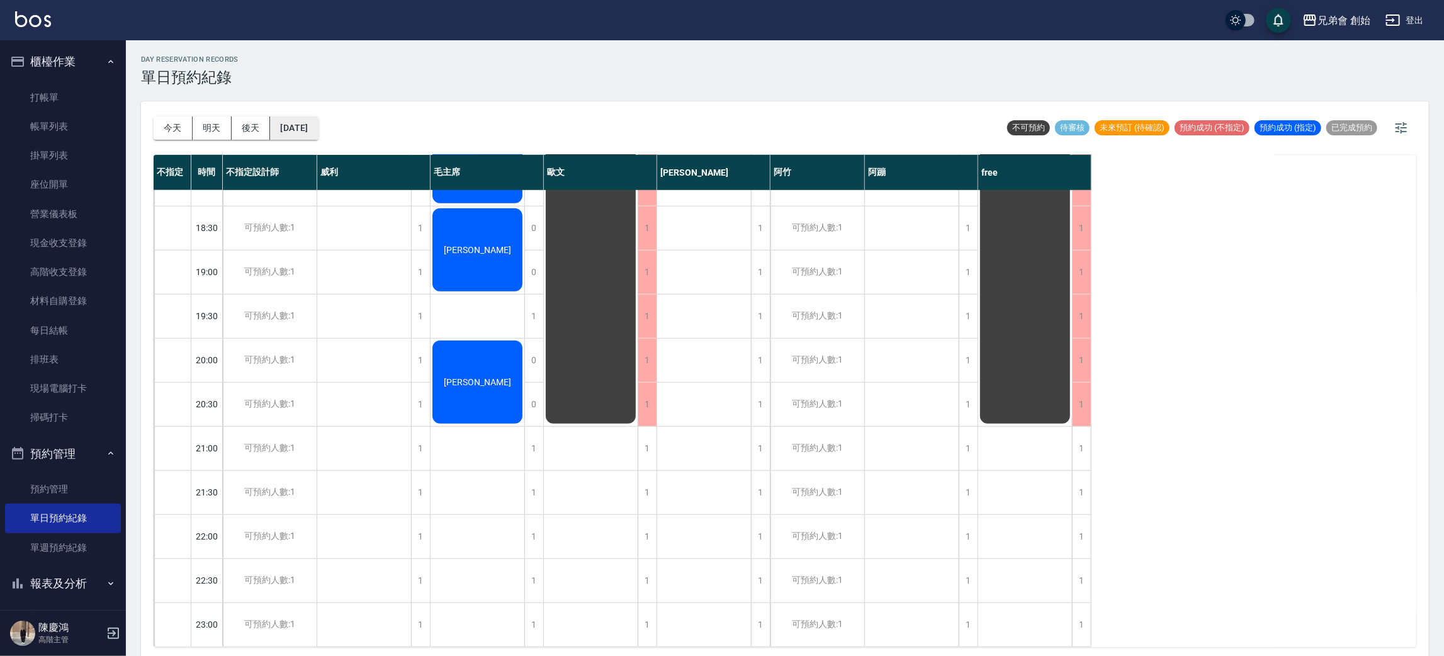
click at [303, 120] on button "2025/09/16" at bounding box center [294, 127] width 48 height 23
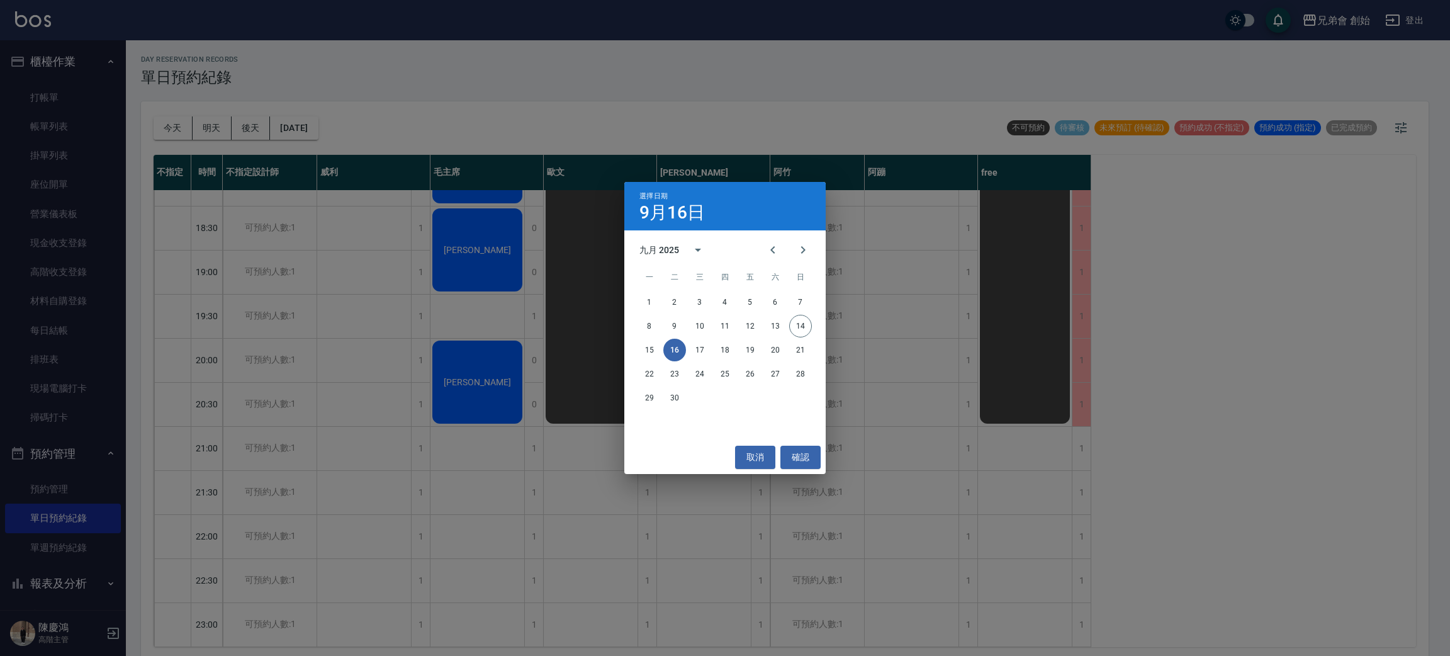
click at [500, 109] on div "選擇日期 9月16日 九月 2025 一 二 三 四 五 六 日 1 2 3 4 5 6 7 8 9 10 11 12 13 14 15 16 17 18 1…" at bounding box center [725, 328] width 1450 height 656
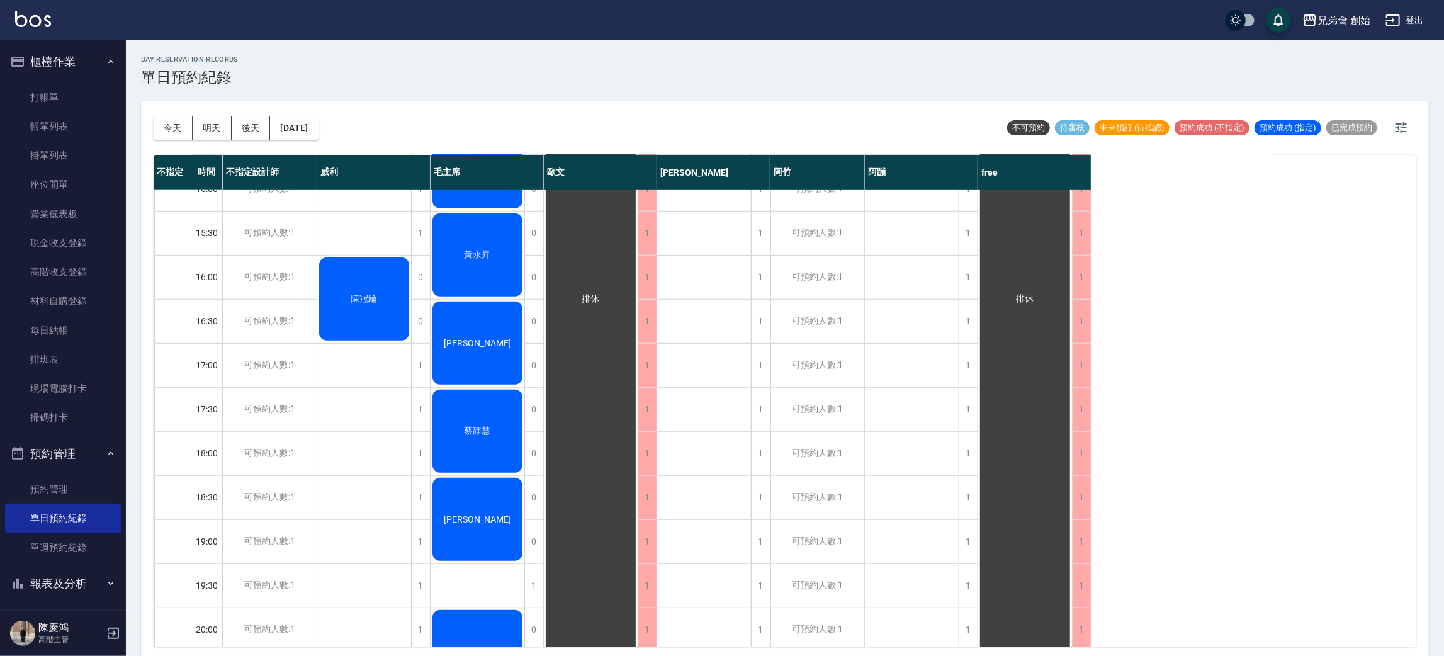
scroll to position [458, 0]
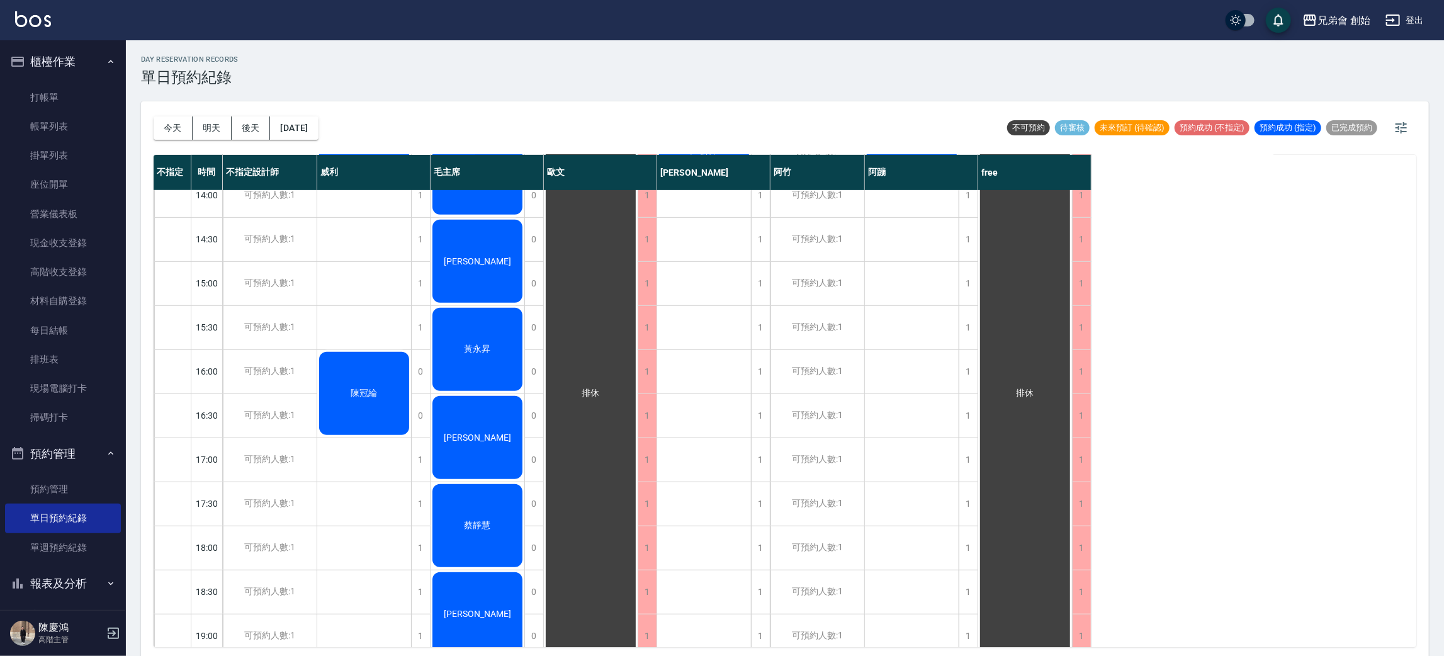
click at [145, 117] on div "今天 明天 後天 2025/09/16 不可預約 待審核 未來預訂 (待確認) 預約成功 (不指定) 預約成功 (指定) 已完成預約 不指定 時間 不指定設計…" at bounding box center [785, 380] width 1288 height 558
click at [154, 141] on div "今天 明天 後天 2025/09/16" at bounding box center [236, 128] width 165 height 54
click at [189, 138] on button "今天" at bounding box center [173, 127] width 39 height 23
drag, startPoint x: 186, startPoint y: 132, endPoint x: 141, endPoint y: 162, distance: 54.5
click at [186, 131] on div at bounding box center [722, 328] width 1444 height 656
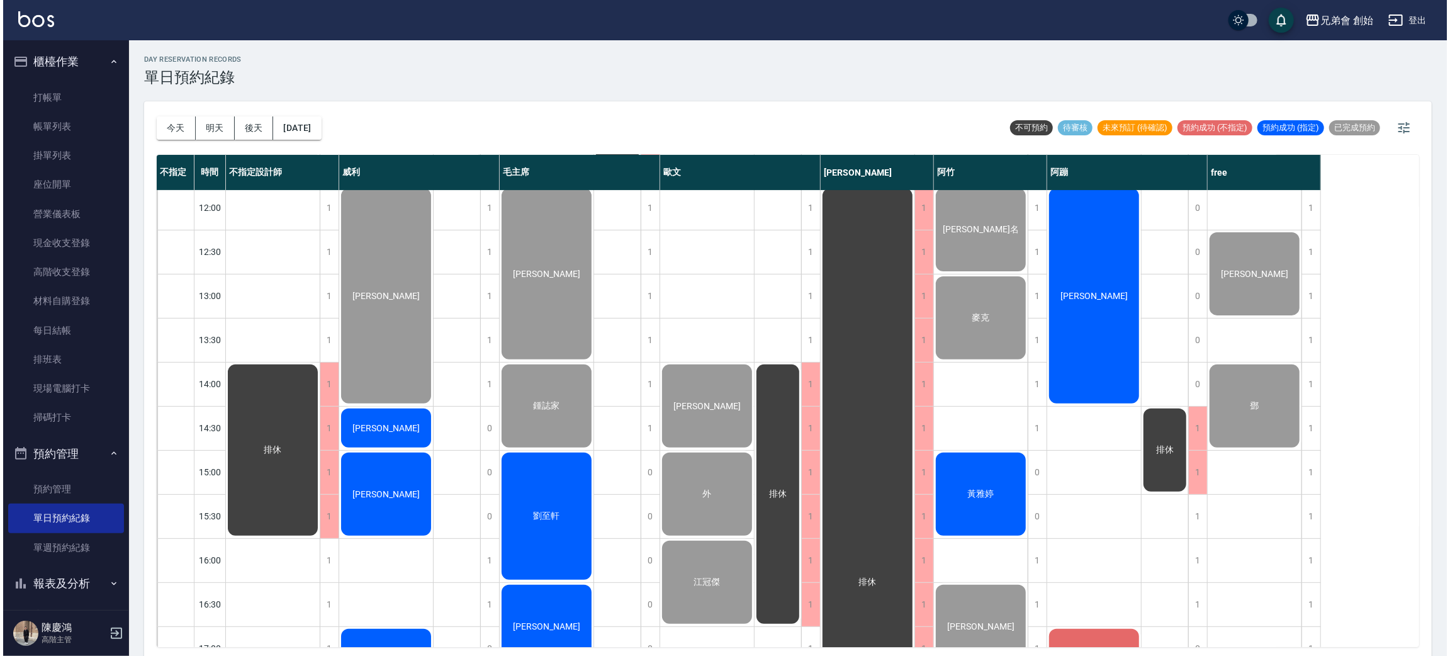
scroll to position [458, 0]
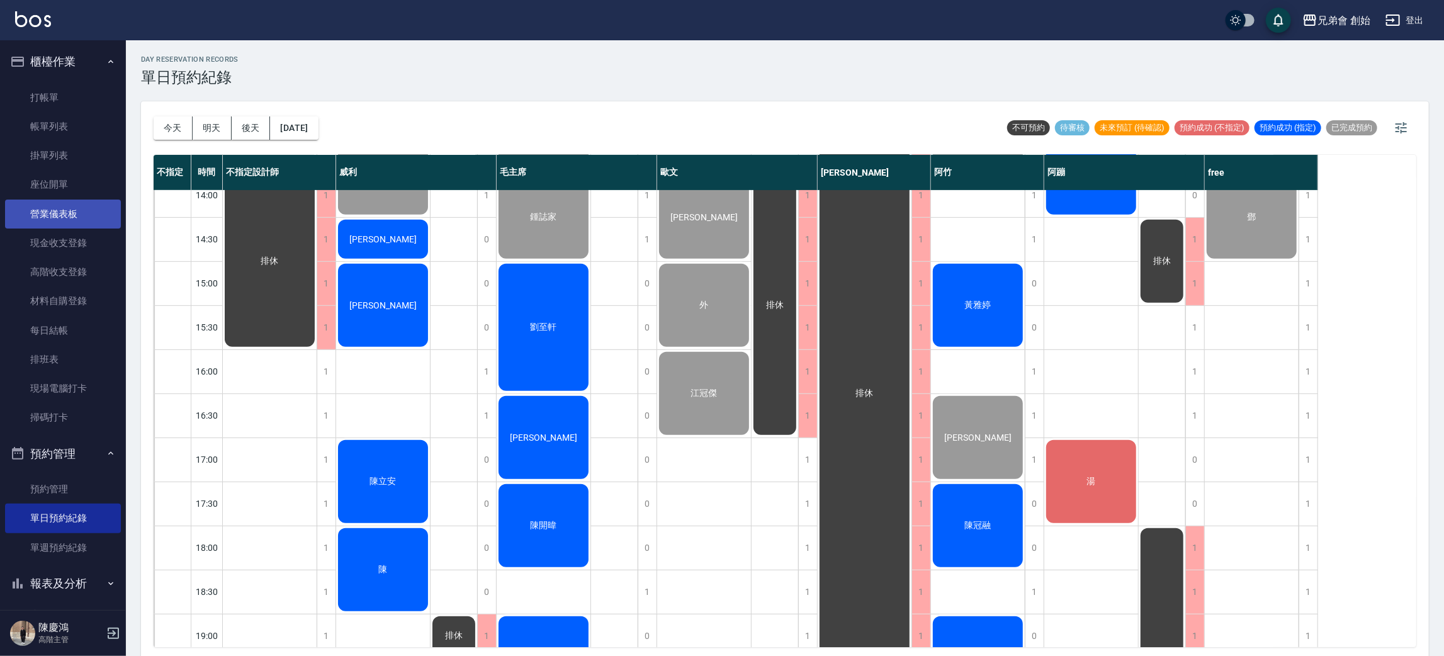
click at [74, 209] on link "營業儀表板" at bounding box center [63, 214] width 116 height 29
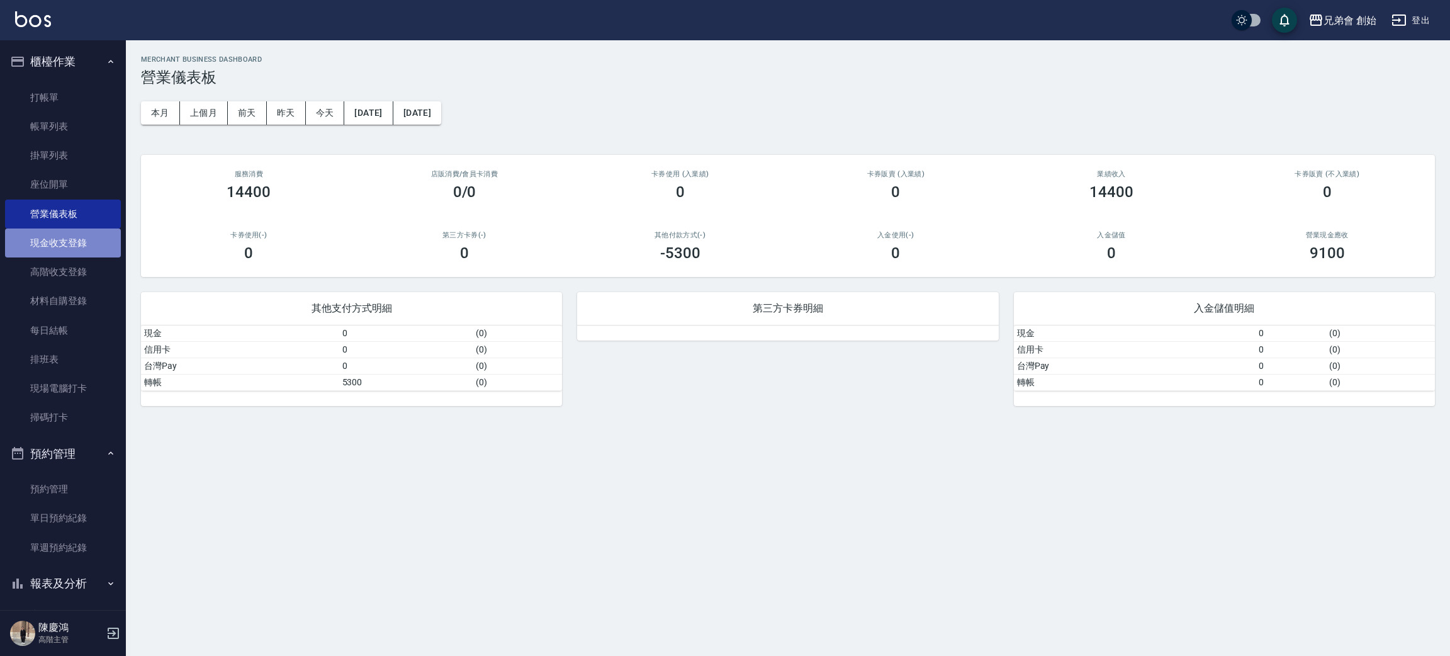
click at [81, 252] on link "現金收支登錄" at bounding box center [63, 242] width 116 height 29
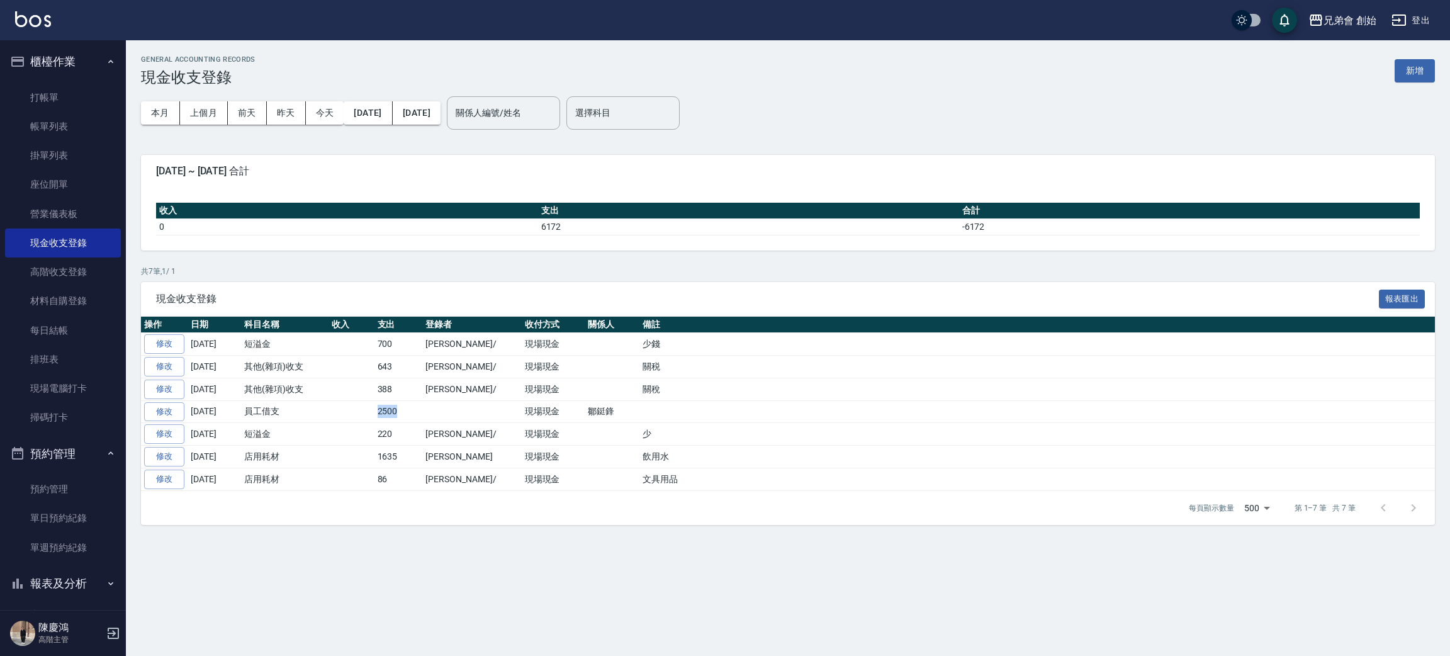
drag, startPoint x: 379, startPoint y: 410, endPoint x: 433, endPoint y: 415, distance: 54.4
click at [433, 415] on tr "修改 2025-09-02 員工借支 2500 現場現金 鄒鋌鋒" at bounding box center [788, 411] width 1294 height 23
click at [448, 399] on td "陳育宏/" at bounding box center [471, 389] width 99 height 23
drag, startPoint x: 315, startPoint y: 399, endPoint x: 638, endPoint y: 406, distance: 323.0
click at [638, 406] on tr "修改 2025-09-02 員工借支 2500 現場現金 鄒鋌鋒" at bounding box center [788, 411] width 1294 height 23
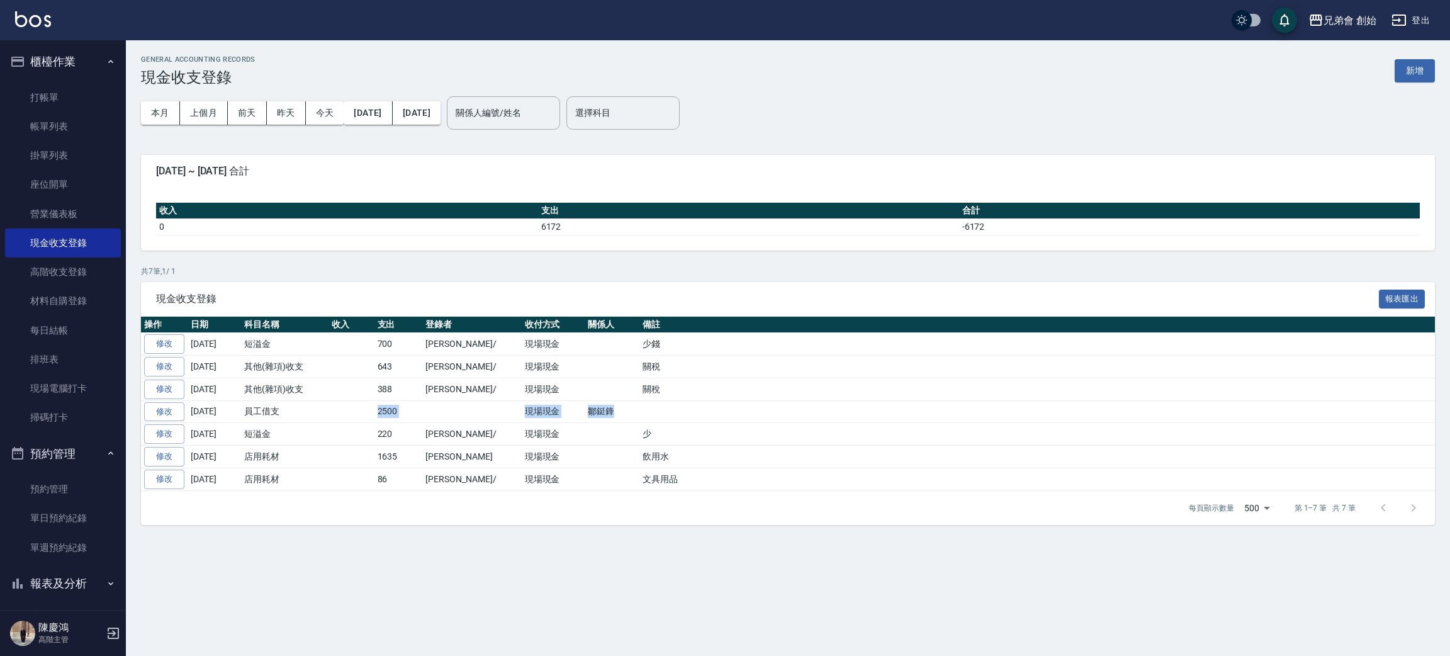
click at [651, 402] on td at bounding box center [1037, 411] width 796 height 23
drag, startPoint x: 552, startPoint y: 409, endPoint x: 648, endPoint y: 411, distance: 96.3
click at [645, 411] on tr "修改 2025-09-02 員工借支 2500 現場現金 鄒鋌鋒" at bounding box center [788, 411] width 1294 height 23
click at [651, 410] on td at bounding box center [1037, 411] width 796 height 23
click at [639, 419] on td at bounding box center [1037, 411] width 796 height 23
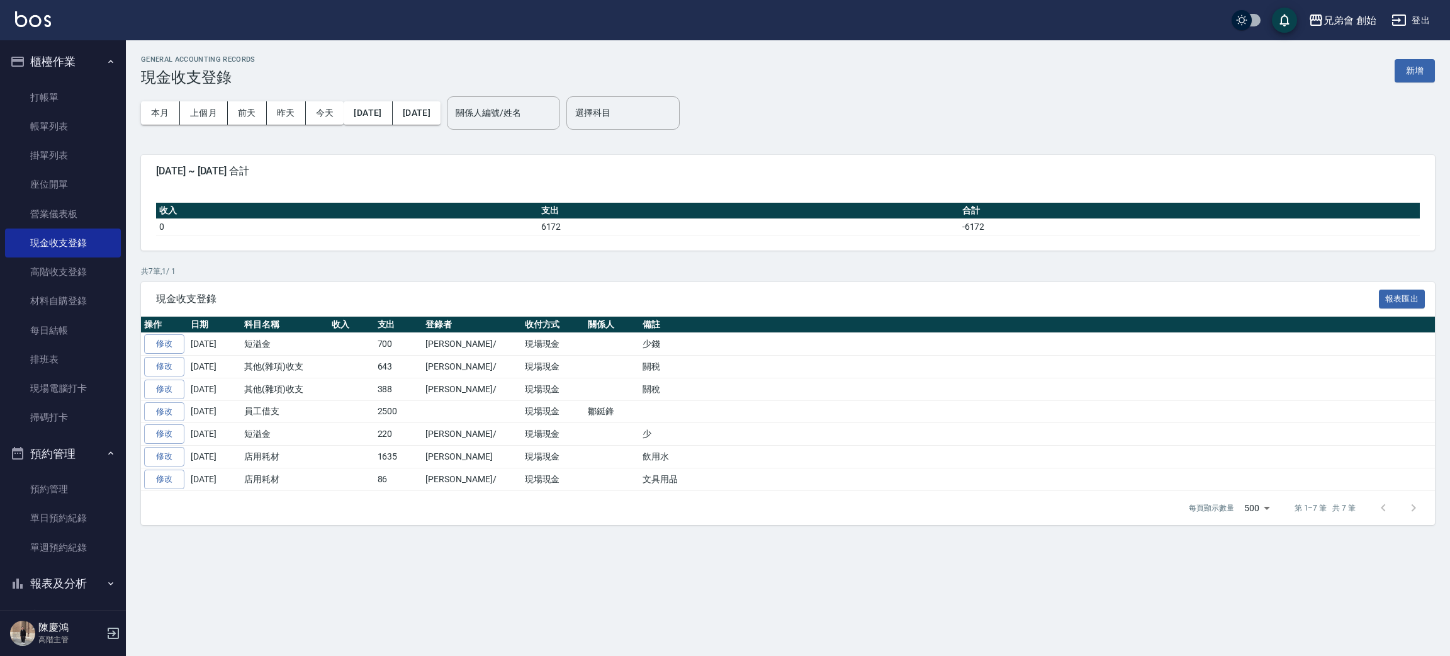
click at [586, 383] on td at bounding box center [612, 389] width 55 height 23
click at [557, 105] on div "關係人編號/姓名 關係人編號/姓名" at bounding box center [503, 112] width 113 height 33
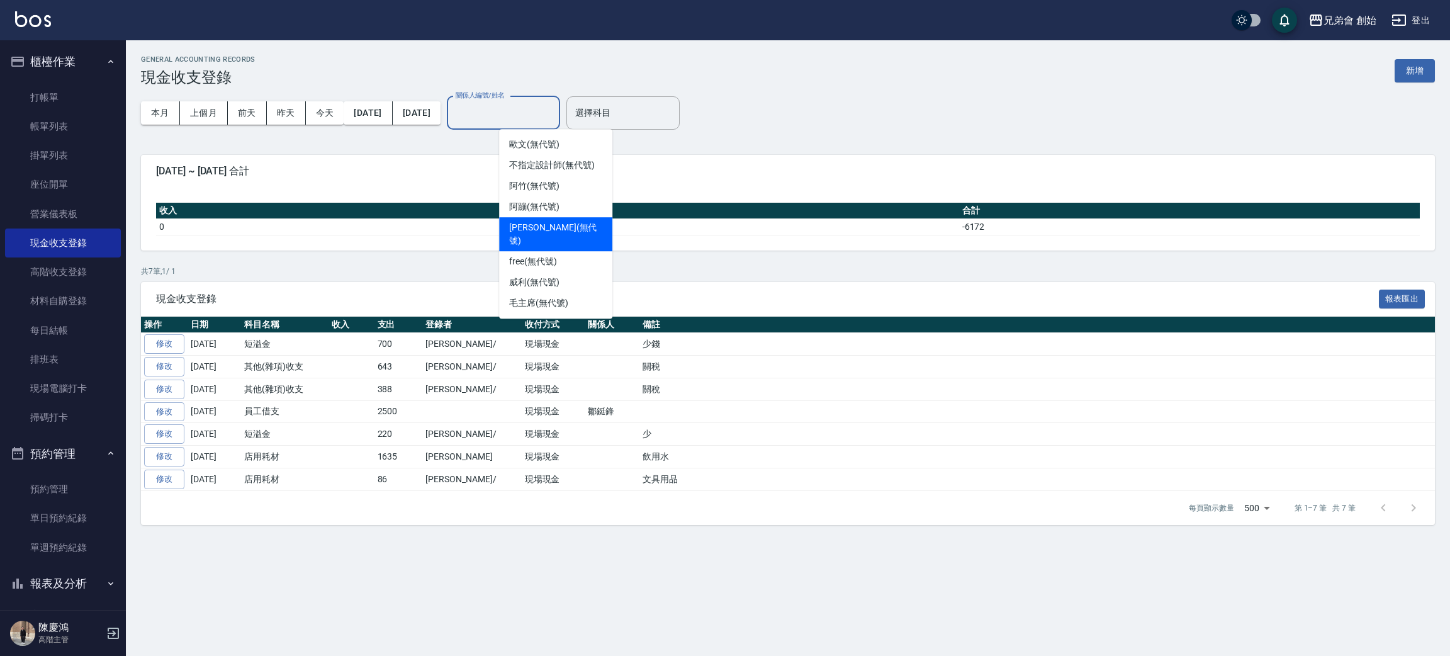
drag, startPoint x: 539, startPoint y: 247, endPoint x: 531, endPoint y: 233, distance: 16.6
click at [539, 255] on span "free (無代號)" at bounding box center [533, 261] width 48 height 13
type input "free(無代號)"
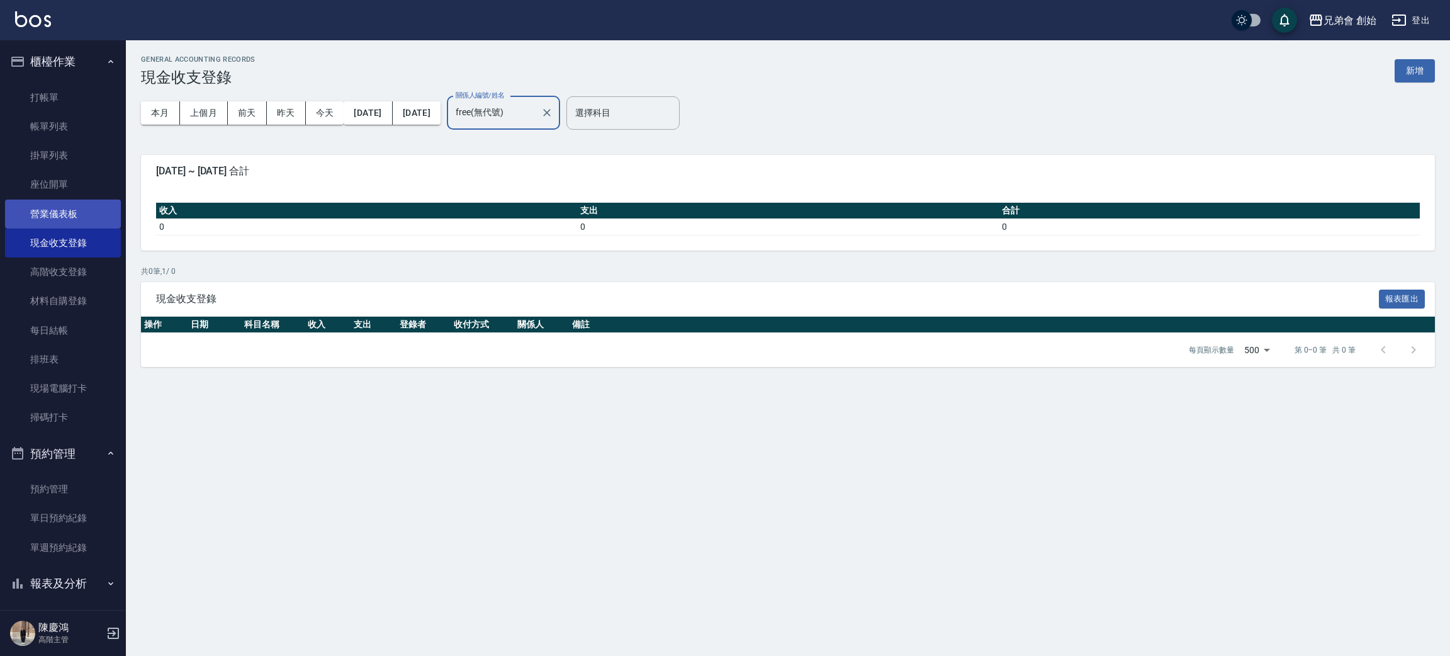
click at [101, 220] on link "營業儀表板" at bounding box center [63, 214] width 116 height 29
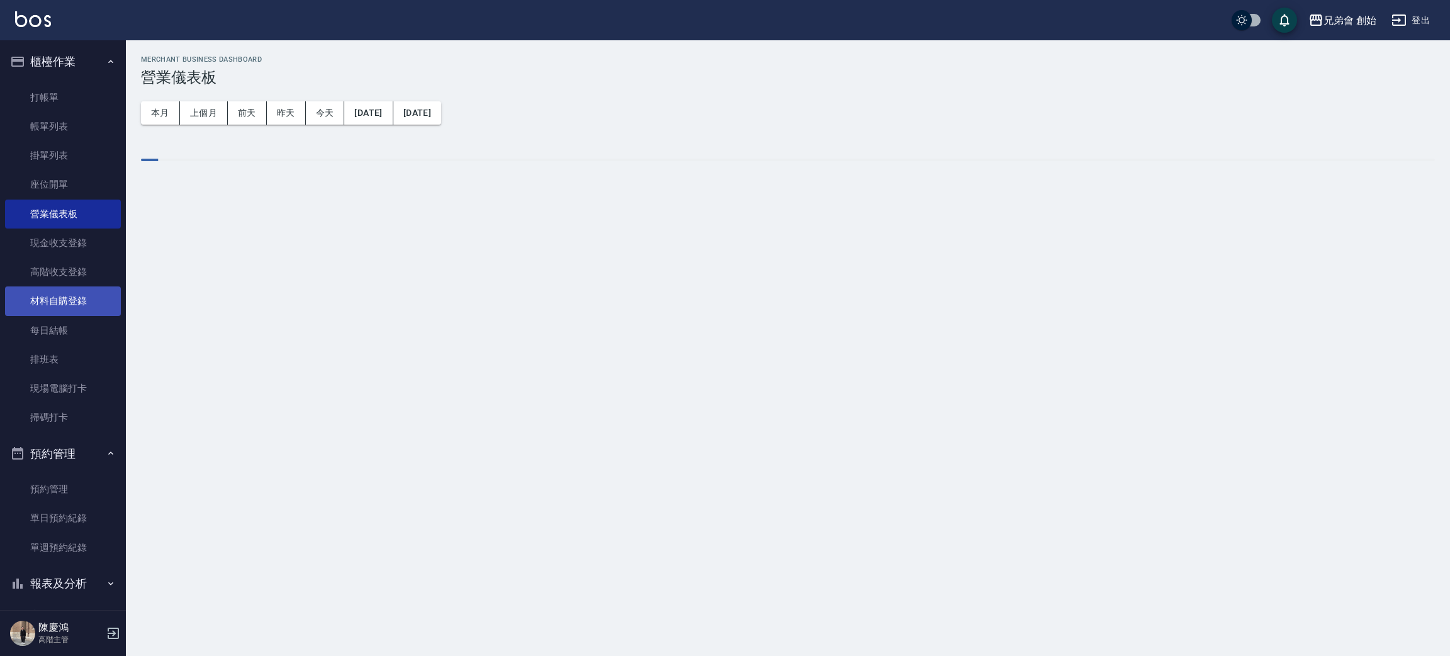
click at [108, 286] on ul "打帳單 帳單列表 掛單列表 座位開單 營業儀表板 現金收支登錄 高階收支登錄 材料自購登錄 每日結帳 排班表 現場電腦打卡 掃碼打卡" at bounding box center [63, 257] width 116 height 359
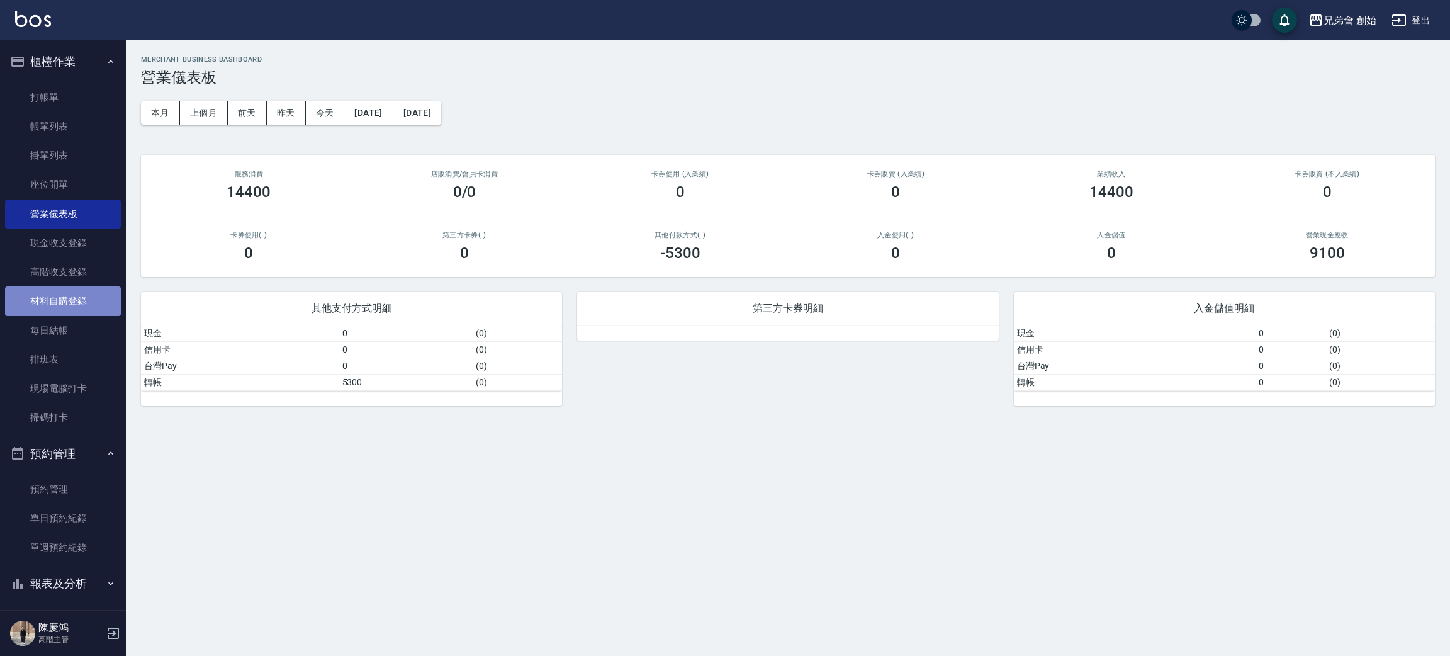
click at [108, 294] on link "材料自購登錄" at bounding box center [63, 300] width 116 height 29
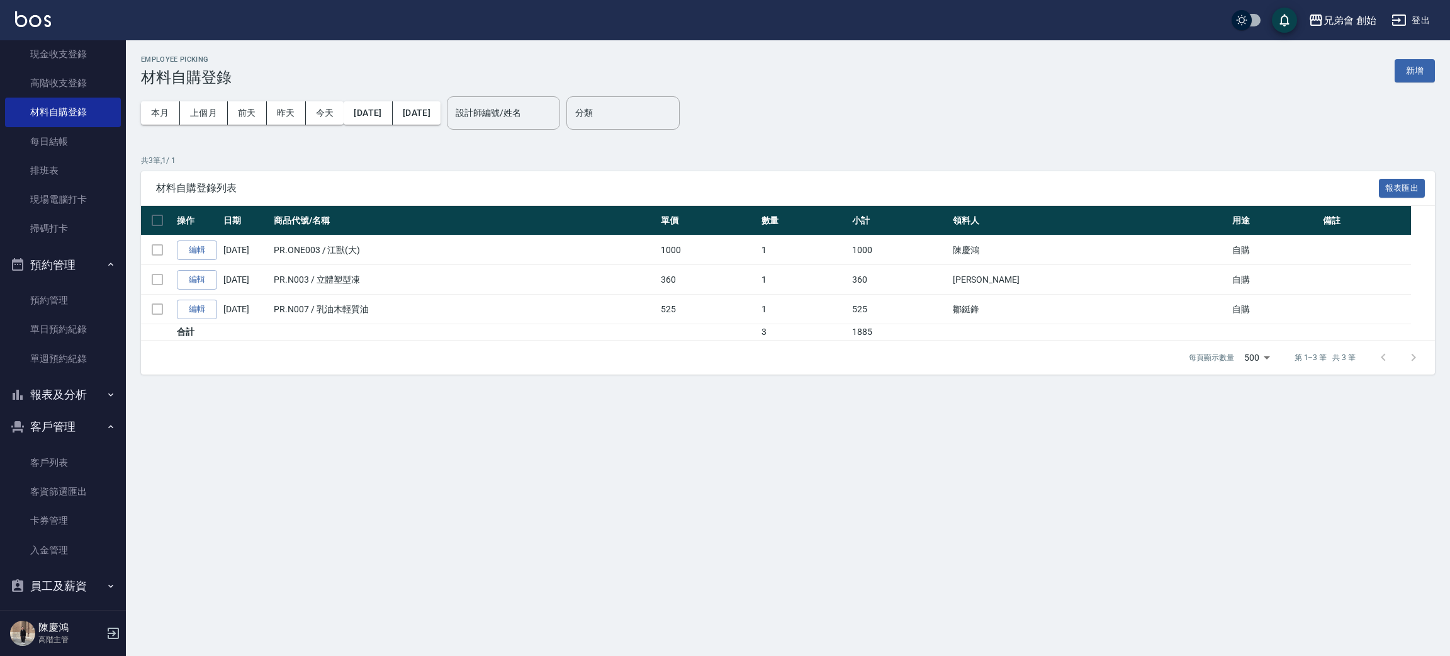
scroll to position [357, 0]
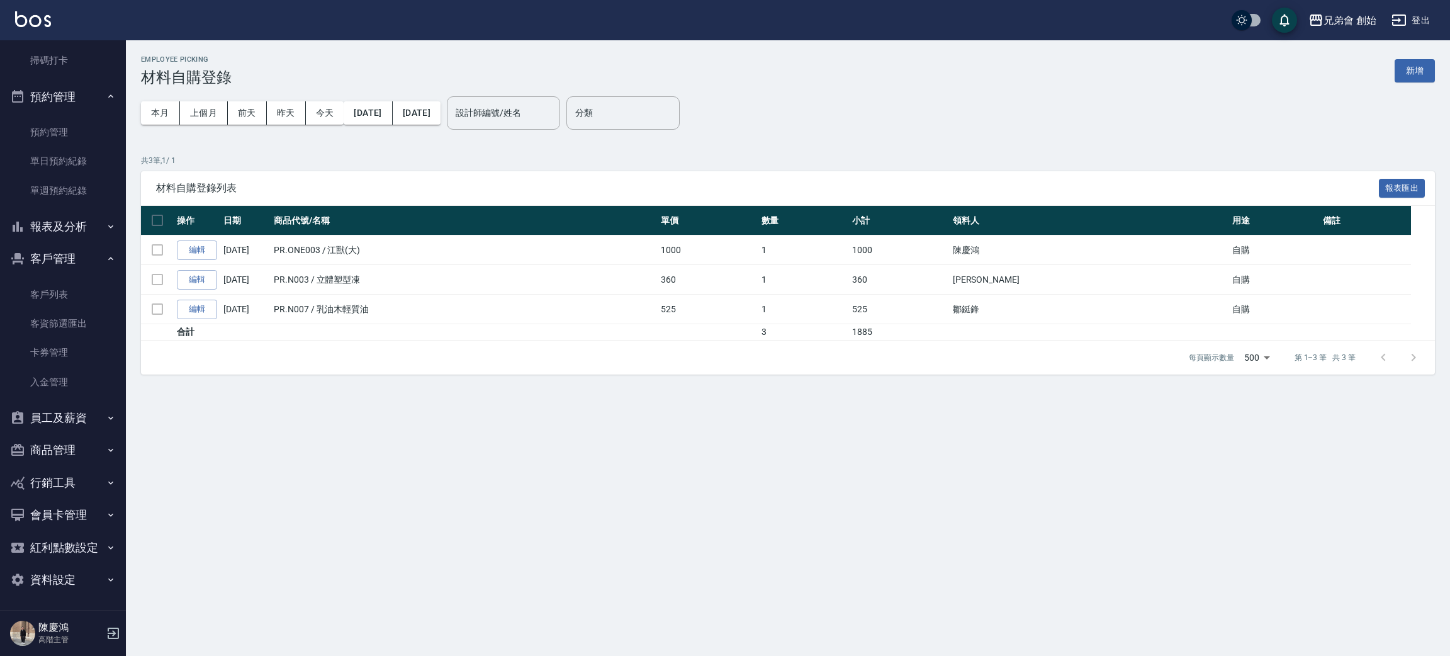
click at [101, 409] on button "員工及薪資" at bounding box center [63, 418] width 116 height 33
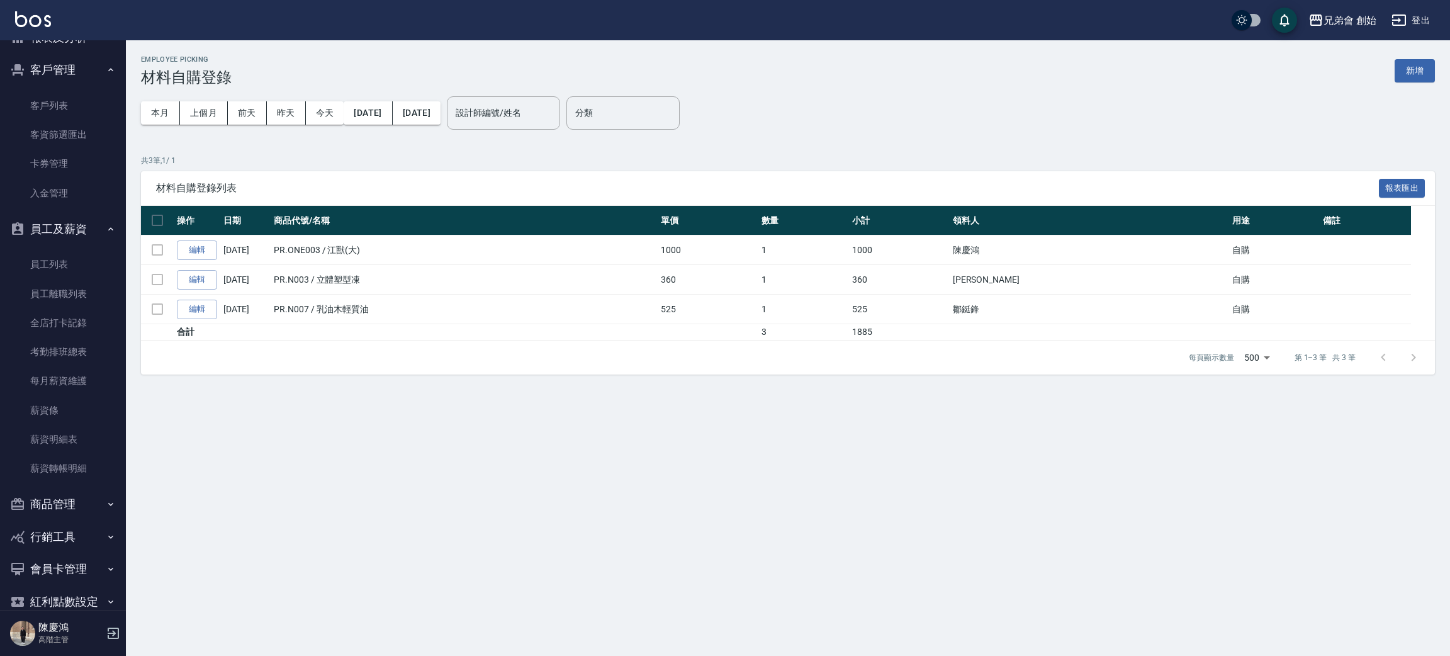
click at [52, 215] on button "員工及薪資" at bounding box center [63, 229] width 116 height 33
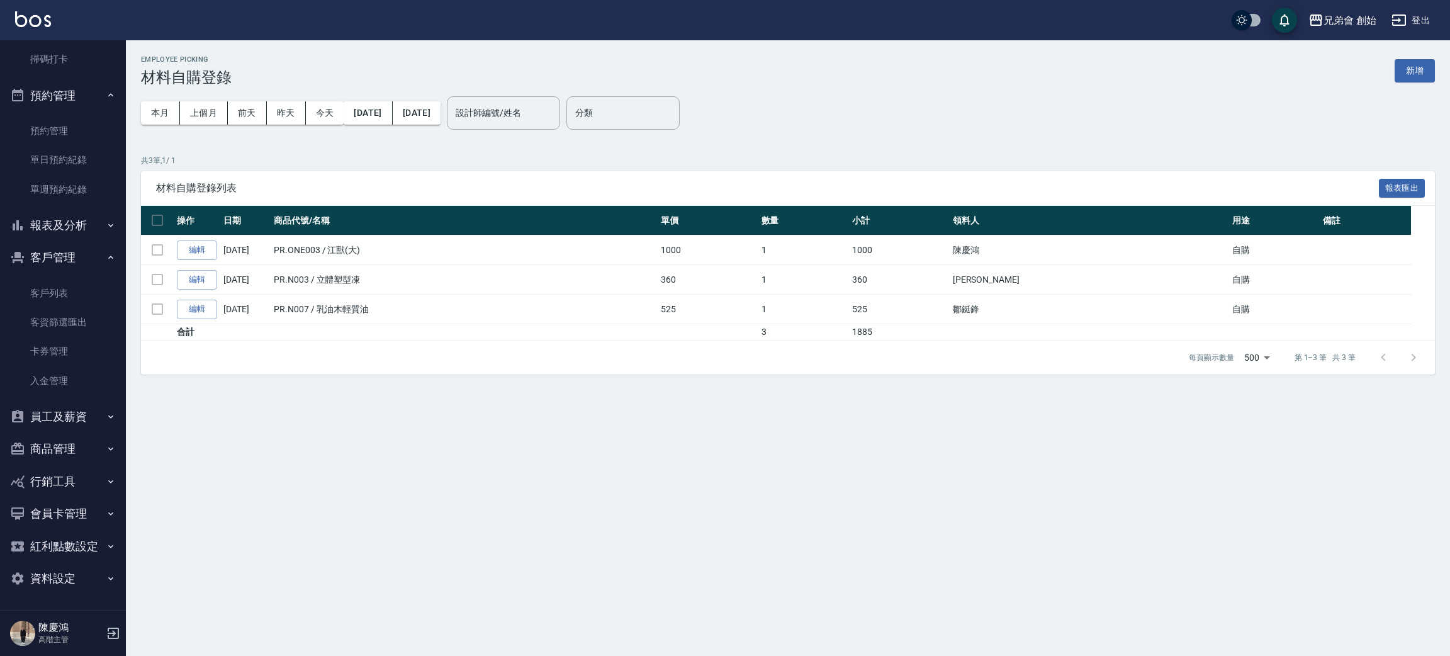
scroll to position [357, 0]
click at [109, 439] on button "商品管理" at bounding box center [63, 450] width 116 height 33
click at [106, 445] on icon "button" at bounding box center [111, 450] width 10 height 10
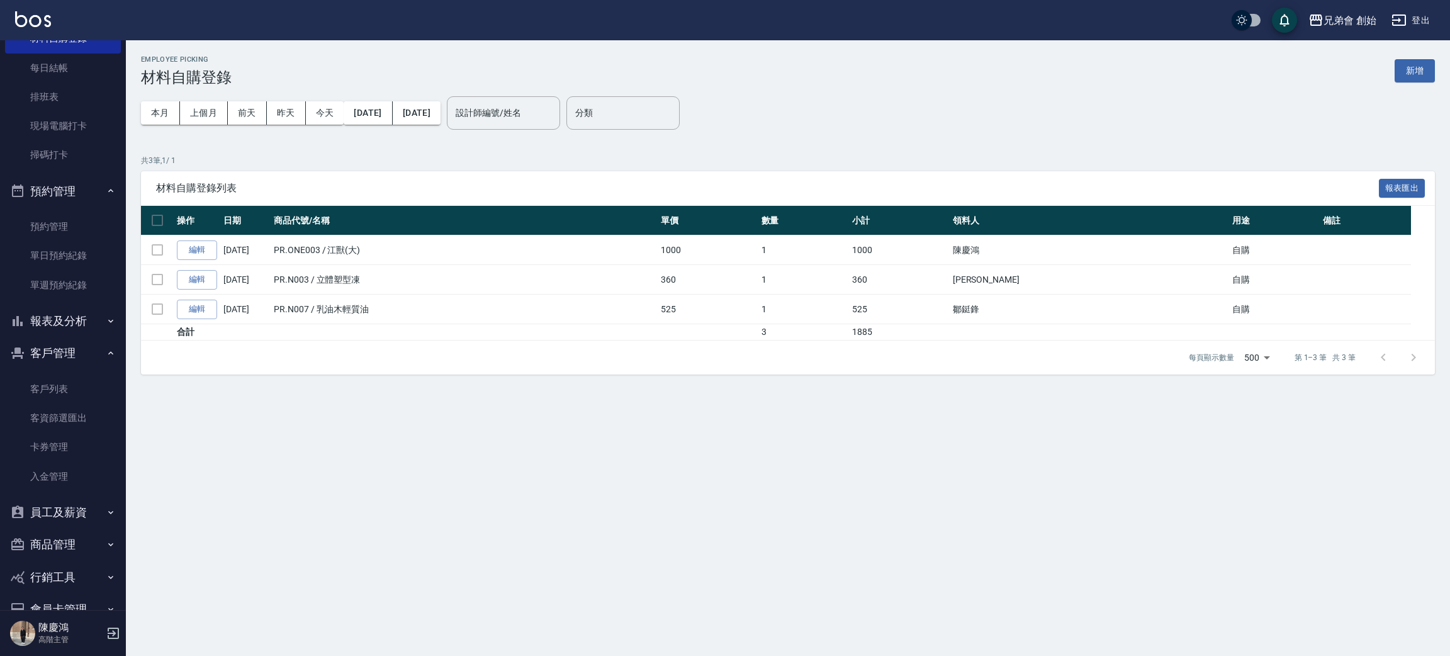
click at [47, 347] on button "客戶管理" at bounding box center [63, 353] width 116 height 33
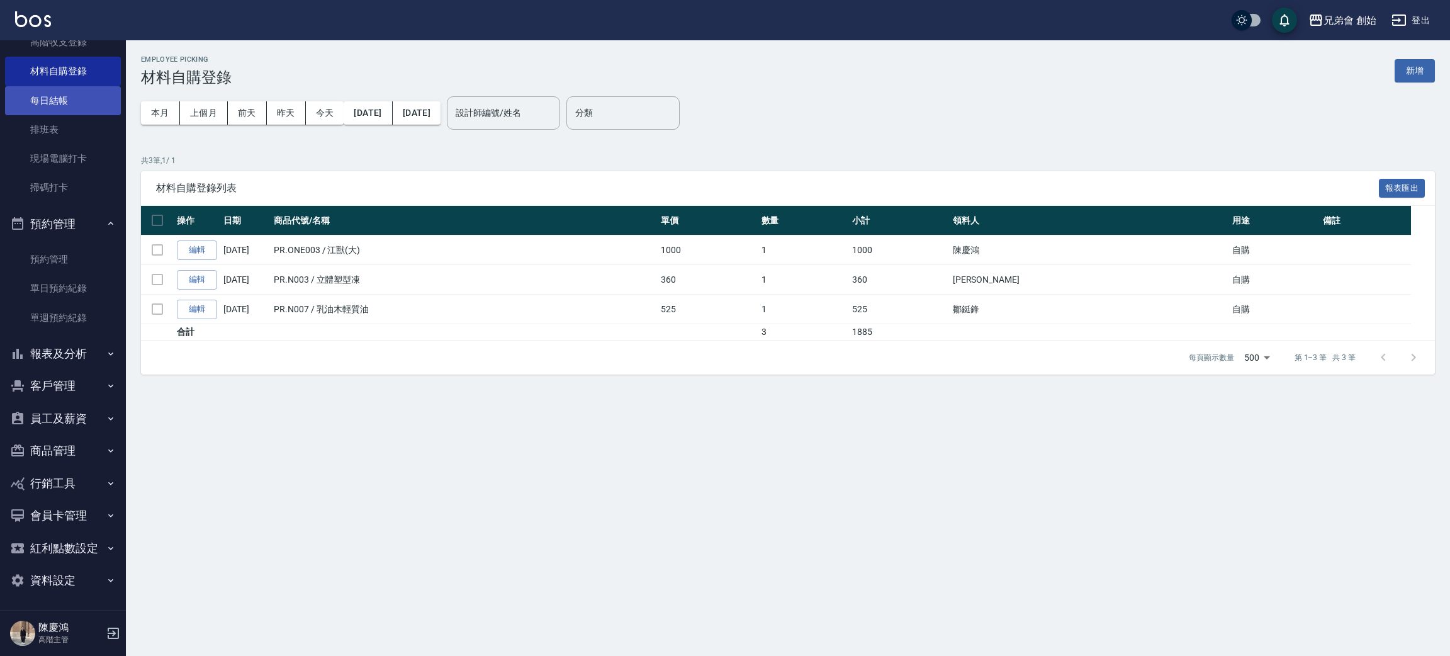
scroll to position [42, 0]
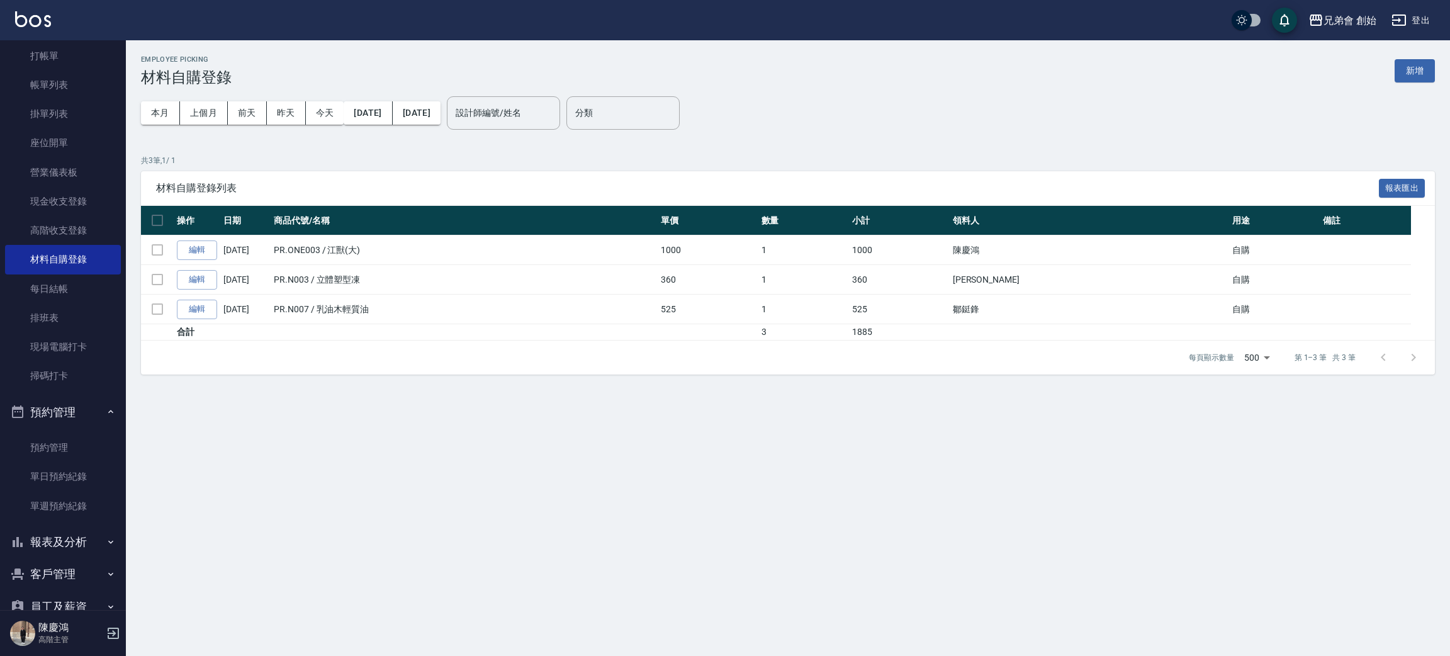
click at [105, 417] on button "預約管理" at bounding box center [63, 412] width 116 height 33
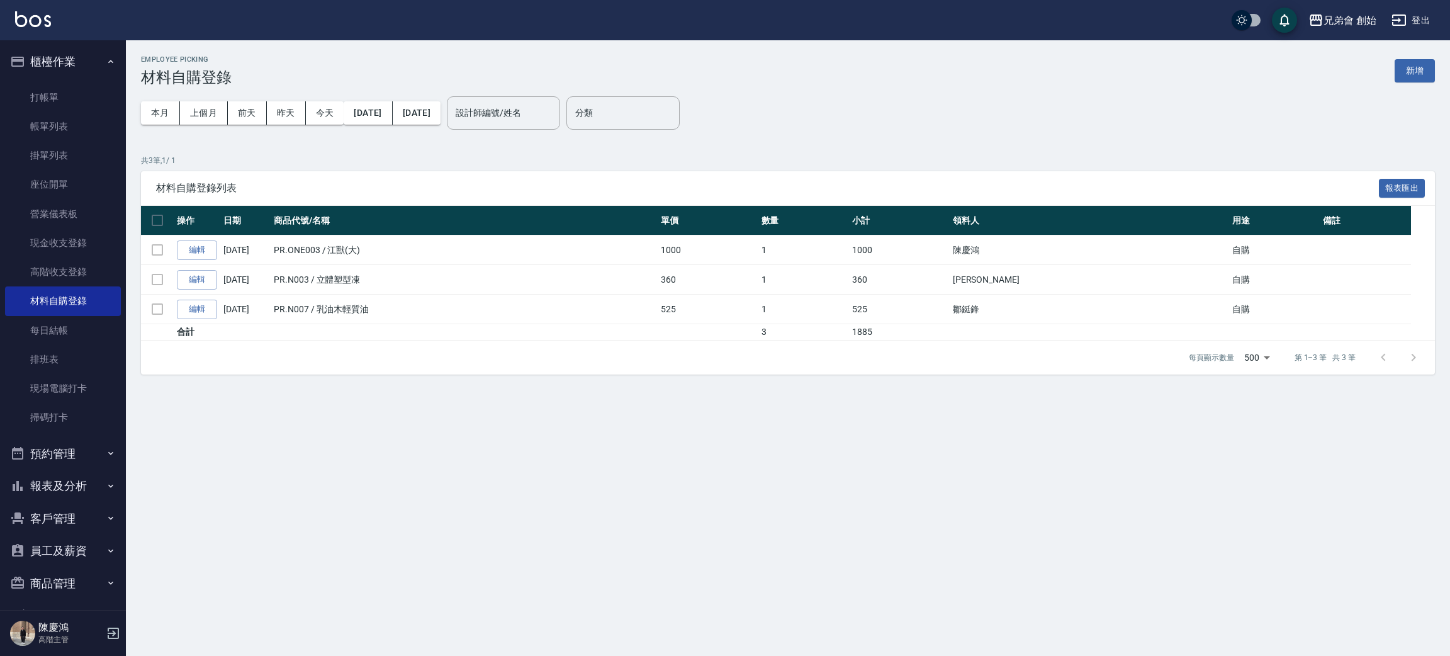
scroll to position [133, 0]
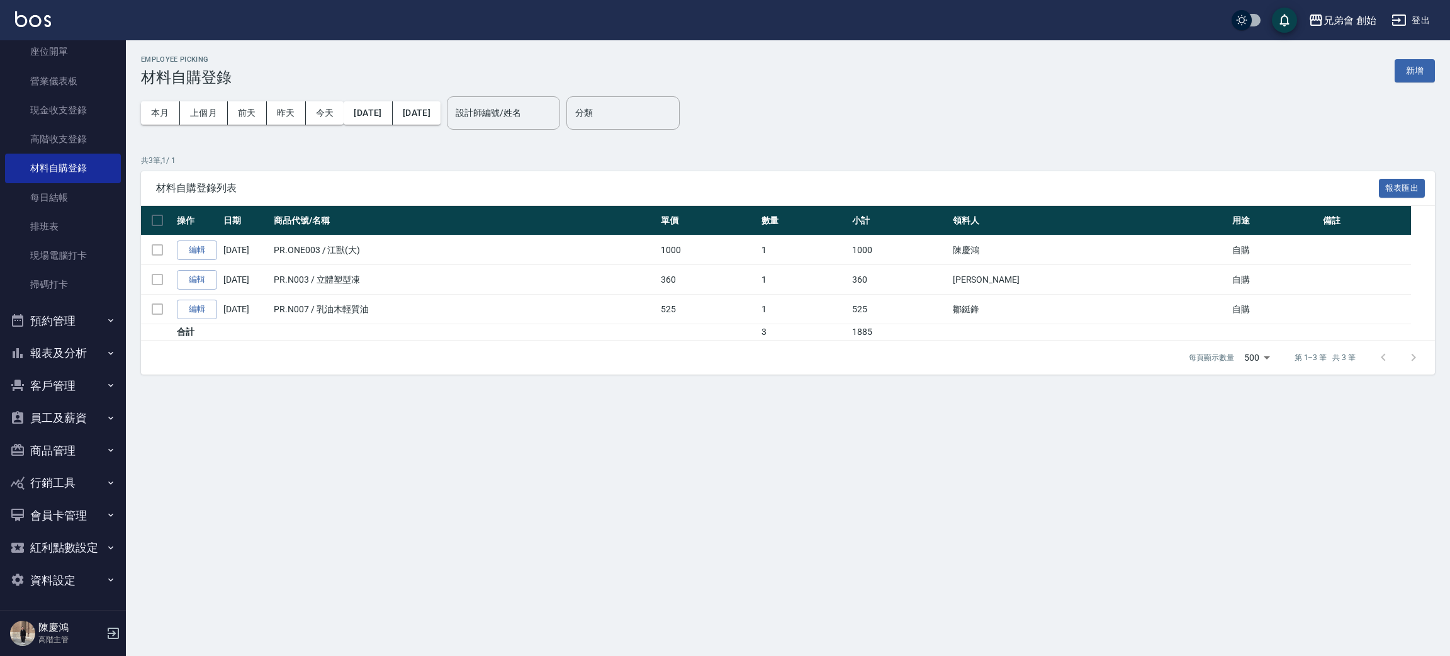
click at [87, 350] on button "報表及分析" at bounding box center [63, 353] width 116 height 33
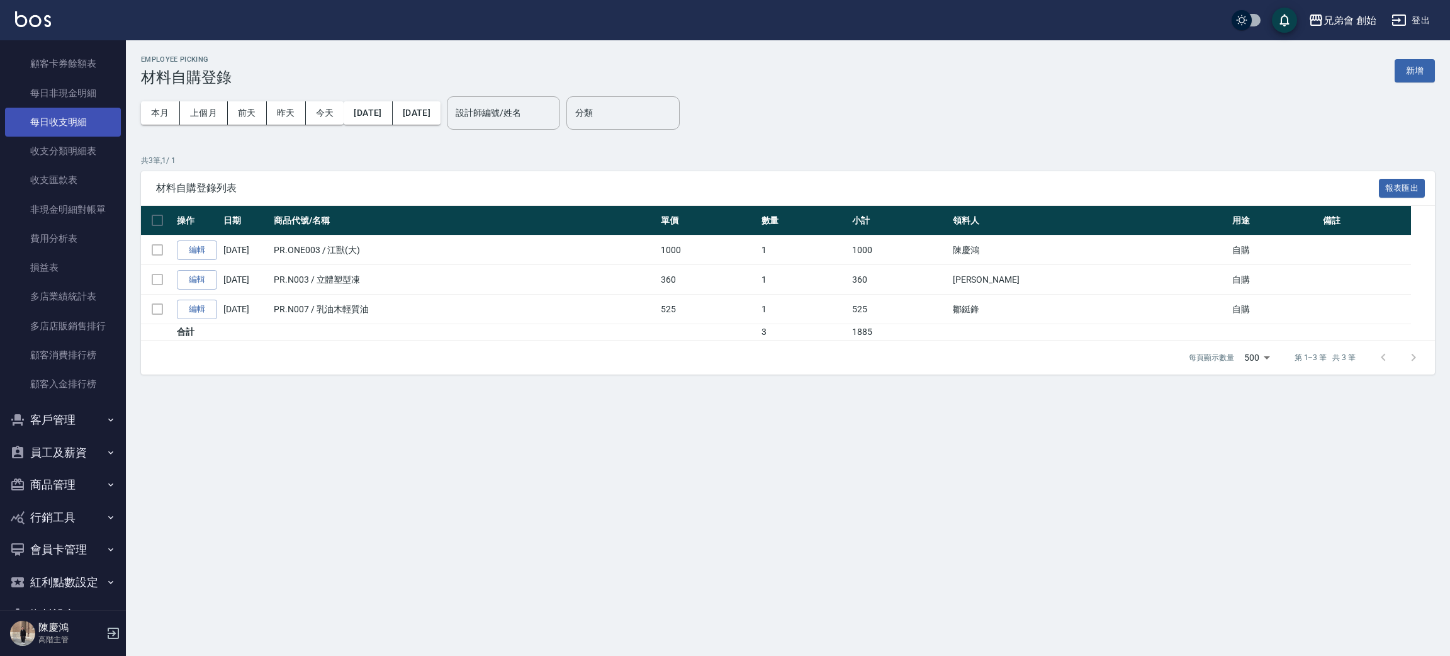
scroll to position [1395, 0]
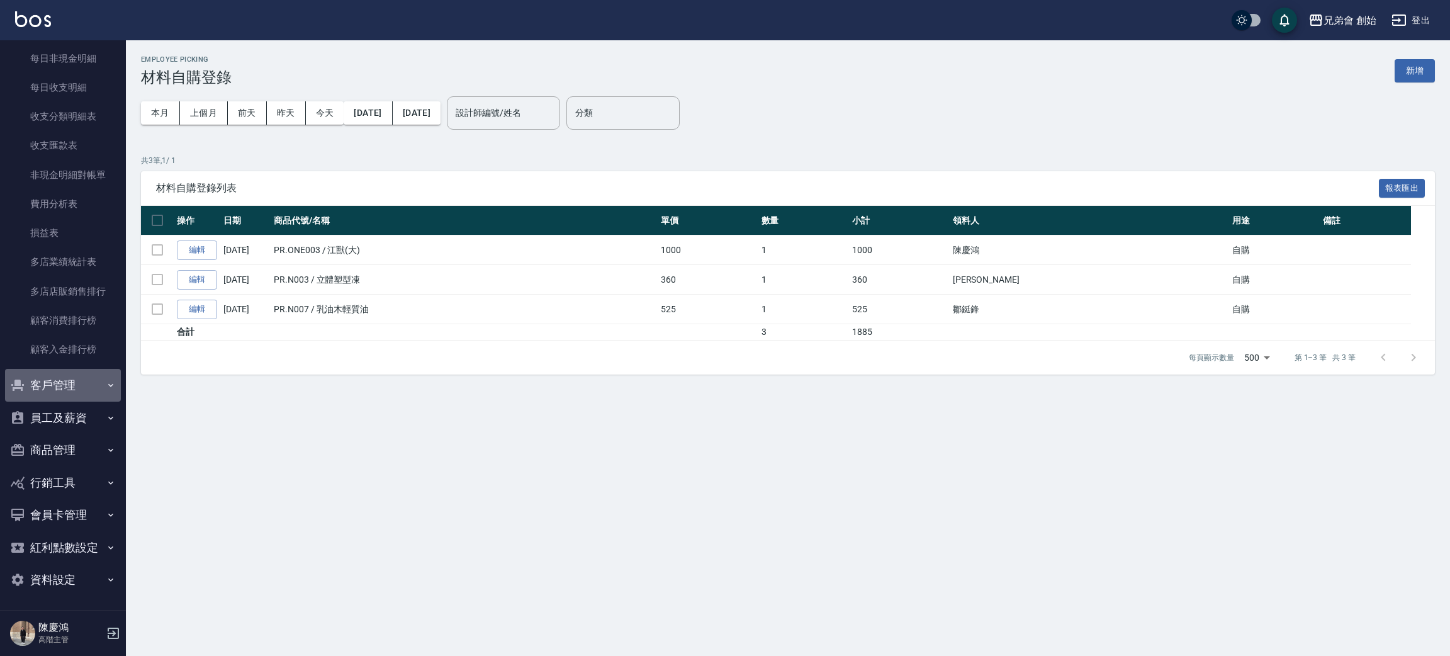
click at [86, 391] on button "客戶管理" at bounding box center [63, 385] width 116 height 33
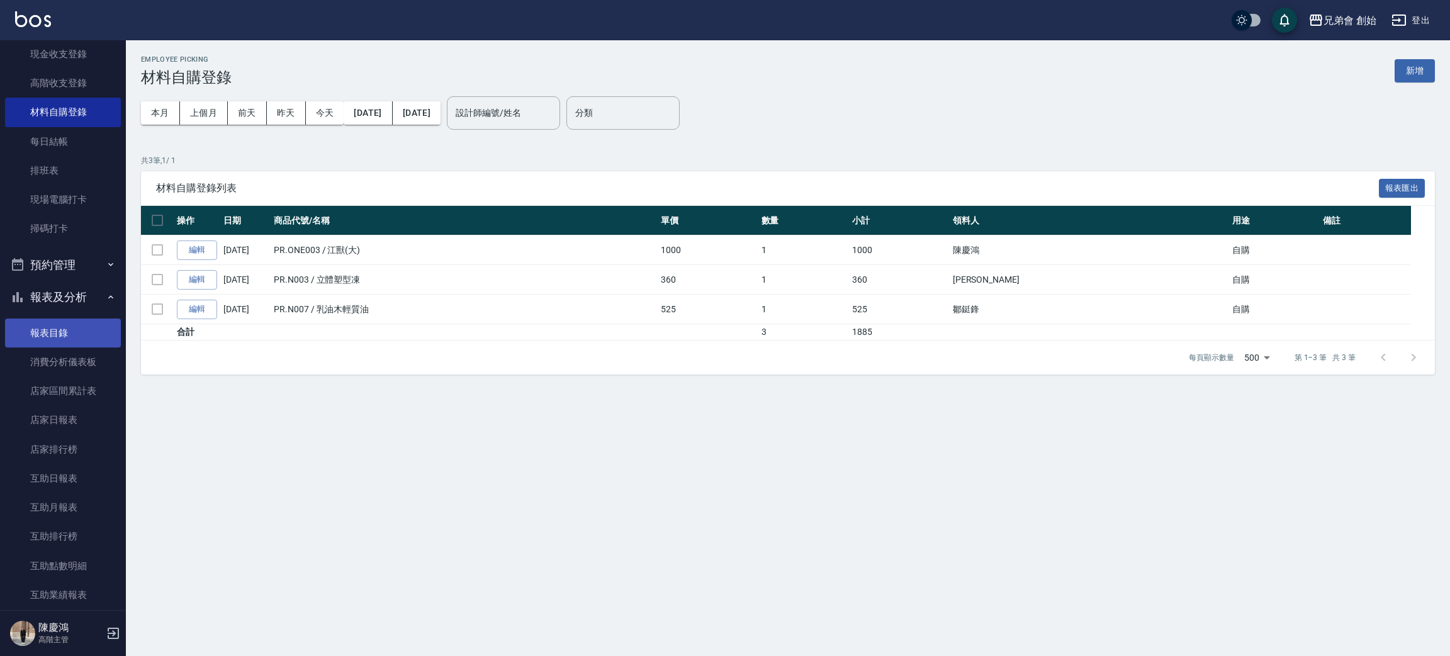
scroll to position [0, 0]
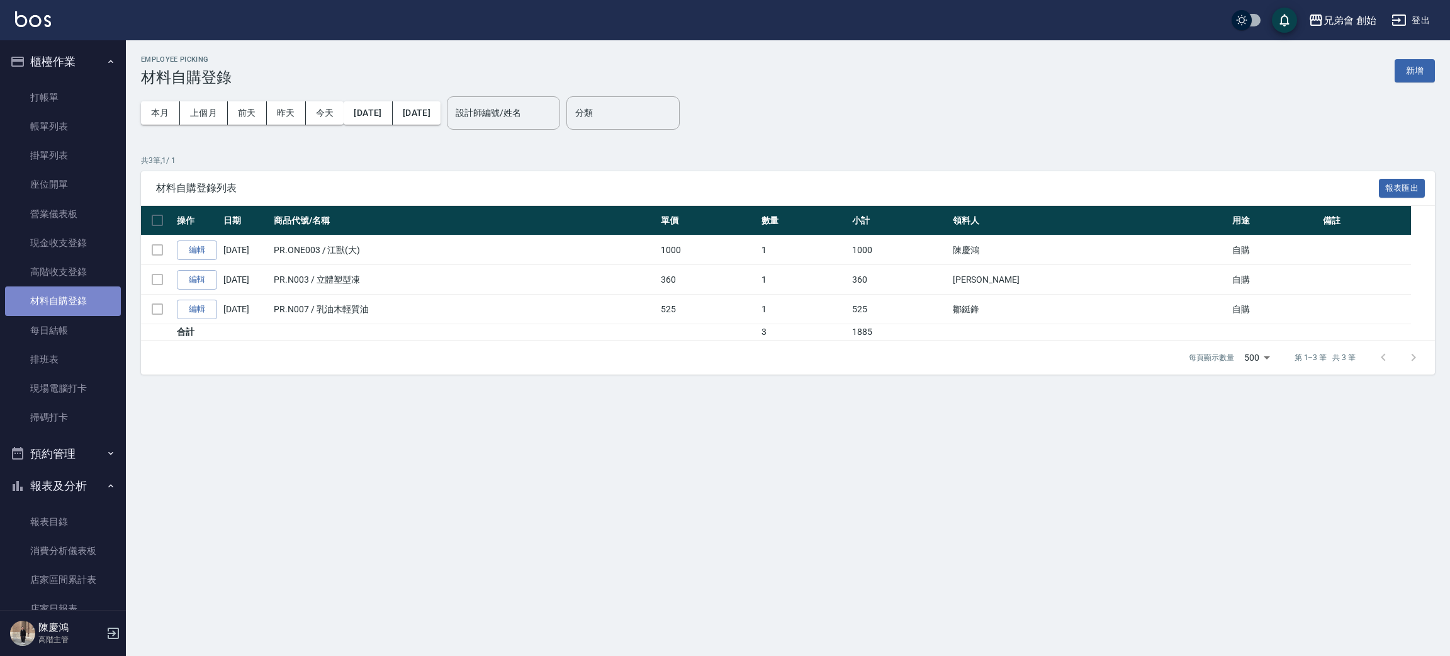
drag, startPoint x: 89, startPoint y: 298, endPoint x: 94, endPoint y: 292, distance: 7.6
click at [90, 296] on link "材料自購登錄" at bounding box center [63, 300] width 116 height 29
click at [1416, 68] on button "新增" at bounding box center [1415, 70] width 40 height 23
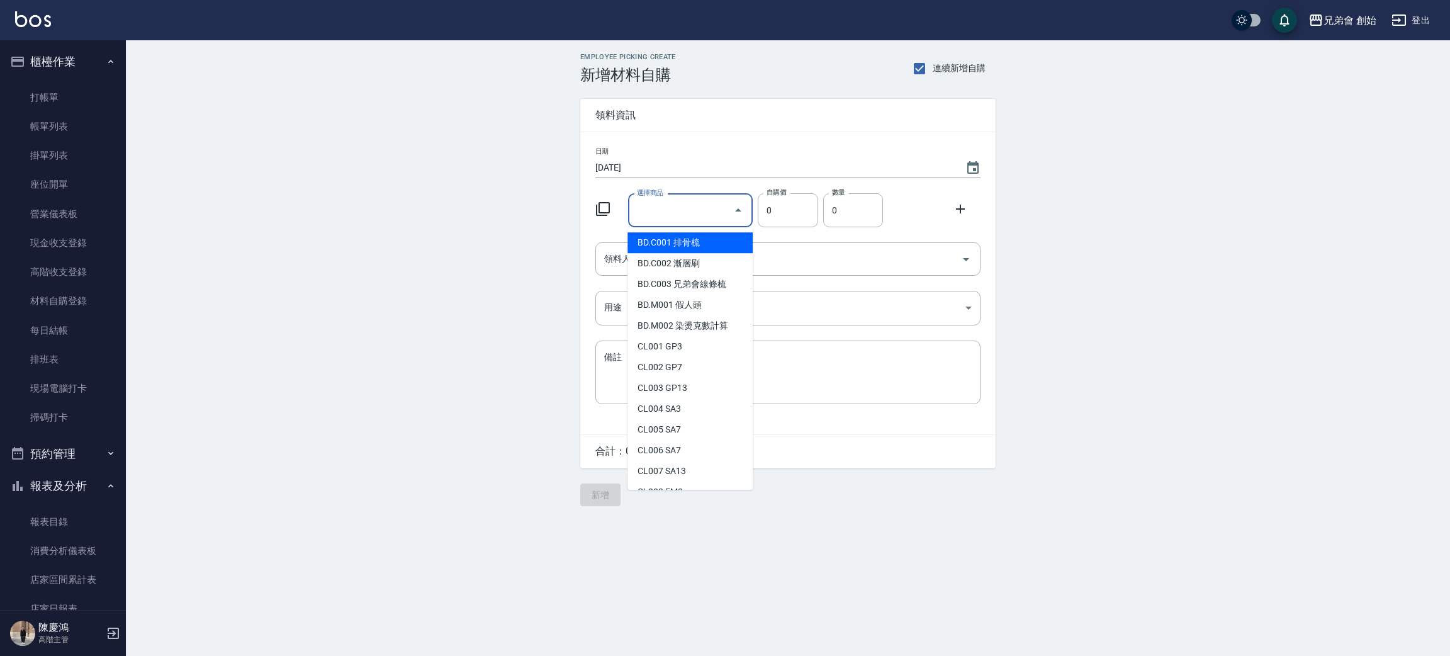
click at [682, 215] on input "選擇商品" at bounding box center [681, 211] width 95 height 22
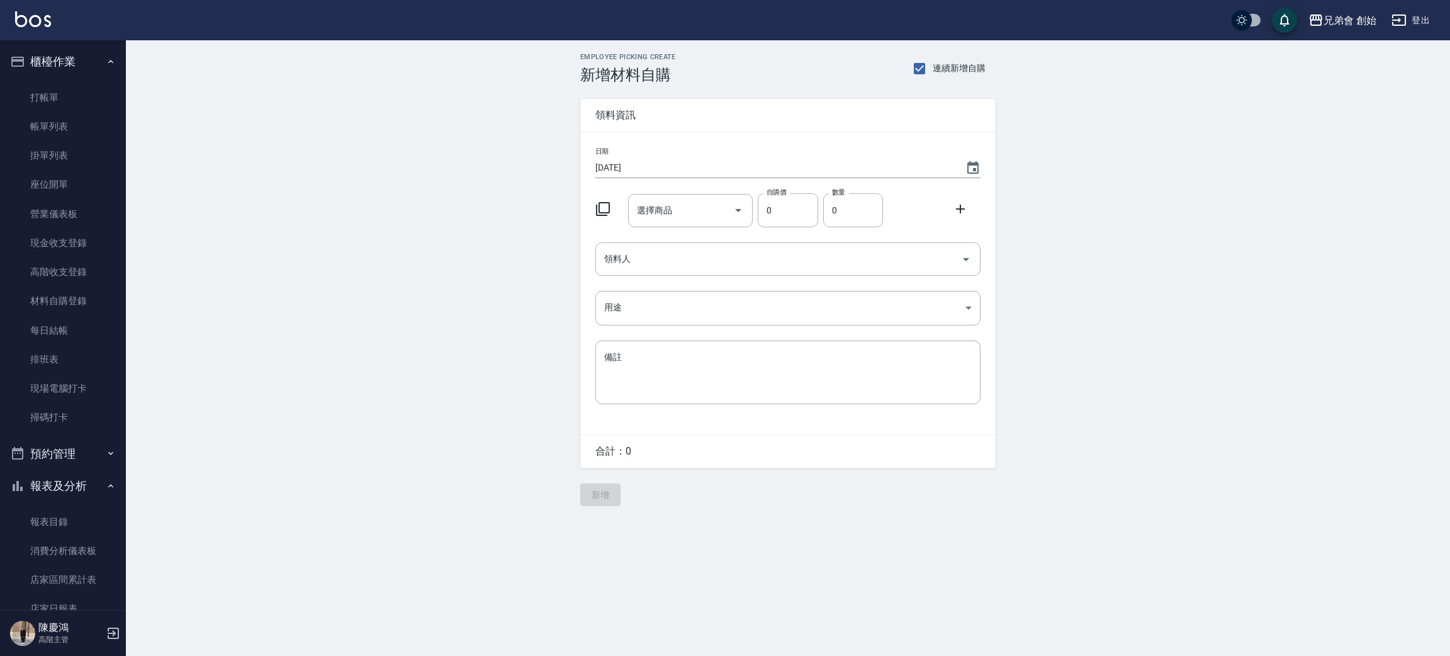
drag, startPoint x: 1208, startPoint y: 364, endPoint x: 1206, endPoint y: 357, distance: 7.8
click at [1208, 364] on div "Employee Picking Create 新增材料自購 連續新增自購 領料資訊 日期 2025/09/14 選擇商品 選擇商品 自購價 0 自購價 數量…" at bounding box center [788, 279] width 1324 height 478
click at [675, 198] on div "選擇商品" at bounding box center [690, 210] width 125 height 33
click at [658, 210] on input "選擇商品" at bounding box center [681, 211] width 95 height 22
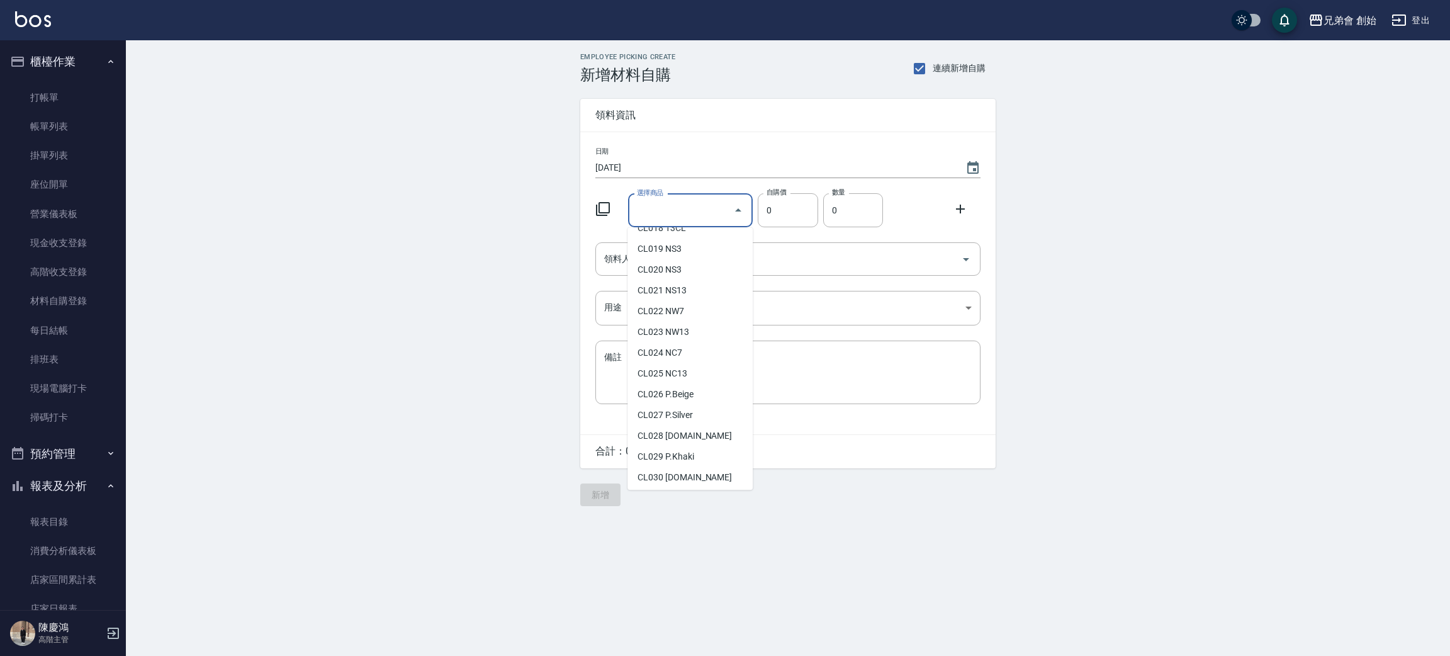
scroll to position [661, 0]
type input "立體塑型凍"
click at [799, 249] on input "領料人" at bounding box center [778, 259] width 355 height 22
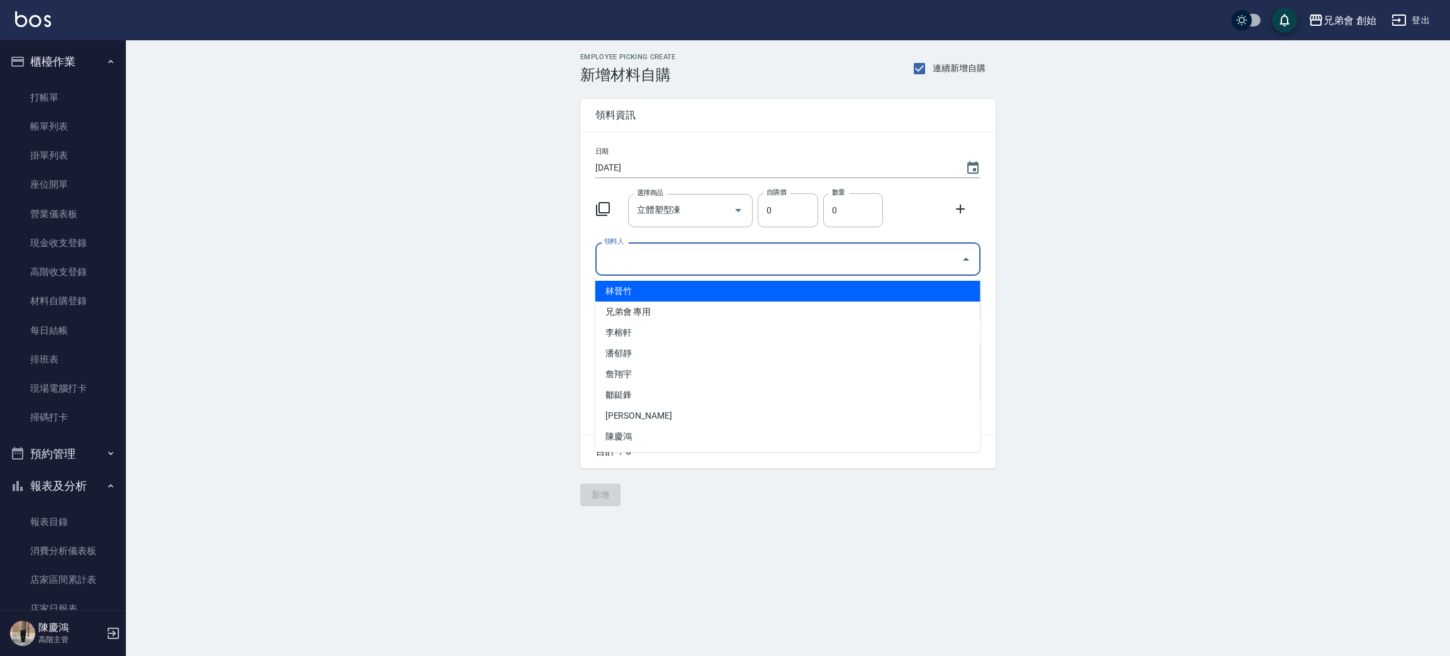
click at [715, 189] on div "選擇商品 立體塑型凍 選擇商品" at bounding box center [688, 208] width 130 height 38
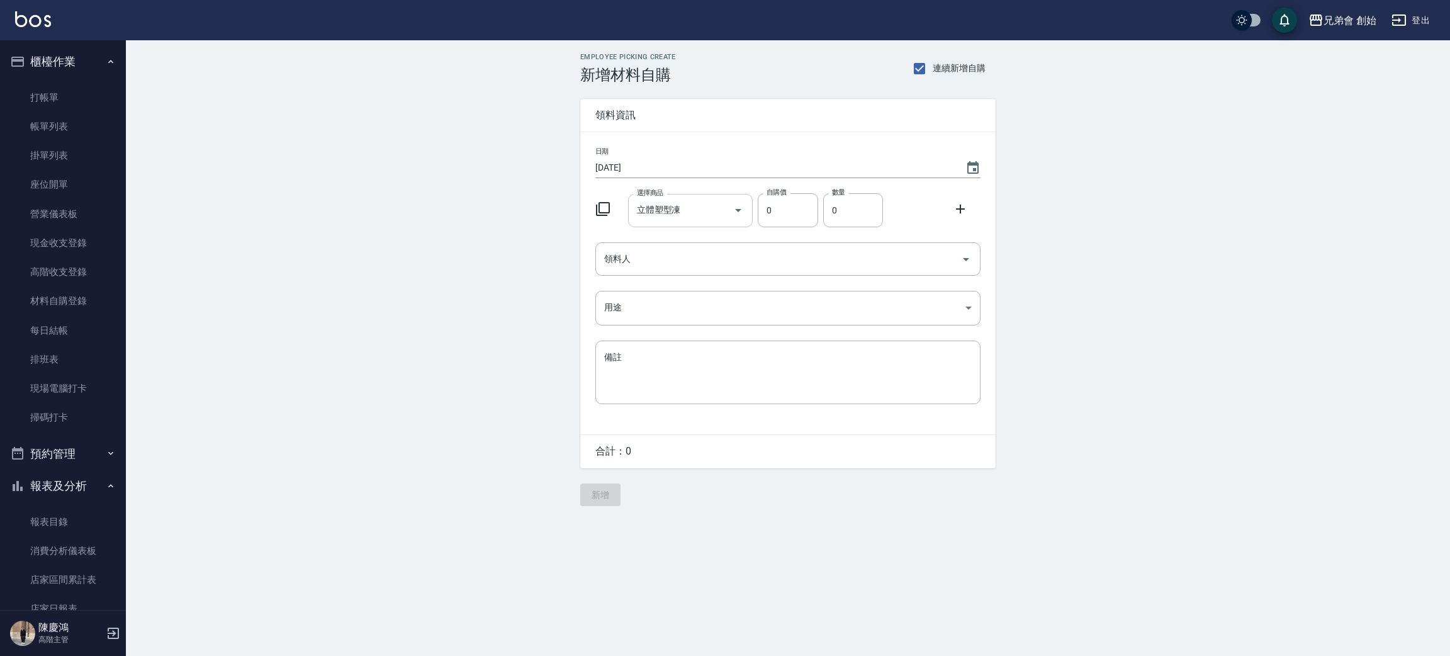
click at [738, 215] on icon "Open" at bounding box center [738, 210] width 15 height 15
click at [732, 203] on icon "Close" at bounding box center [738, 210] width 15 height 15
click at [736, 205] on icon "Open" at bounding box center [738, 210] width 15 height 15
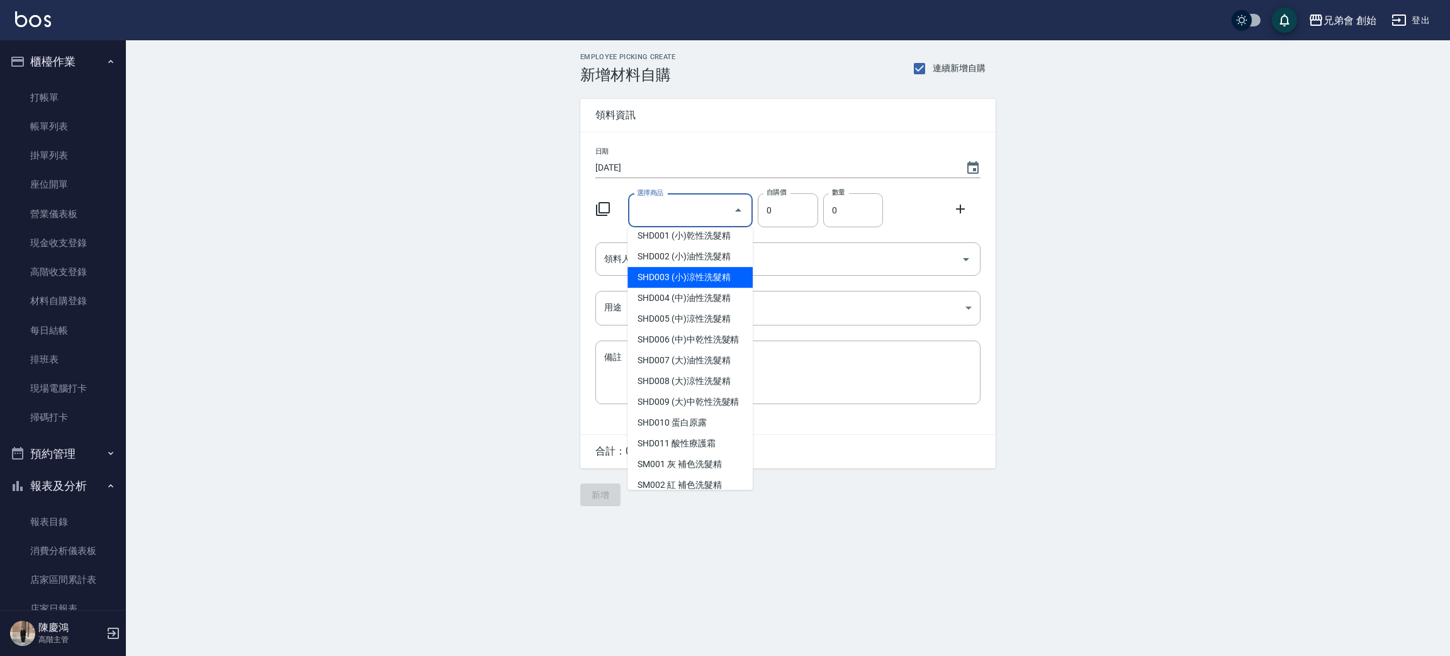
scroll to position [4909, 0]
click at [723, 297] on li "SHD008 (大)涼性洗髮精" at bounding box center [690, 286] width 125 height 21
type input "(大)涼性洗髮精"
type input "1200"
type input "1"
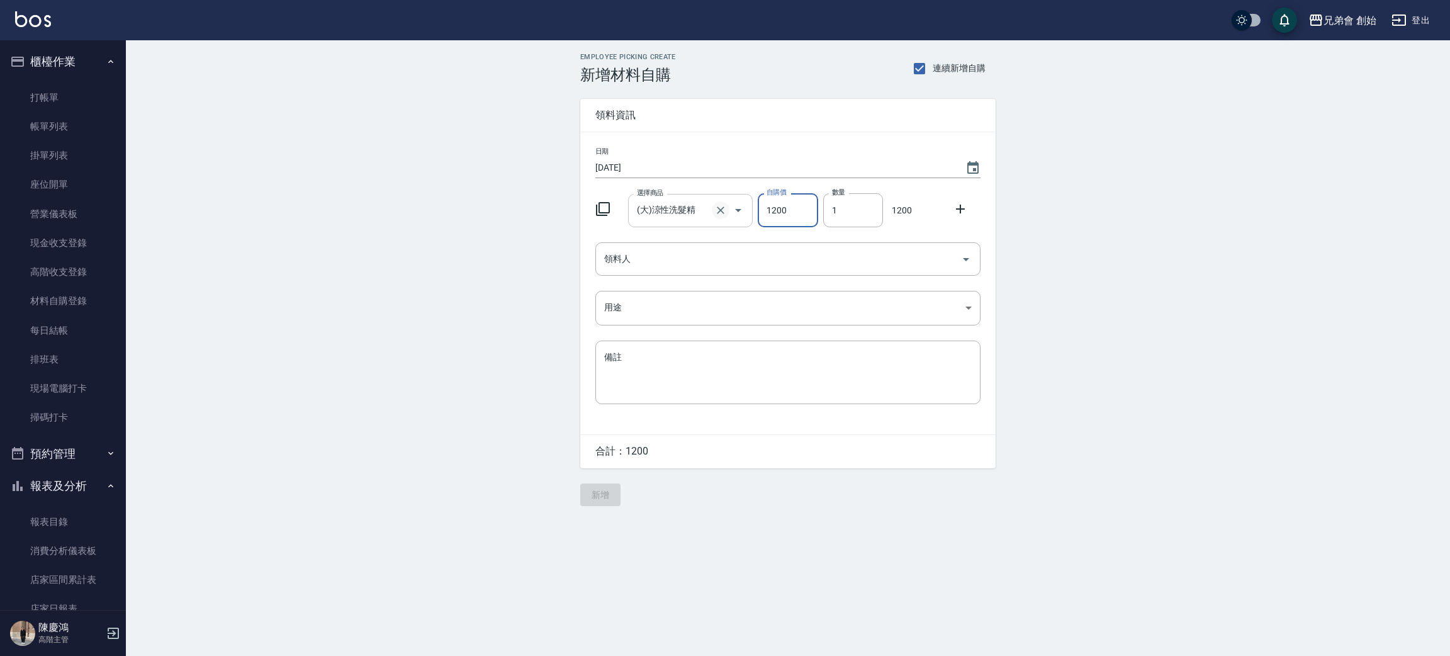
click at [719, 215] on icon "Clear" at bounding box center [720, 210] width 13 height 13
type input "0"
click at [735, 213] on icon "Open" at bounding box center [738, 210] width 15 height 15
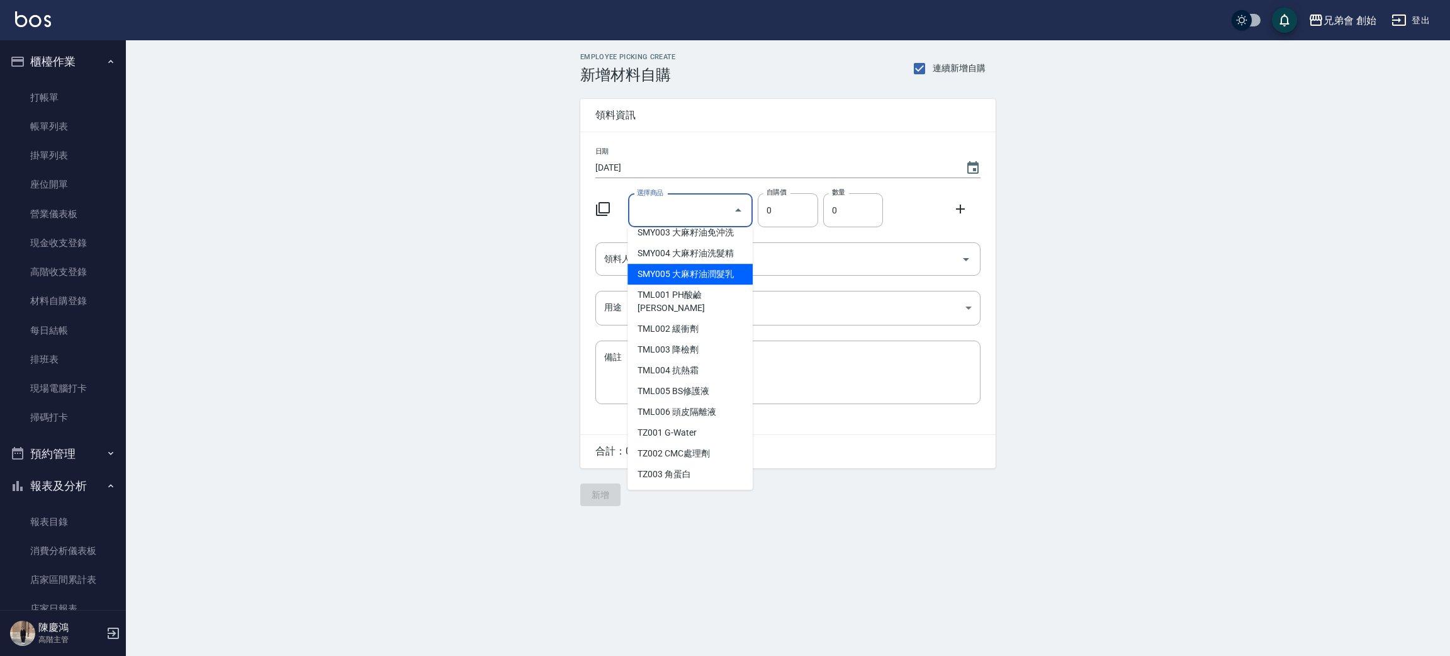
scroll to position [5368, 0]
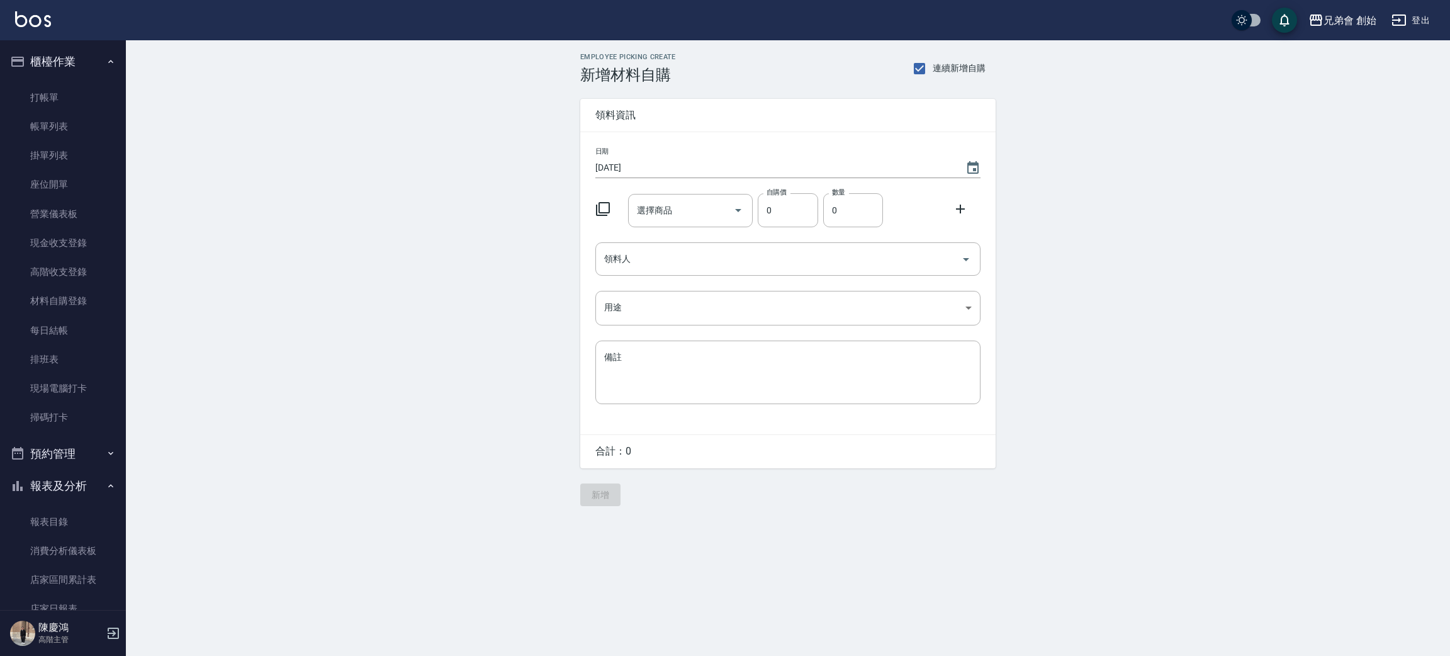
click at [294, 337] on div "Employee Picking Create 新增材料自購 連續新增自購 領料資訊 日期 2025/09/14 選擇商品 選擇商品 自購價 0 自購價 數量…" at bounding box center [788, 279] width 1324 height 478
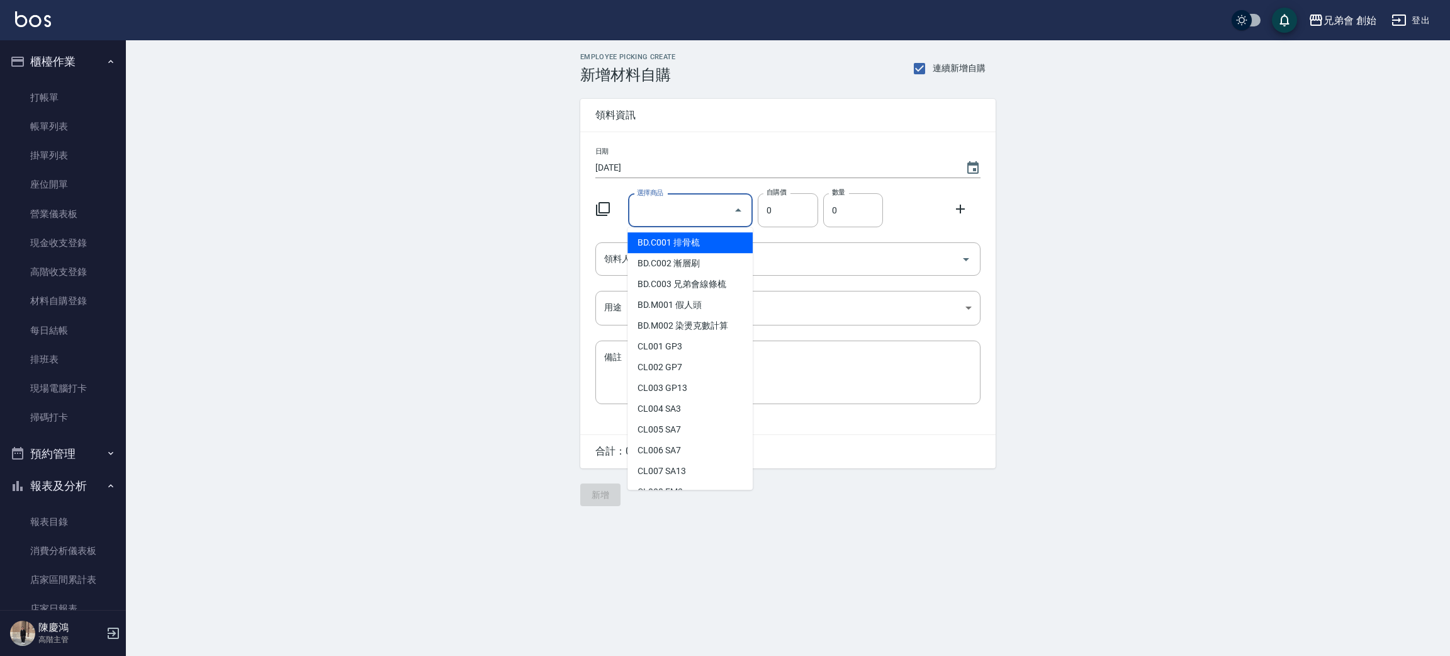
click at [692, 210] on input "選擇商品" at bounding box center [681, 211] width 95 height 22
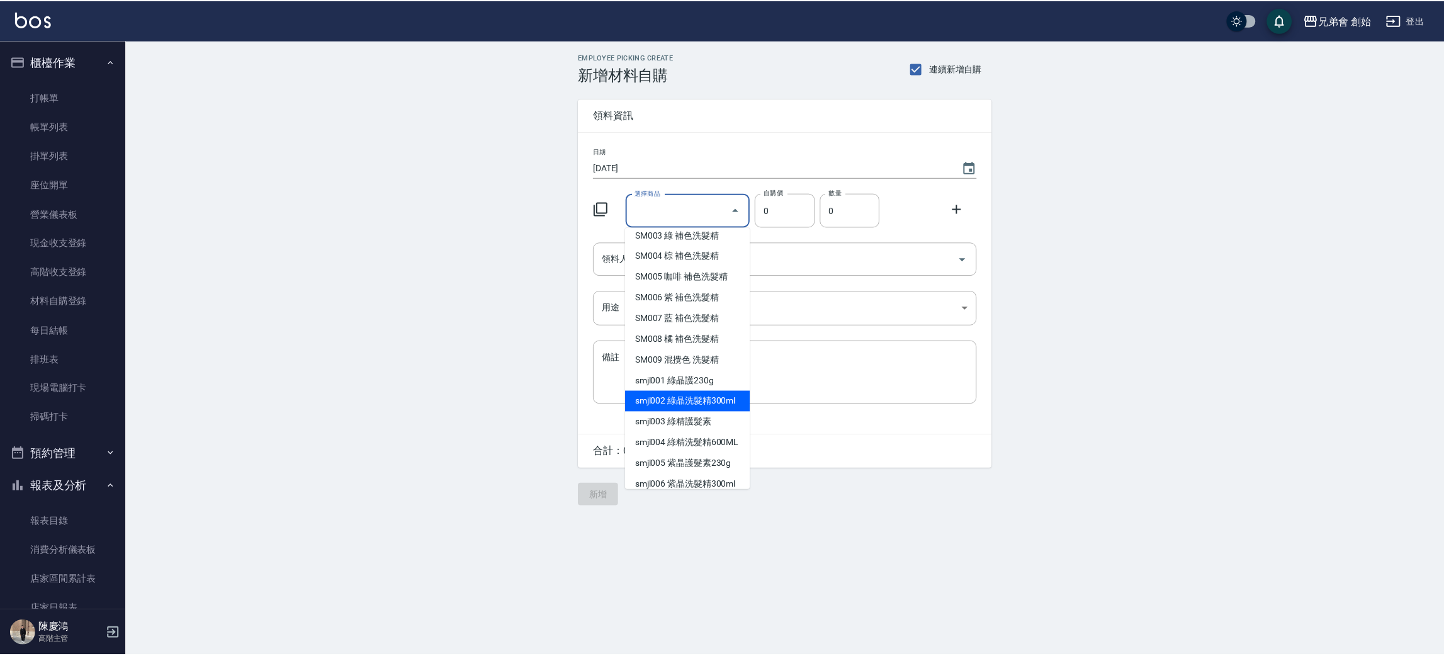
scroll to position [4896, 0]
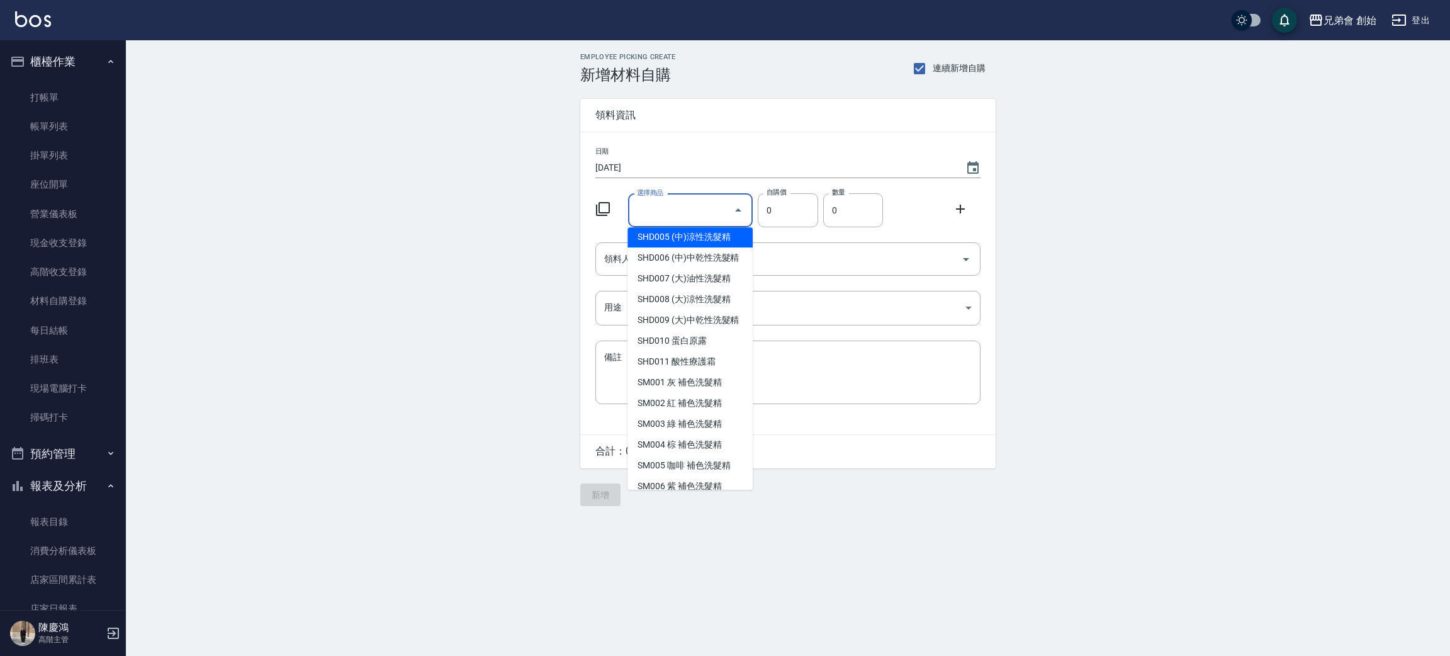
click at [707, 247] on li "SHD005 (中)涼性洗髮精" at bounding box center [690, 237] width 125 height 21
type input "(中)涼性洗髮精"
type input "600"
type input "1"
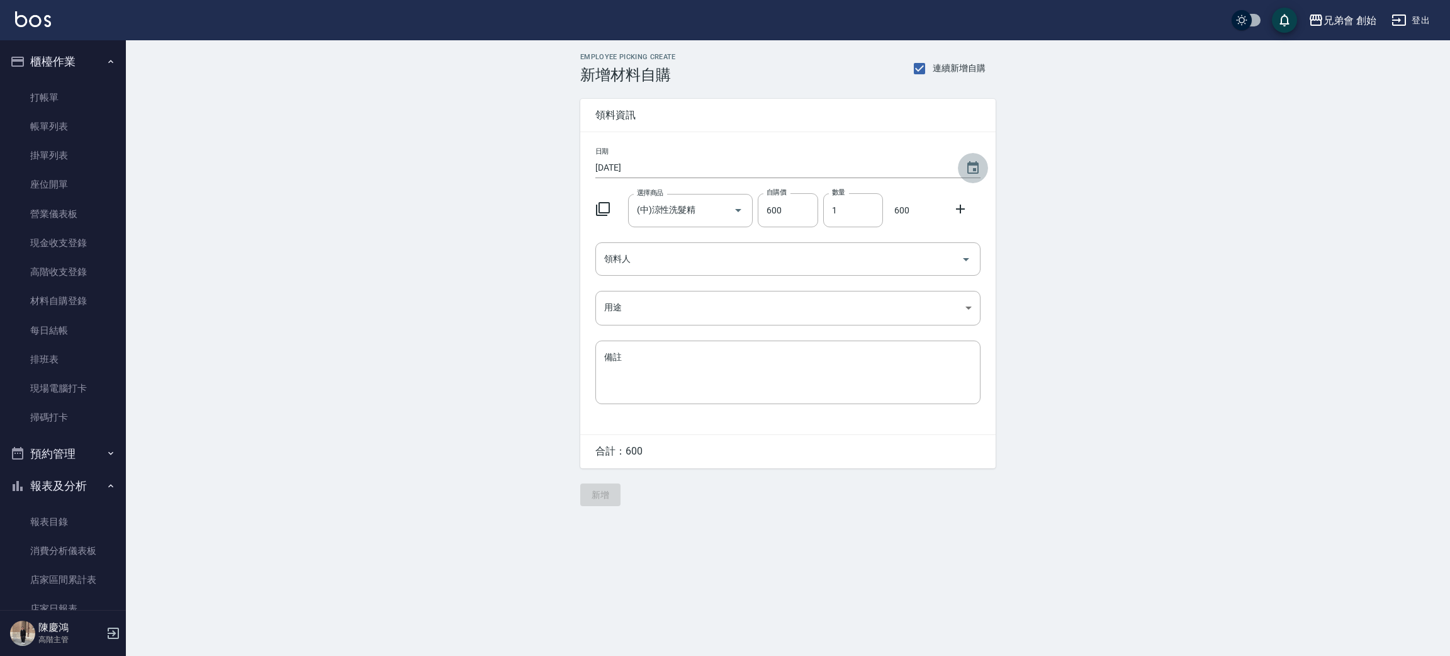
click at [967, 159] on button "Choose date, selected date is 2025-09-14" at bounding box center [973, 168] width 30 height 30
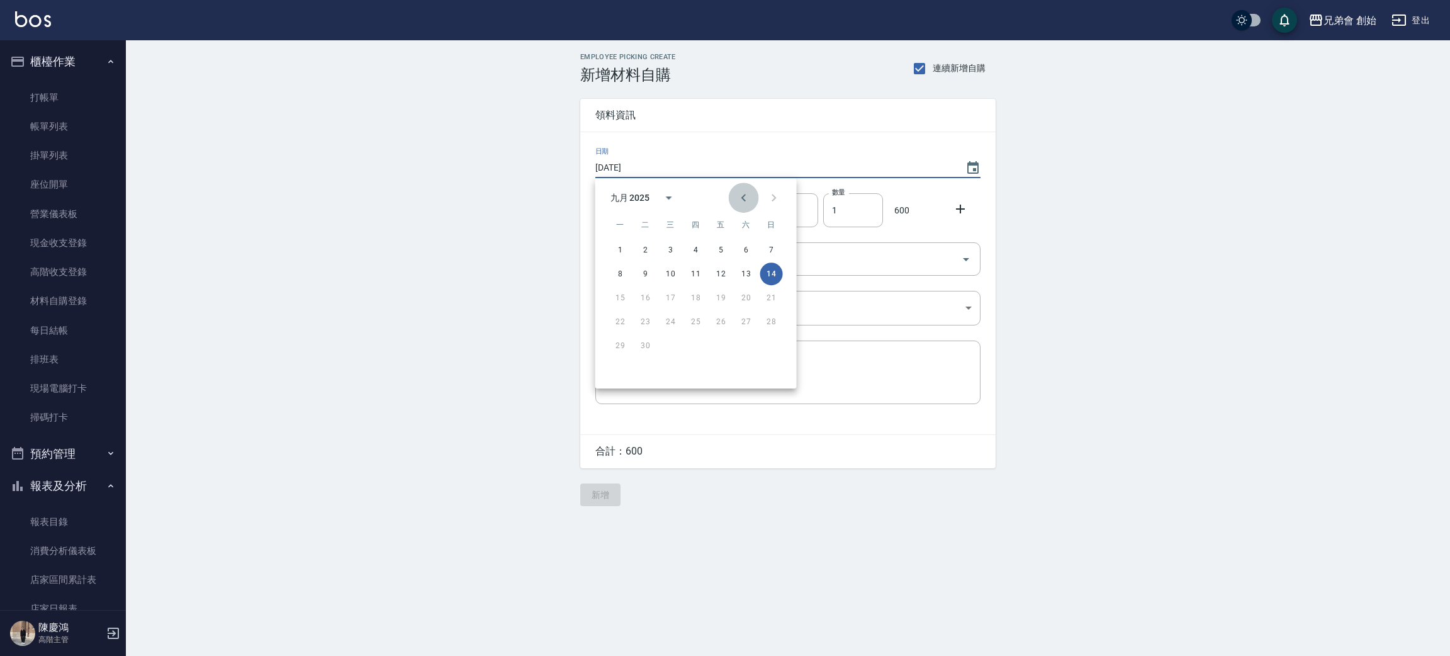
click at [738, 195] on icon "Previous month" at bounding box center [743, 197] width 15 height 15
click at [771, 200] on icon "Next month" at bounding box center [774, 197] width 15 height 15
click at [375, 224] on div "Employee Picking Create 新增材料自購 連續新增自購 領料資訊 日期 2025/09/14 選擇商品 (中)涼性洗髮精 選擇商品 自購價…" at bounding box center [788, 279] width 1324 height 478
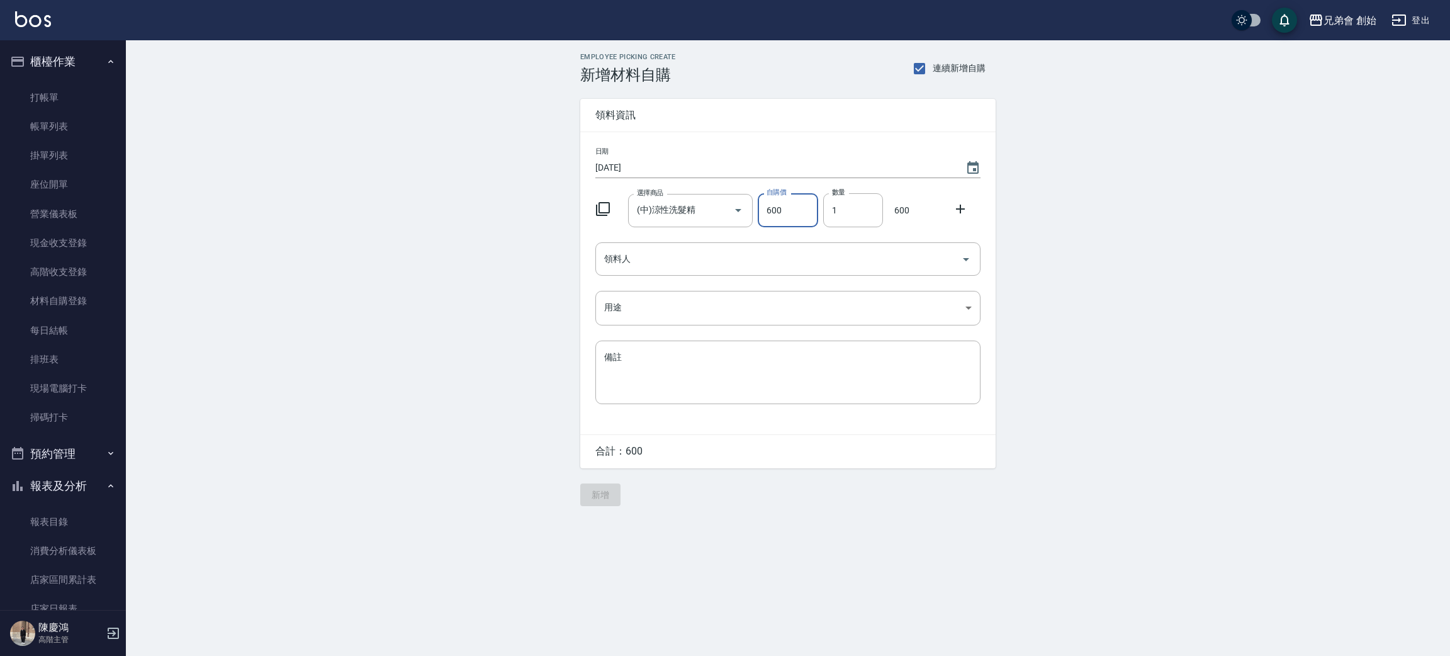
drag, startPoint x: 799, startPoint y: 213, endPoint x: 814, endPoint y: 205, distance: 16.9
click at [803, 210] on input "600" at bounding box center [788, 210] width 60 height 34
drag, startPoint x: 1265, startPoint y: 302, endPoint x: 1256, endPoint y: 291, distance: 14.4
click at [1265, 301] on div "Employee Picking Create 新增材料自購 連續新增自購 領料資訊 日期 2025/09/14 選擇商品 (中)涼性洗髮精 選擇商品 自購價…" at bounding box center [788, 279] width 1324 height 478
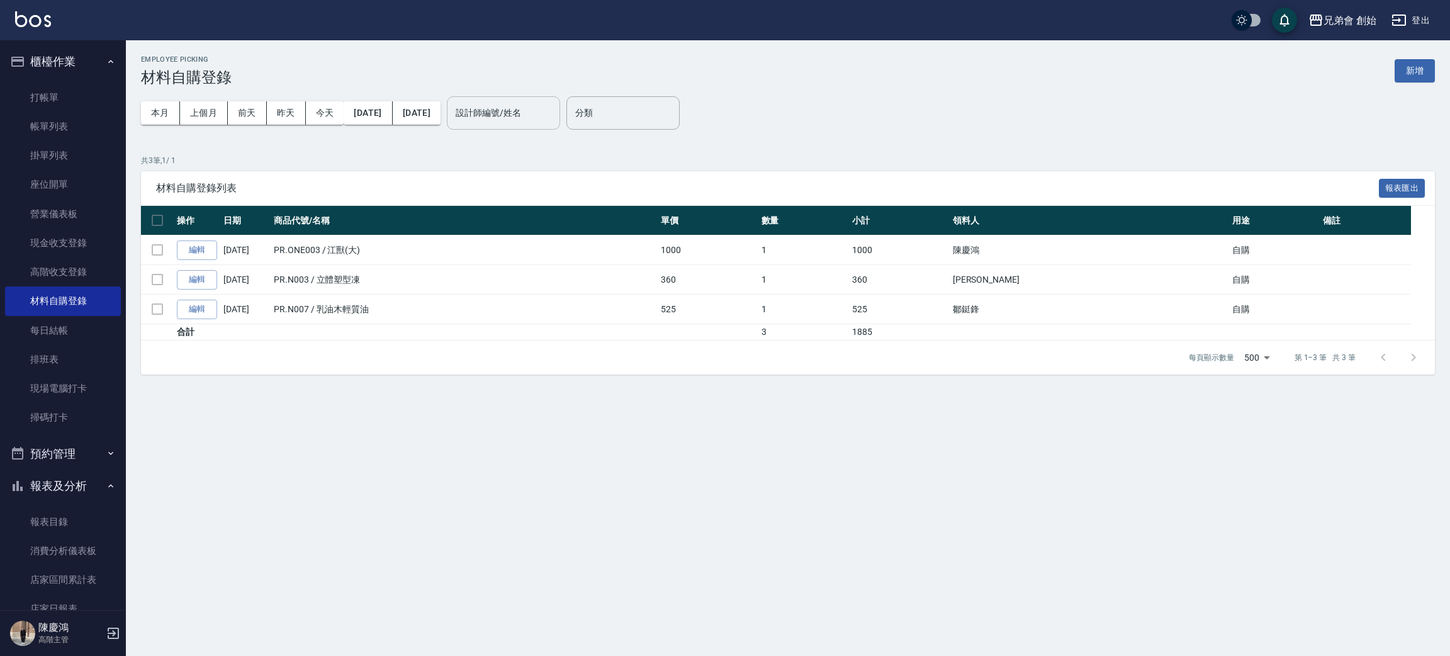
click at [541, 120] on input "設計師編號/姓名" at bounding box center [504, 113] width 102 height 22
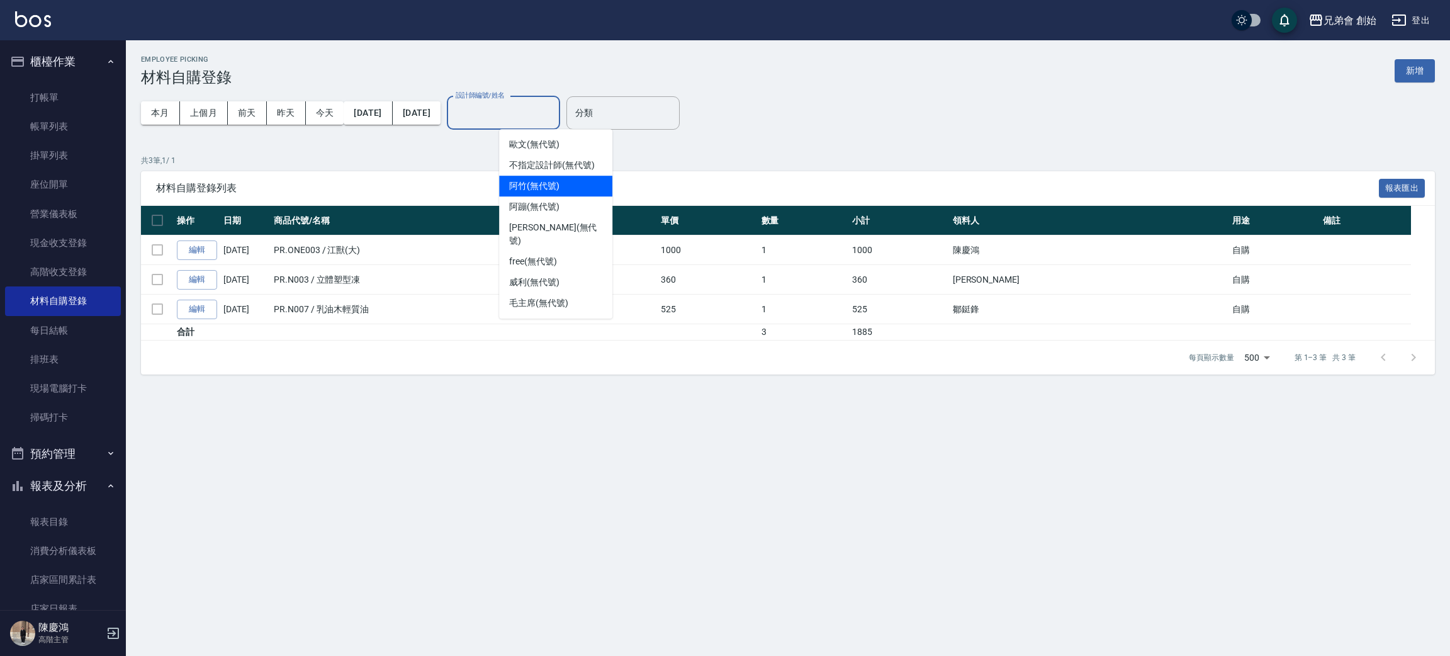
click at [315, 128] on div "本月 上個月 前天 昨天 今天 2025/09/01 2025/09/14" at bounding box center [291, 113] width 300 height 54
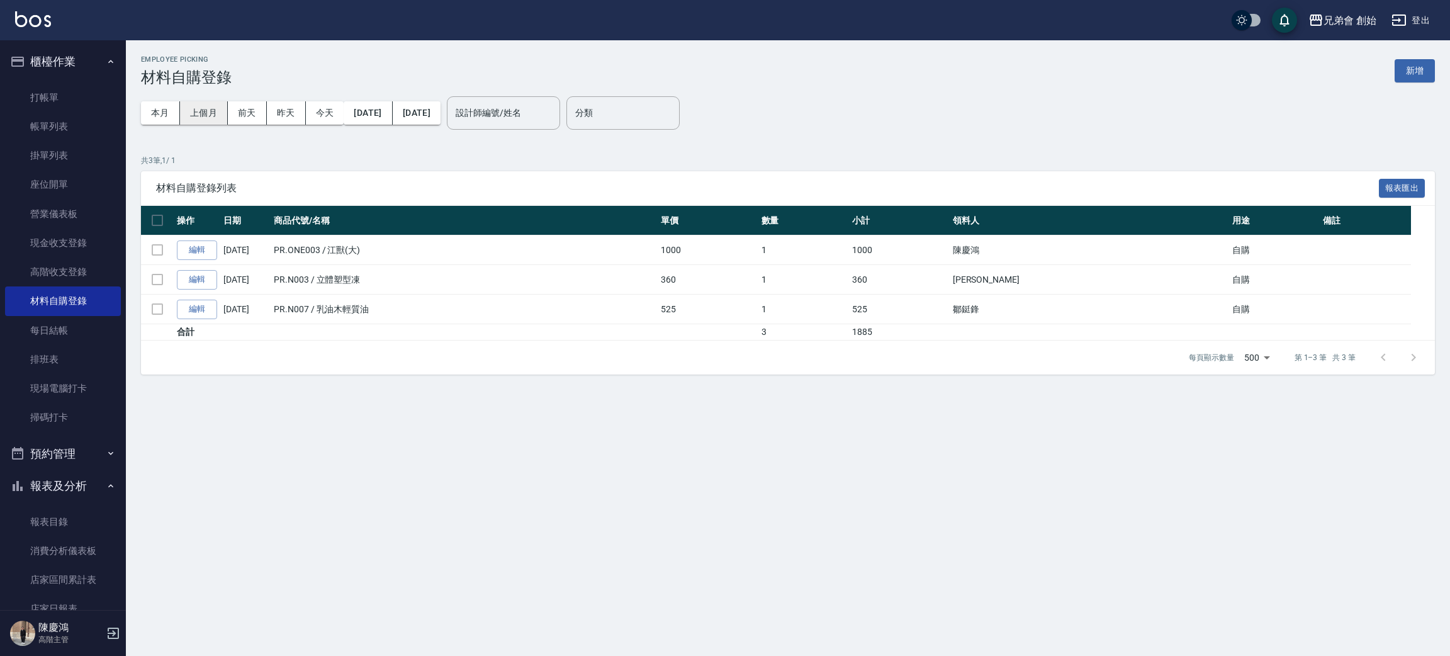
click at [194, 104] on button "上個月" at bounding box center [204, 112] width 48 height 23
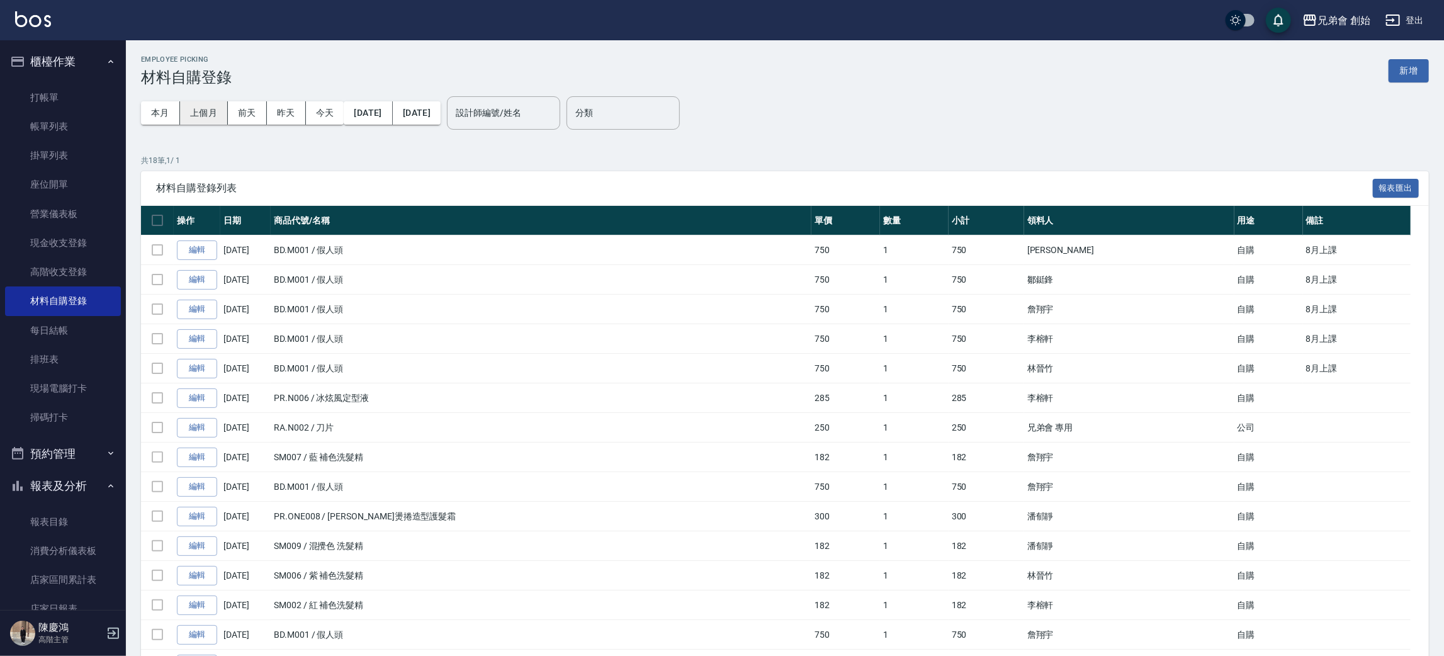
click at [191, 111] on button "上個月" at bounding box center [204, 112] width 48 height 23
click at [379, 108] on button "2025/08/01" at bounding box center [368, 112] width 48 height 23
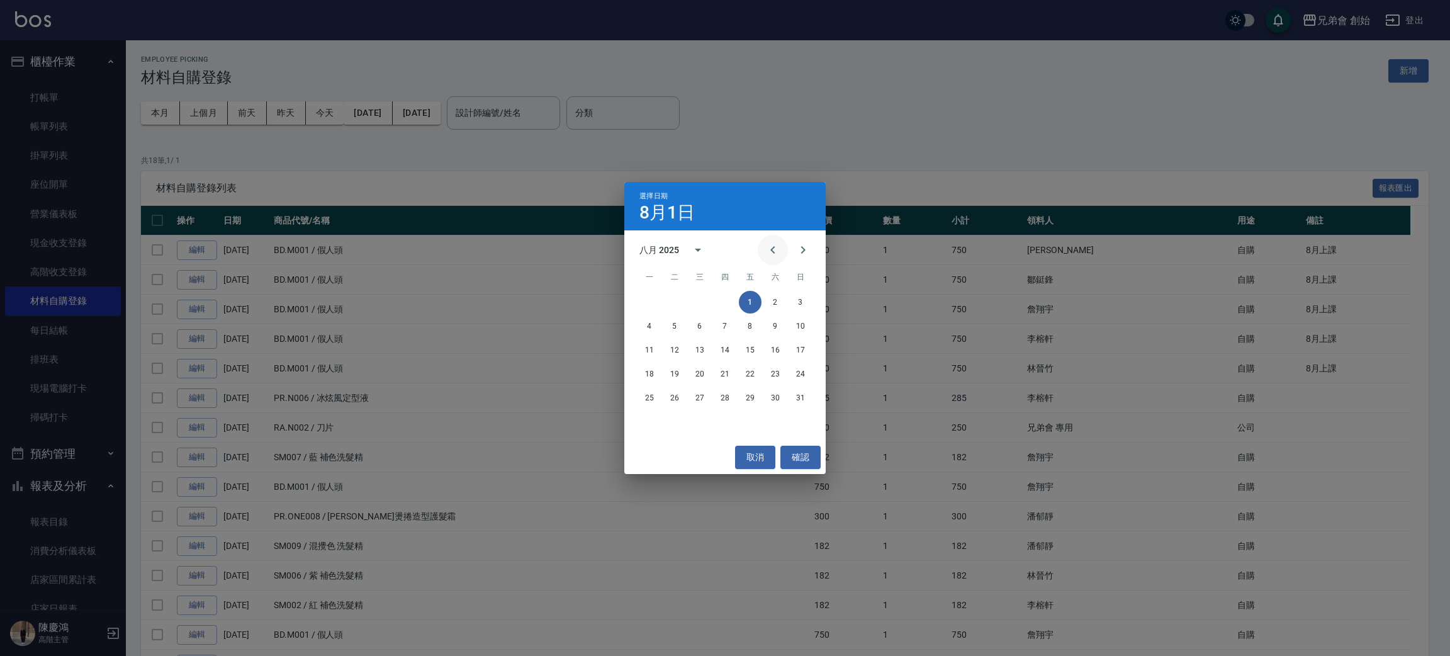
click at [783, 249] on button "Previous month" at bounding box center [773, 250] width 30 height 30
click at [678, 305] on button "1" at bounding box center [674, 302] width 23 height 23
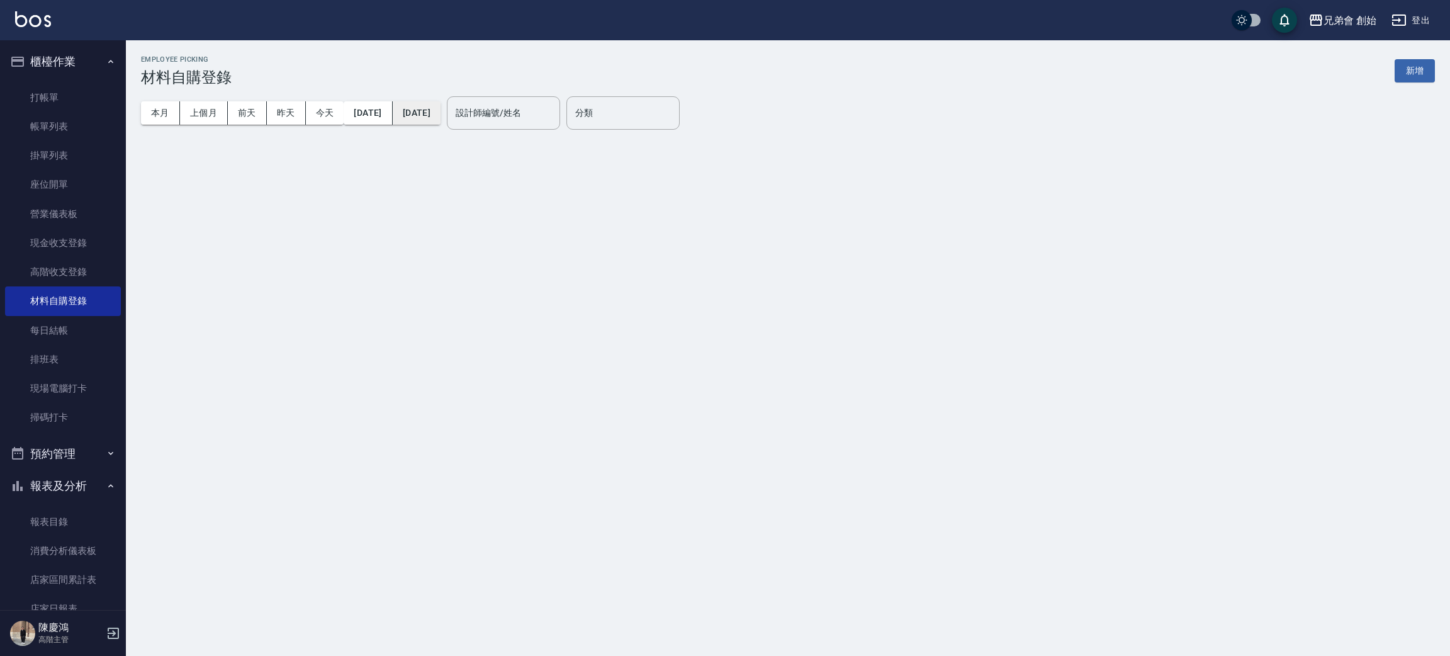
click at [441, 110] on button "2025/08/31" at bounding box center [417, 112] width 48 height 23
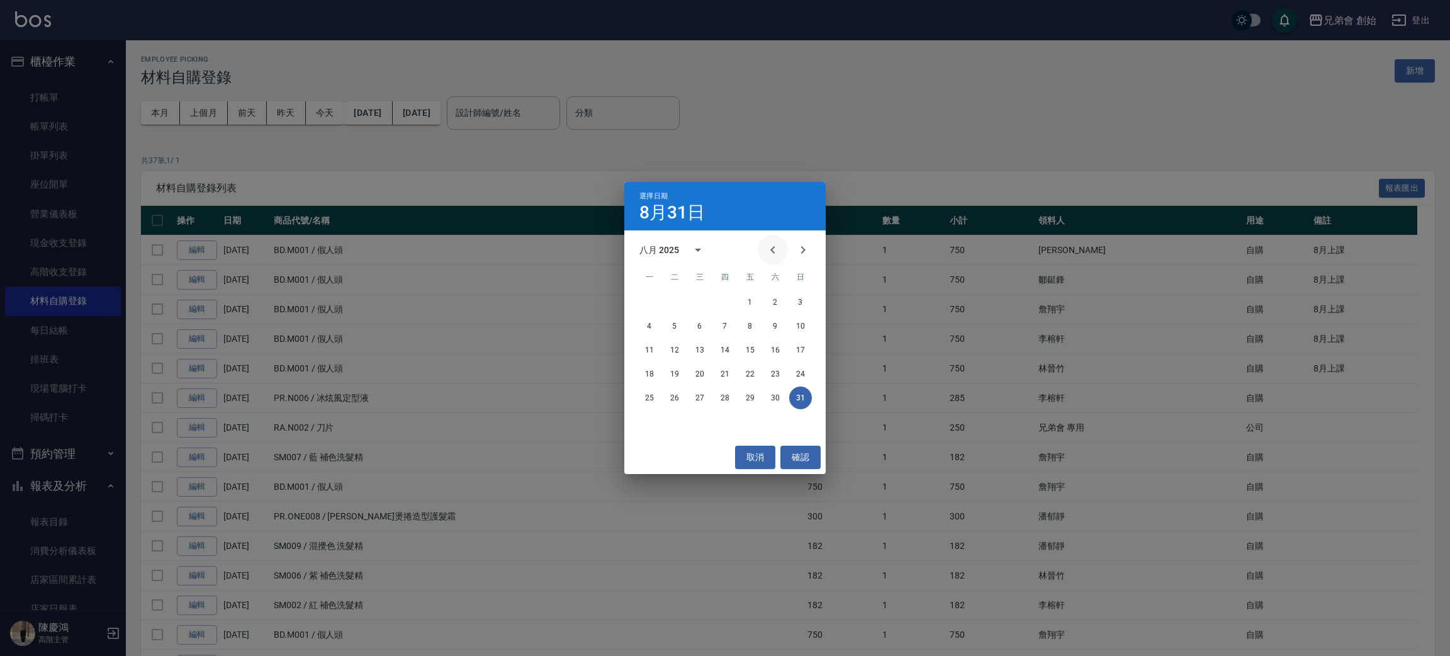
drag, startPoint x: 764, startPoint y: 247, endPoint x: 775, endPoint y: 259, distance: 16.0
click at [765, 247] on button "Previous month" at bounding box center [773, 250] width 30 height 30
click at [728, 397] on button "31" at bounding box center [725, 397] width 23 height 23
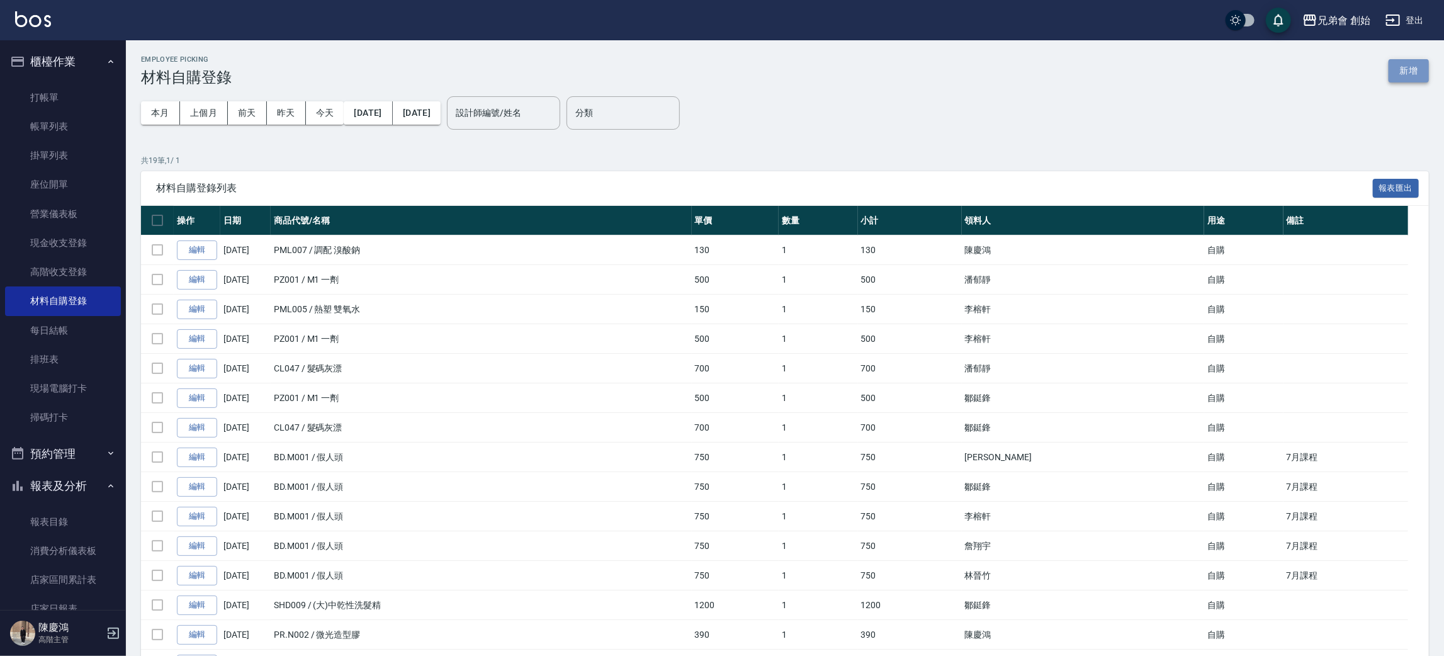
click at [1419, 62] on button "新增" at bounding box center [1409, 70] width 40 height 23
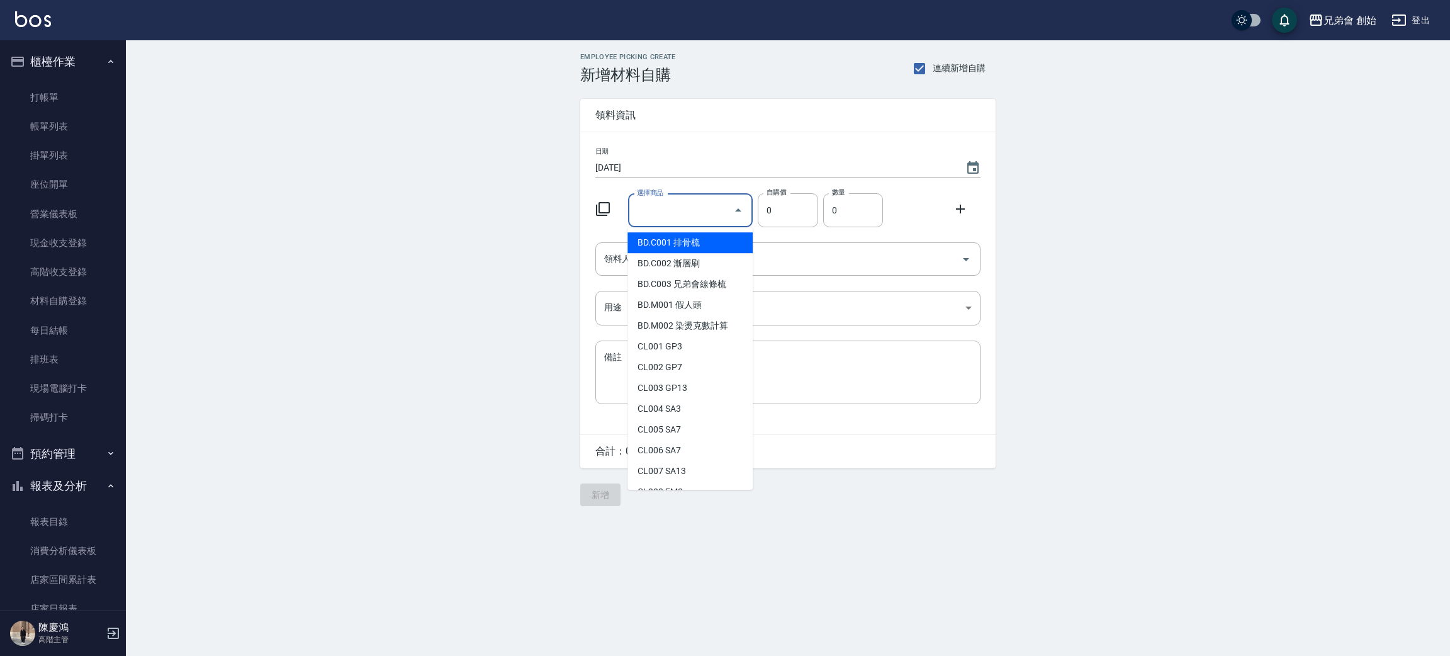
click at [694, 211] on input "選擇商品" at bounding box center [681, 211] width 95 height 22
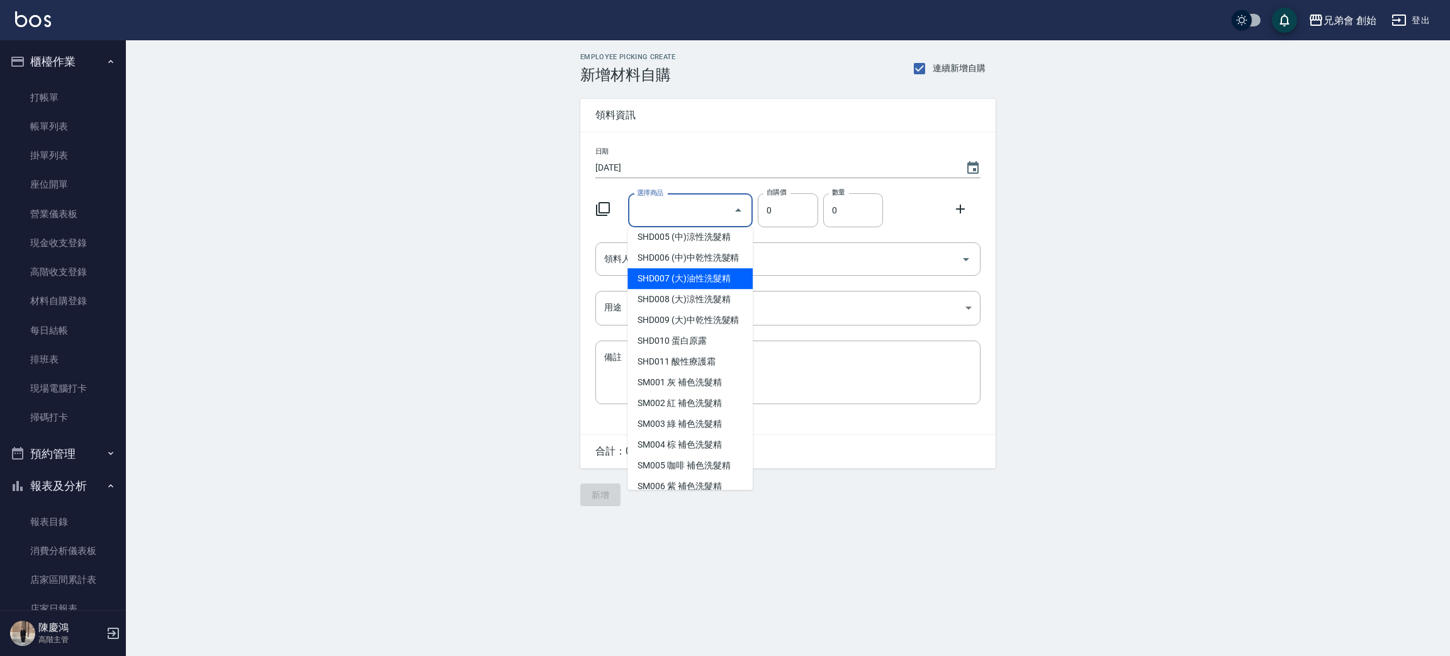
scroll to position [4802, 0]
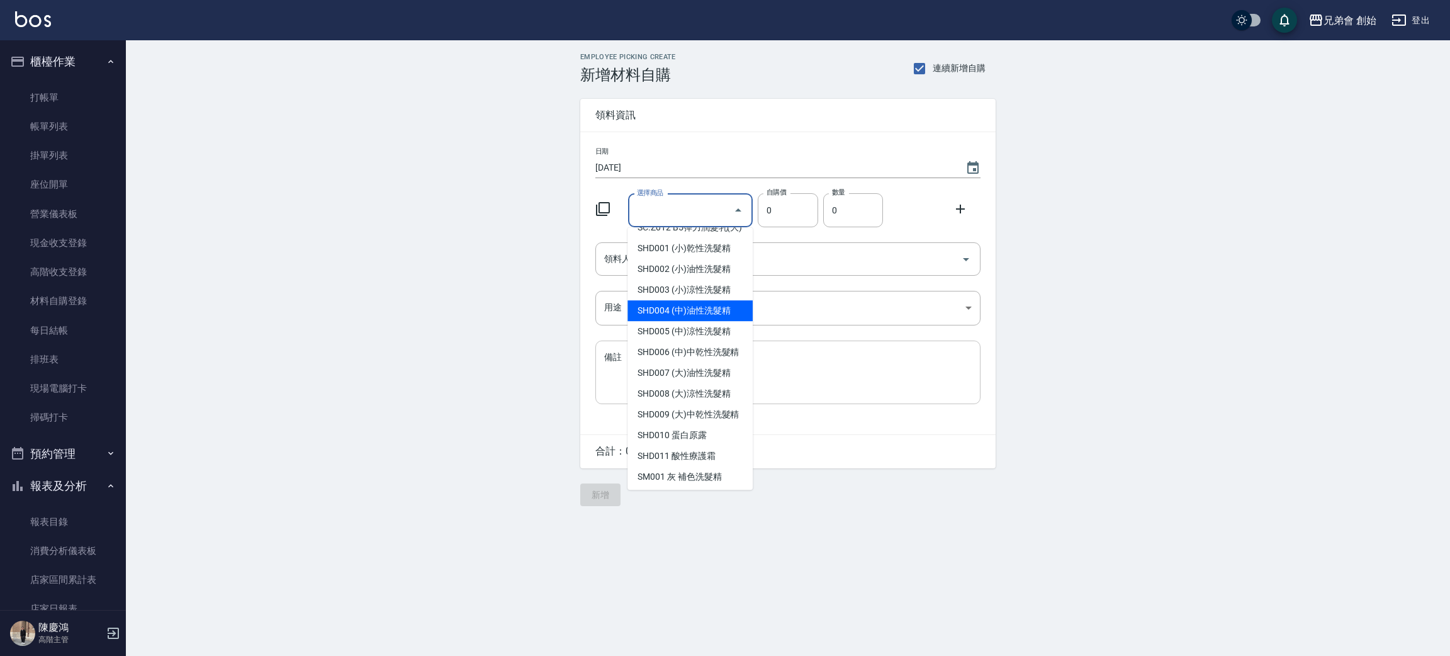
click at [719, 321] on li "SHD004 (中)油性洗髮精" at bounding box center [690, 310] width 125 height 21
type input "(中)油性洗髮精"
type input "600"
type input "1"
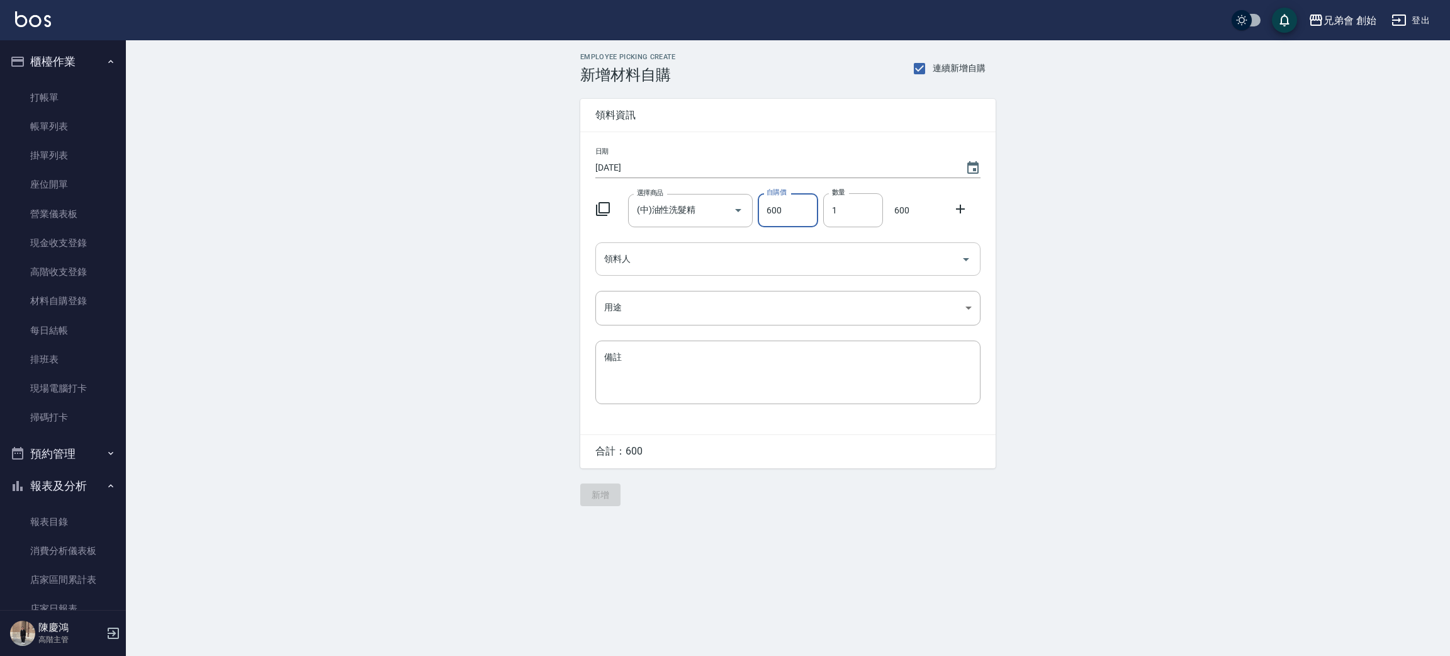
click at [742, 257] on input "領料人" at bounding box center [778, 259] width 355 height 22
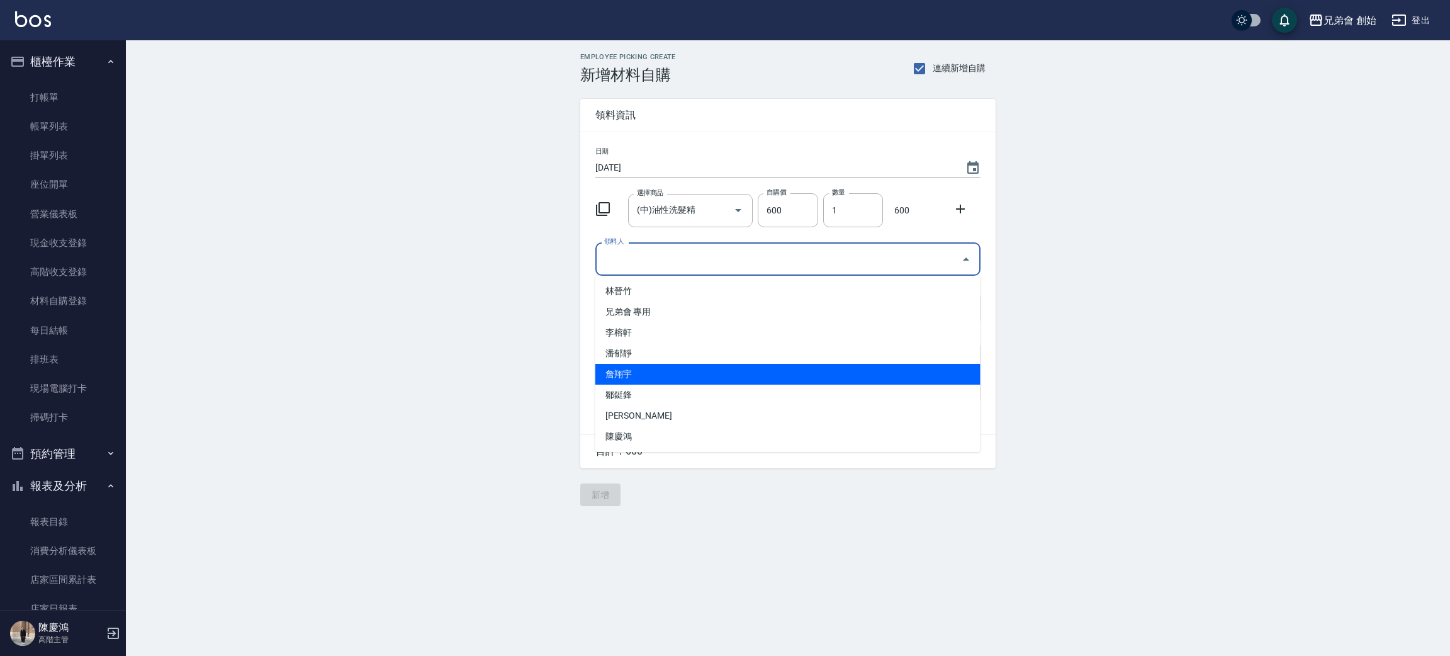
drag, startPoint x: 633, startPoint y: 371, endPoint x: 651, endPoint y: 327, distance: 48.3
click at [633, 369] on li "詹翔宇" at bounding box center [787, 374] width 385 height 21
type input "詹翔宇"
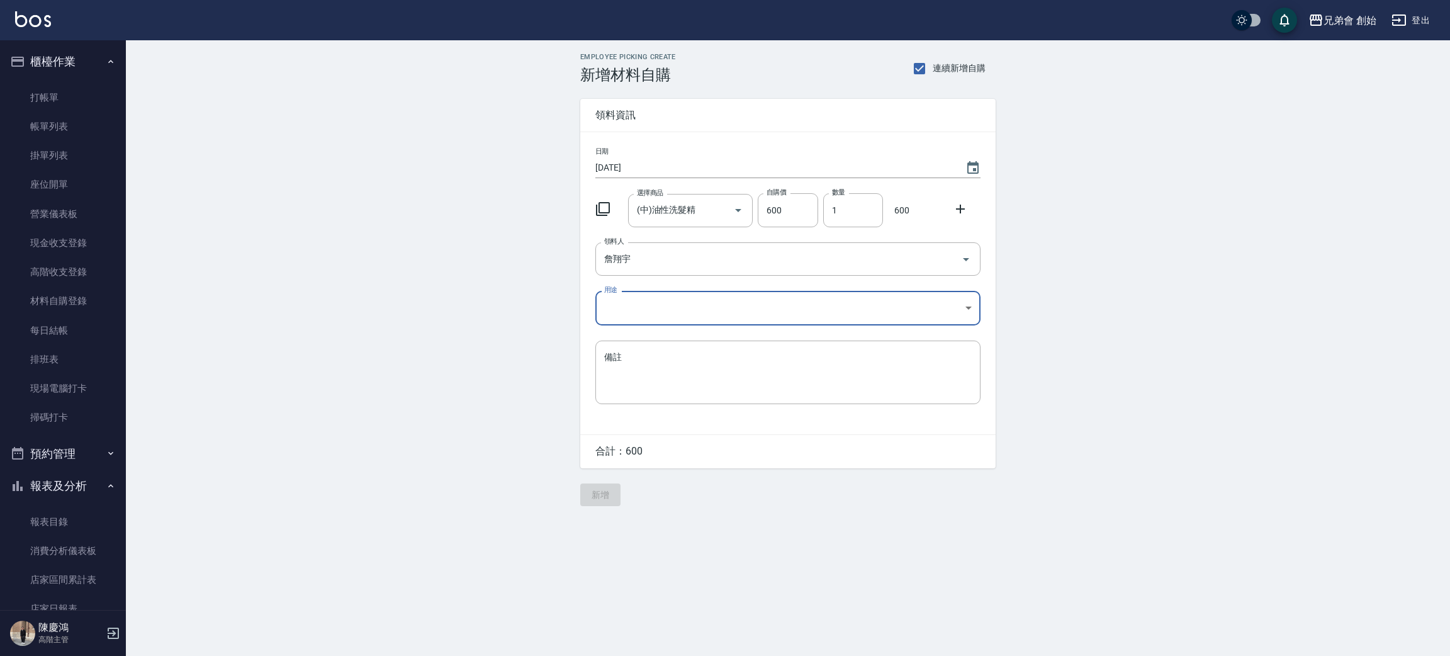
click at [667, 304] on body "兄弟會 創始 登出 櫃檯作業 打帳單 帳單列表 掛單列表 座位開單 營業儀表板 現金收支登錄 高階收支登錄 材料自購登錄 每日結帳 排班表 現場電腦打卡 掃碼…" at bounding box center [725, 328] width 1450 height 656
click at [659, 360] on li "自購" at bounding box center [787, 361] width 385 height 21
type input "自購"
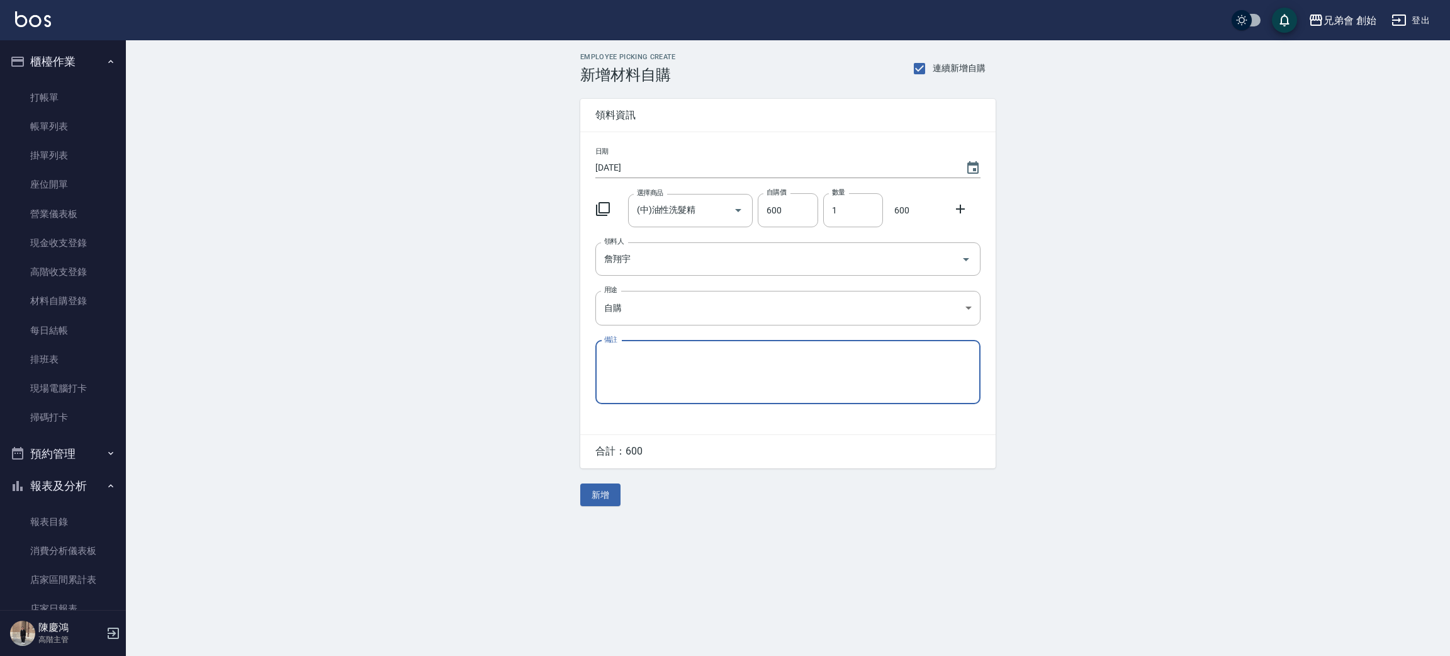
click at [662, 373] on textarea "備註" at bounding box center [788, 372] width 368 height 43
click at [444, 404] on div "Employee Picking Create 新增材料自購 連續新增自購 領料資訊 日期 2025/09/14 選擇商品 (中)油性洗髮精 選擇商品 自購價…" at bounding box center [788, 279] width 1324 height 478
click at [601, 500] on button "新增" at bounding box center [600, 494] width 40 height 23
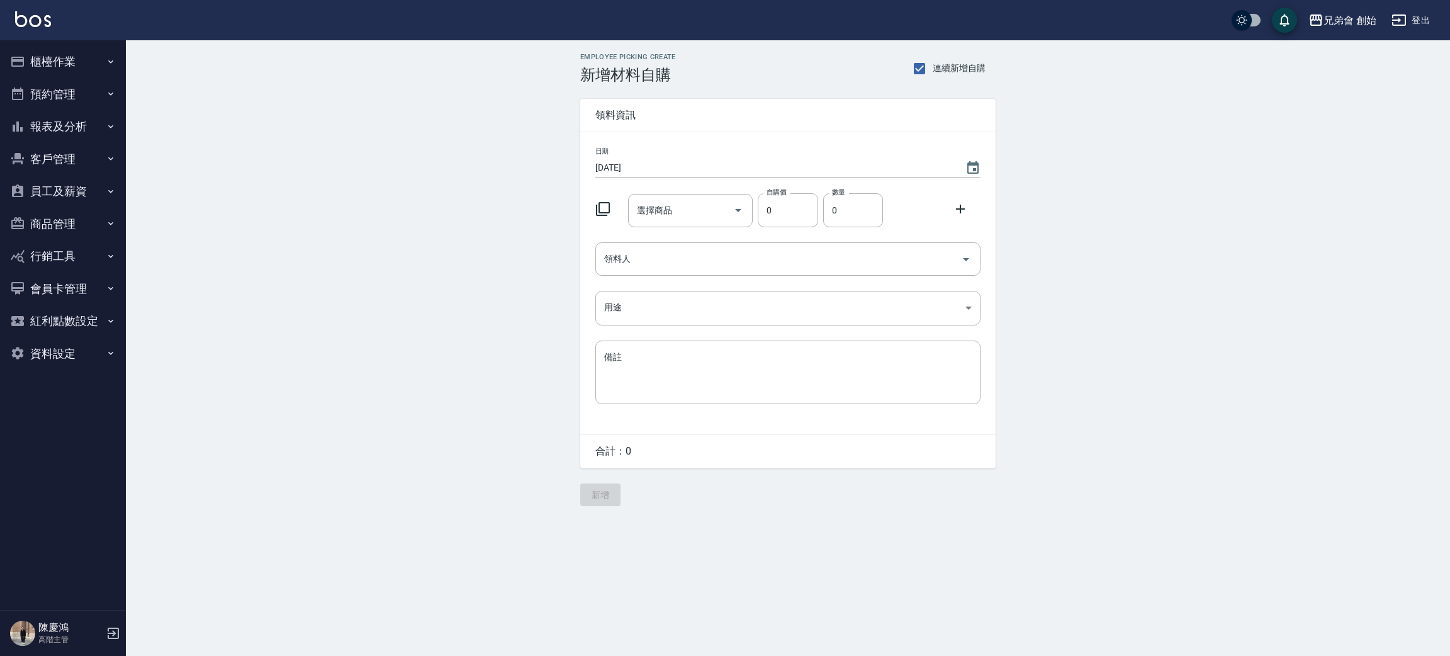
click at [104, 81] on button "預約管理" at bounding box center [63, 94] width 116 height 33
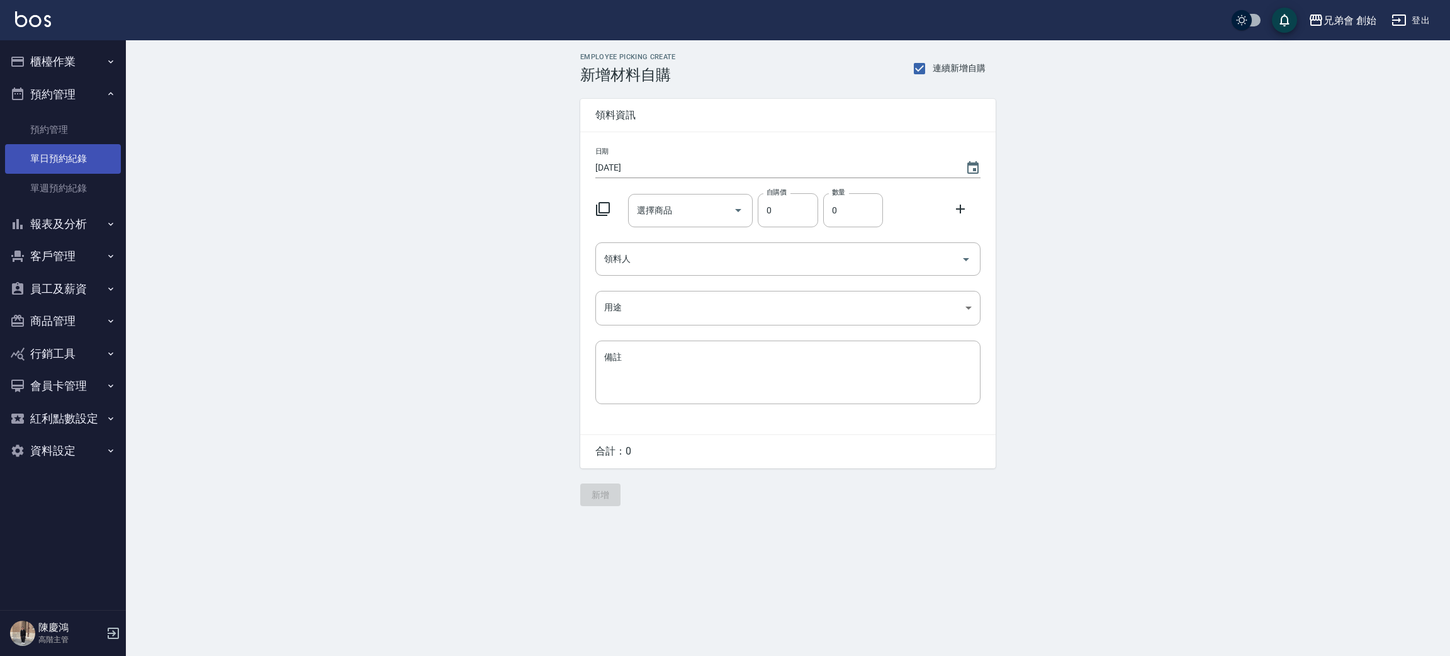
click at [75, 165] on link "單日預約紀錄" at bounding box center [63, 158] width 116 height 29
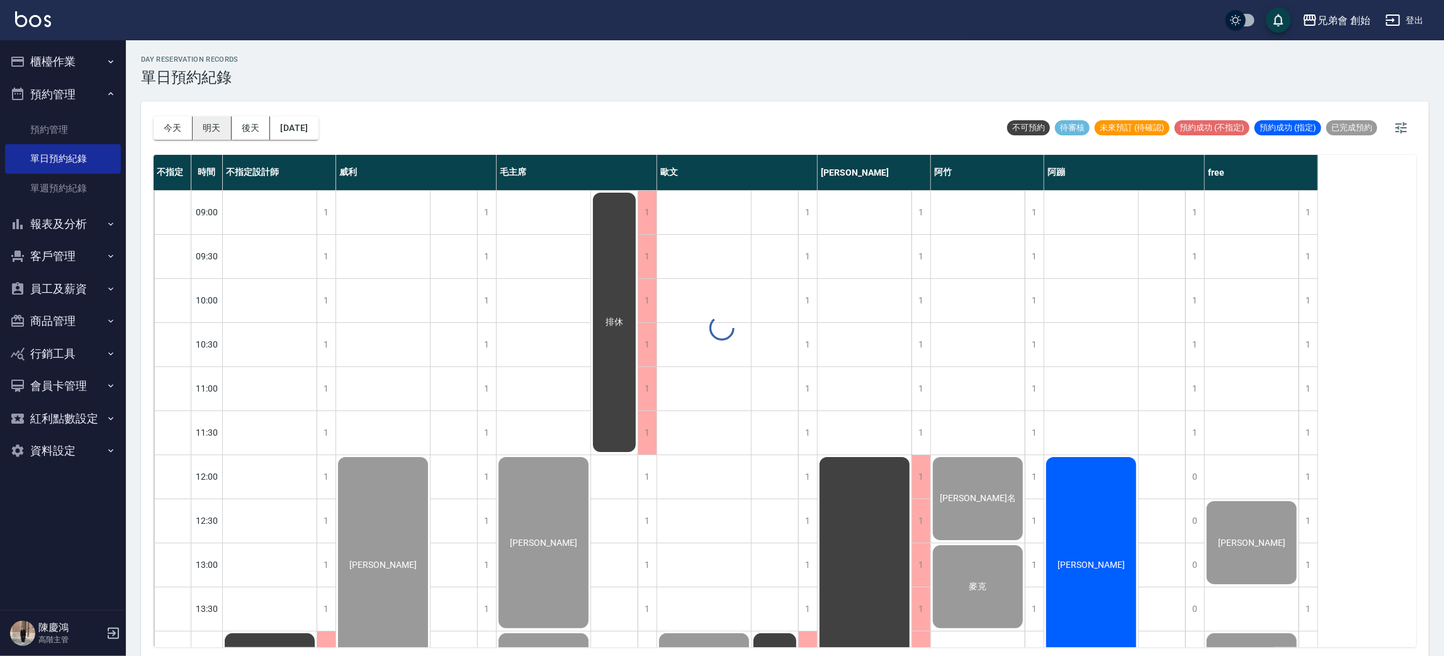
drag, startPoint x: 162, startPoint y: 126, endPoint x: 217, endPoint y: 120, distance: 55.7
click at [163, 127] on button "今天" at bounding box center [173, 127] width 39 height 23
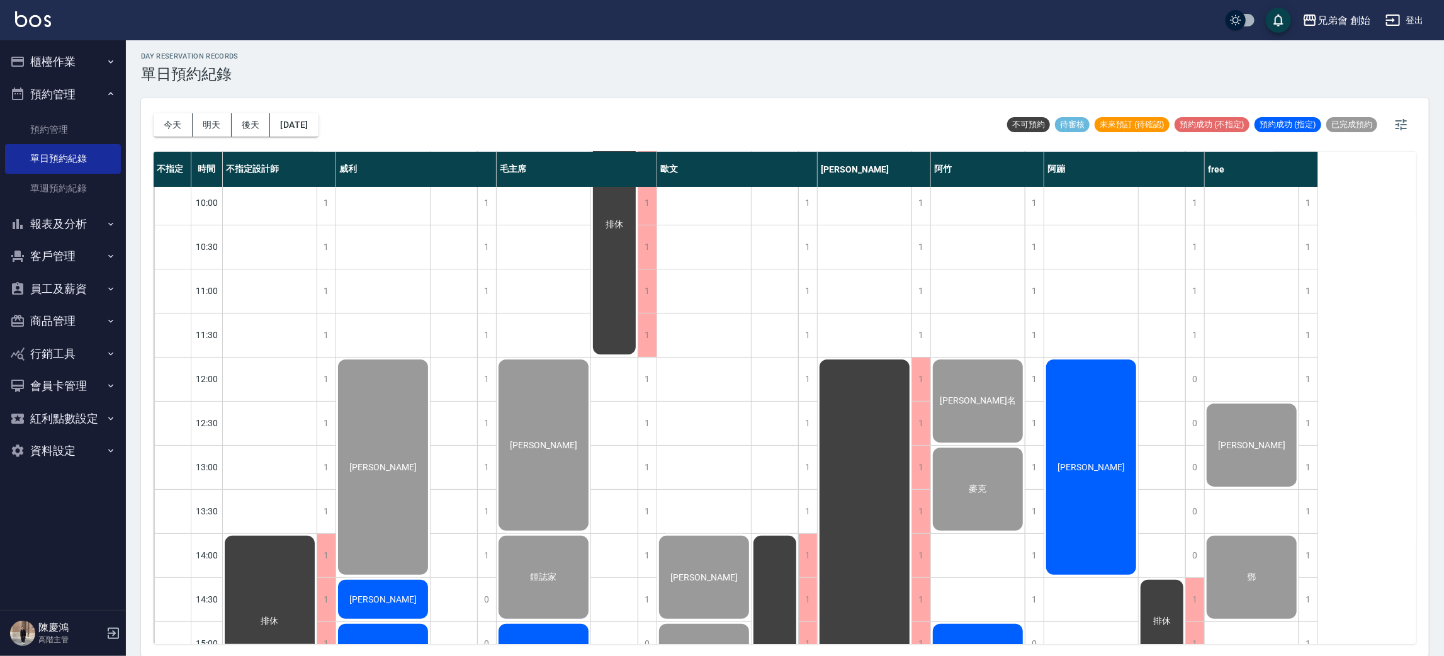
scroll to position [378, 0]
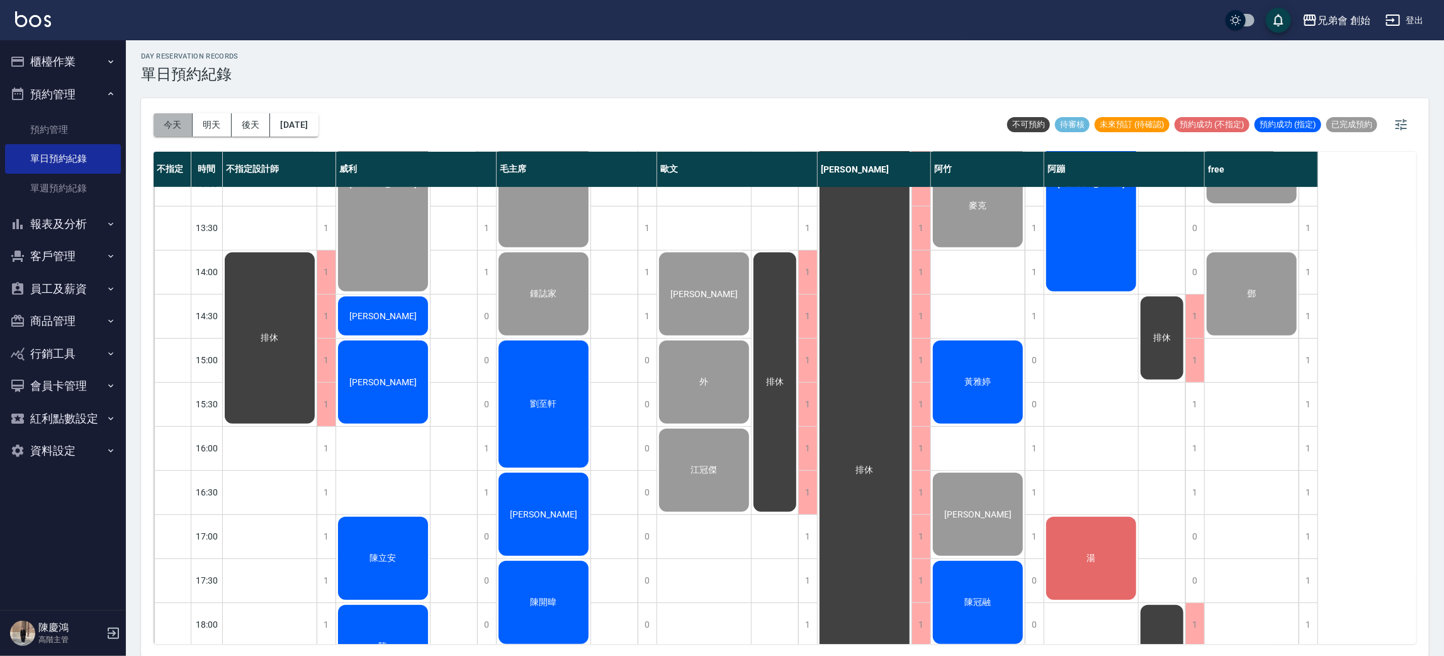
click at [175, 113] on button "今天" at bounding box center [173, 124] width 39 height 23
click at [218, 138] on div "今天 明天 後天 2025/09/14" at bounding box center [236, 125] width 165 height 54
click at [217, 131] on button "明天" at bounding box center [212, 124] width 39 height 23
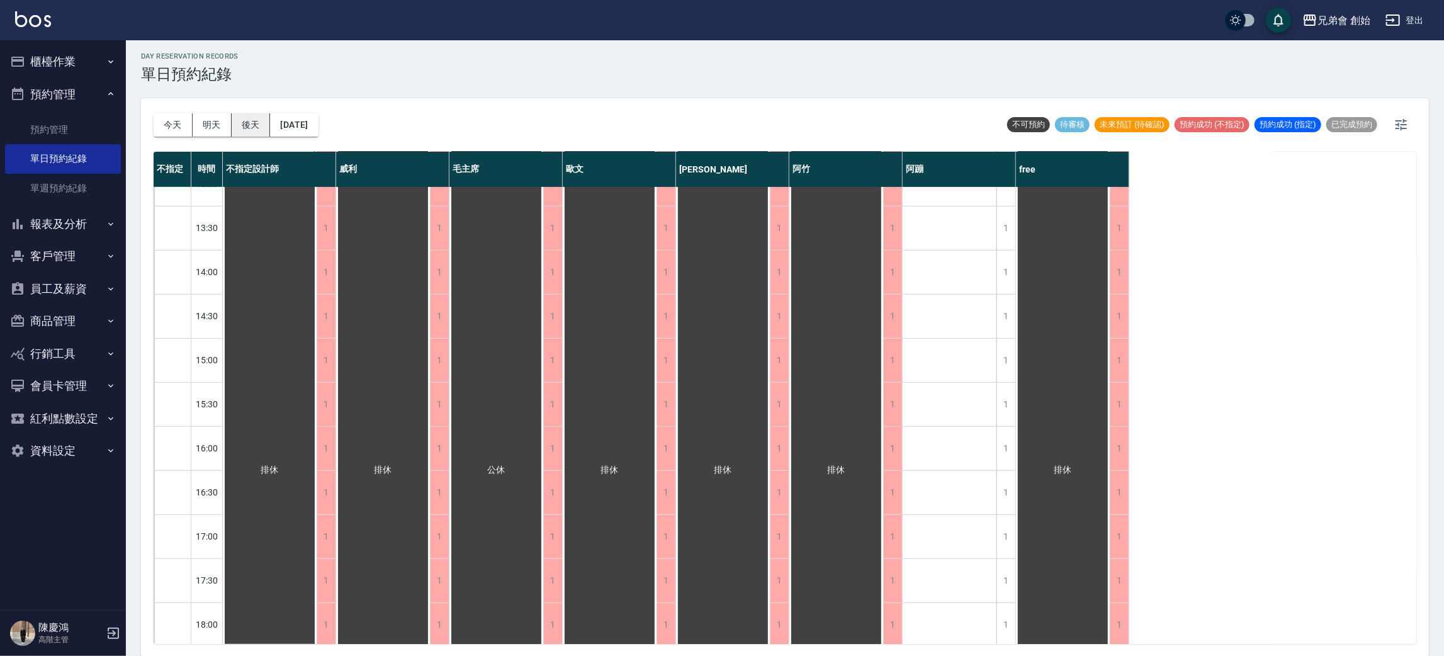
click at [254, 130] on button "後天" at bounding box center [251, 124] width 39 height 23
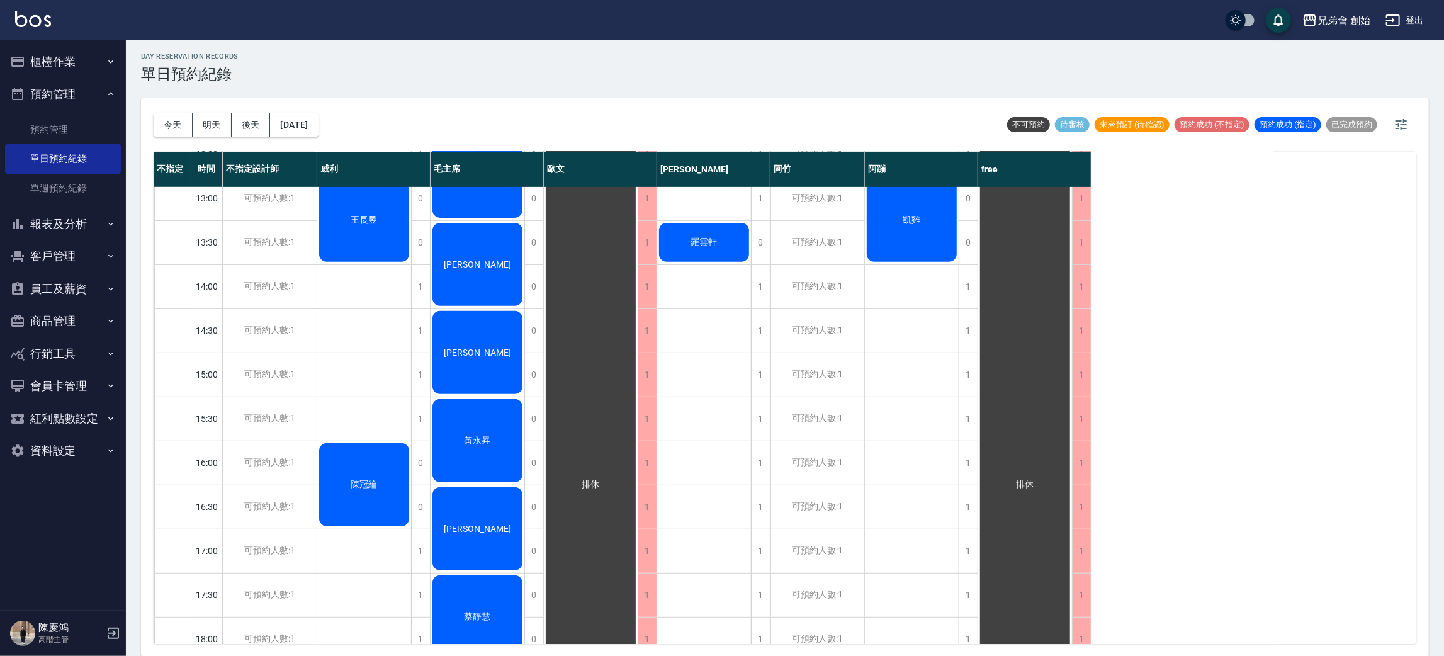
scroll to position [80, 0]
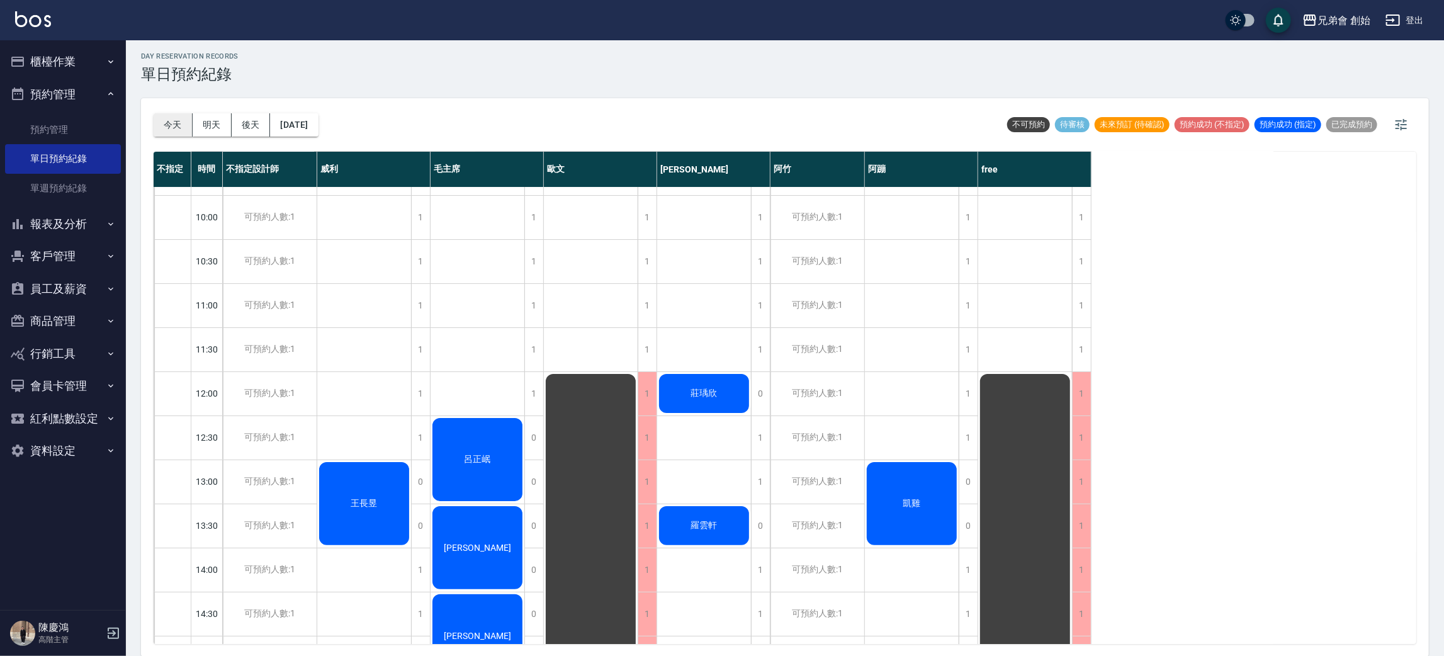
click at [173, 122] on button "今天" at bounding box center [173, 124] width 39 height 23
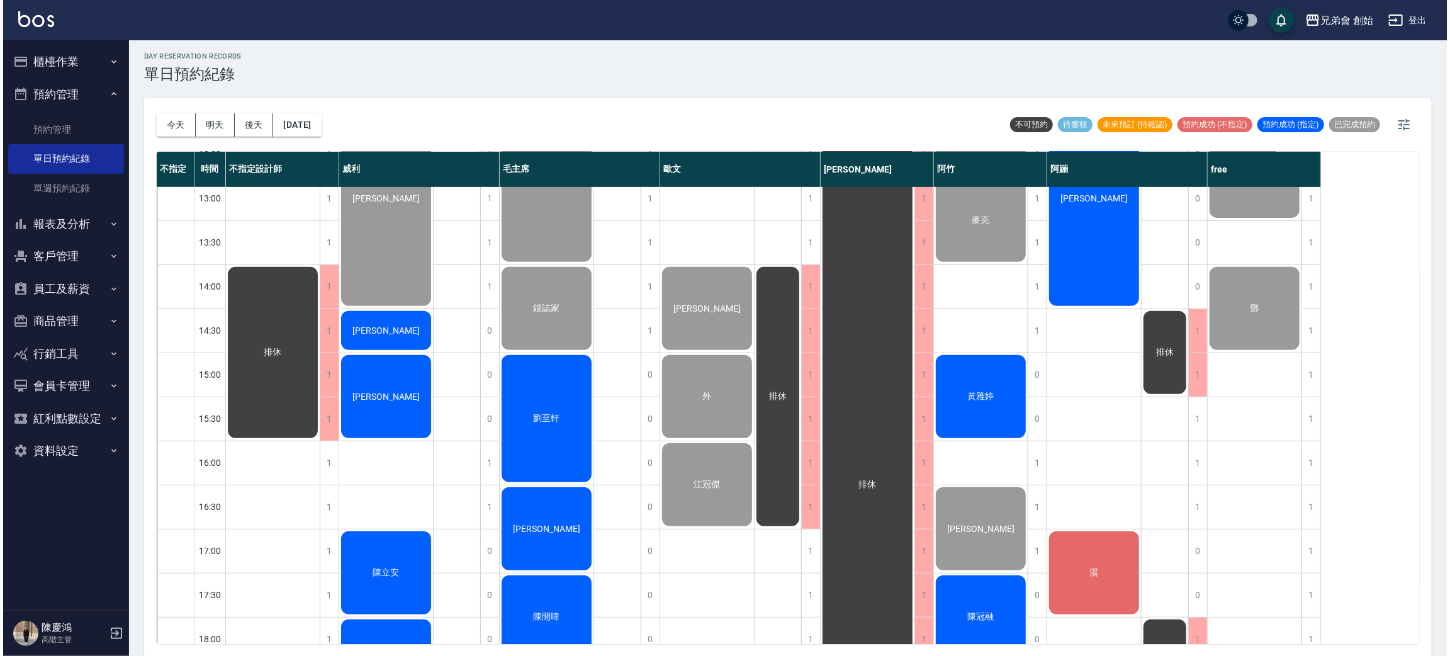
scroll to position [458, 0]
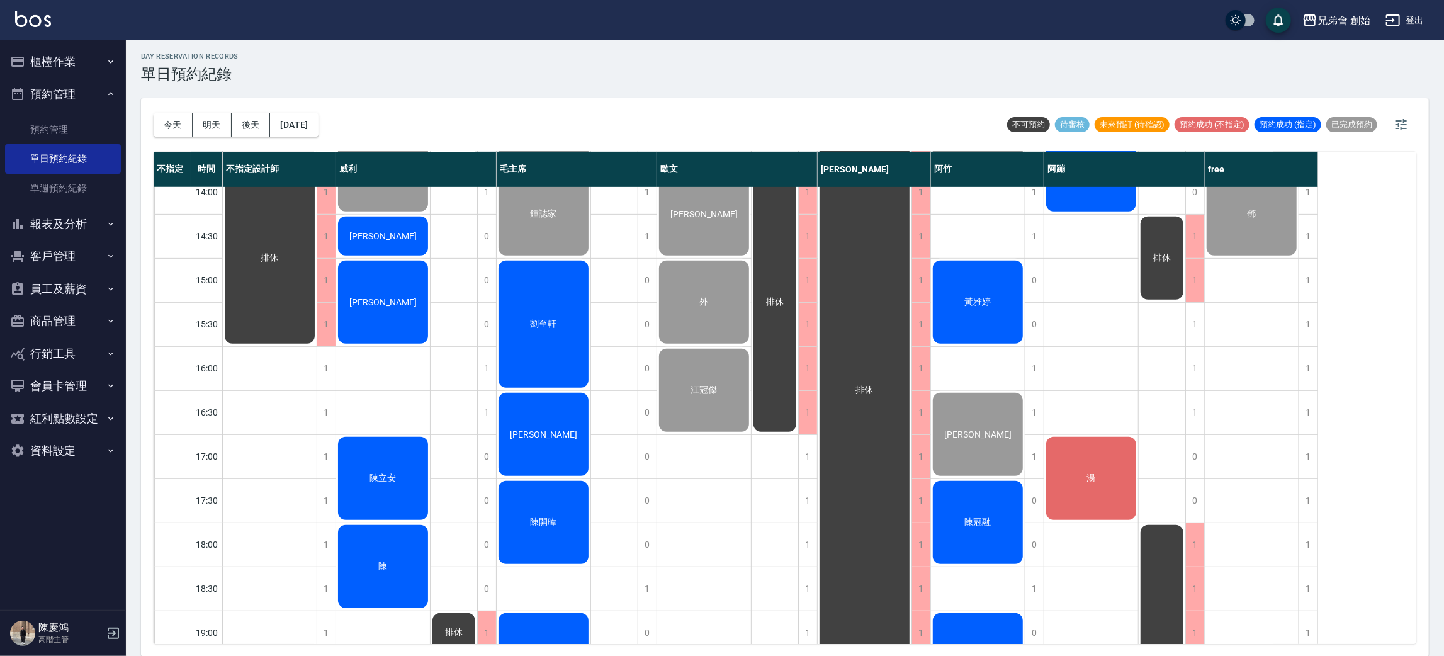
click at [991, 536] on div "陳冠融" at bounding box center [978, 522] width 94 height 87
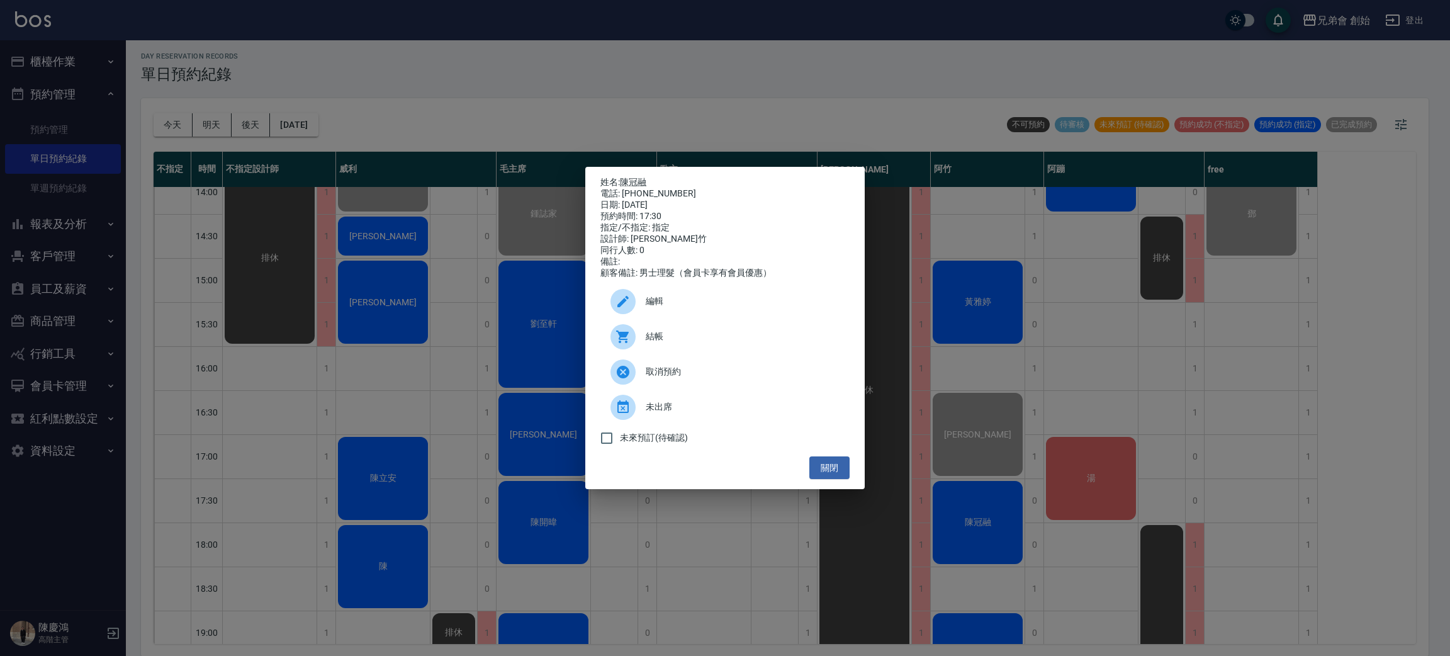
click at [639, 330] on div at bounding box center [628, 336] width 35 height 25
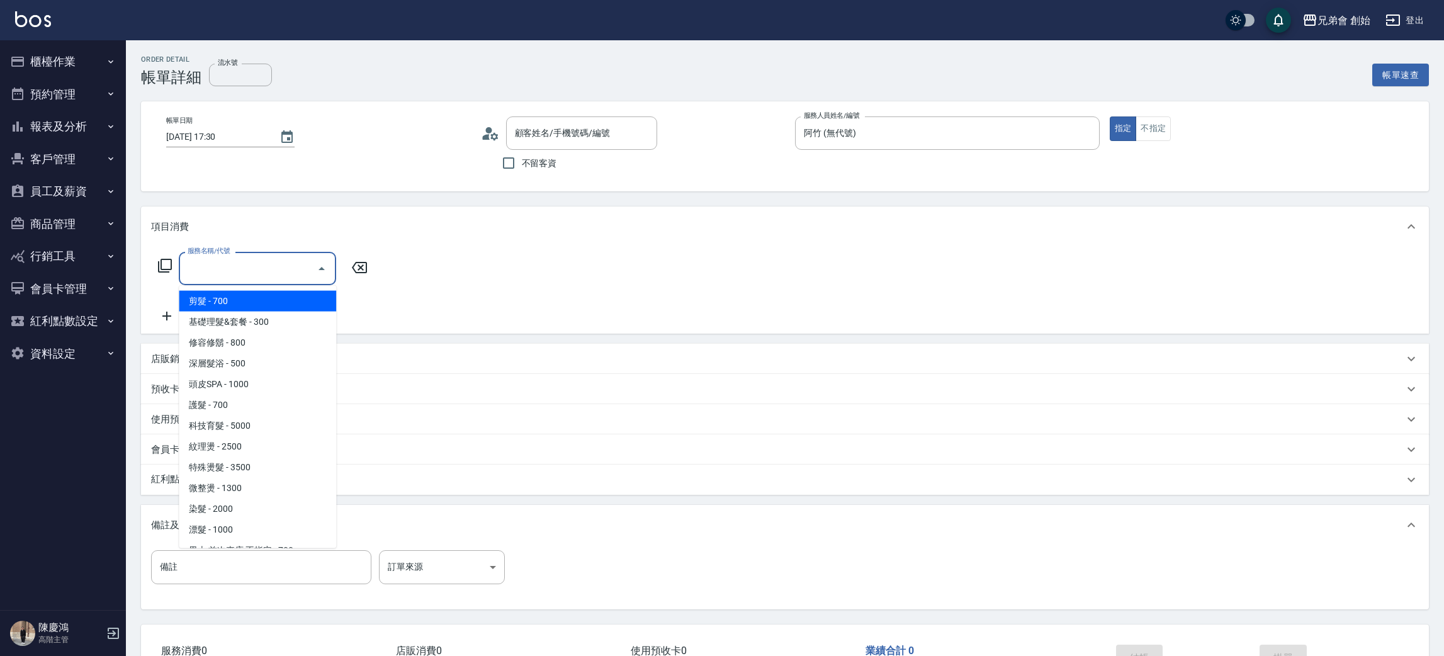
click at [271, 271] on input "服務名稱/代號" at bounding box center [247, 268] width 127 height 22
type input "[PERSON_NAME]/0976161025/null"
click at [271, 273] on input "服務名稱/代號" at bounding box center [247, 268] width 127 height 22
click at [266, 296] on span "剪髮 - 700" at bounding box center [257, 301] width 157 height 21
type input "剪髮(A01)"
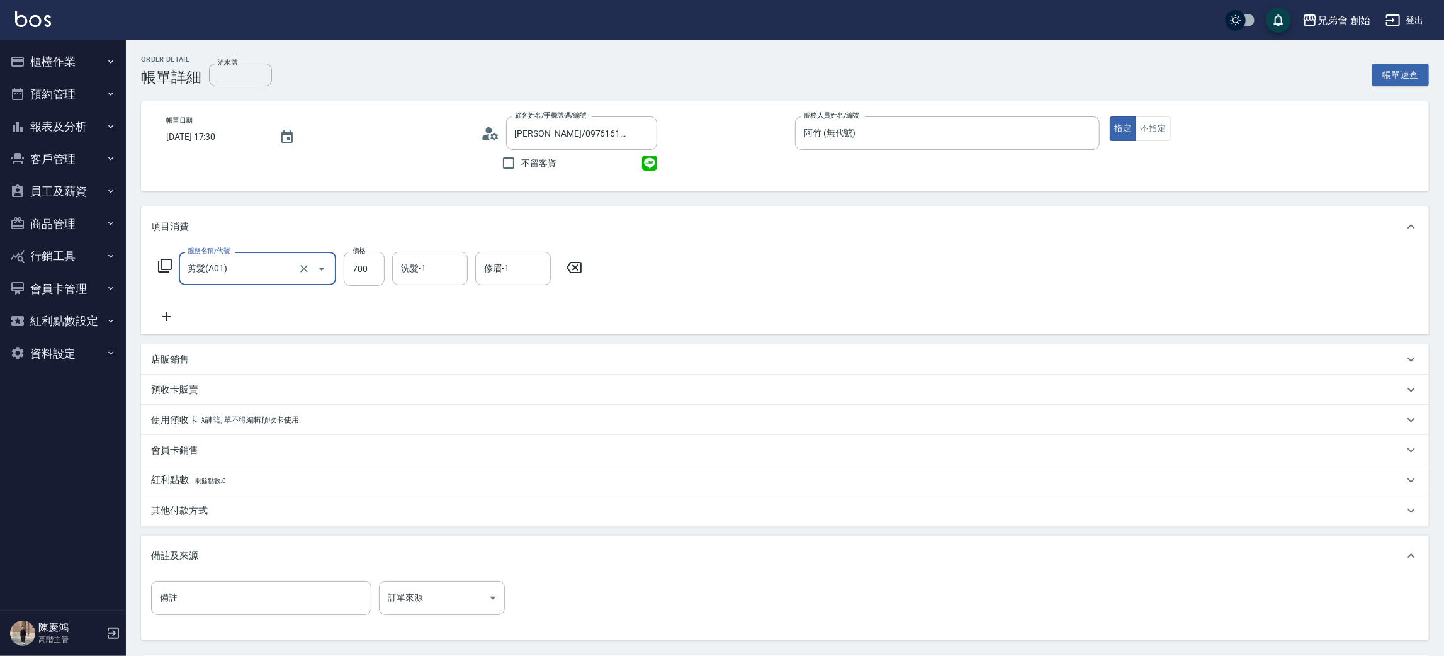
scroll to position [118, 0]
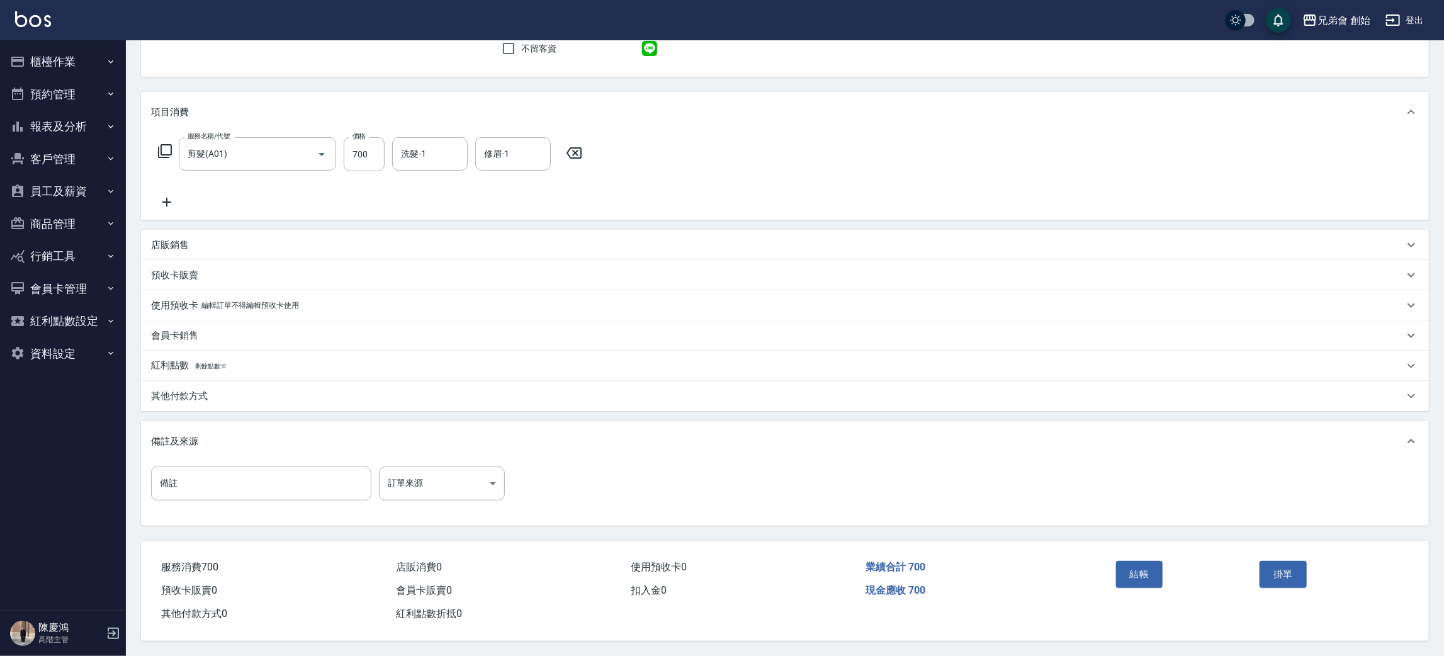
click at [210, 394] on div "其他付款方式" at bounding box center [777, 396] width 1253 height 13
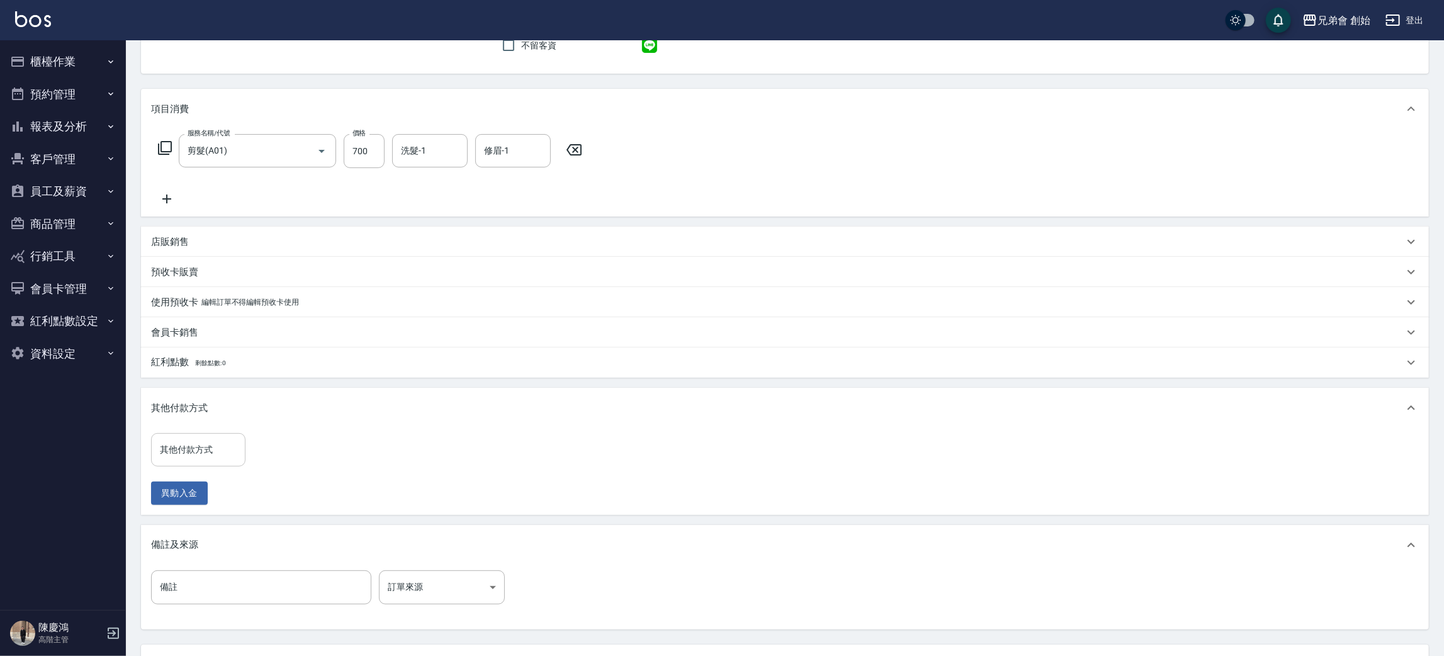
click at [217, 454] on input "其他付款方式" at bounding box center [198, 450] width 83 height 22
drag, startPoint x: 199, startPoint y: 502, endPoint x: 220, endPoint y: 490, distance: 24.5
click at [200, 500] on span "轉帳" at bounding box center [198, 503] width 94 height 21
type input "轉帳"
click at [304, 452] on input "0" at bounding box center [300, 450] width 94 height 34
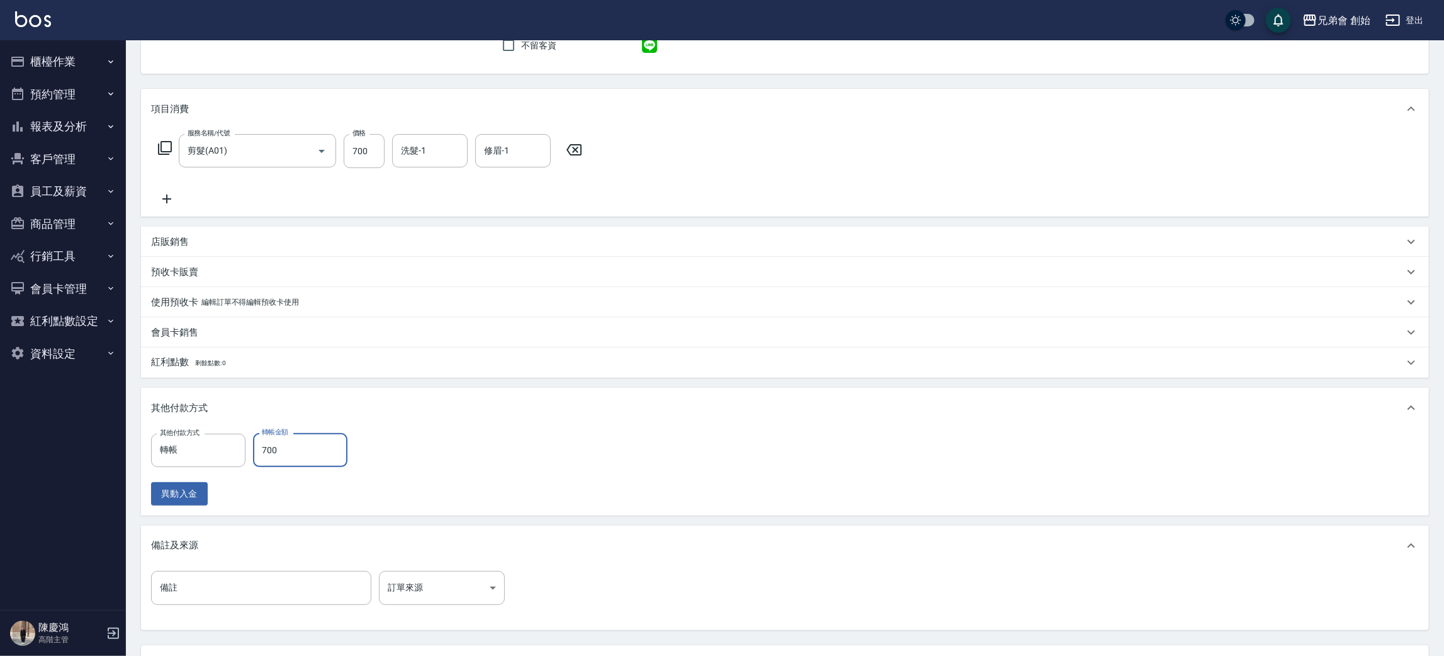
scroll to position [225, 0]
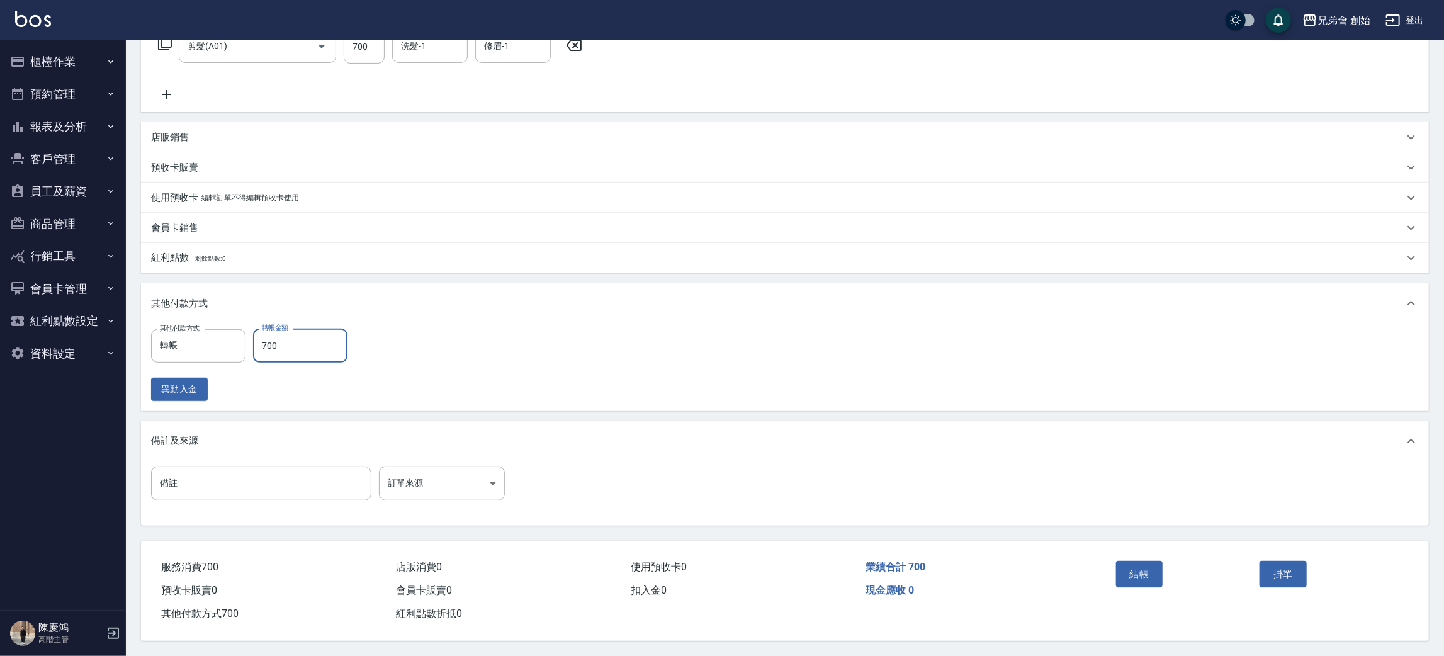
type input "700"
click at [1163, 583] on div "結帳" at bounding box center [1183, 583] width 144 height 55
click at [1163, 580] on button "結帳" at bounding box center [1139, 574] width 47 height 26
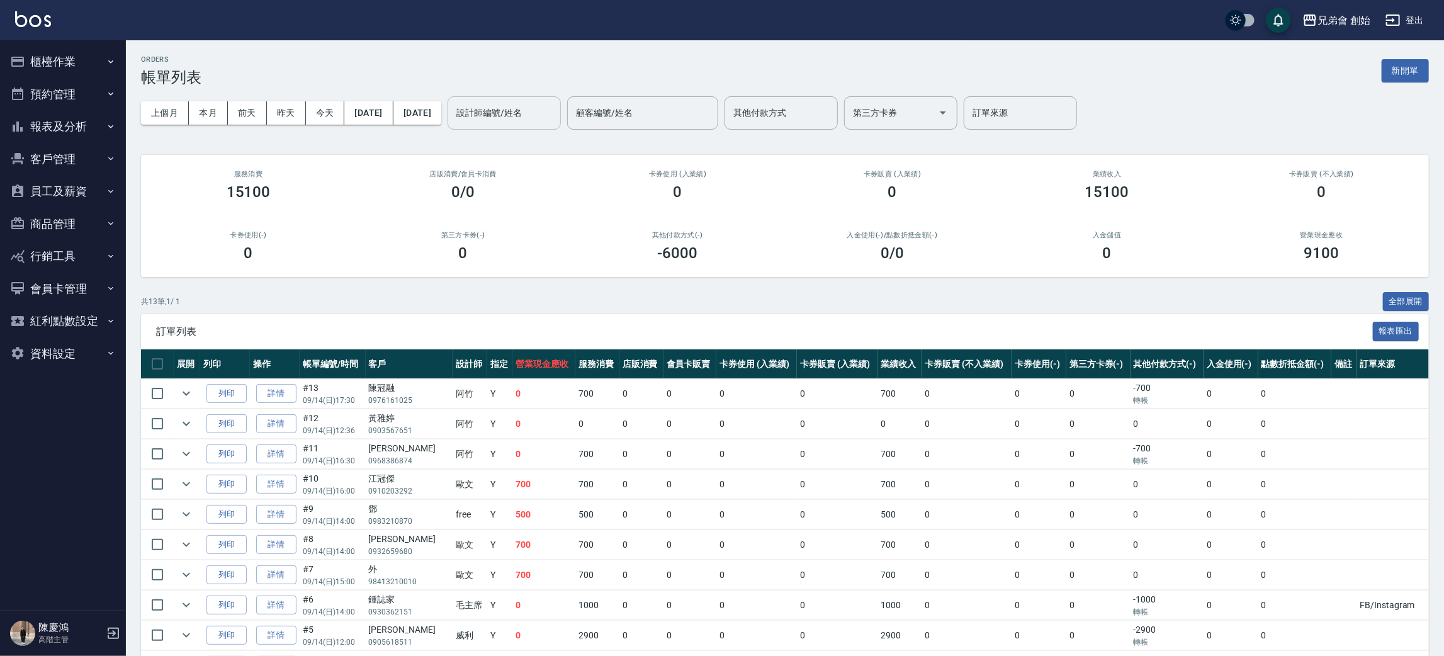
click at [534, 96] on div "設計師編號/姓名" at bounding box center [504, 112] width 113 height 33
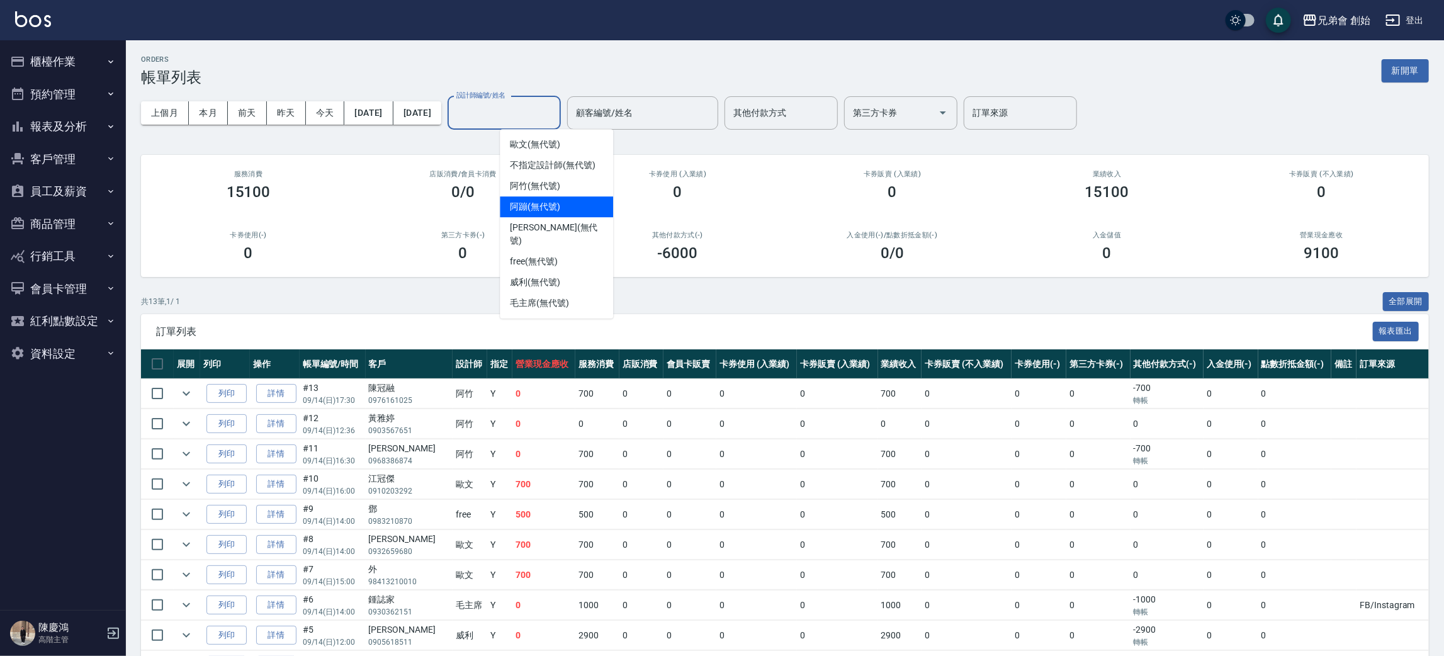
click at [558, 196] on div "阿蹦 (無代號)" at bounding box center [556, 206] width 113 height 21
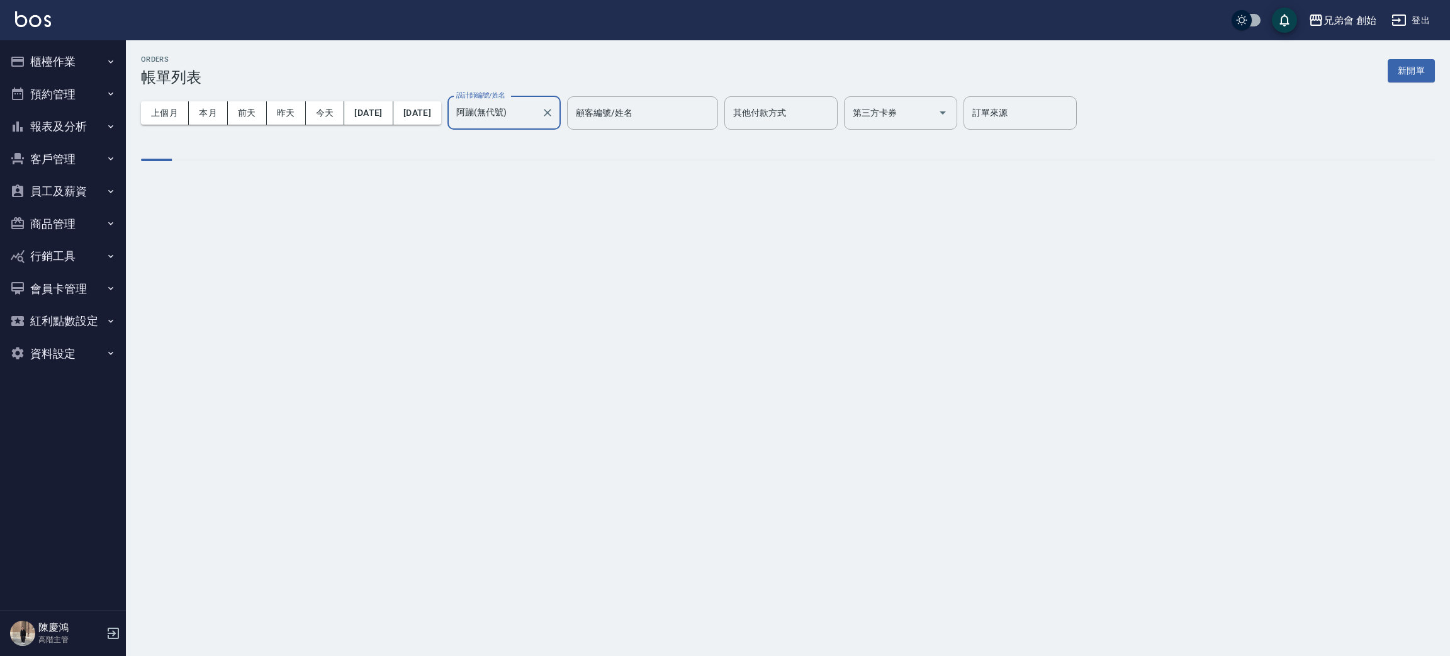
click at [536, 107] on input "阿蹦(無代號)" at bounding box center [494, 113] width 83 height 22
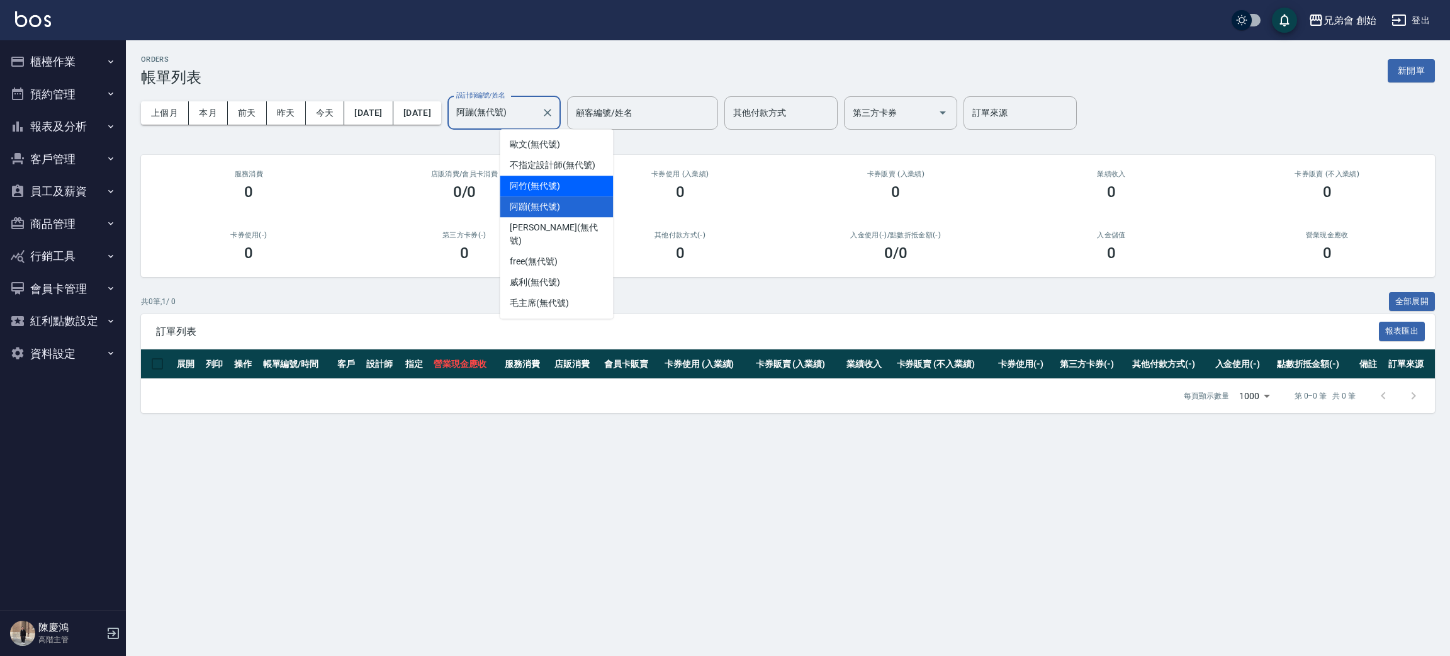
click at [556, 188] on span "阿竹 (無代號)" at bounding box center [535, 185] width 50 height 13
type input "阿竹 (無代號)"
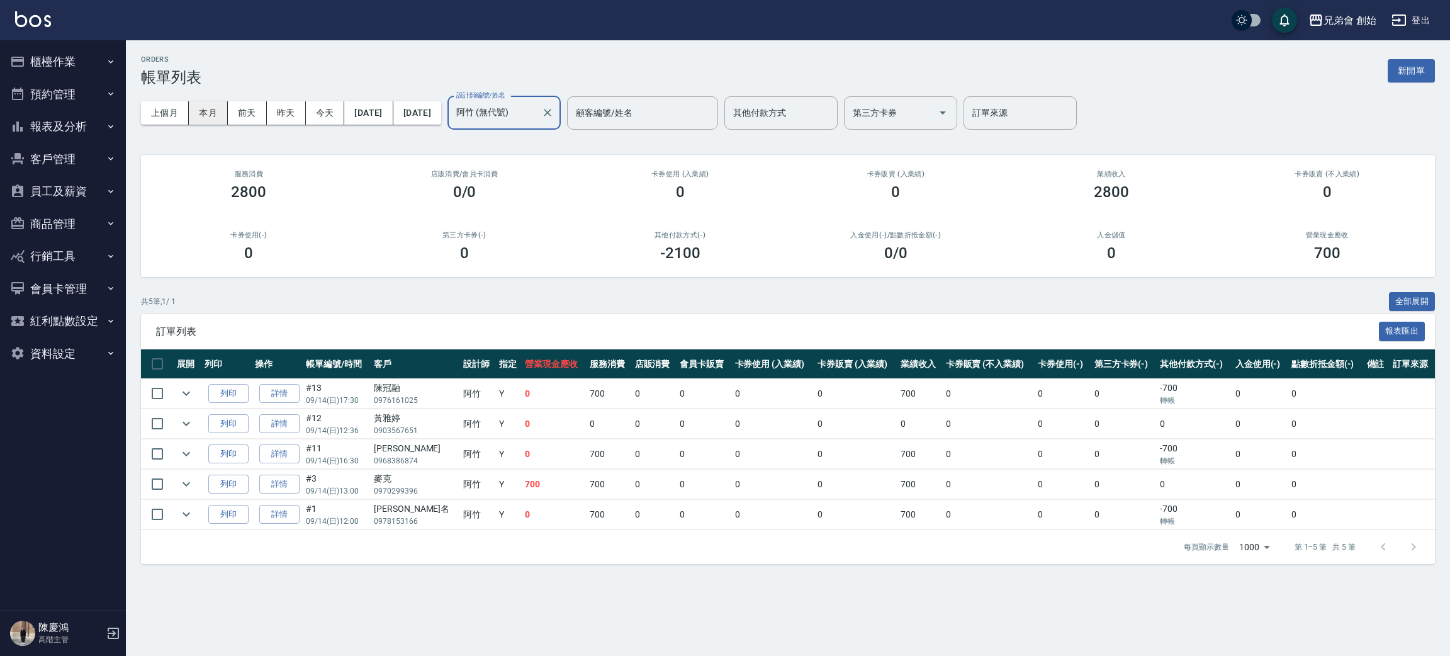
click at [214, 115] on button "本月" at bounding box center [208, 112] width 39 height 23
